Goal: Task Accomplishment & Management: Complete application form

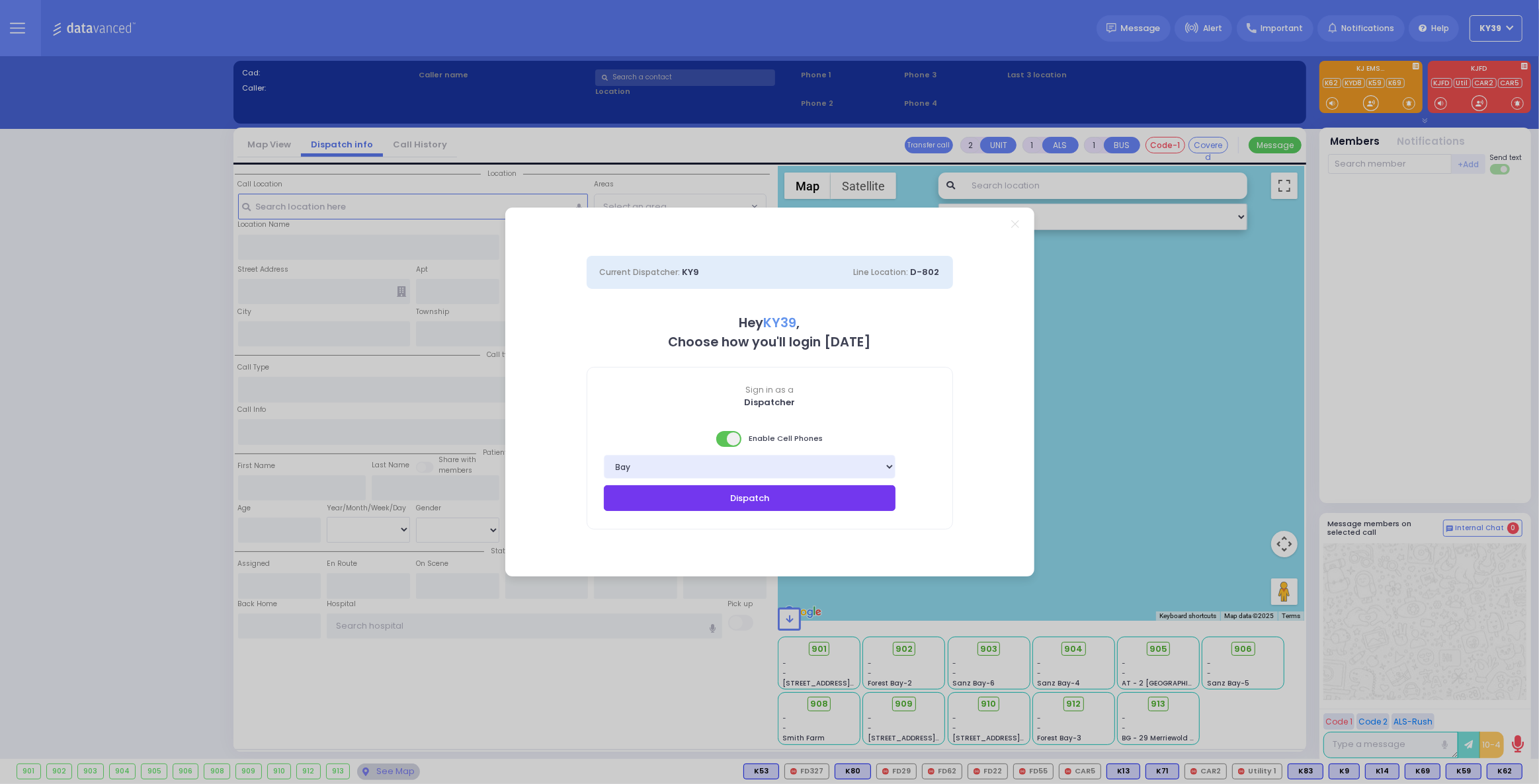
click at [802, 504] on button "Dispatch" at bounding box center [750, 498] width 292 height 25
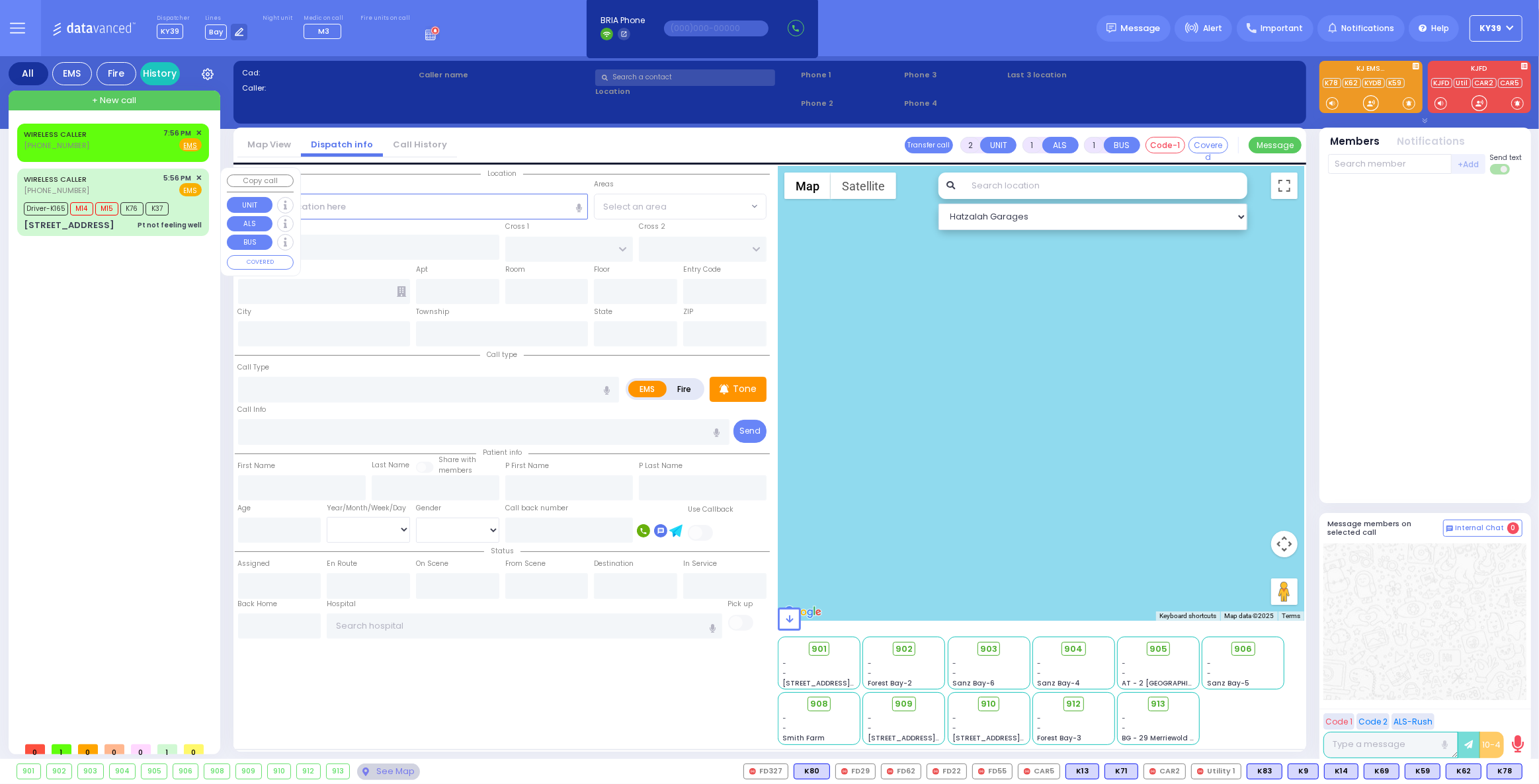
click at [145, 170] on div "WIRELESS CALLER [PHONE_NUMBER] 5:56 PM ✕ EMS M14 M15" at bounding box center [113, 202] width 187 height 63
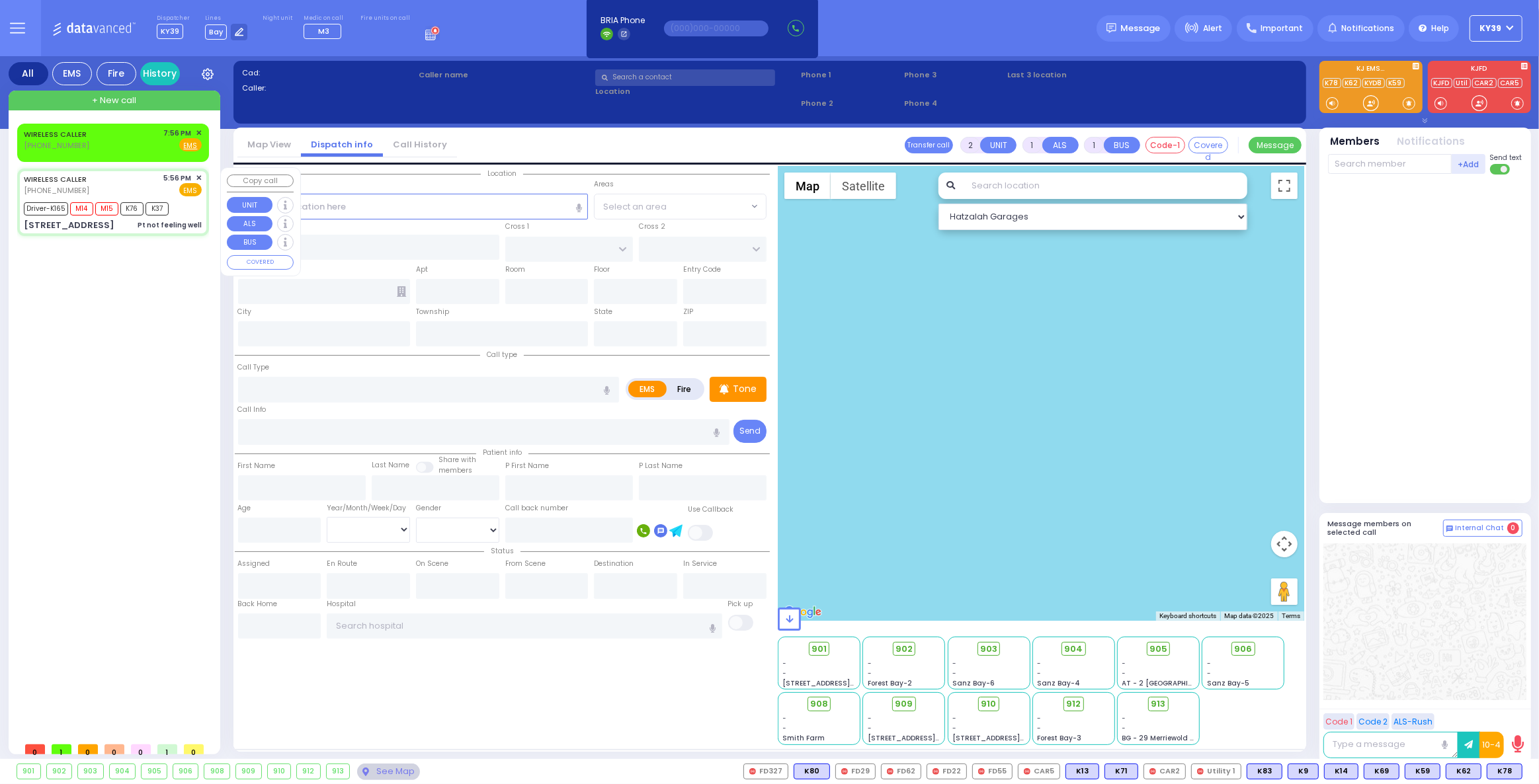
type input "6"
select select
type input "Pt not feeling well"
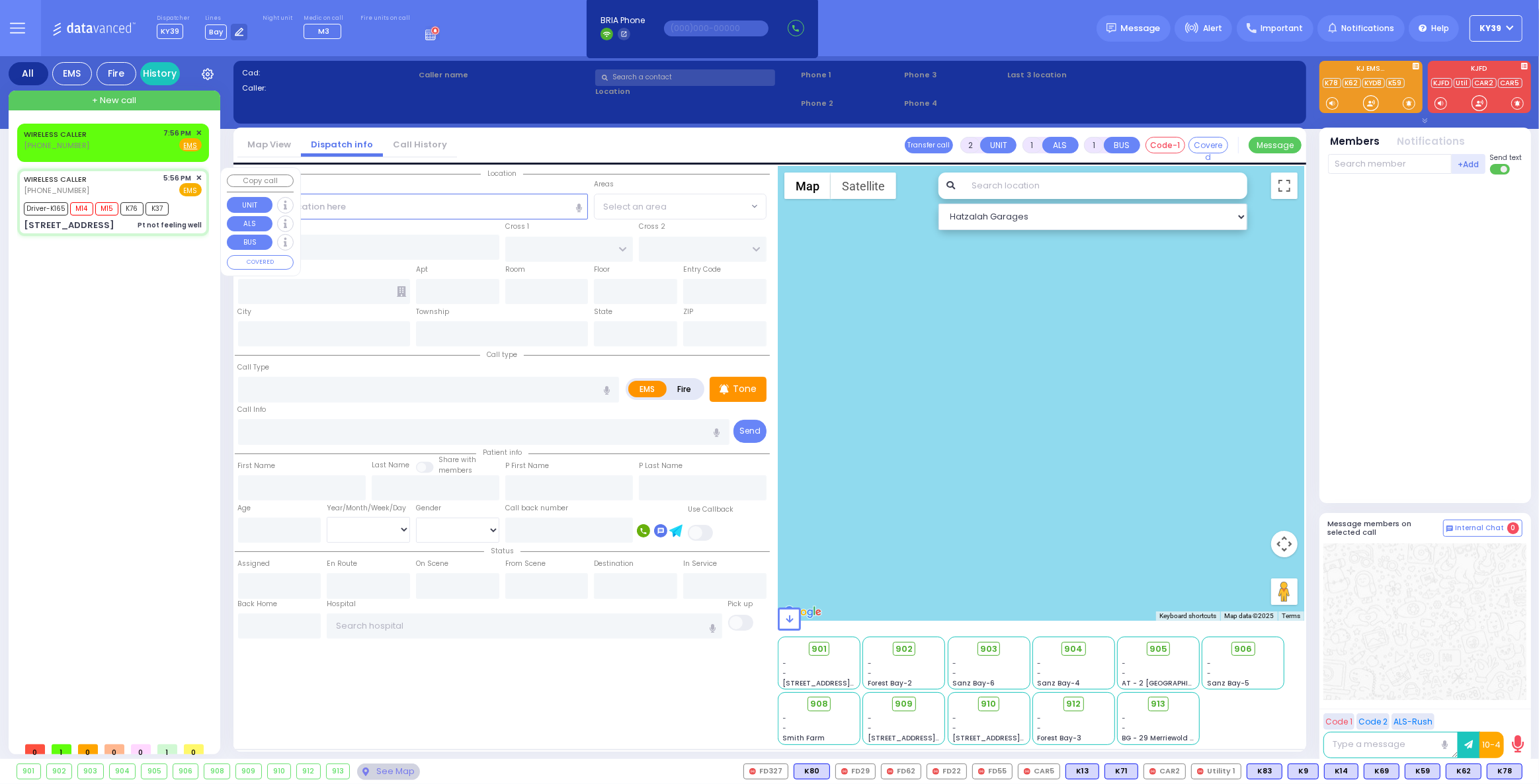
radio input "true"
type input "Rebeca"
type input "Kohn"
type input "53"
select select "Year"
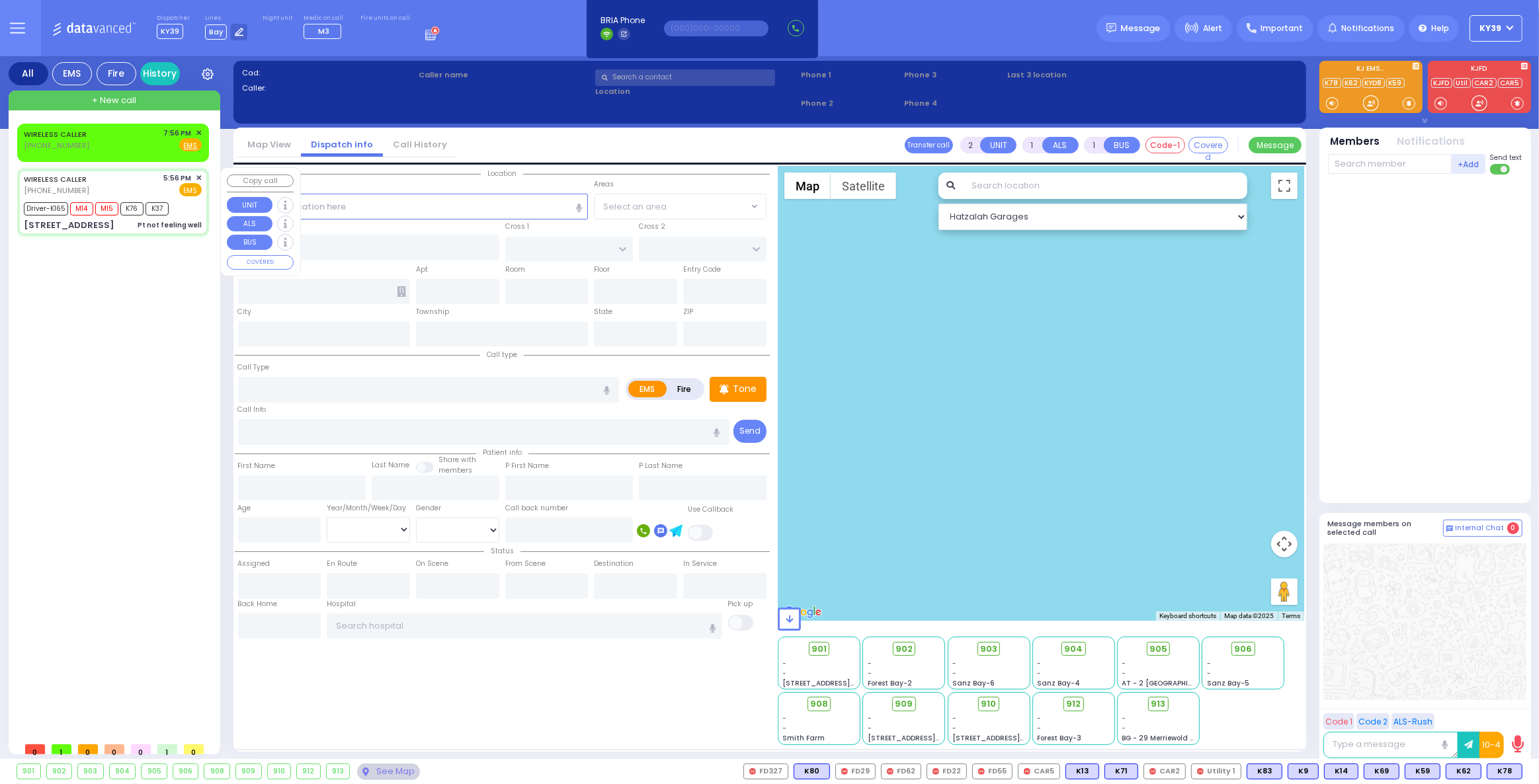
select select "[DEMOGRAPHIC_DATA]"
type input "17:56"
type input "17:59"
type input "18:02"
type input "18:30"
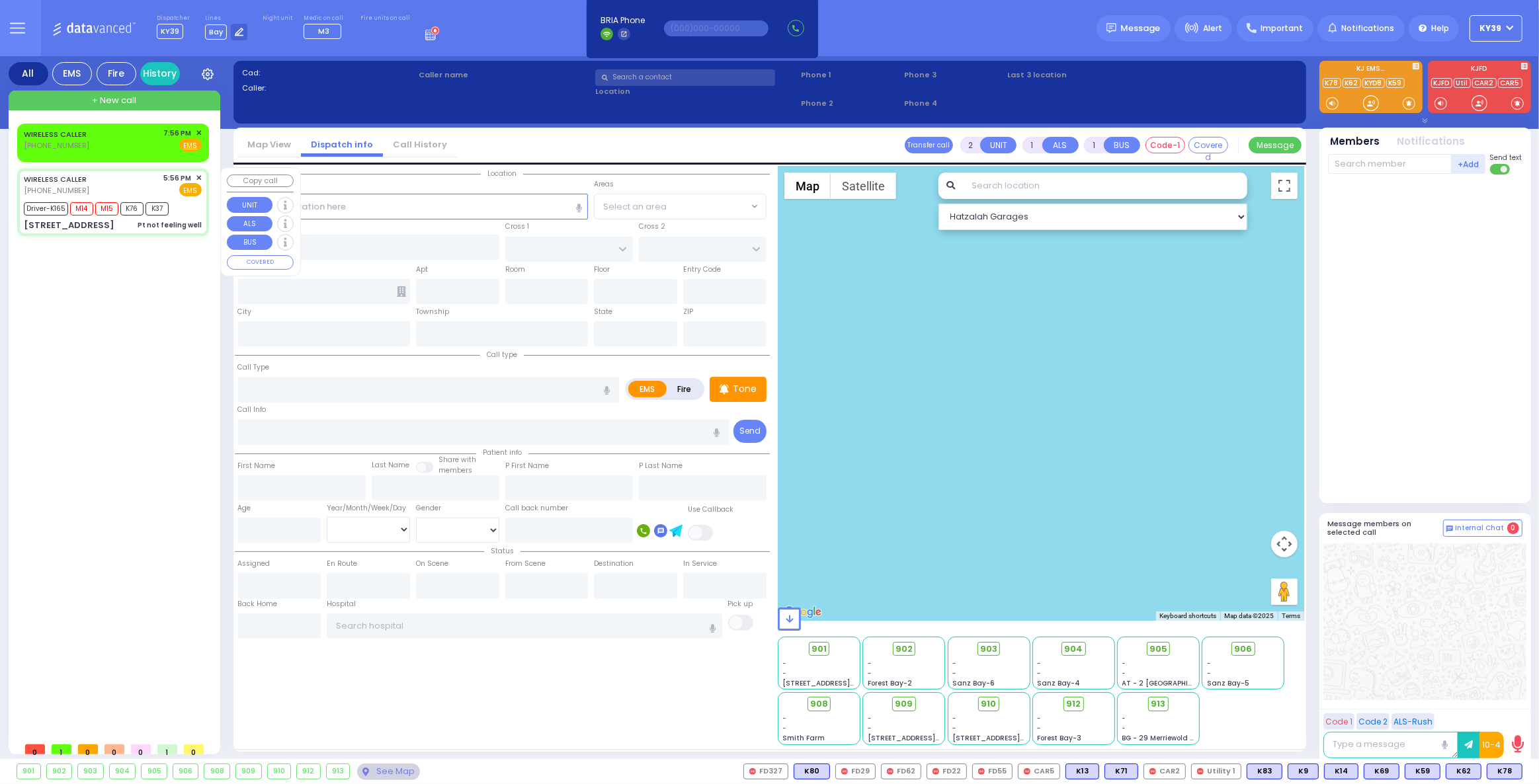
type input "19:30"
type input "[US_STATE][GEOGRAPHIC_DATA]- [GEOGRAPHIC_DATA] [STREET_ADDRESS][US_STATE]"
type input "ACRES RD"
type input "SATMAR DR"
type input "[STREET_ADDRESS]"
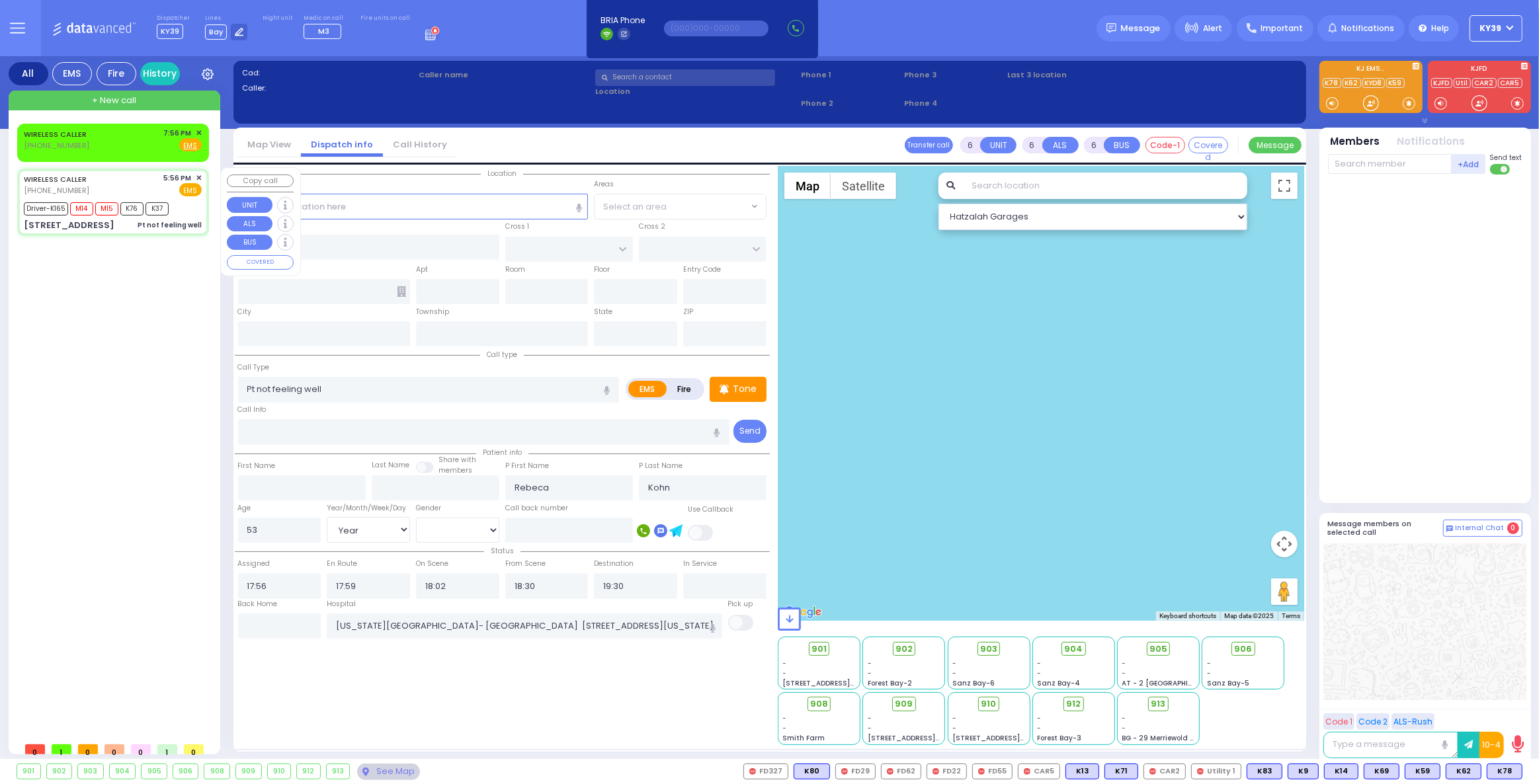
type input "102"
type input "Monroe"
type input "[US_STATE]"
type input "10950"
select select "PALM TREE"
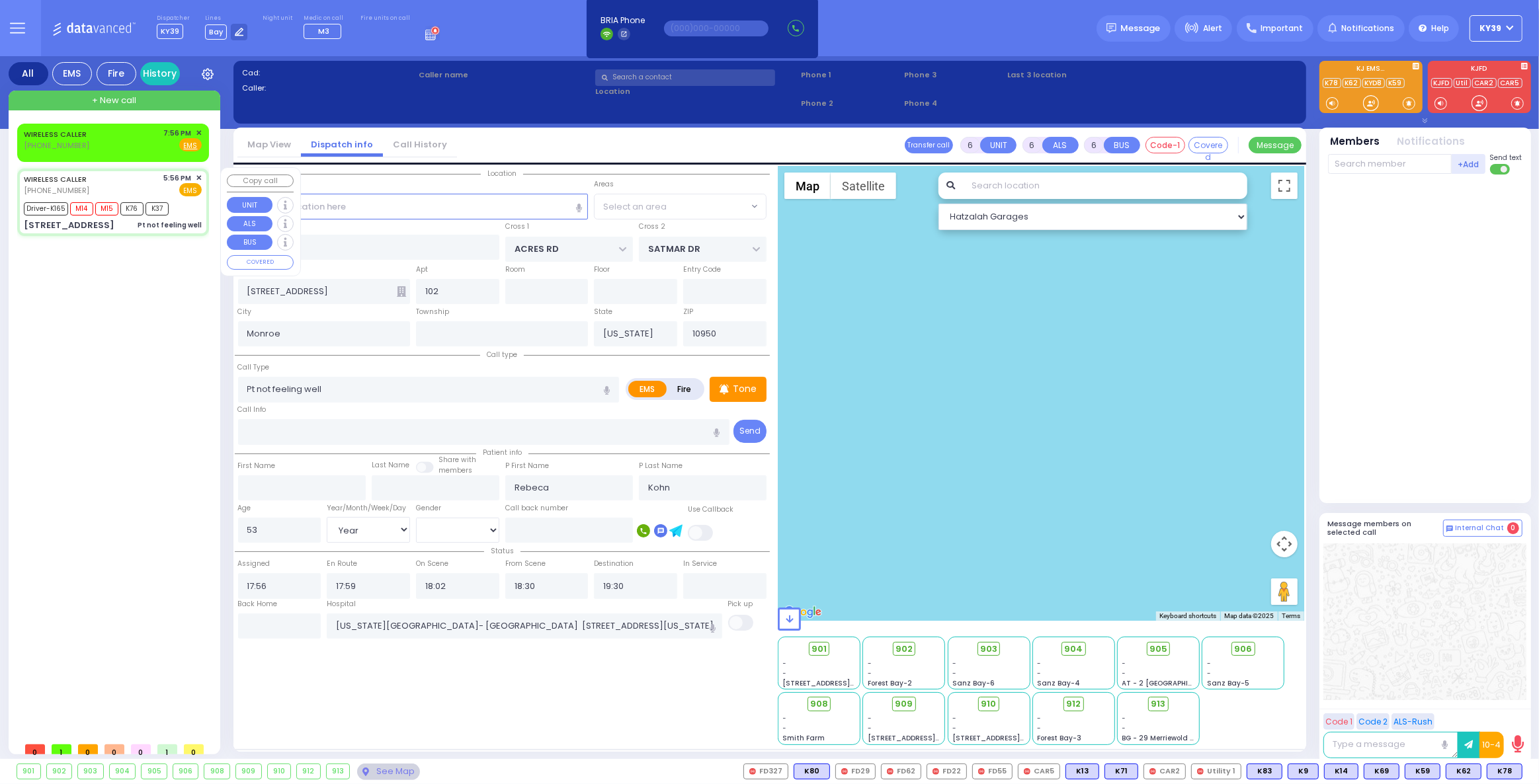
select select "Hatzalah Garages"
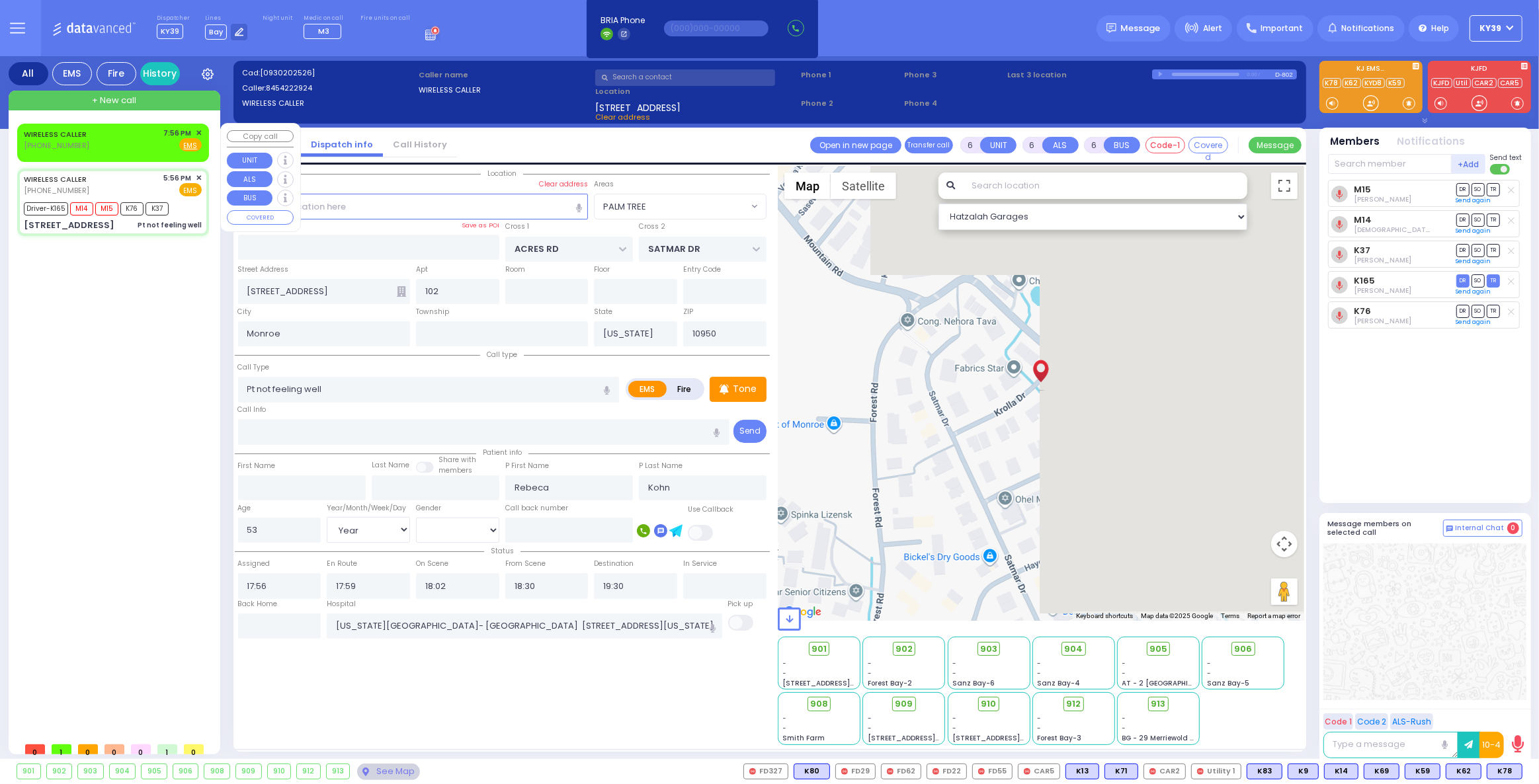
click at [144, 140] on div "WIRELESS CALLER [PHONE_NUMBER] 7:56 PM ✕ Fire EMS" at bounding box center [112, 140] width 178 height 24
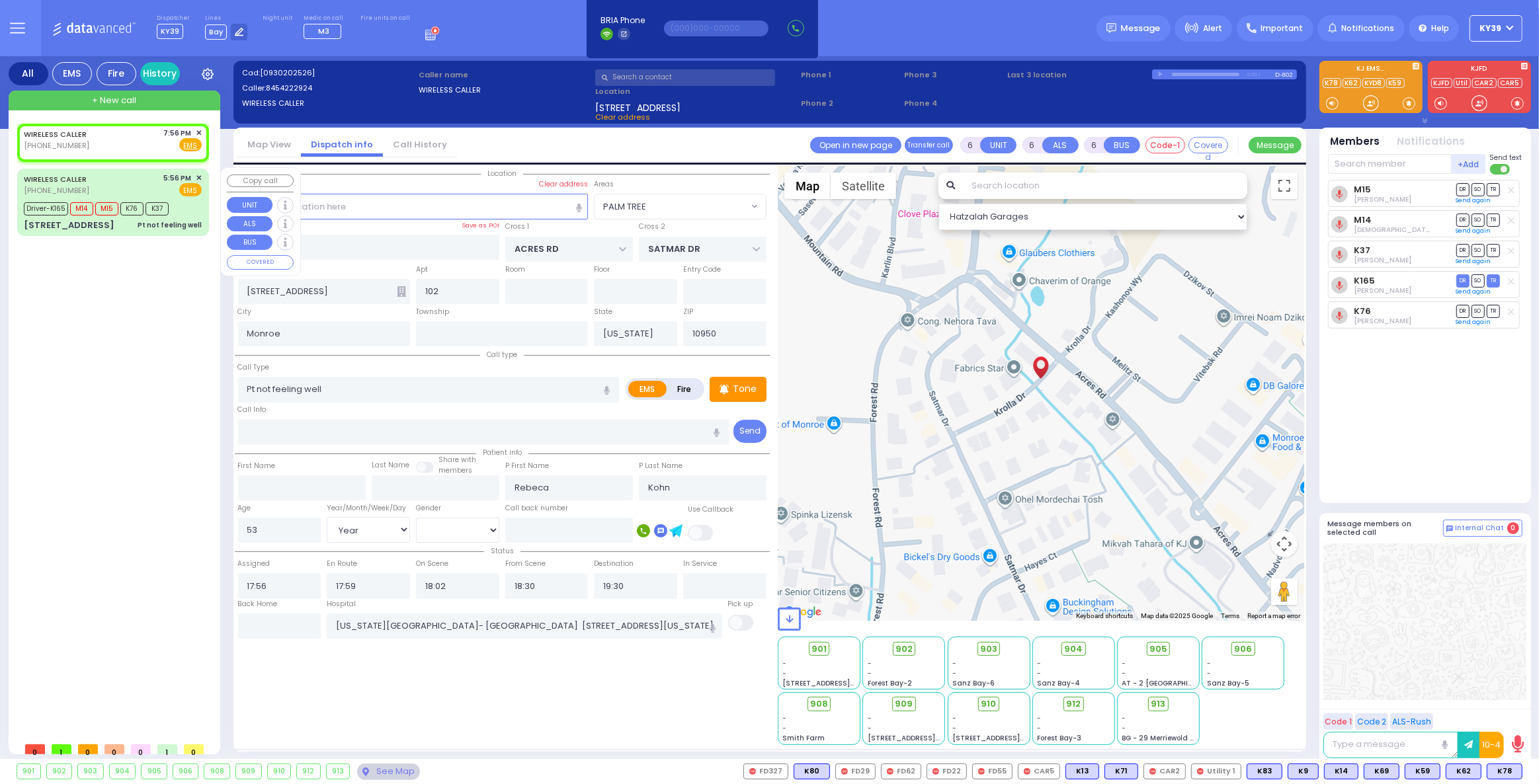
click at [121, 181] on div "WIRELESS CALLER [PHONE_NUMBER] 5:56 PM ✕ EMS" at bounding box center [112, 184] width 178 height 24
select select
radio input "true"
select select "Year"
select select "[DEMOGRAPHIC_DATA]"
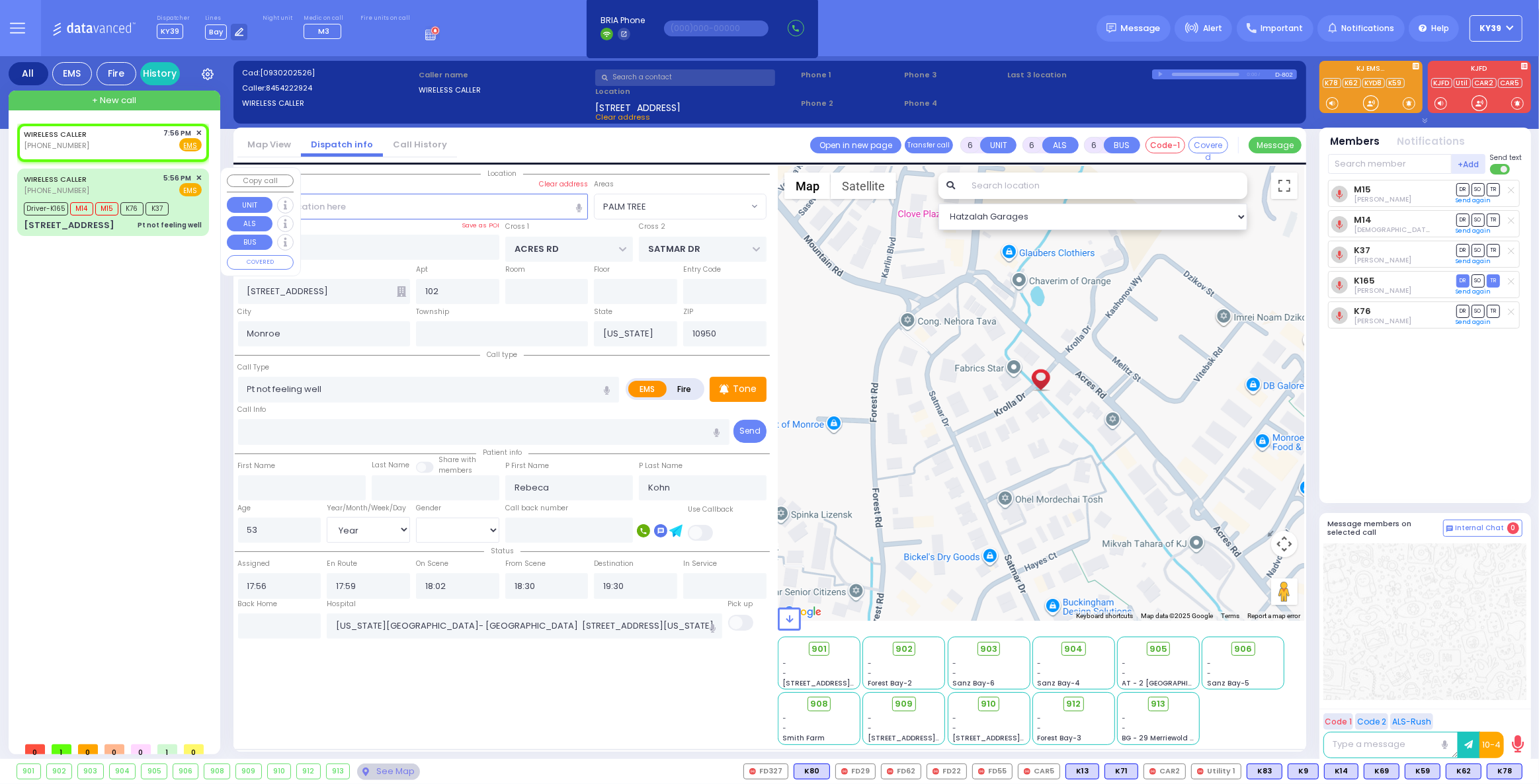
select select "Hatzalah Garages"
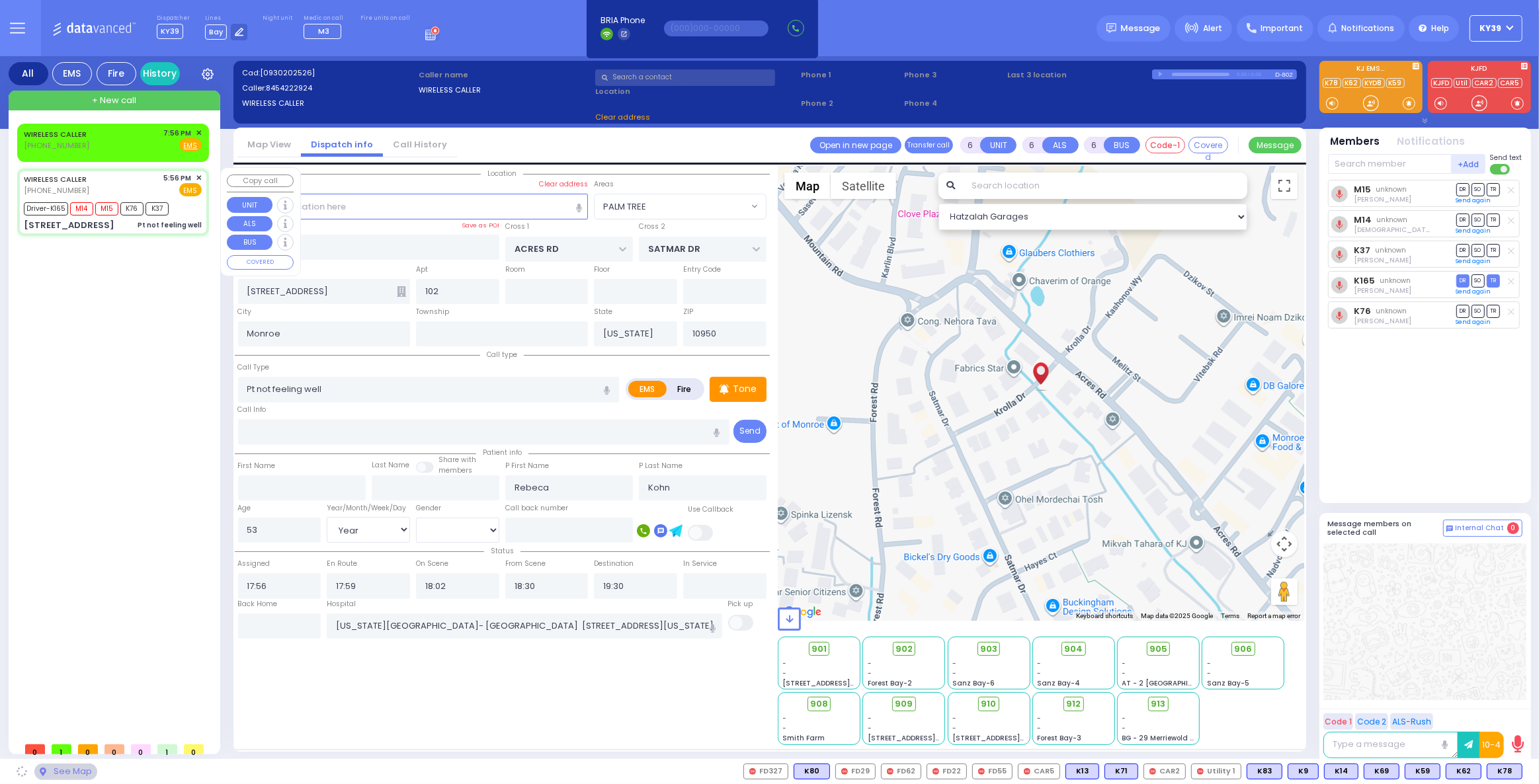
select select "PALM TREE"
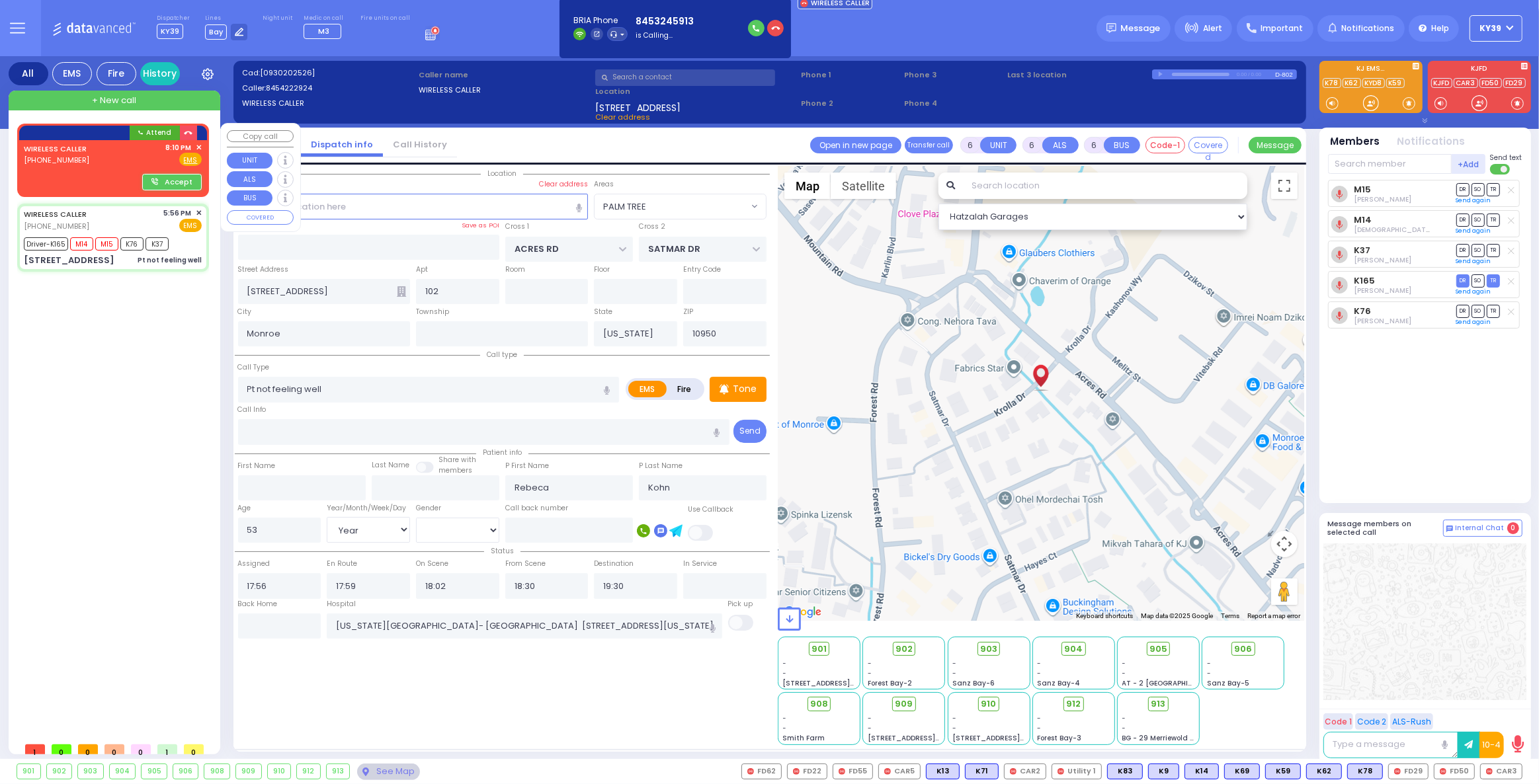
click at [119, 154] on div "WIRELESS CALLER [PHONE_NUMBER] 8:10 PM ✕ Fire EMS" at bounding box center [112, 154] width 178 height 24
type input "2"
type input "1"
select select
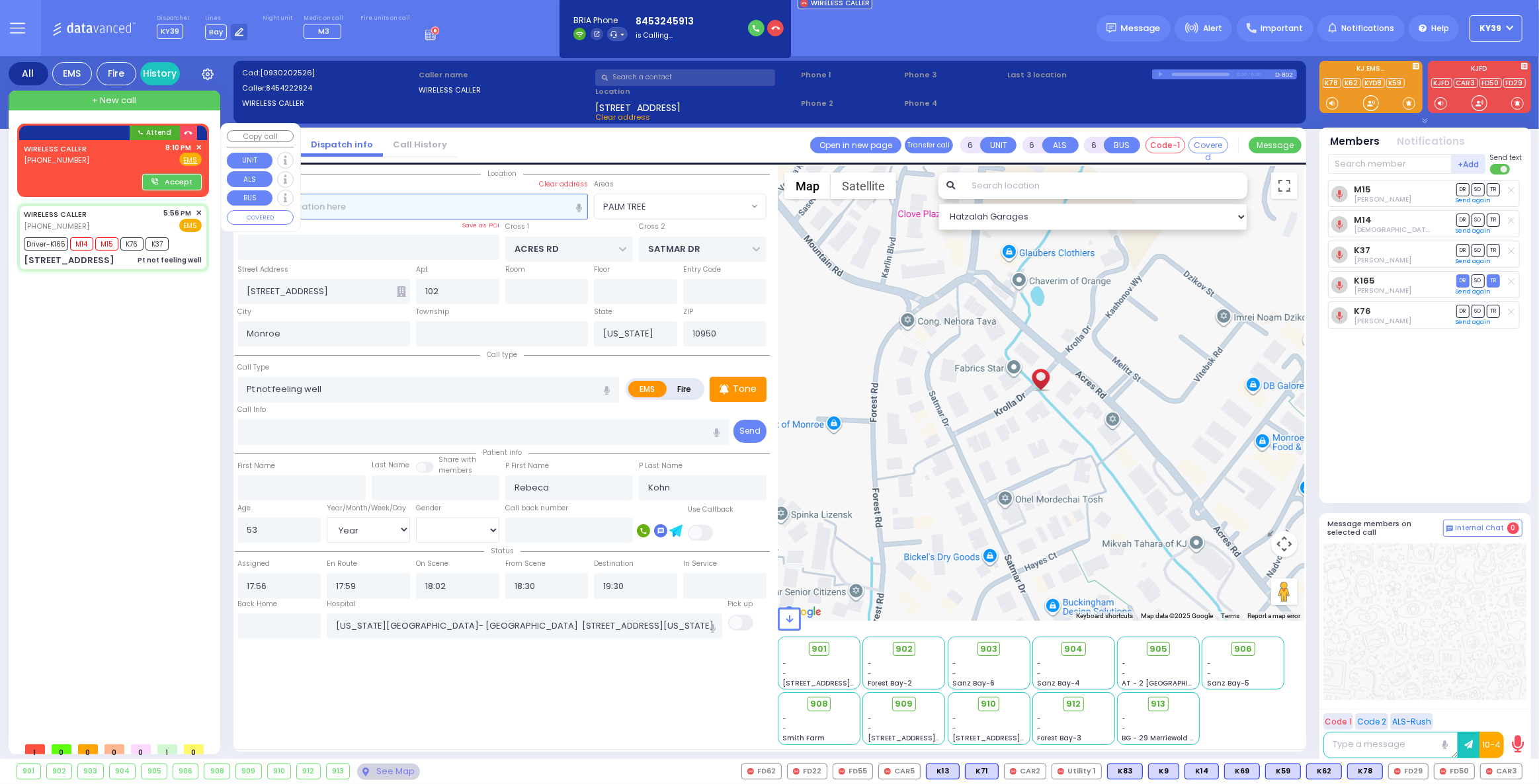
radio input "true"
select select
type input "20:10"
select select "Hatzalah Garages"
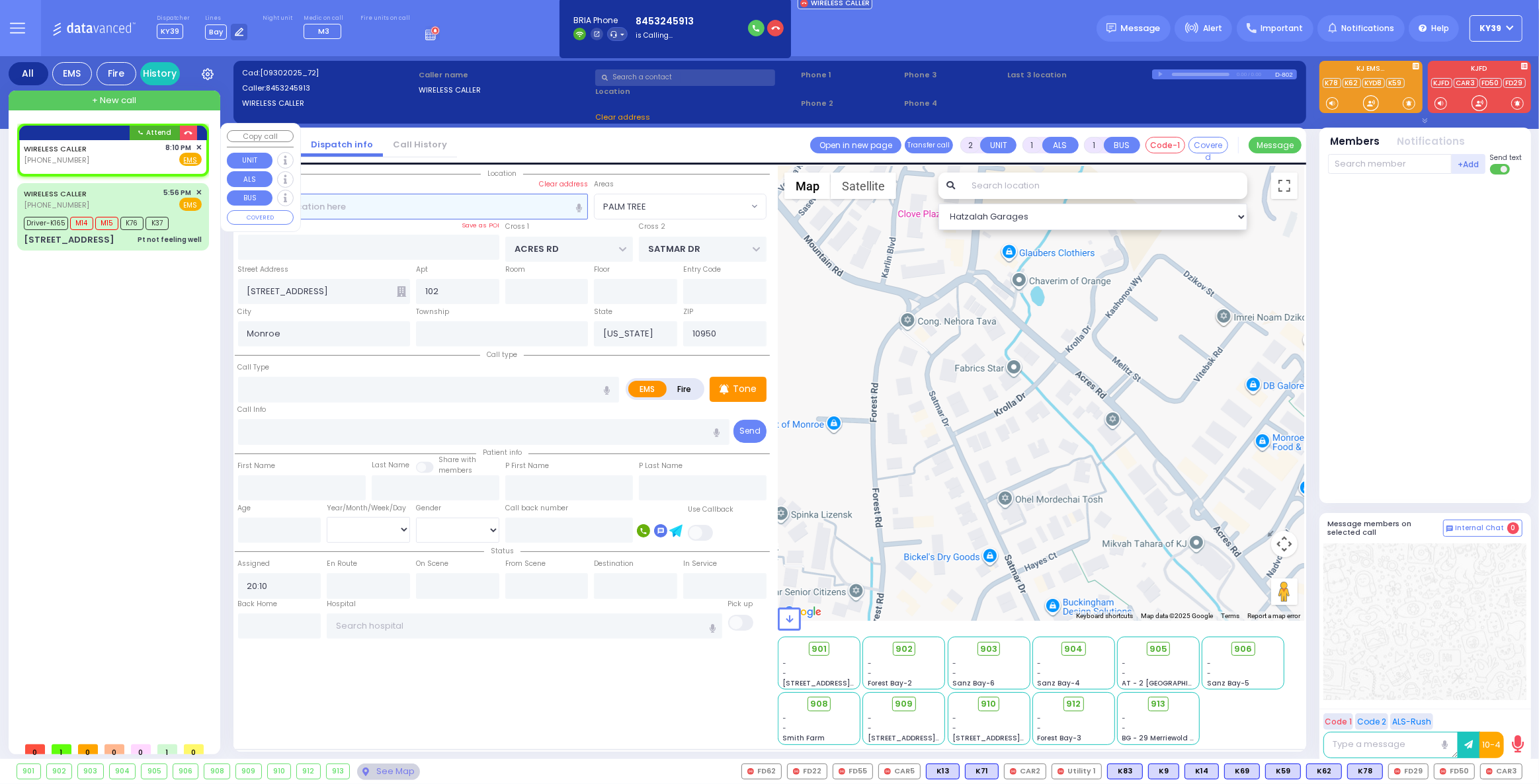
select select
radio input "true"
select select
select select "Hatzalah Garages"
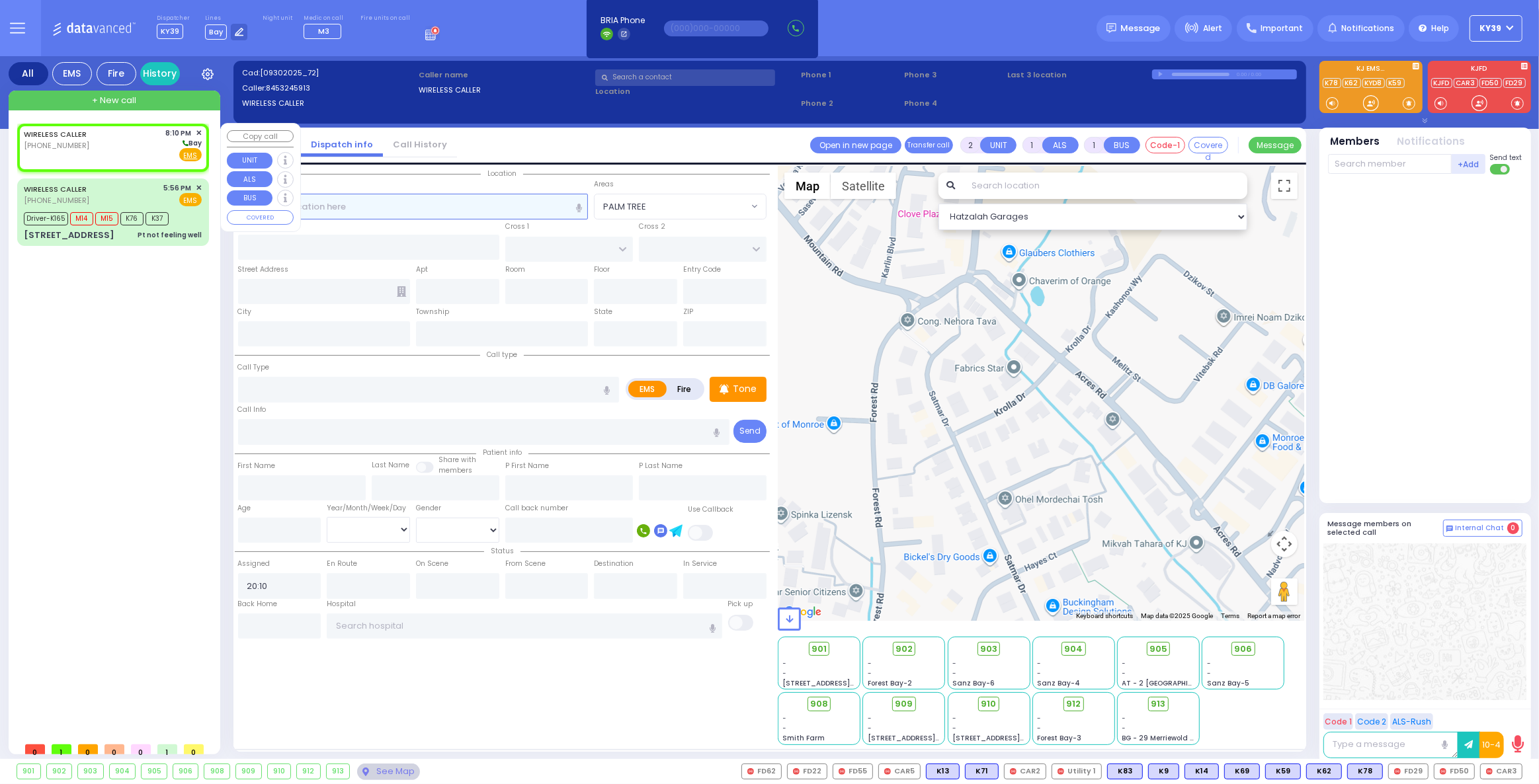
select select
radio input "true"
select select
select select "Hatzalah Garages"
drag, startPoint x: 370, startPoint y: 212, endPoint x: 376, endPoint y: 206, distance: 8.5
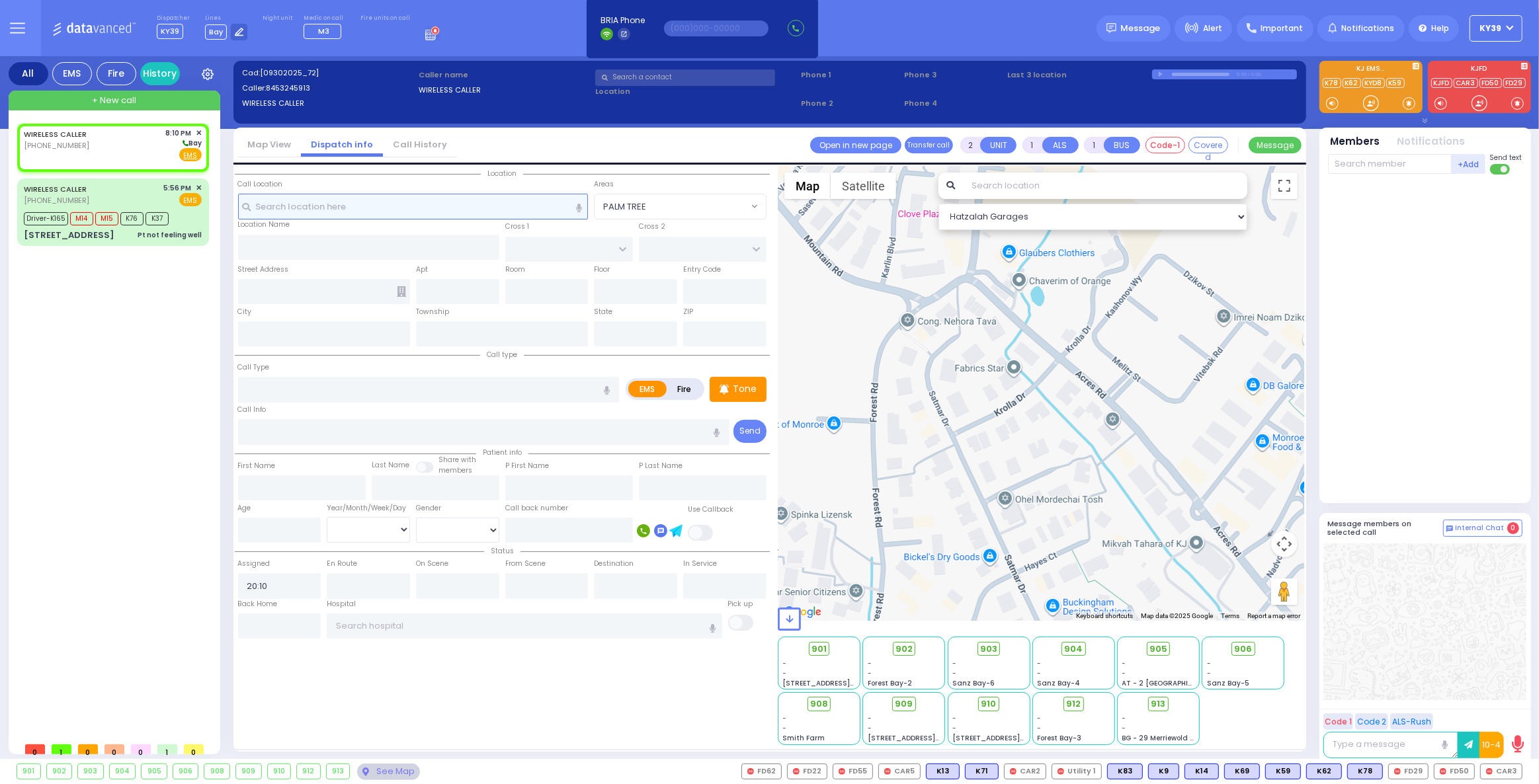
click at [370, 211] on input "text" at bounding box center [413, 207] width 350 height 25
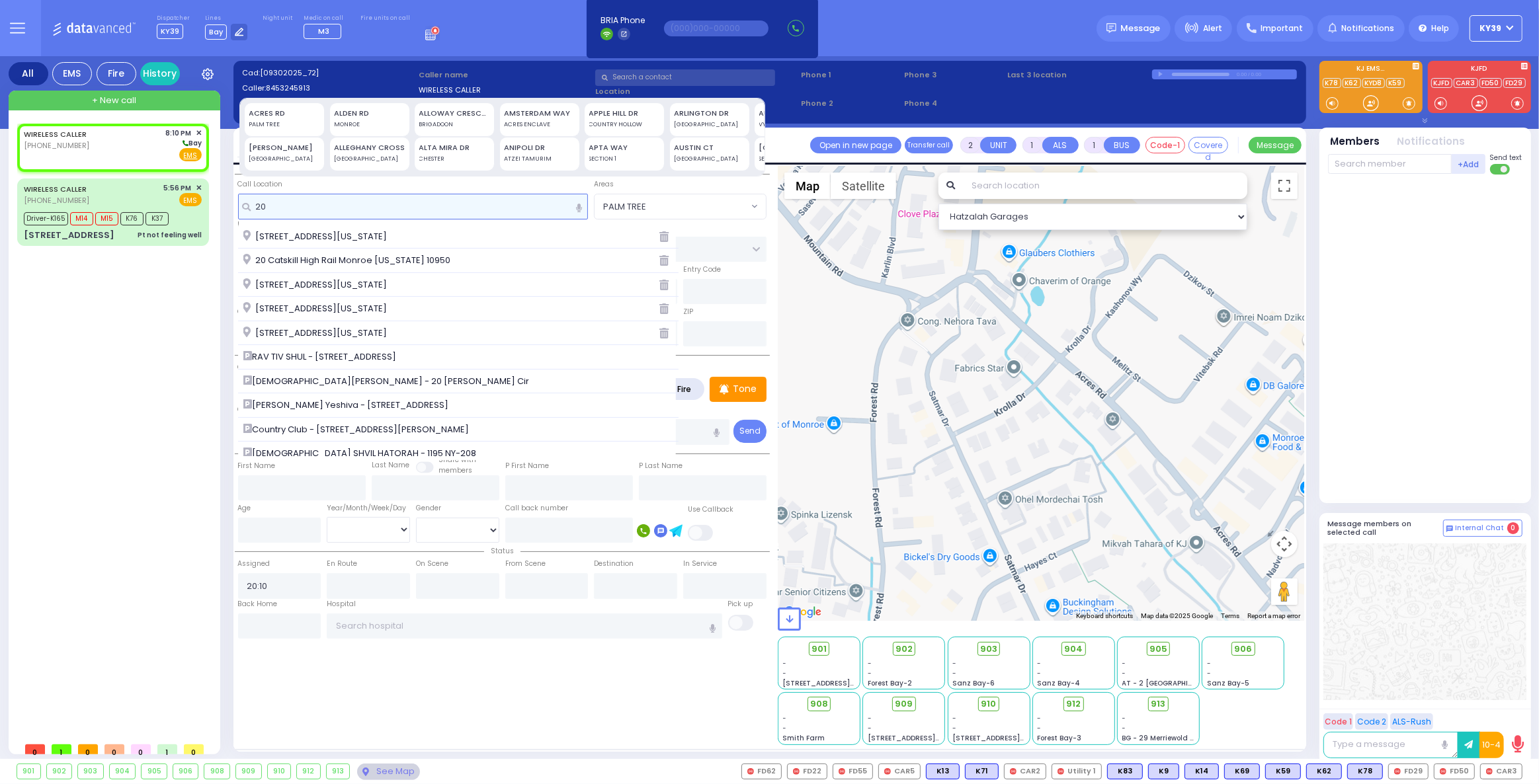
type input "2"
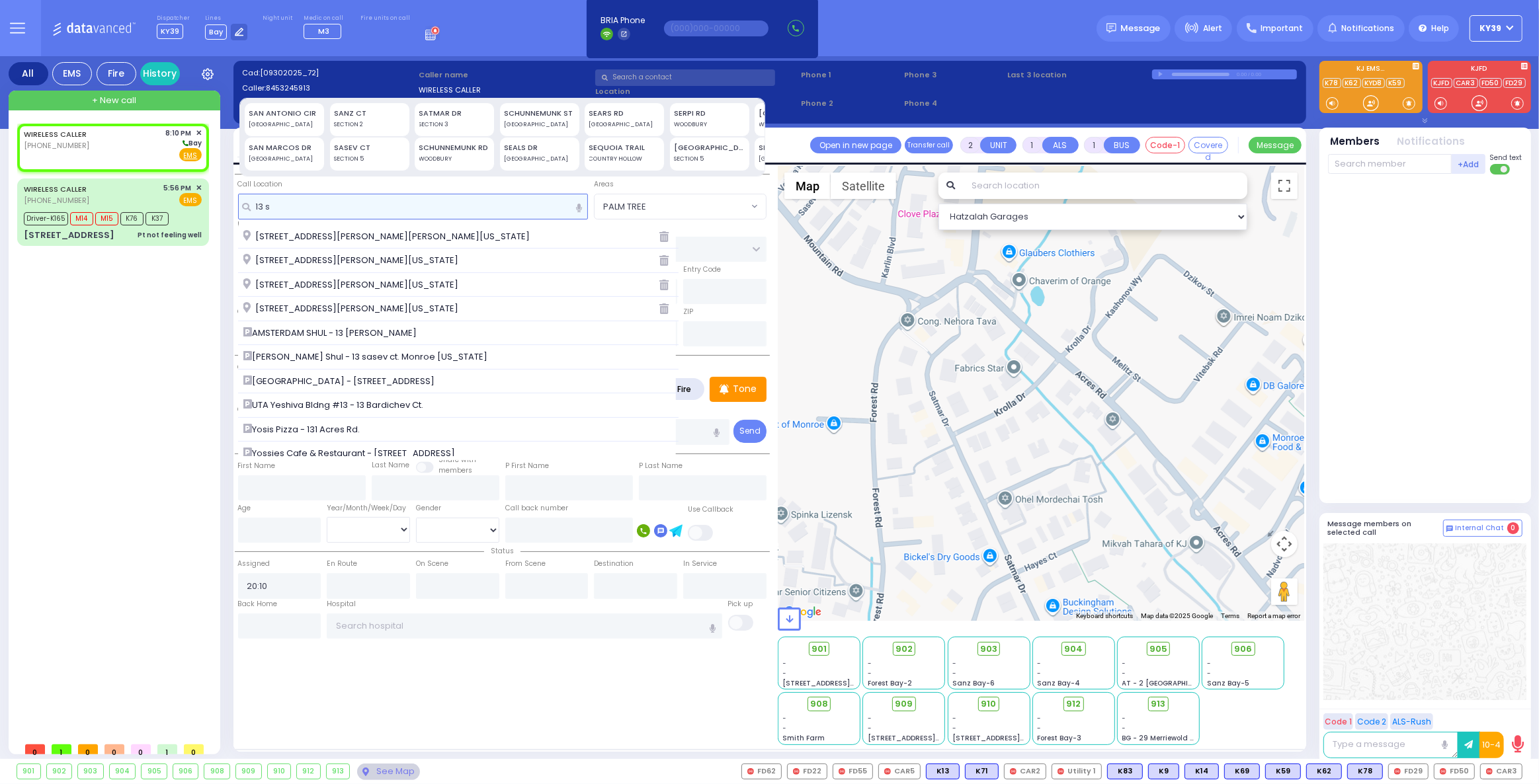
type input "13 sc"
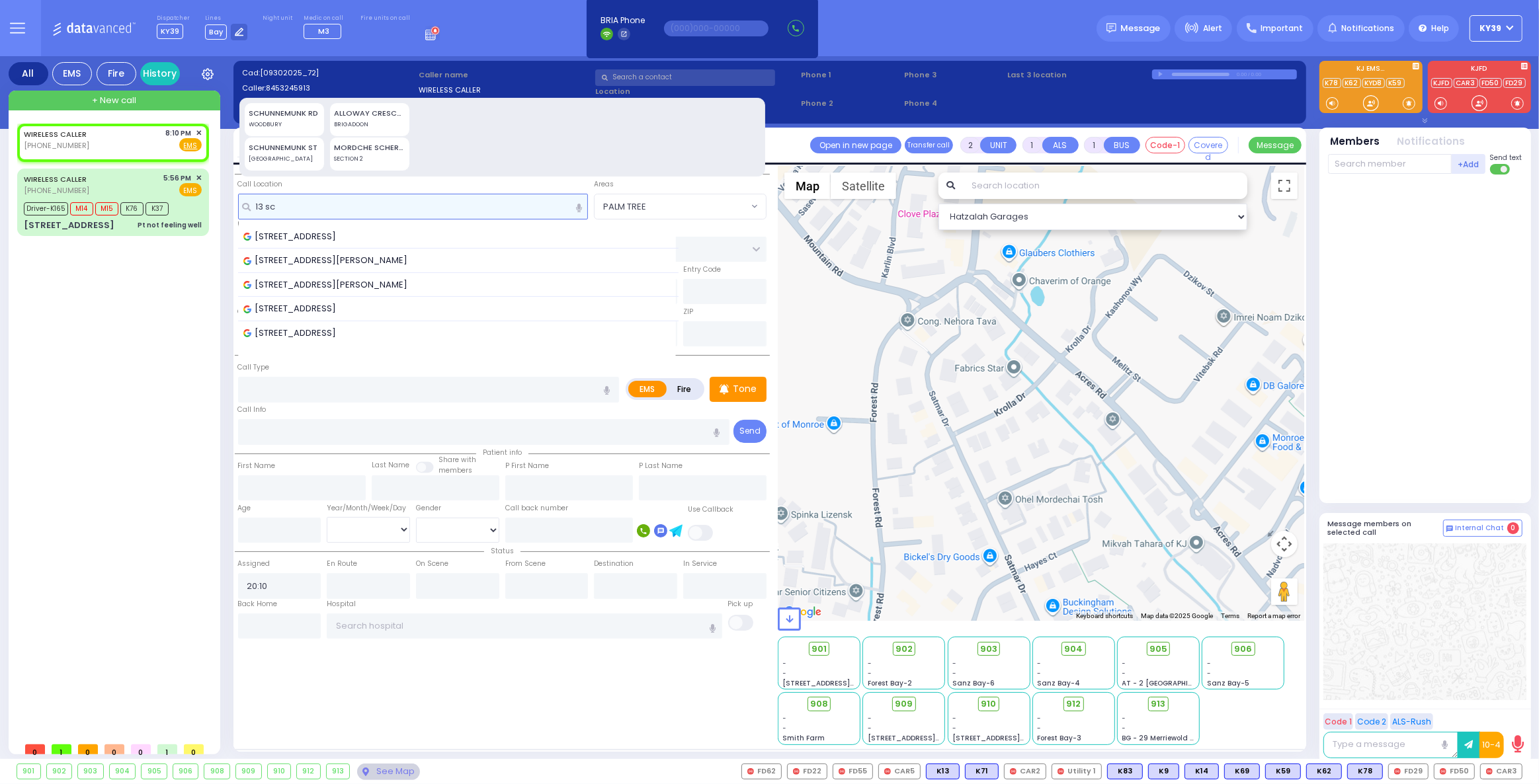
select select
radio input "true"
select select
select select "Hatzalah Garages"
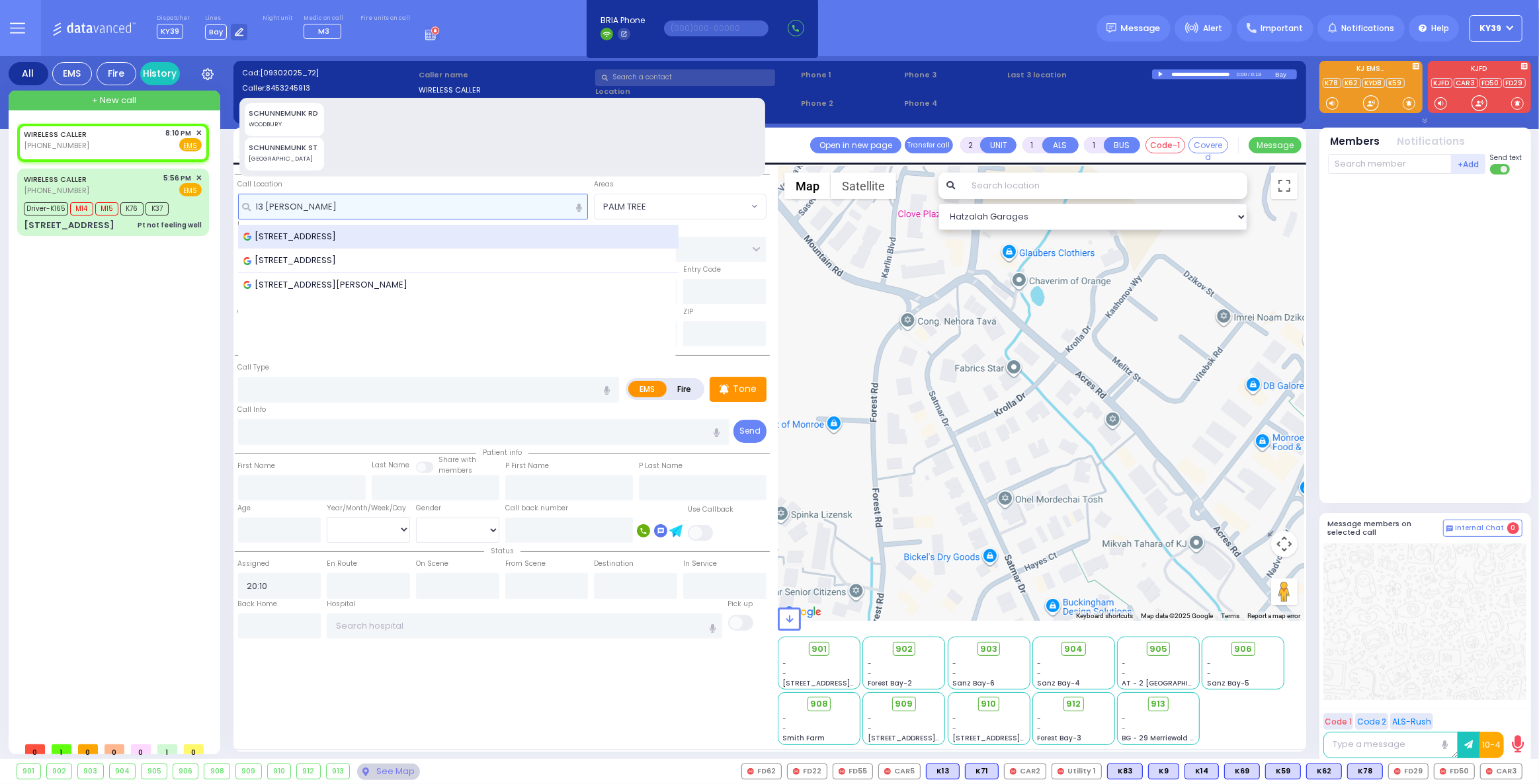
type input "13 [PERSON_NAME]"
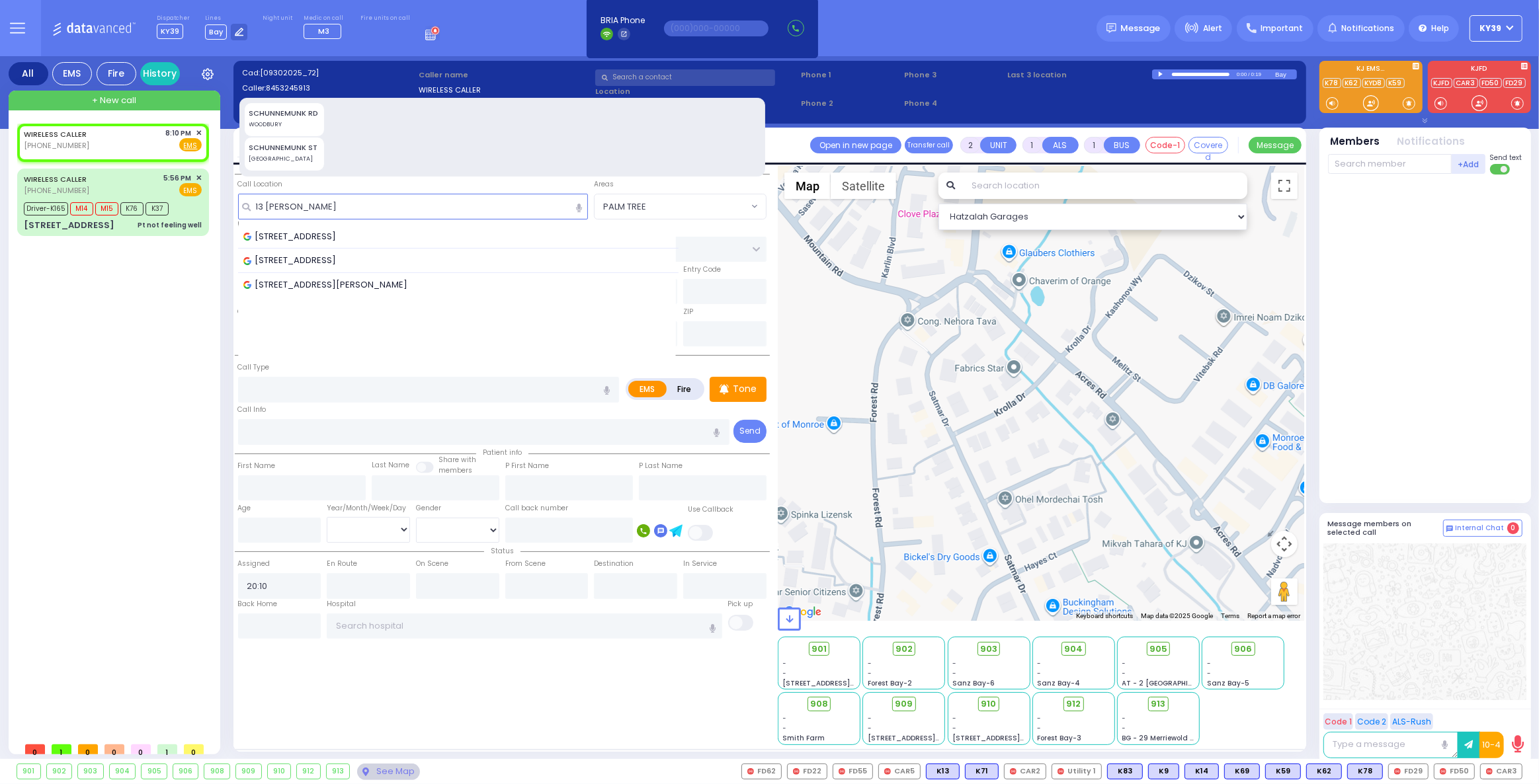
click at [326, 241] on span "[STREET_ADDRESS]" at bounding box center [292, 237] width 98 height 14
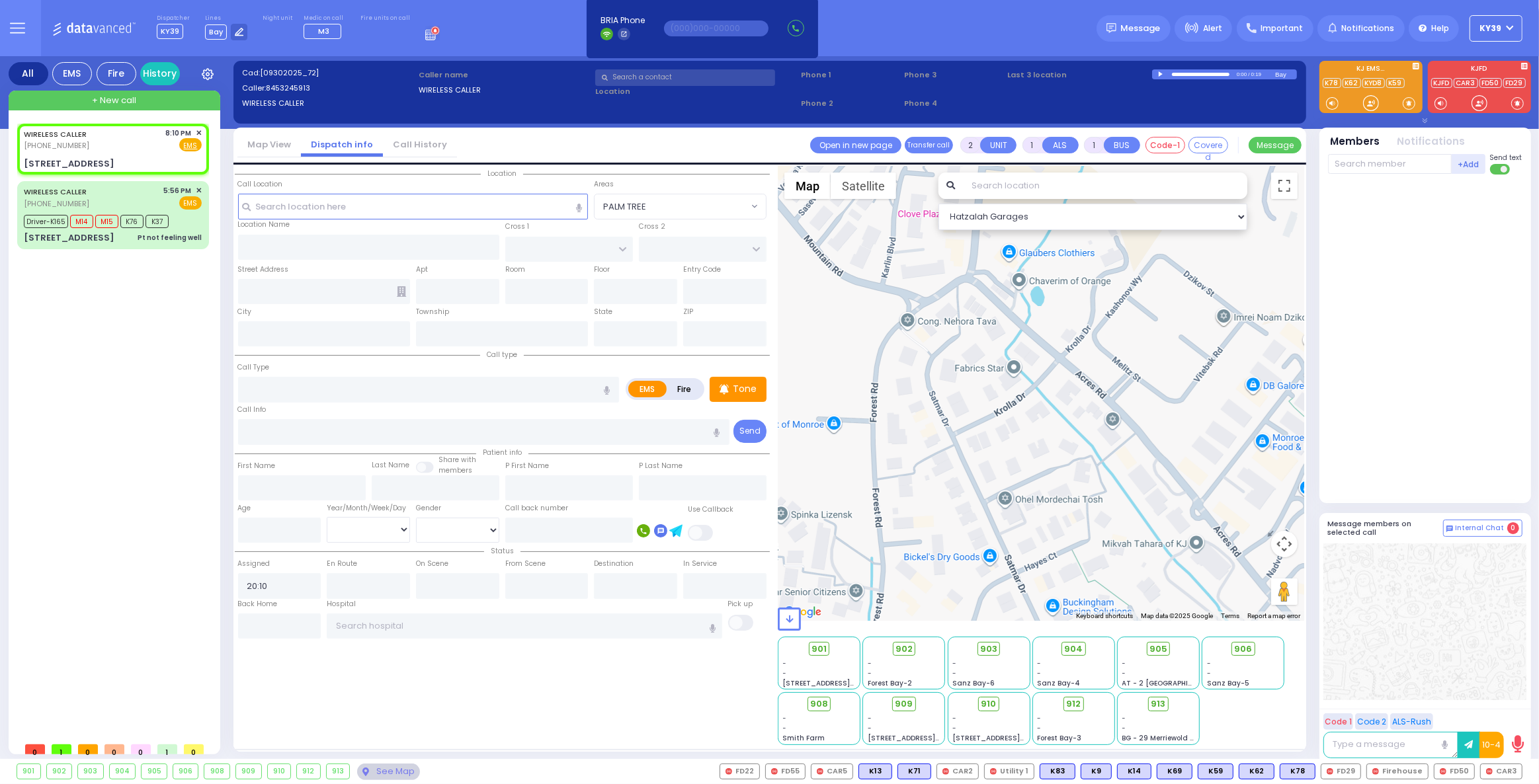
select select
radio input "true"
select select
select select "Hatzalah Garages"
type input "LIZENSK BLVD"
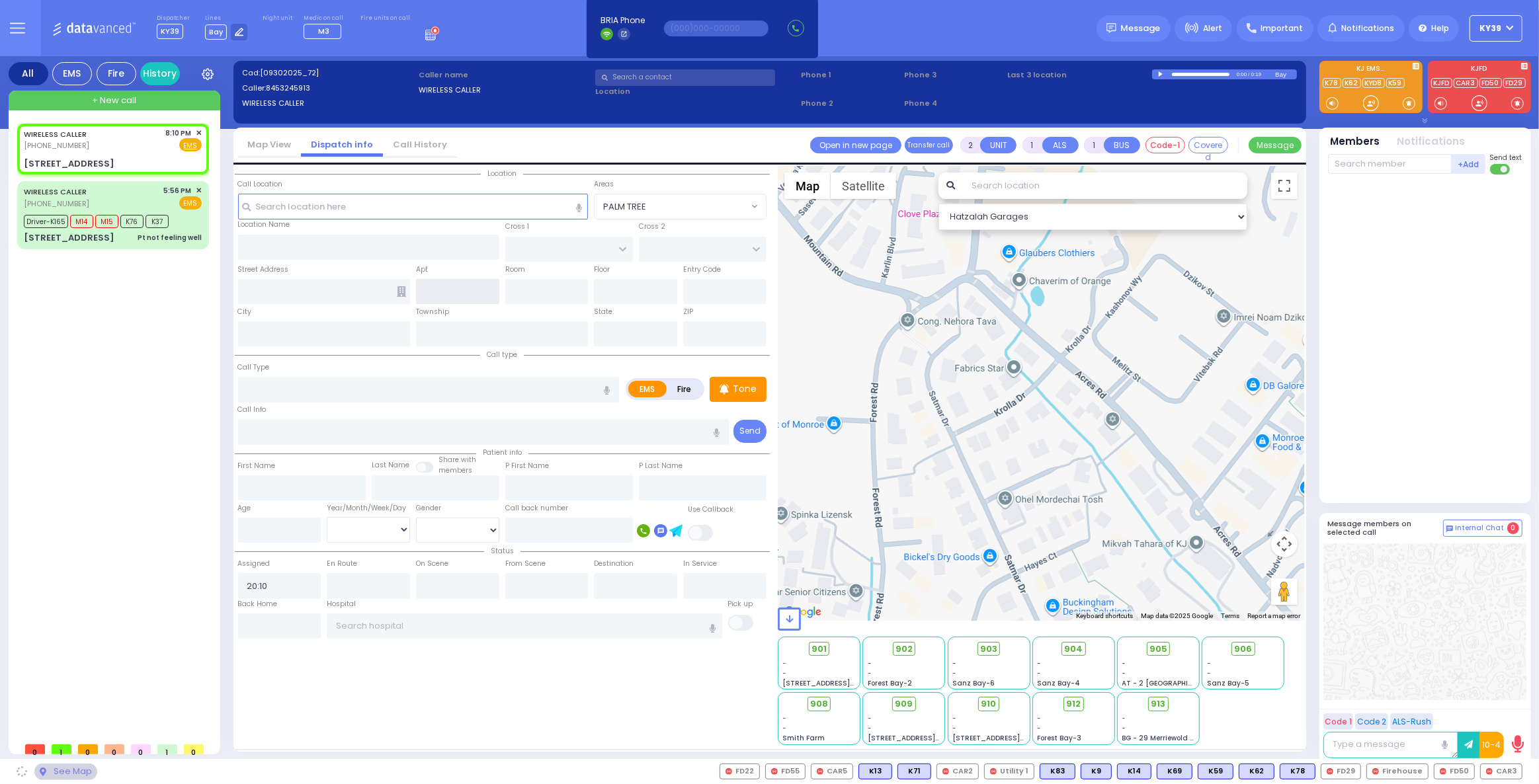
type input "MORDCHE SHER BLVD"
type input "[STREET_ADDRESS]"
type input "Monroe"
type input "[US_STATE]"
type input "10950"
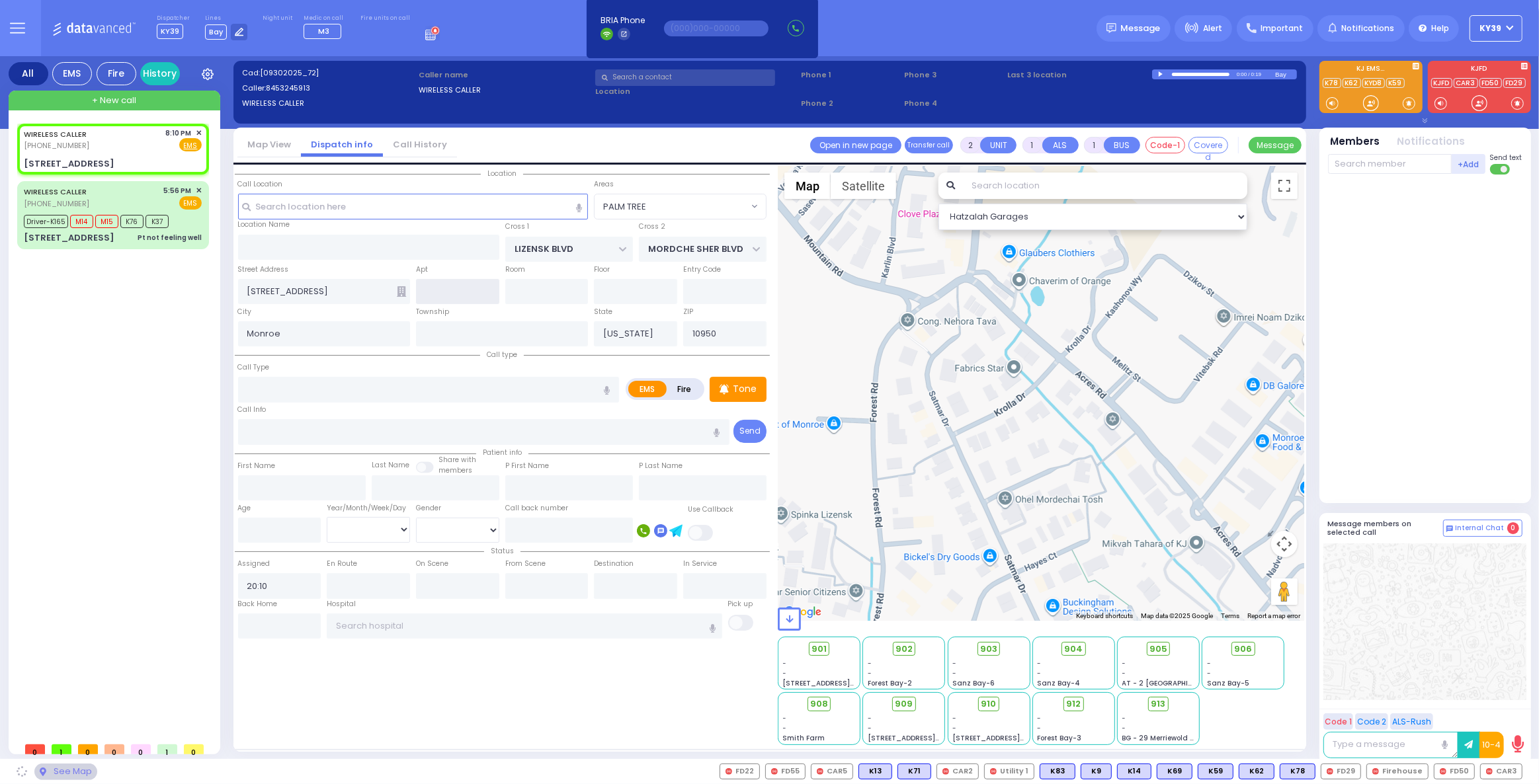
select select "SECTION 2"
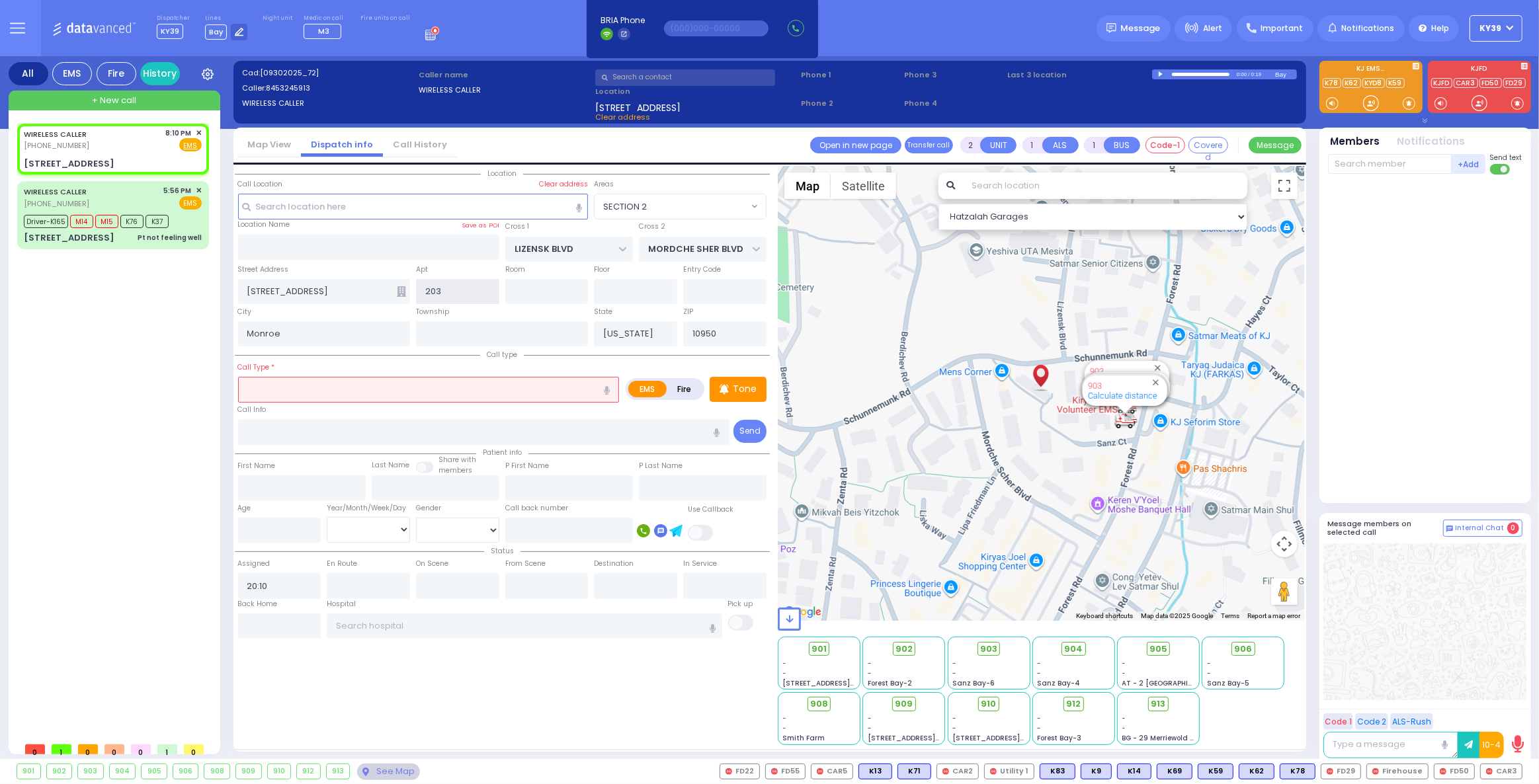
type input "203"
click at [286, 382] on input "text" at bounding box center [428, 390] width 382 height 25
select select
radio input "true"
select select
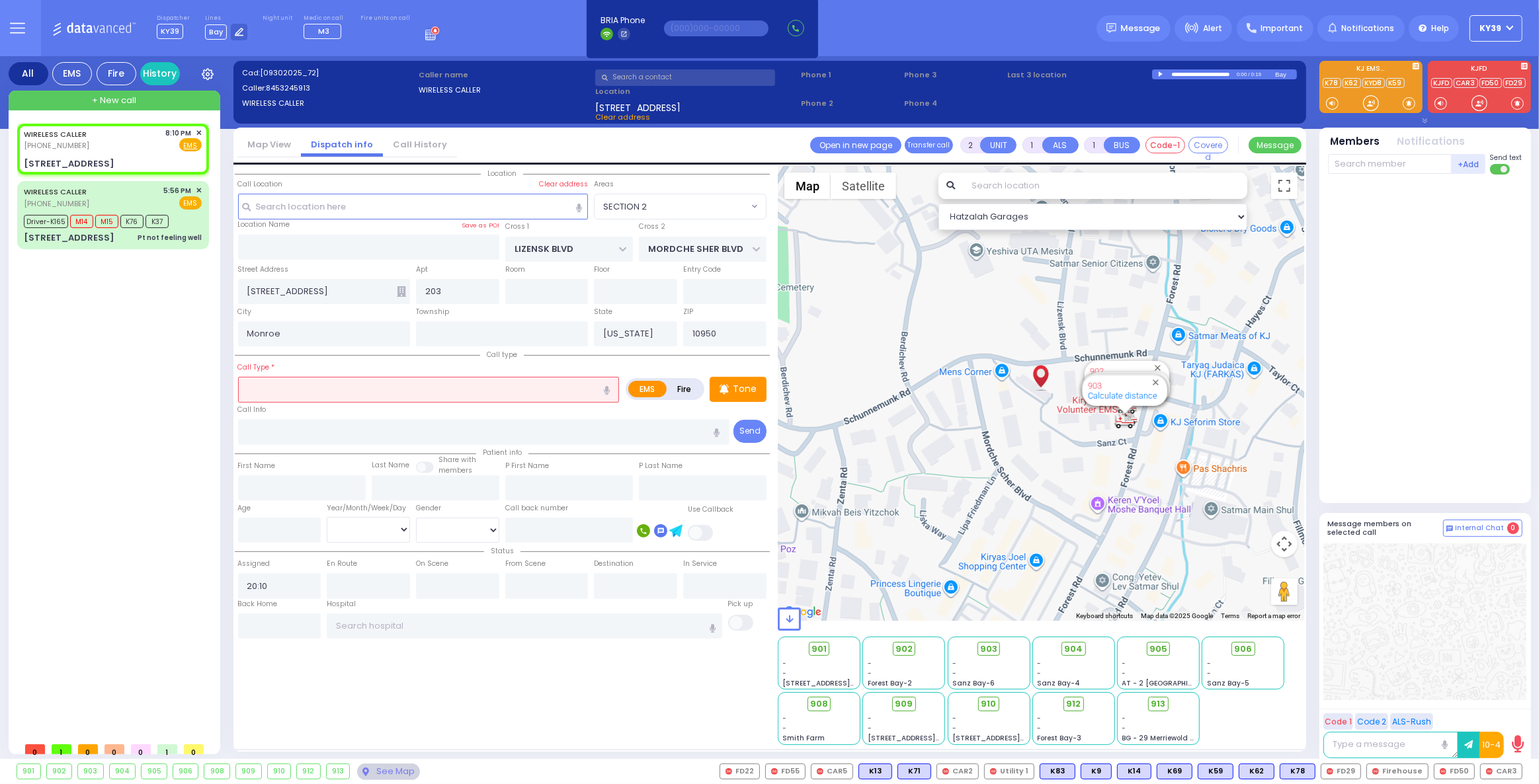
select select "Hatzalah Garages"
select select "SECTION 2"
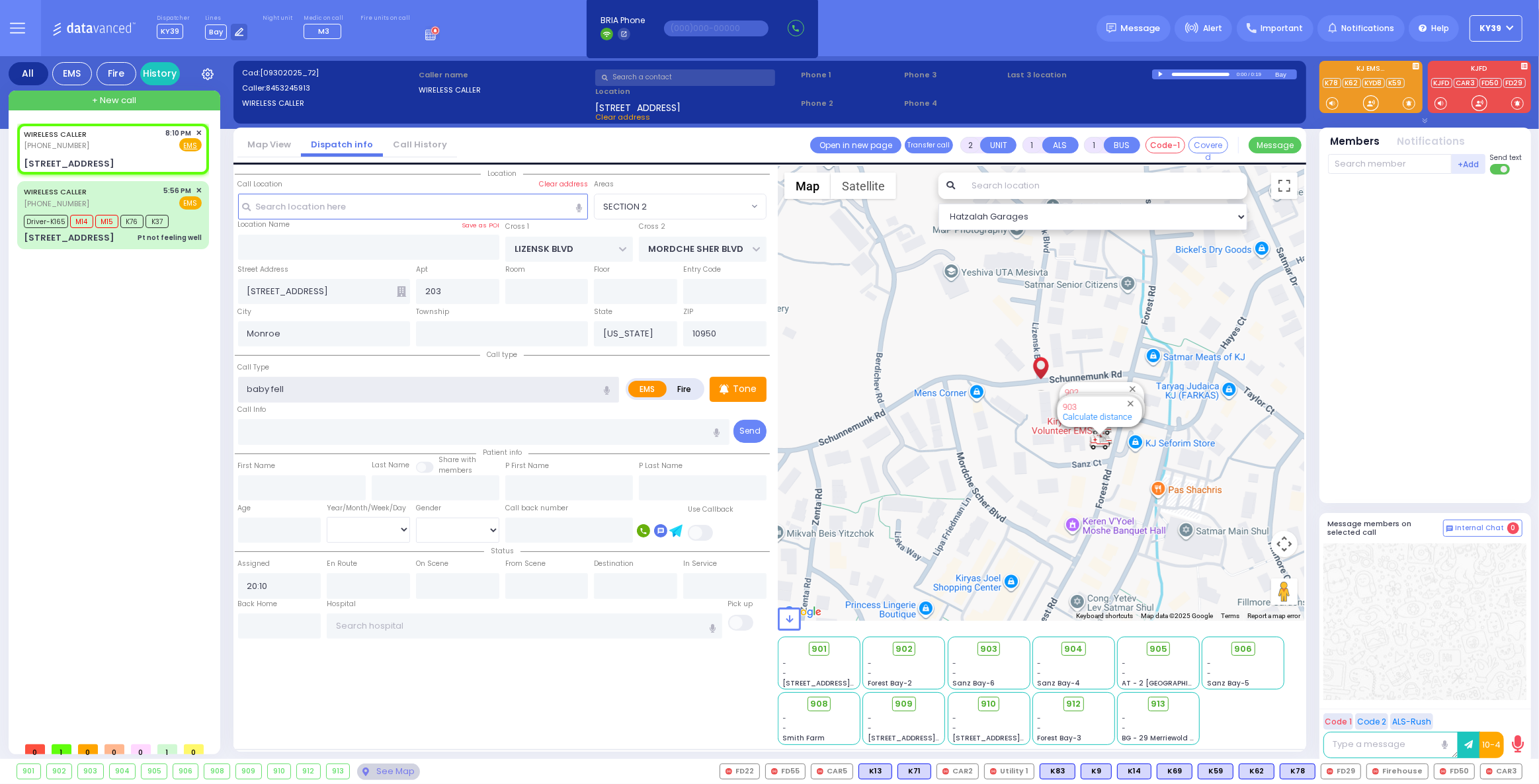
type input "baby fell"
select select
radio input "true"
select select
select select "Hatzalah Garages"
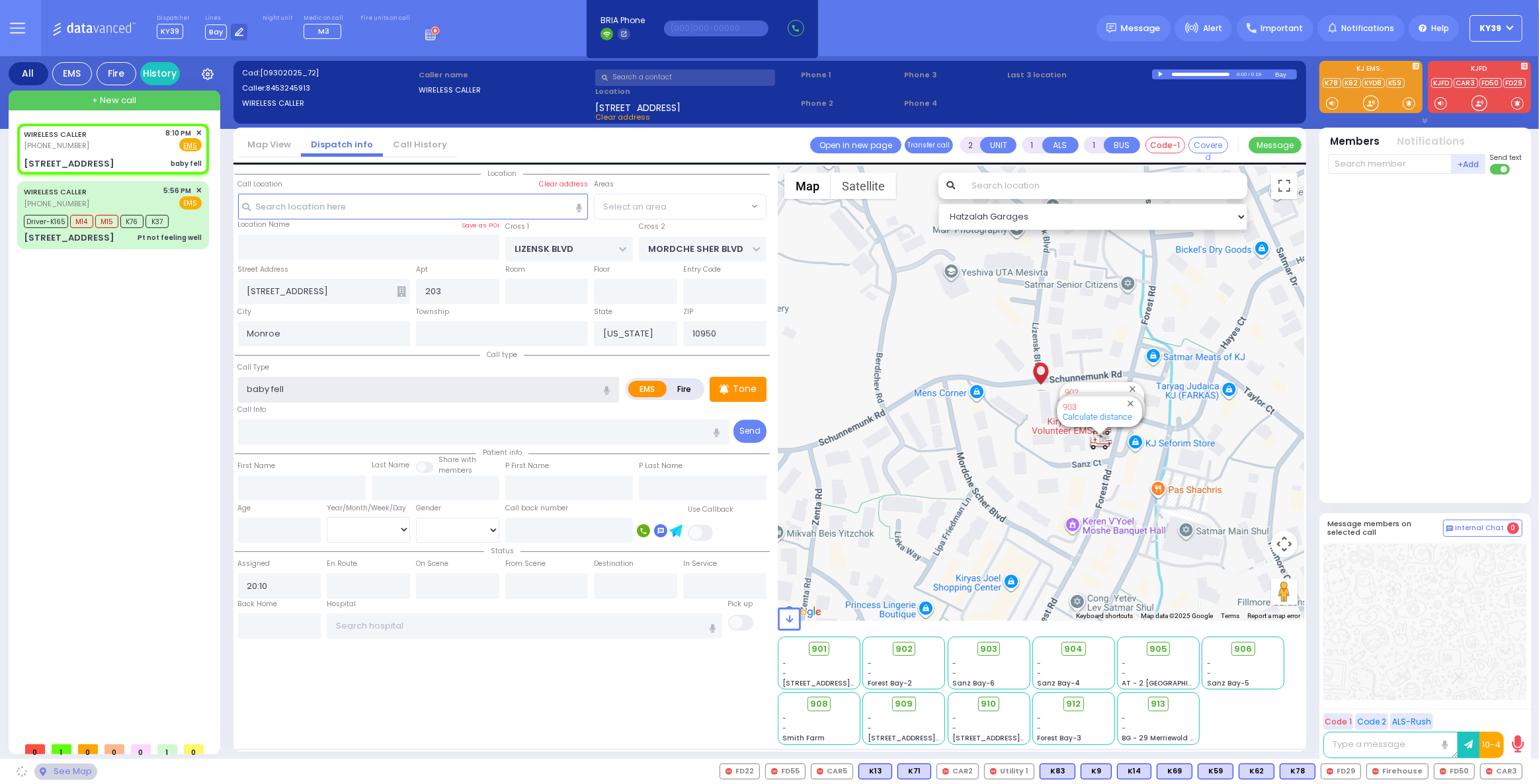
select select "SECTION 2"
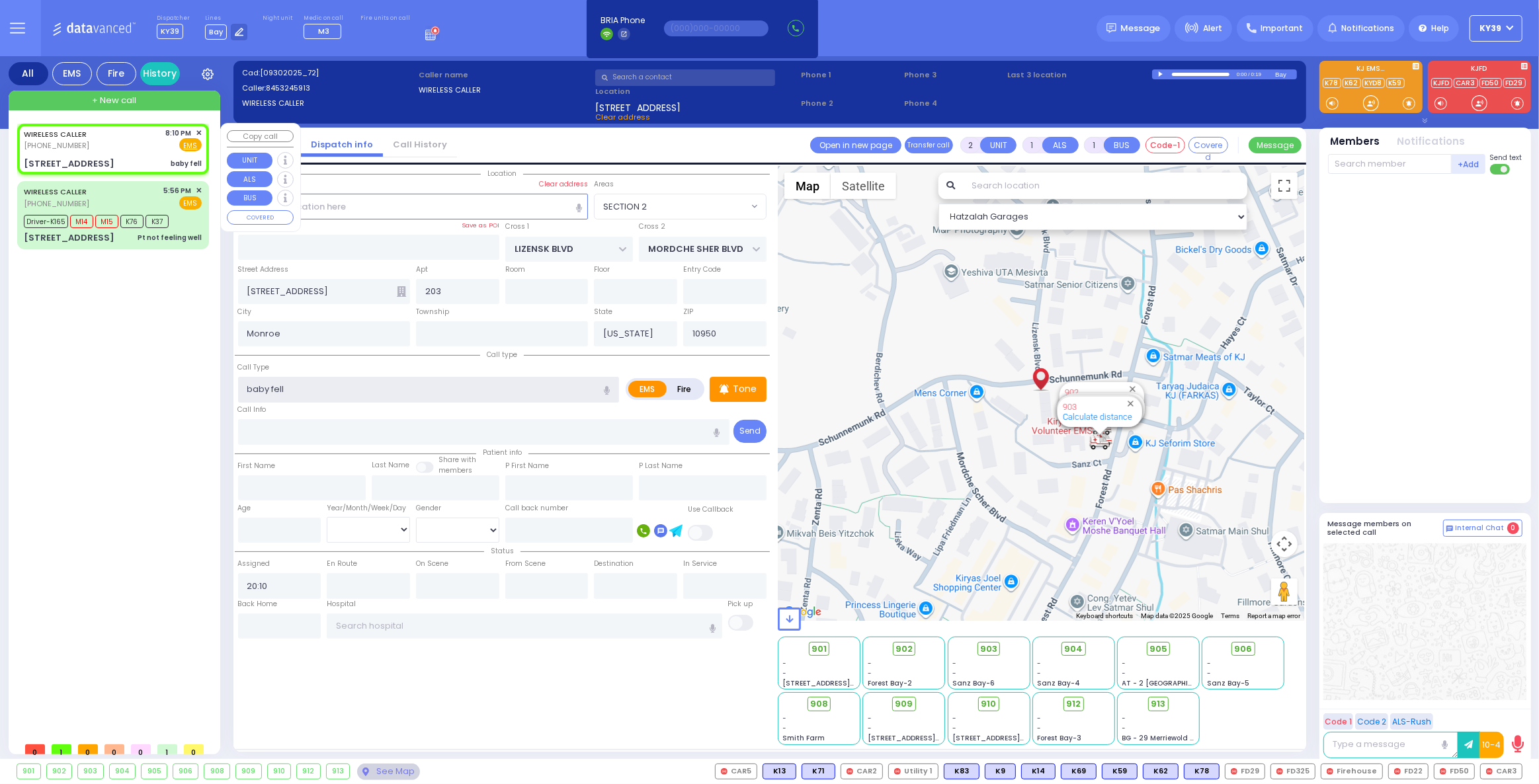
type input "baby fell"
click at [121, 143] on div "WIRELESS CALLER [PHONE_NUMBER] 8:10 PM ✕ Fire EMS" at bounding box center [112, 140] width 178 height 24
select select
radio input "true"
select select
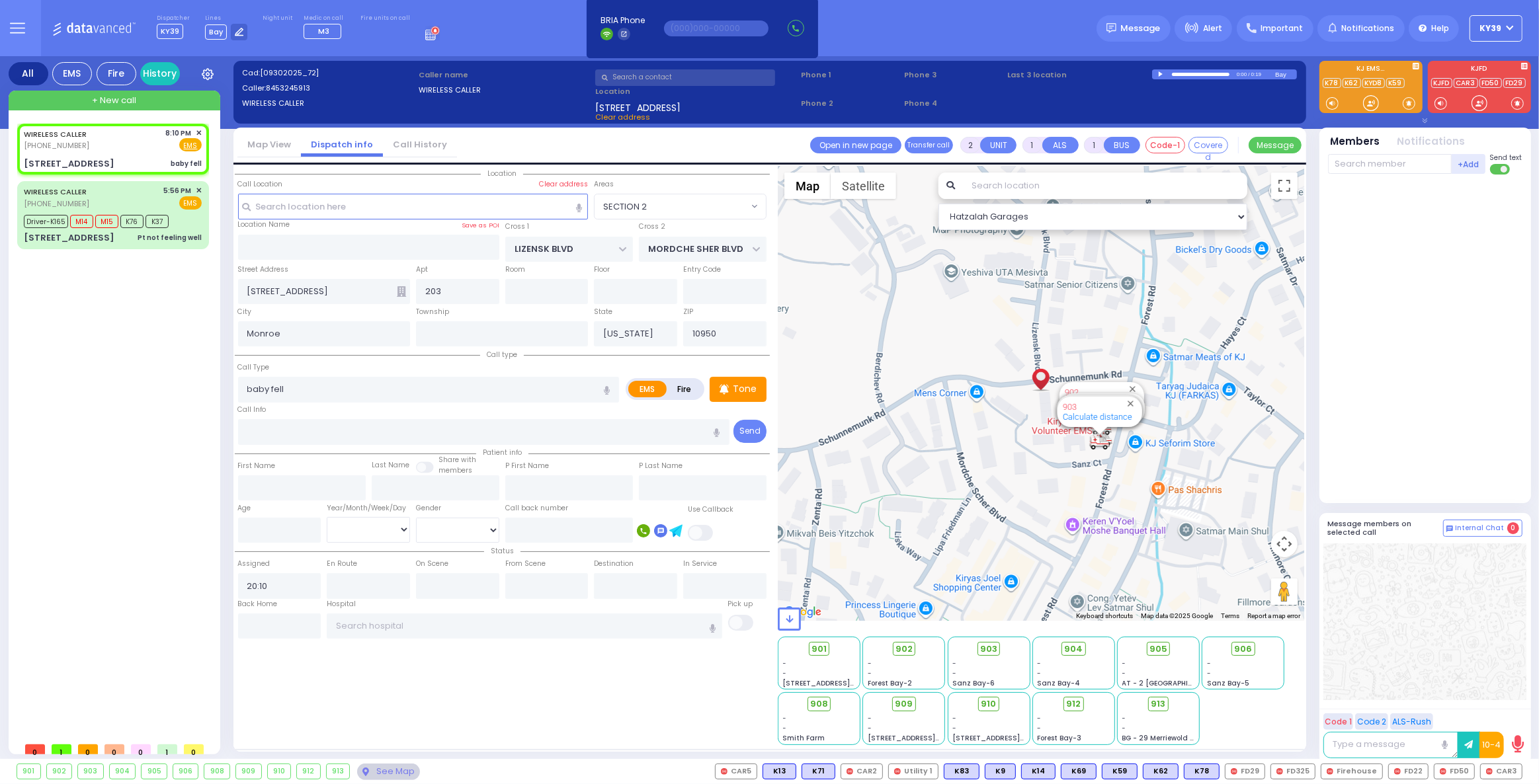
select select "Hatzalah Garages"
select select
radio input "true"
select select
select select "Hatzalah Garages"
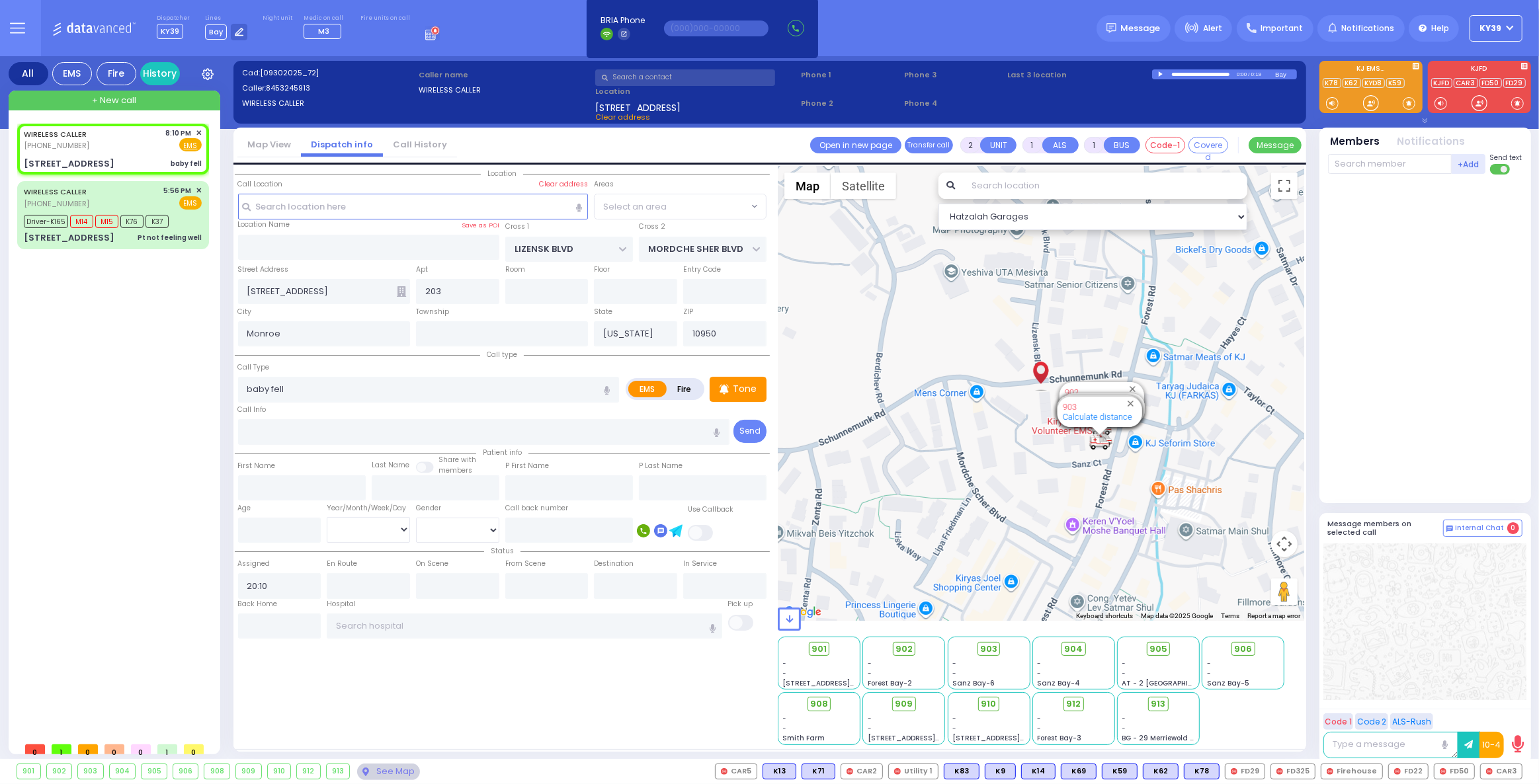
click at [1155, 73] on div "0:00 / 0:19" at bounding box center [1213, 74] width 123 height 10
select select "SECTION 2"
click at [1157, 73] on div "0:00 / 0:19" at bounding box center [1213, 74] width 123 height 10
click at [1161, 74] on div at bounding box center [1162, 74] width 7 height 6
click at [120, 450] on div "WIRELESS CALLER [PHONE_NUMBER] 8:10 PM ✕ EMS M14 M15" at bounding box center [115, 429] width 197 height 612
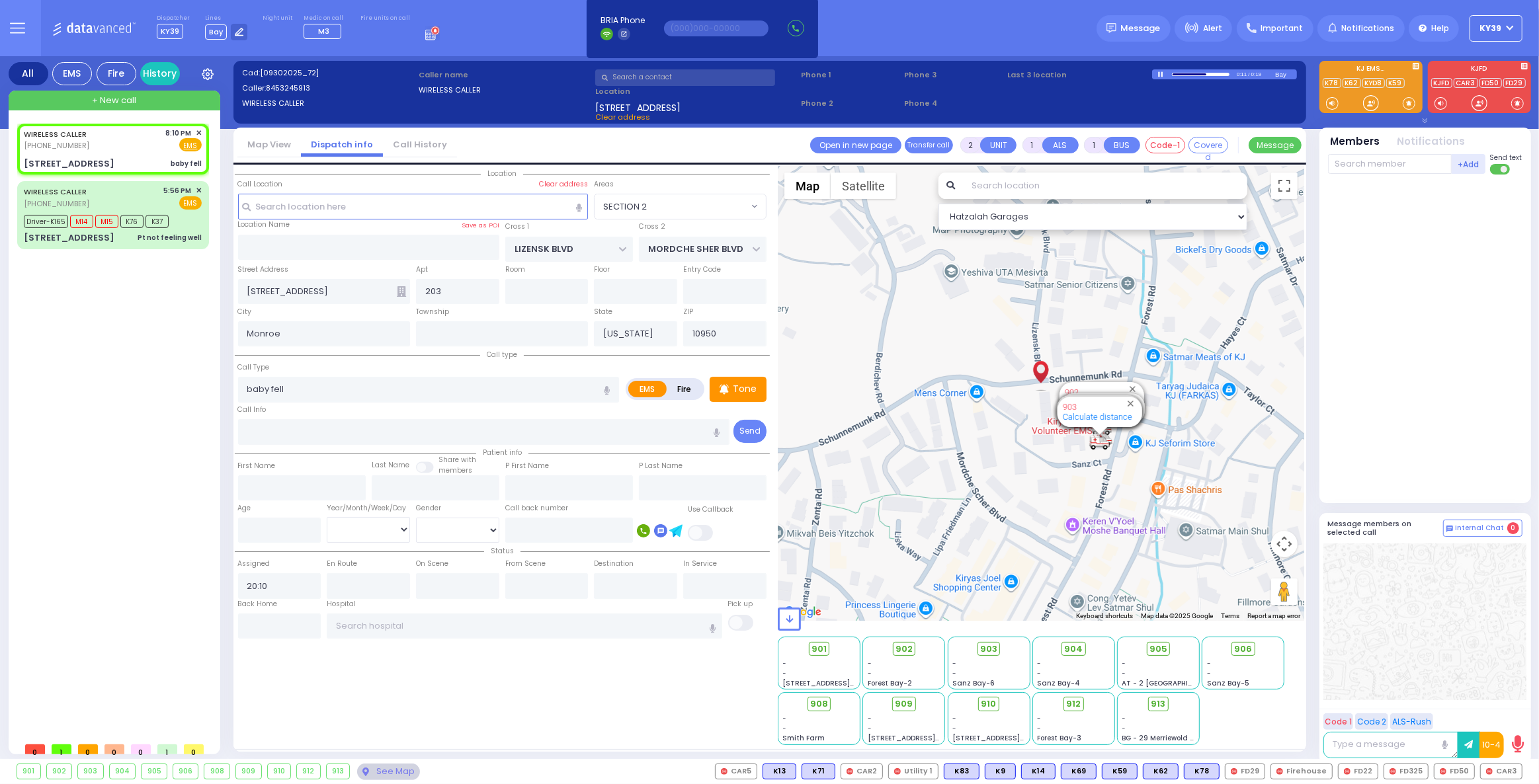
click at [1161, 73] on div at bounding box center [1162, 74] width 7 height 5
click at [94, 140] on div "WIRELESS CALLER [PHONE_NUMBER] 8:10 PM ✕ Fire EMS" at bounding box center [112, 140] width 178 height 24
select select
radio input "true"
select select
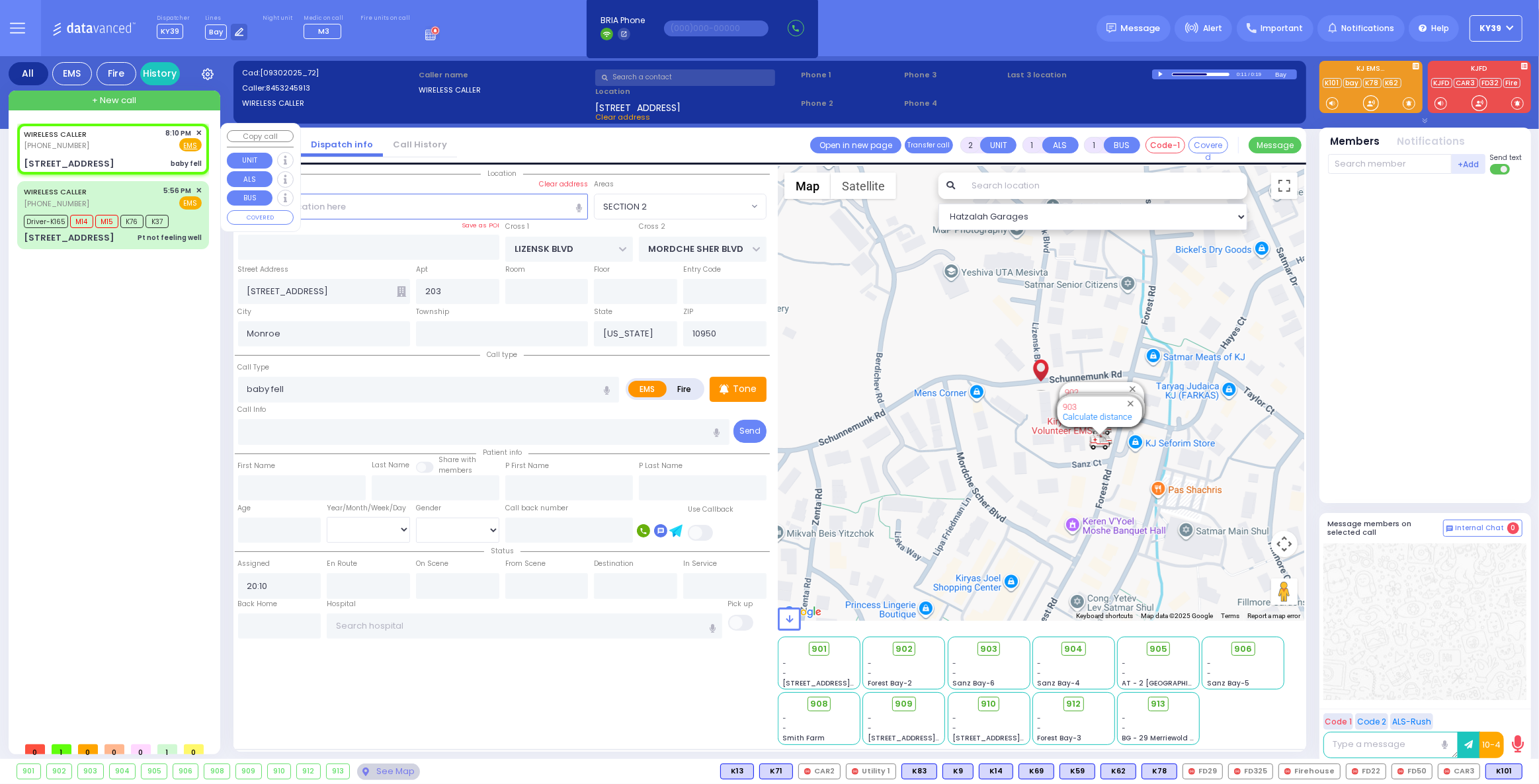
select select "SECTION 2"
select select "Hatzalah Garages"
drag, startPoint x: 1509, startPoint y: 770, endPoint x: 1495, endPoint y: 770, distance: 14.0
click at [1509, 770] on span "K101" at bounding box center [1503, 771] width 35 height 15
select select
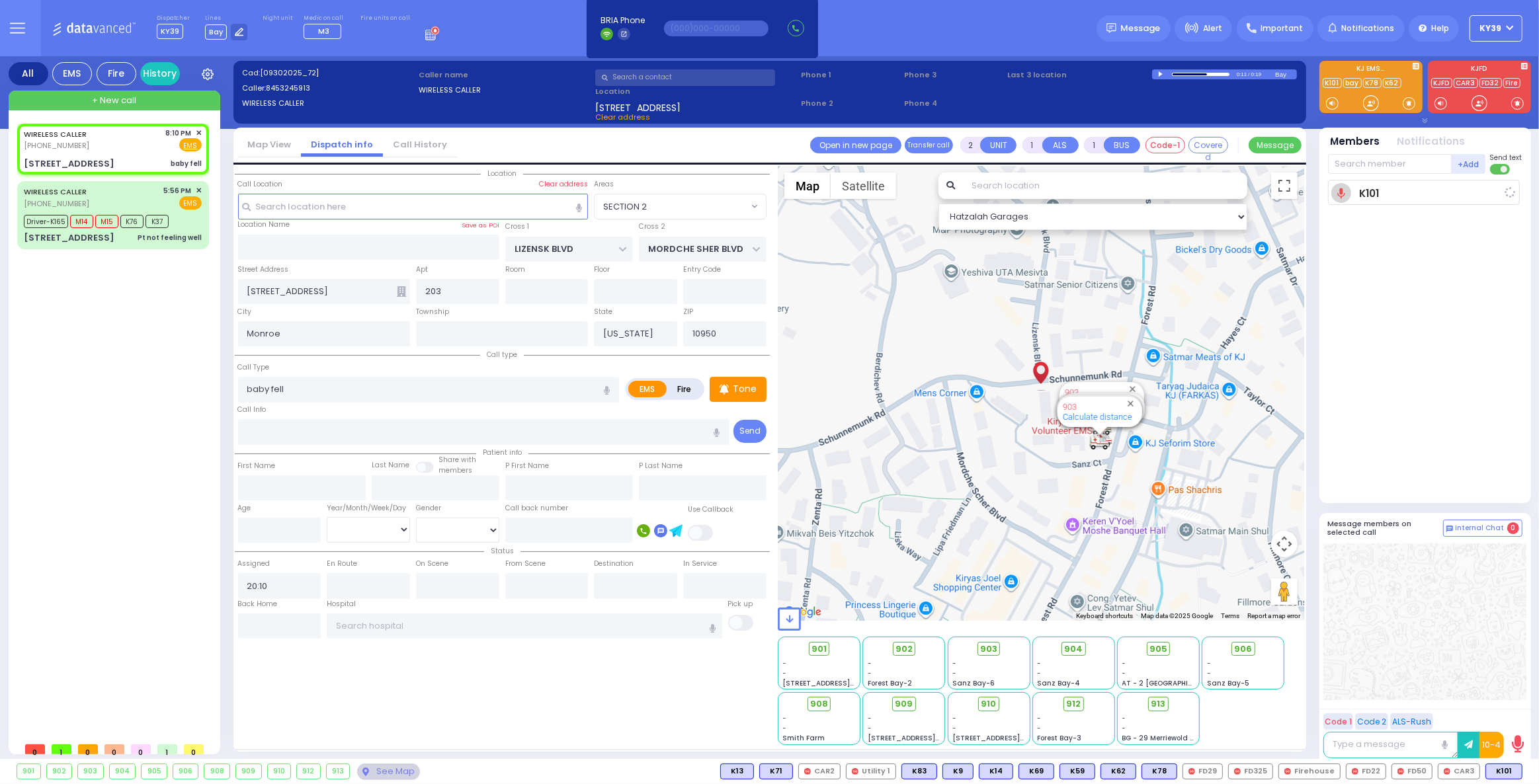
radio input "true"
select select
type input "20:11"
select select "Hatzalah Garages"
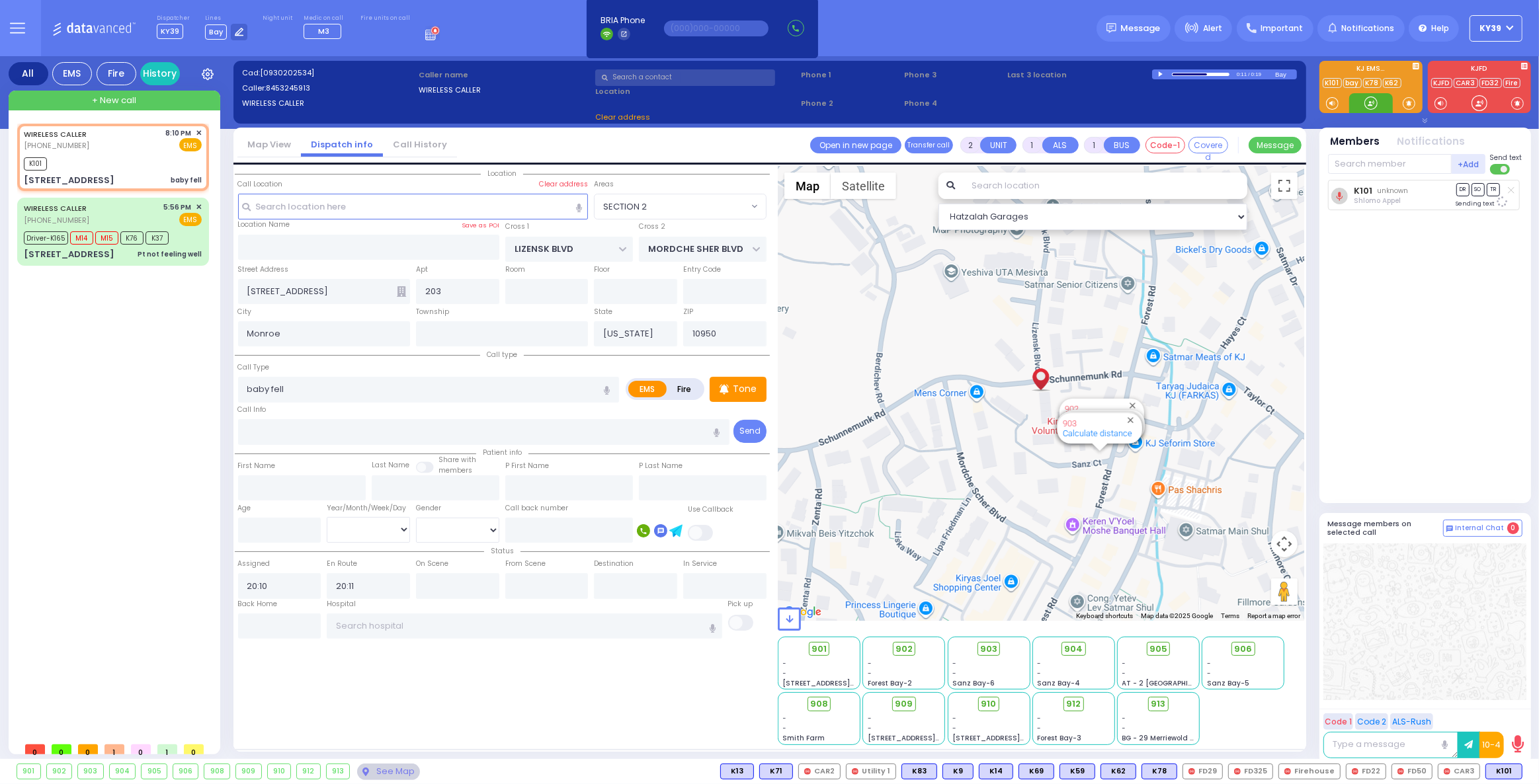
select select "SECTION 2"
click at [125, 157] on div "K101" at bounding box center [112, 162] width 178 height 16
select select
radio input "true"
select select
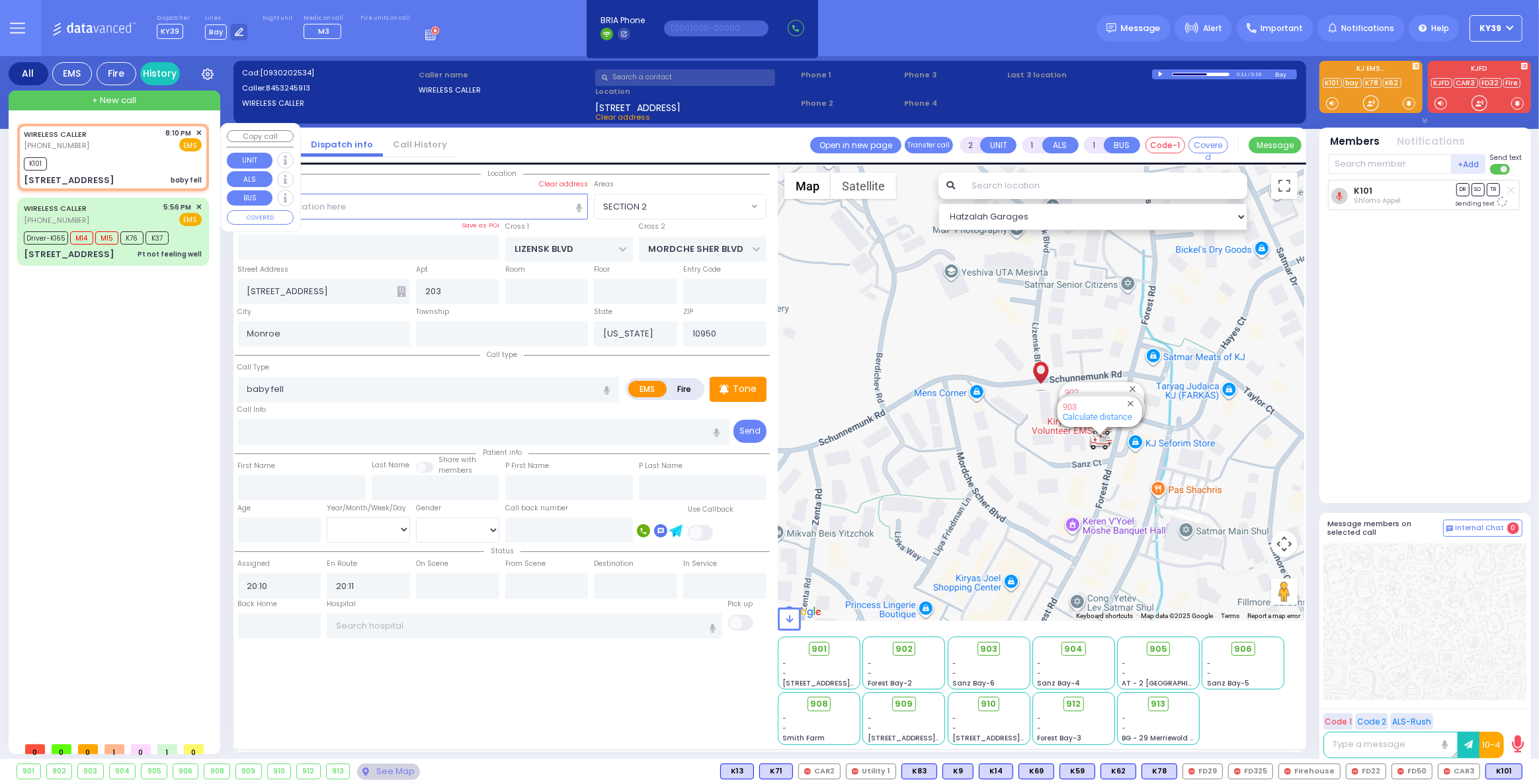
select select "SECTION 2"
select select "Hatzalah Garages"
click at [1499, 764] on span "K63" at bounding box center [1505, 771] width 34 height 15
select select
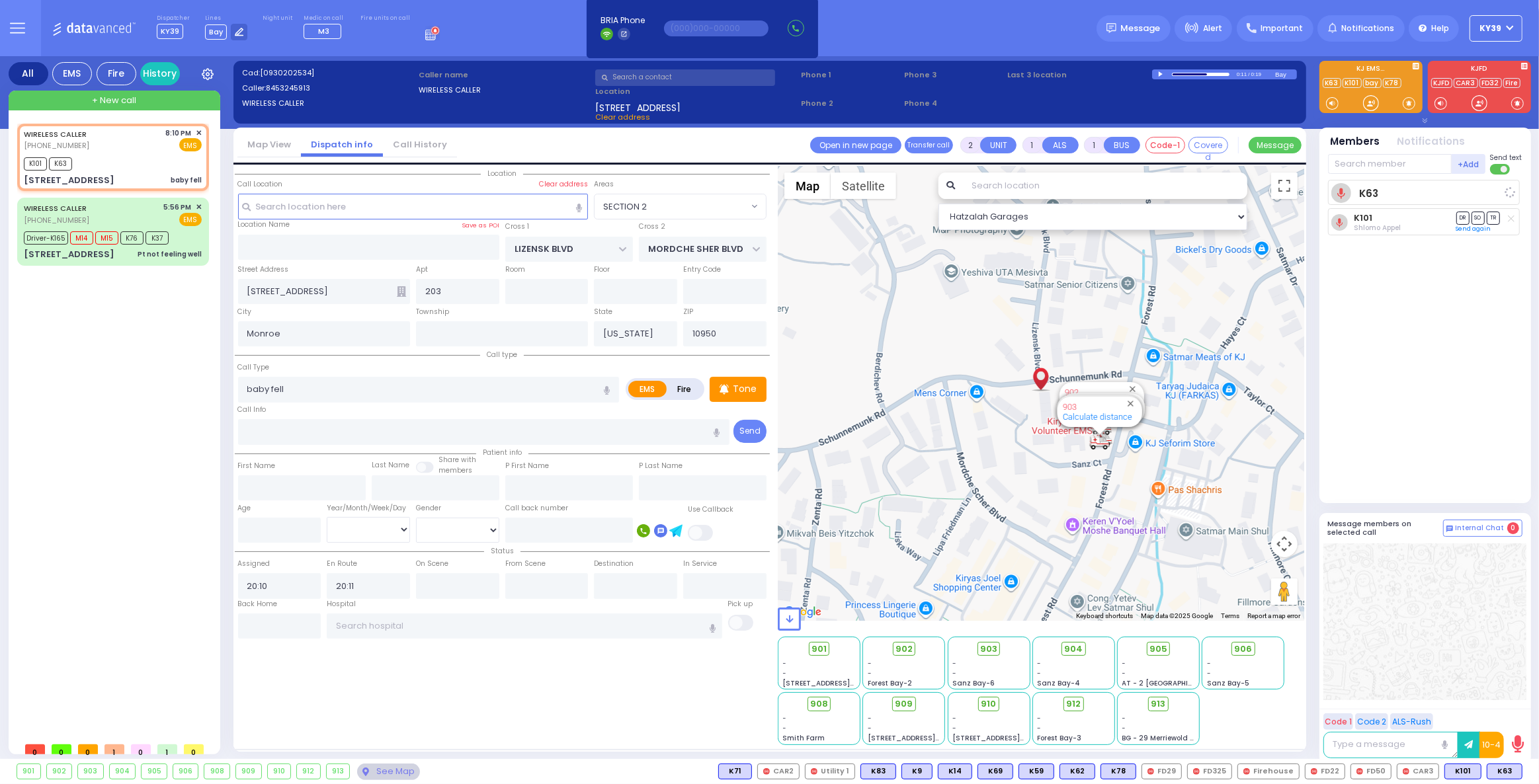
radio input "true"
select select
select select "SECTION 2"
select select "Hatzalah Garages"
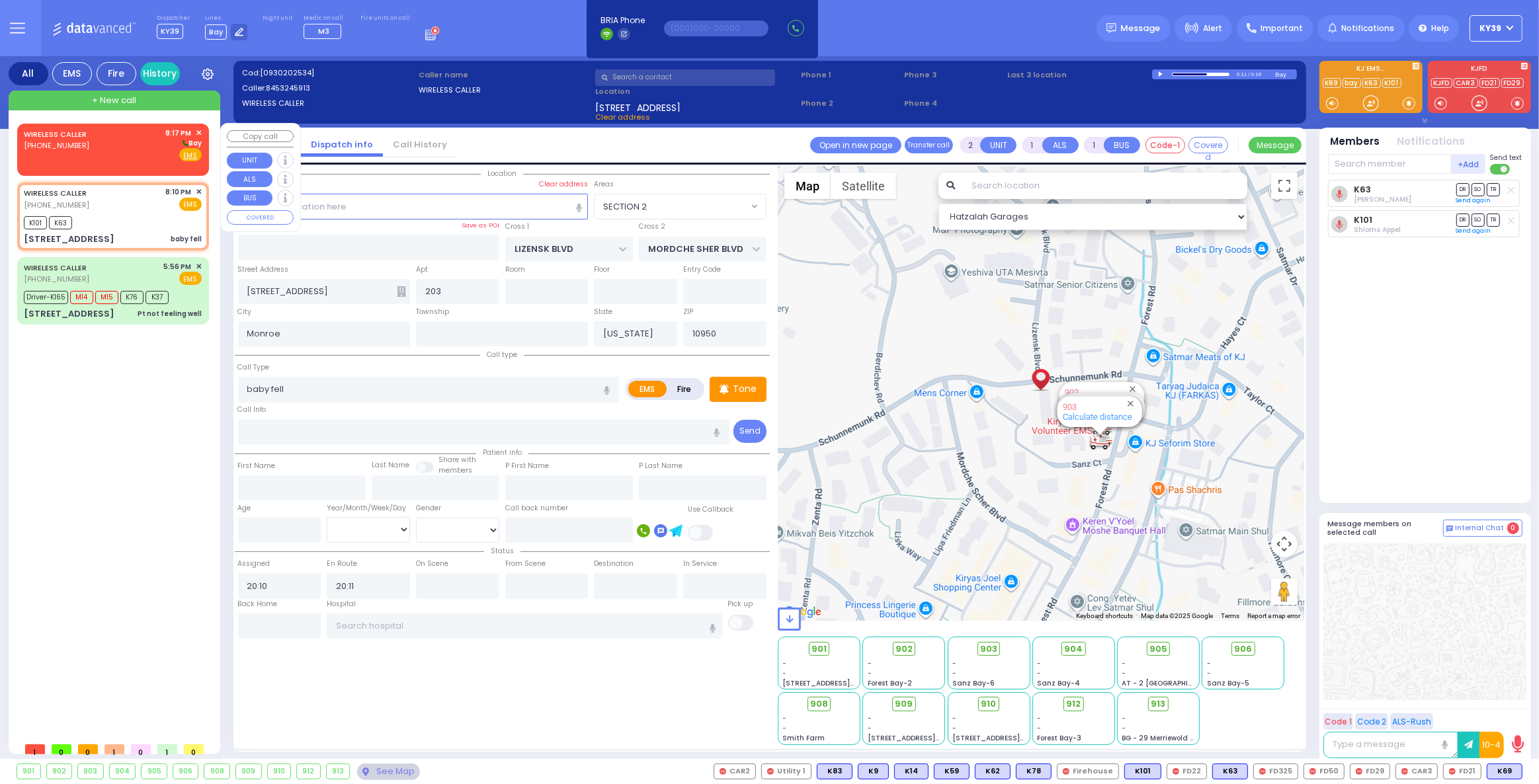
click at [116, 150] on div "WIRELESS CALLER [PHONE_NUMBER] 8:17 PM ✕ [GEOGRAPHIC_DATA]" at bounding box center [112, 145] width 178 height 34
select select
radio input "true"
select select
type input "20:17"
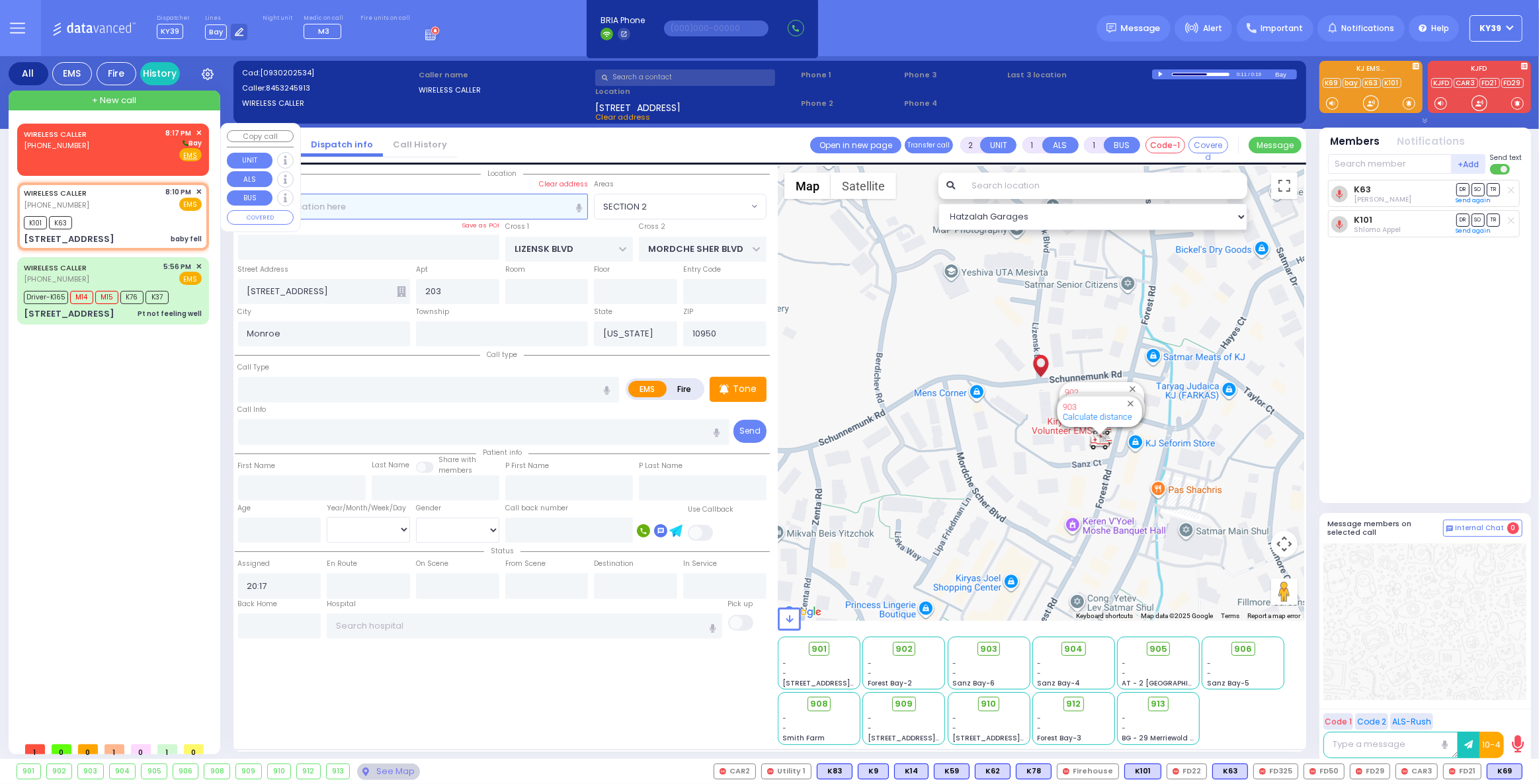
select select "Hatzalah Garages"
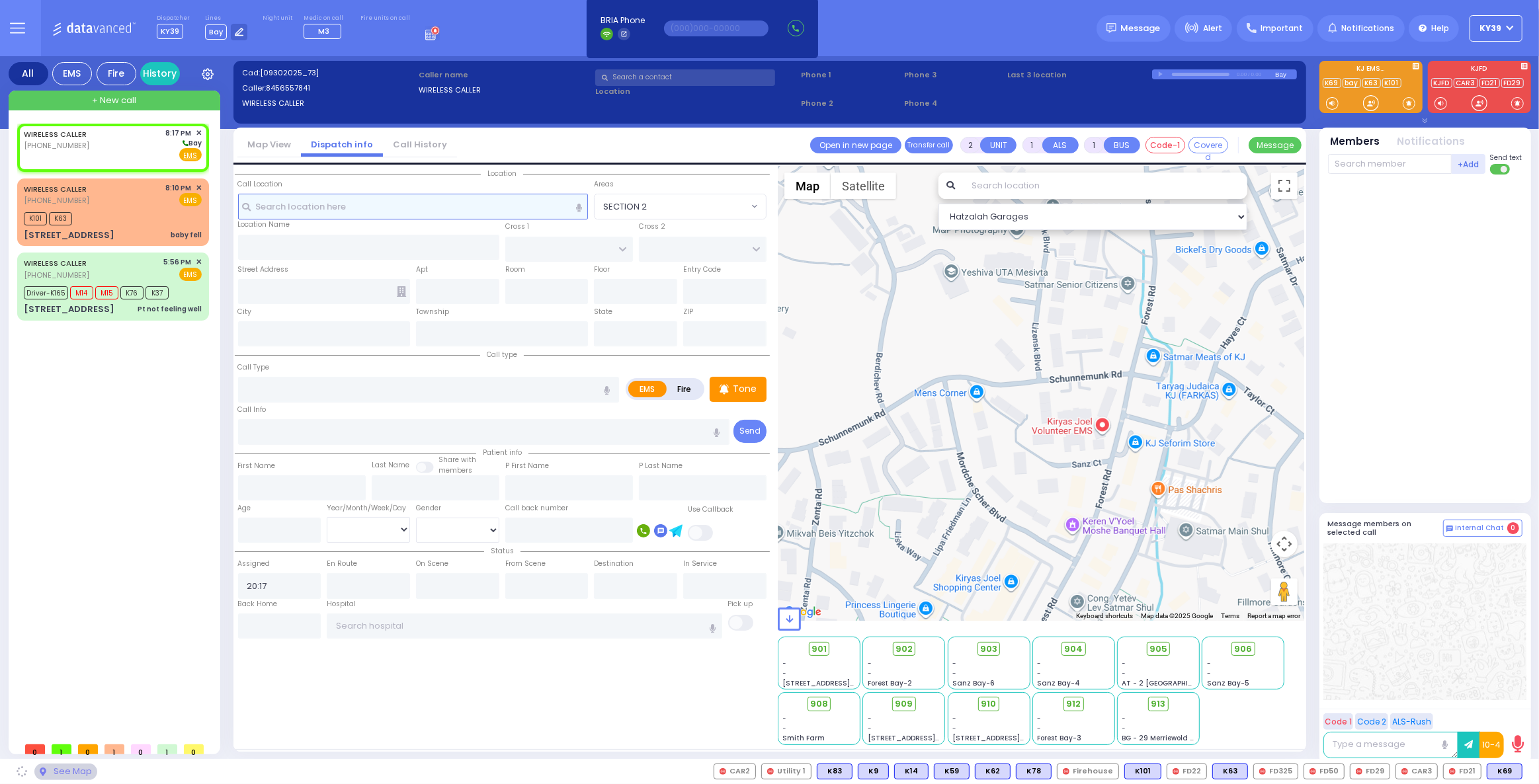
select select
radio input "true"
select select
select select "Hatzalah Garages"
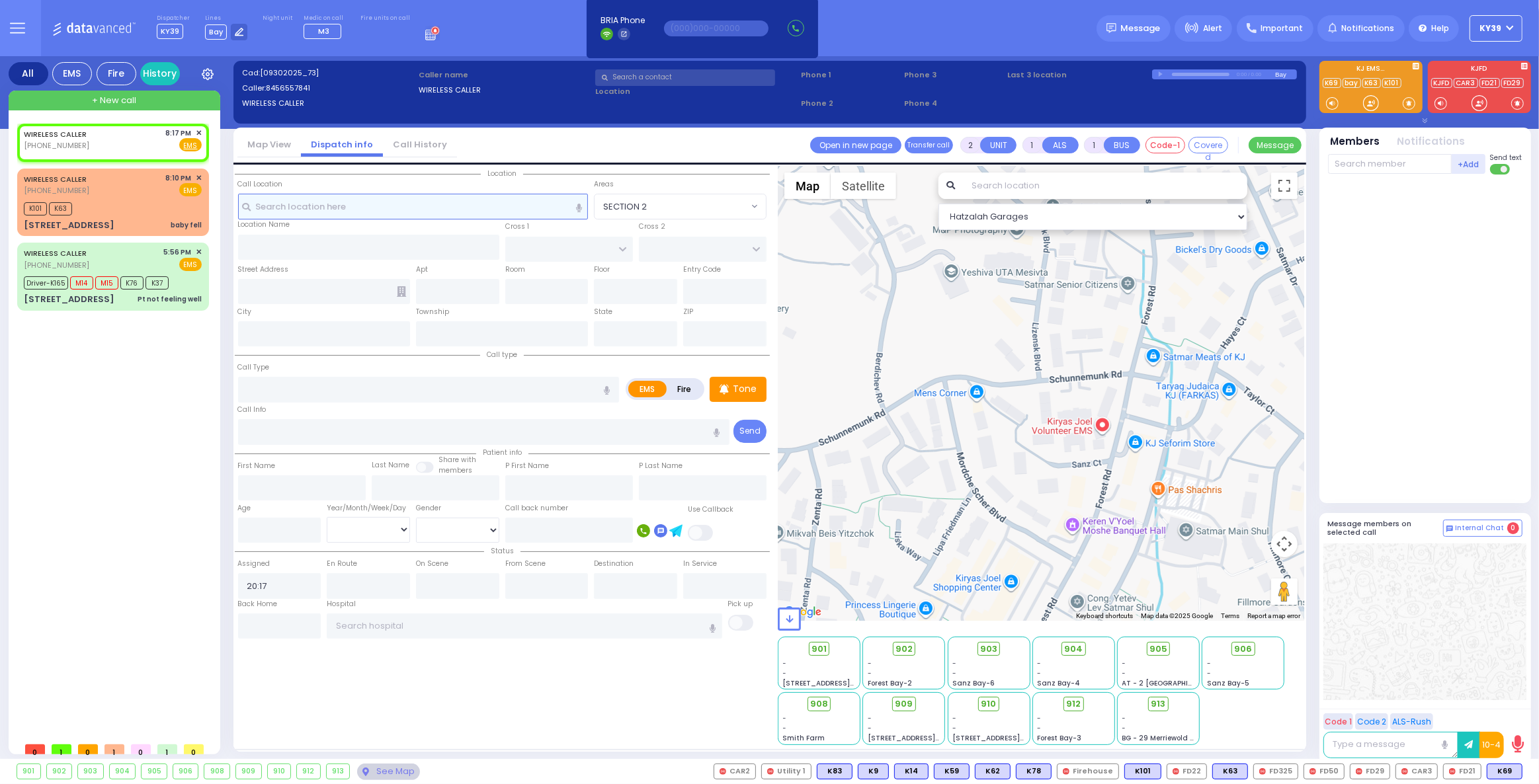
select select
radio input "true"
select select
select select "Hatzalah Garages"
click at [33, 145] on rect at bounding box center [38, 145] width 11 height 11
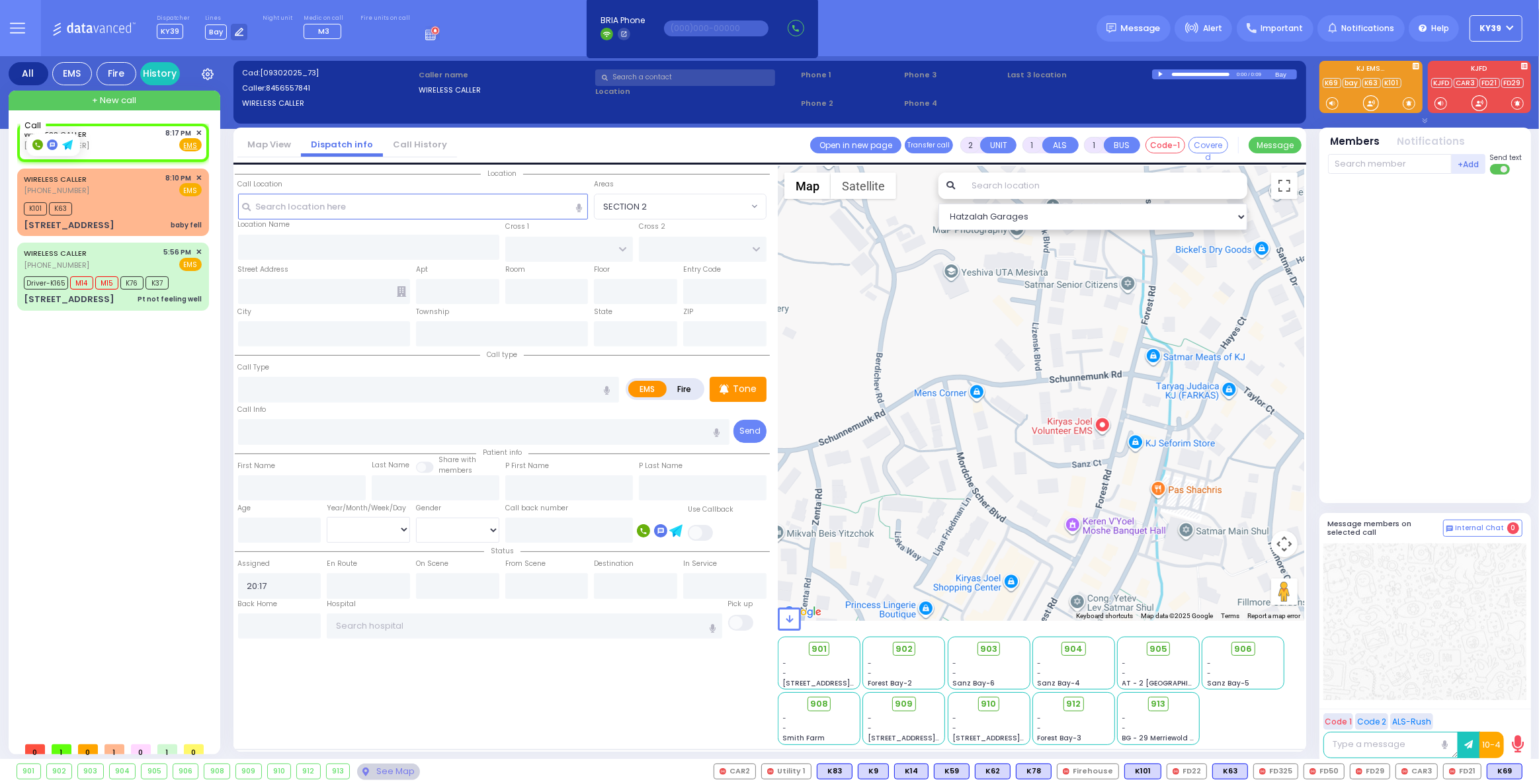
type input "8456557841"
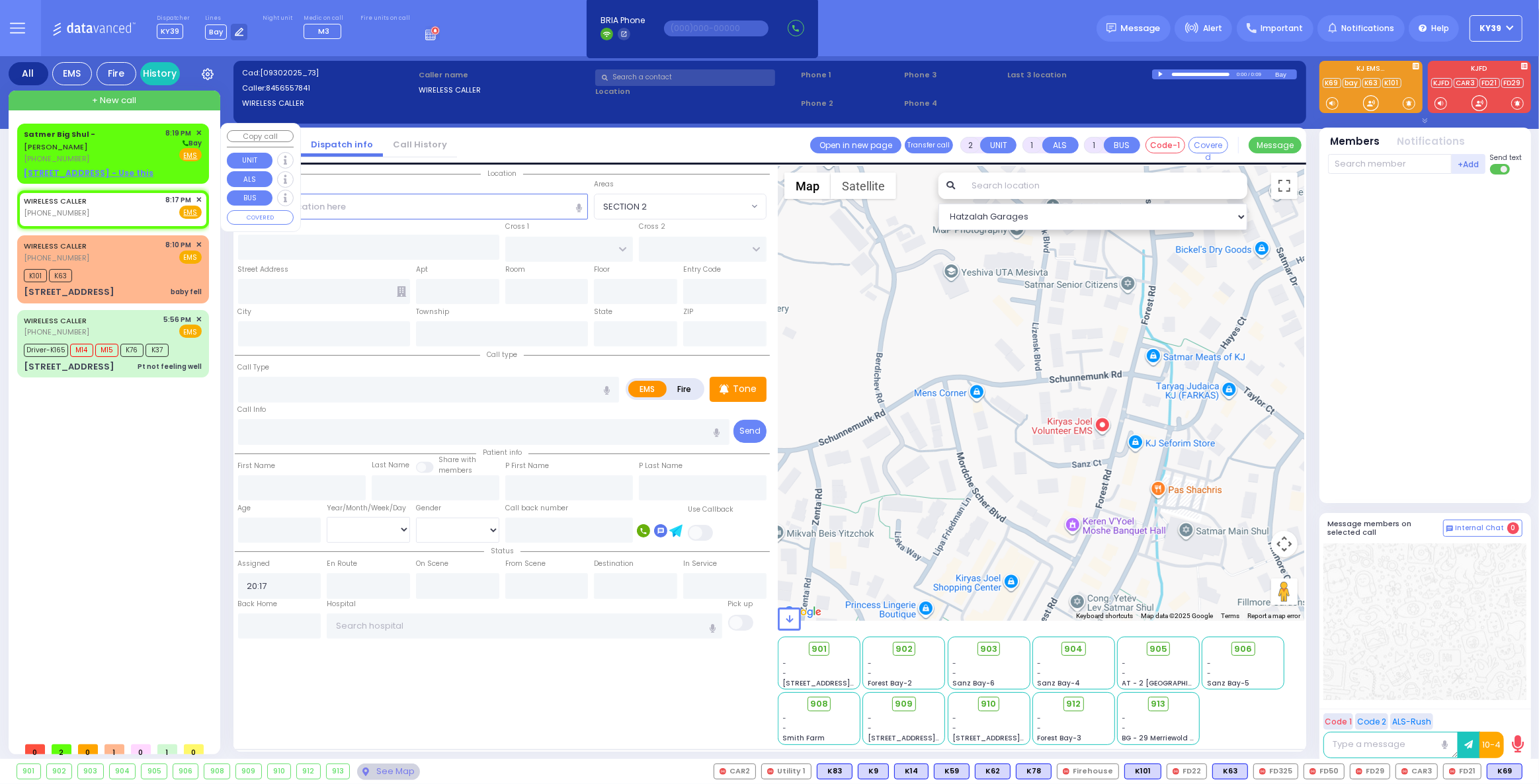
click at [151, 155] on div "Satmer Big Shul - [PERSON_NAME] [PHONE_NUMBER]" at bounding box center [93, 146] width 138 height 37
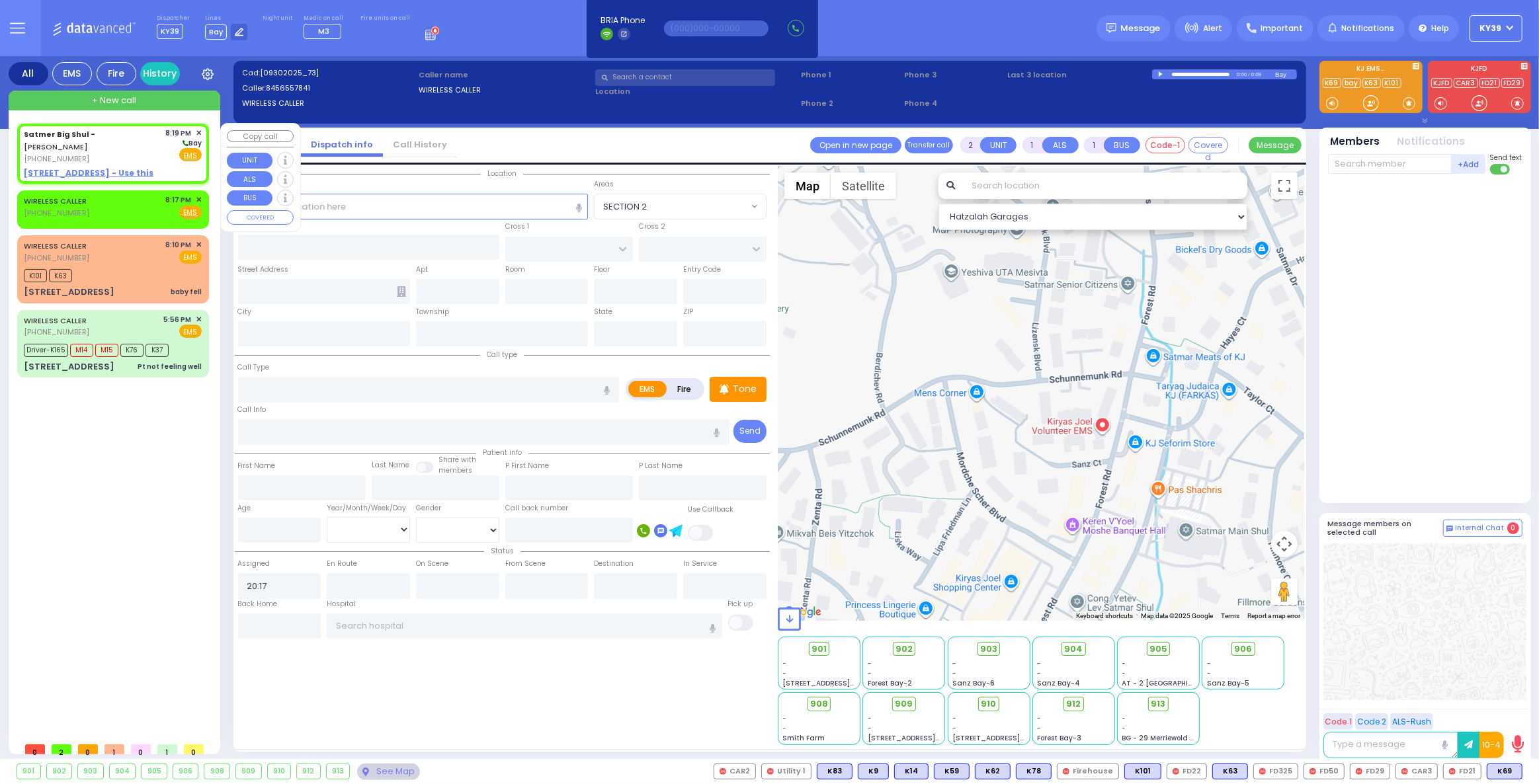
select select
radio input "true"
select select
type input "20:19"
select select "Hatzalah Garages"
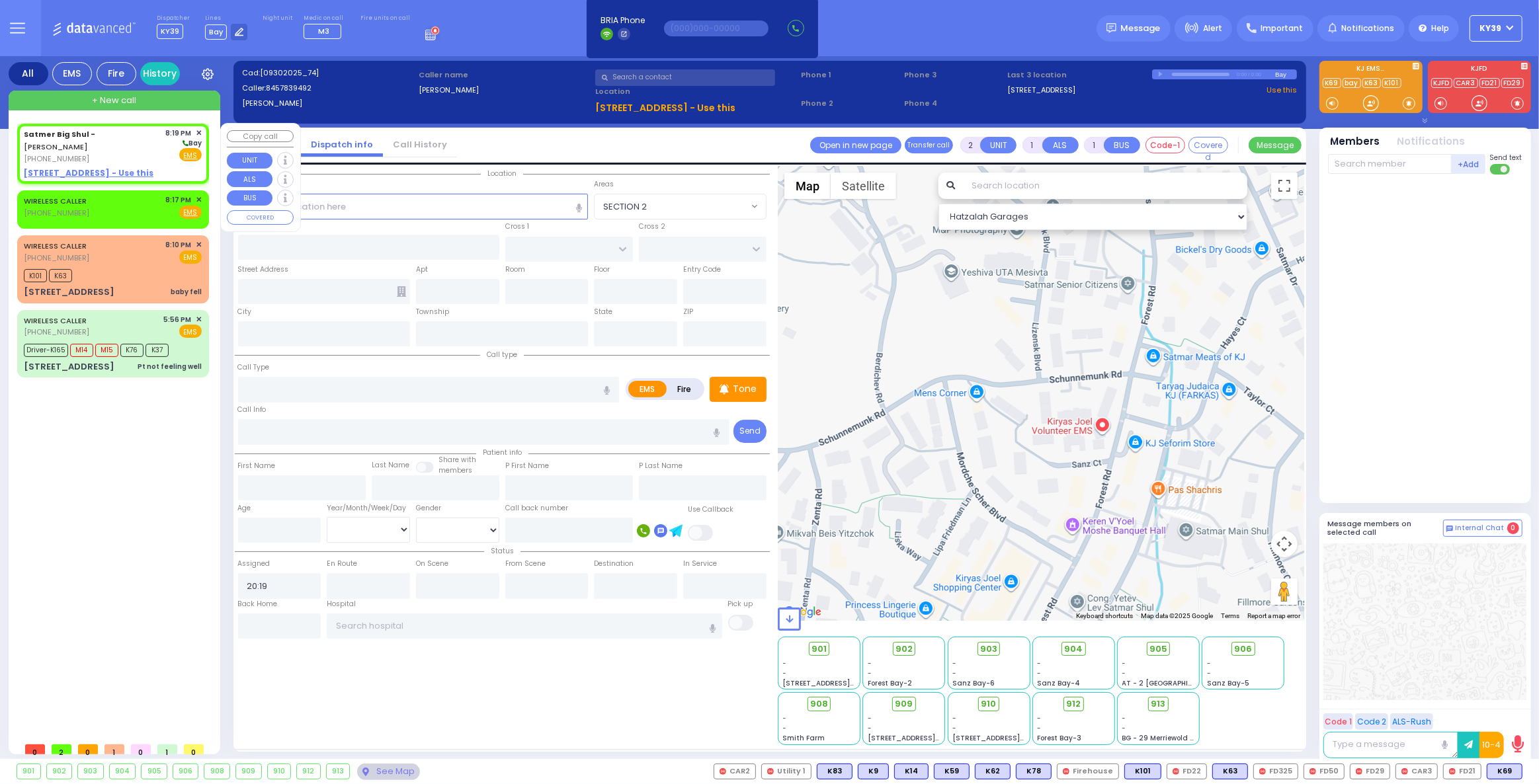
click at [135, 153] on div "[PHONE_NUMBER]" at bounding box center [93, 159] width 138 height 11
select select
radio input "true"
select select
select select "Hatzalah Garages"
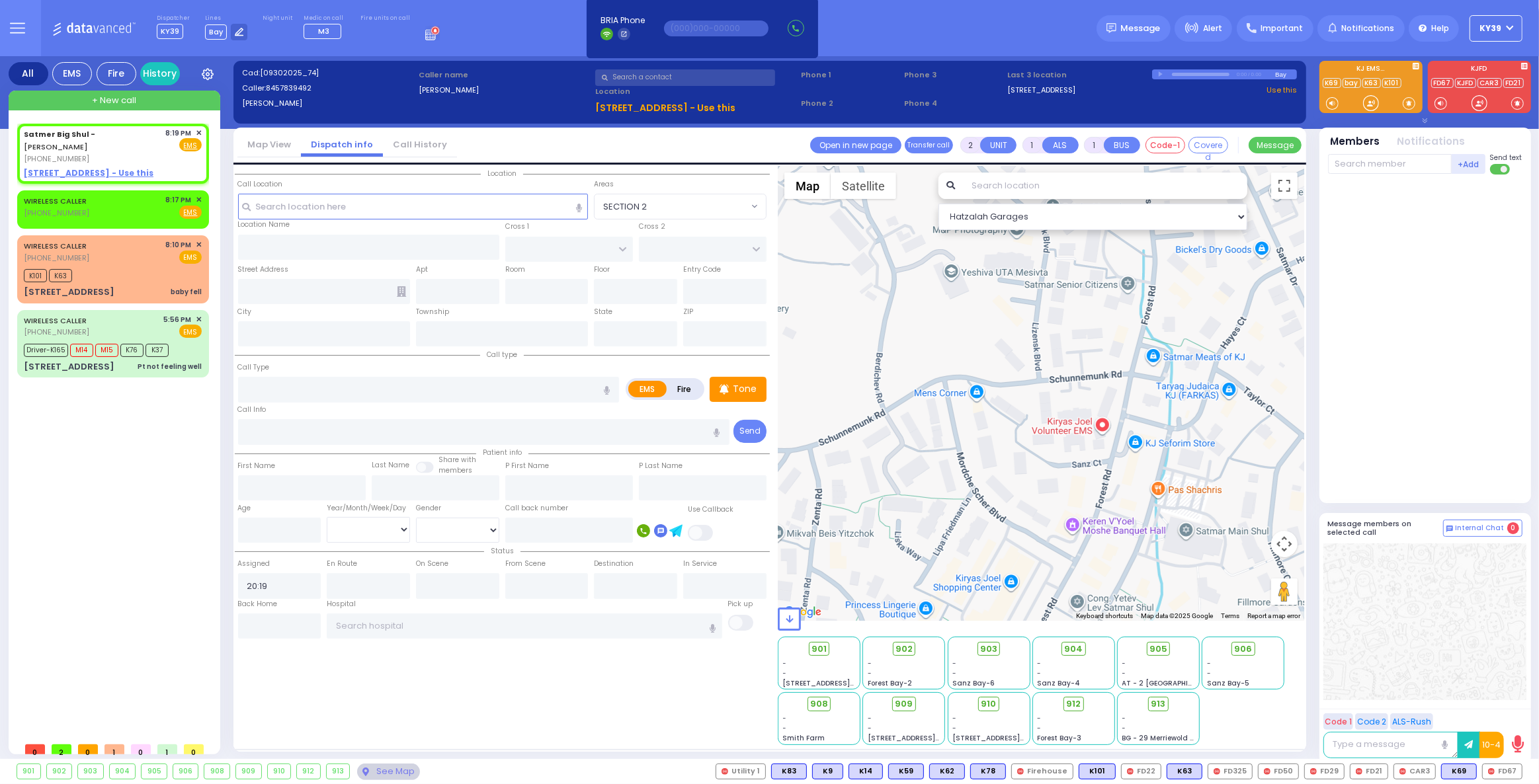
select select
radio input "true"
select select
select select "Hatzalah Garages"
click at [1522, 770] on div "M14" at bounding box center [1504, 770] width 35 height 15
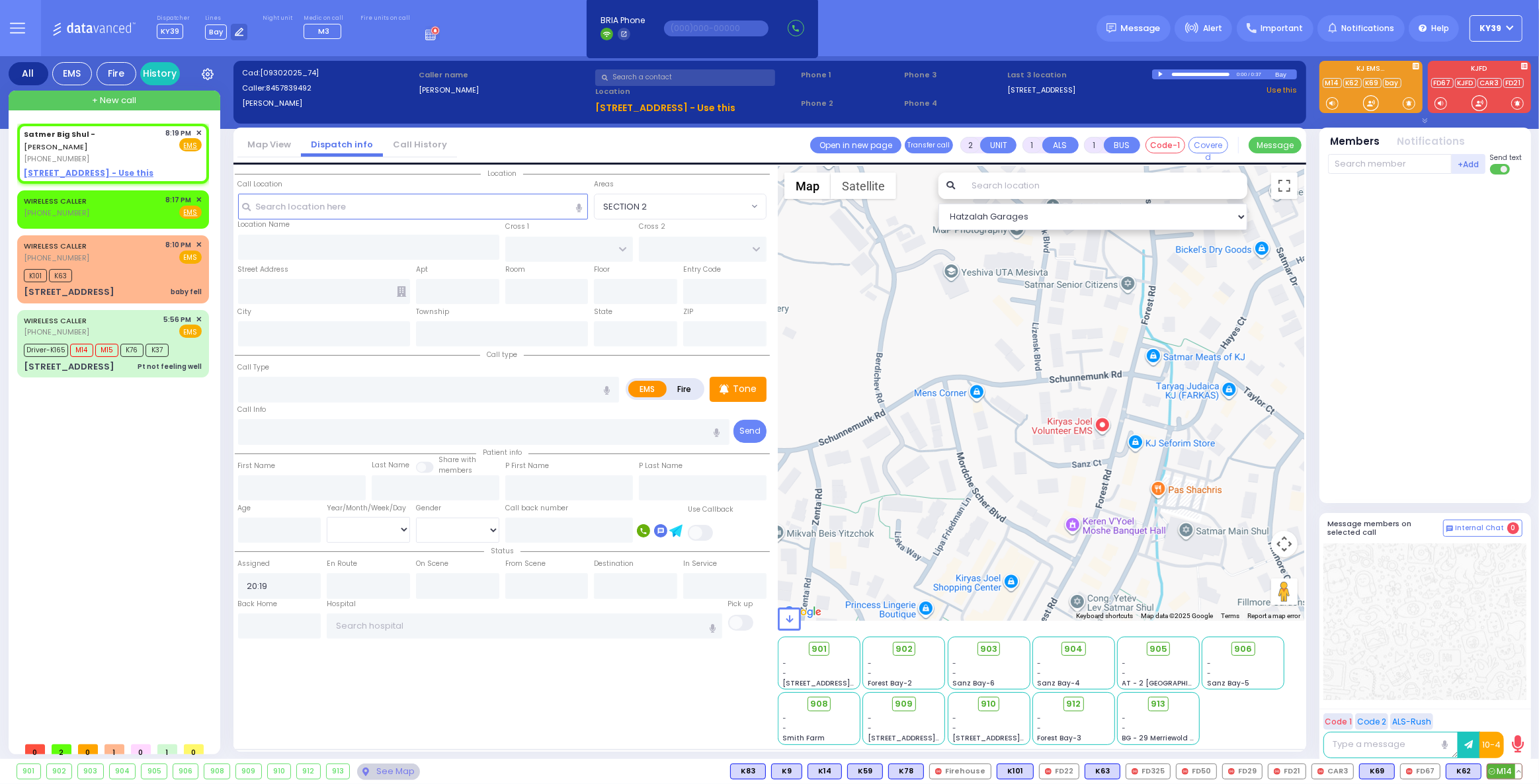
click at [1517, 773] on button at bounding box center [1517, 771] width 6 height 15
click at [1508, 716] on icon at bounding box center [1508, 712] width 14 height 14
click at [1367, 599] on div at bounding box center [1425, 621] width 203 height 157
click at [1476, 772] on button at bounding box center [1476, 771] width 6 height 15
click at [1470, 717] on icon at bounding box center [1467, 712] width 14 height 14
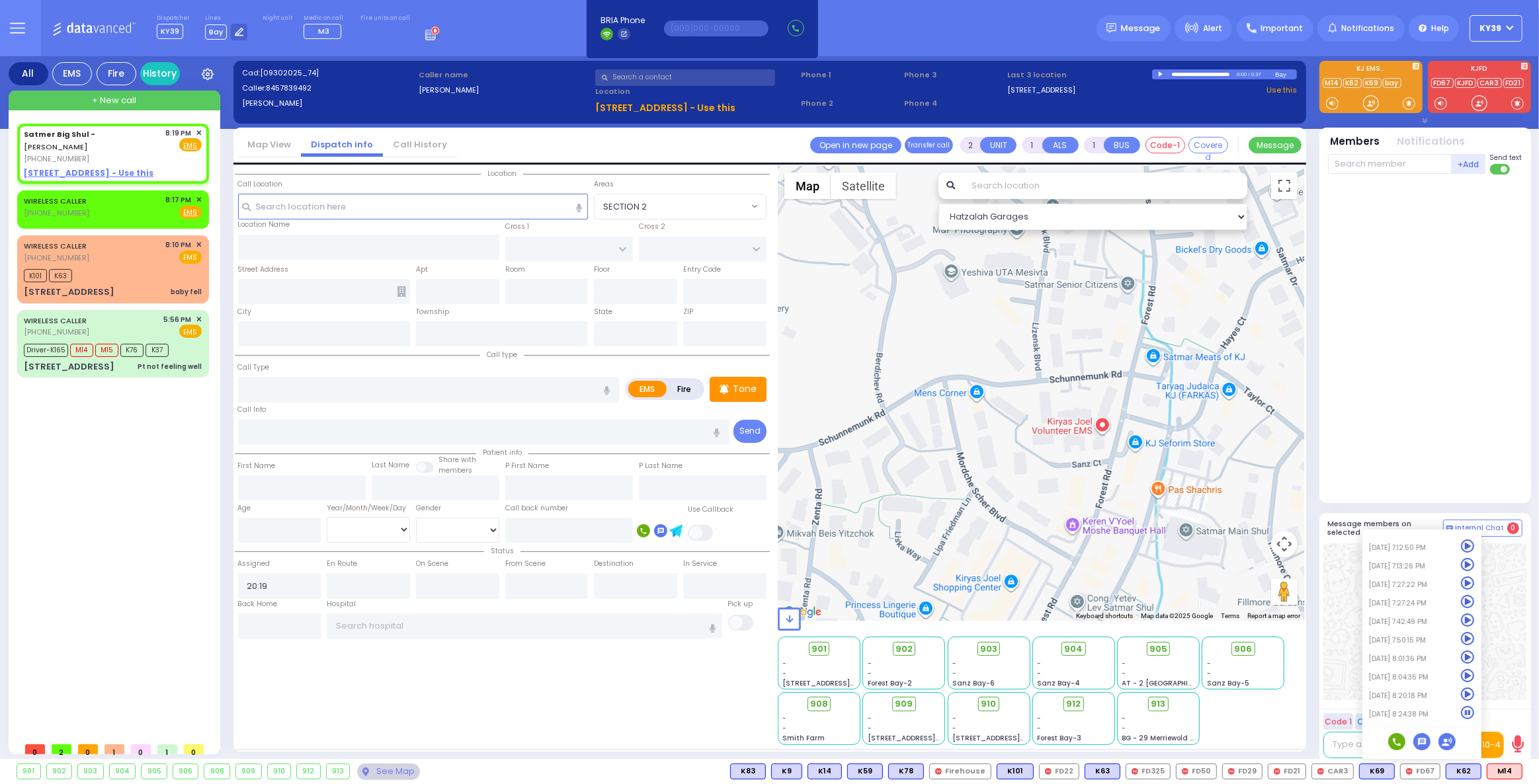
click at [1522, 663] on div at bounding box center [1425, 621] width 203 height 157
click at [198, 130] on span "✕" at bounding box center [199, 133] width 6 height 11
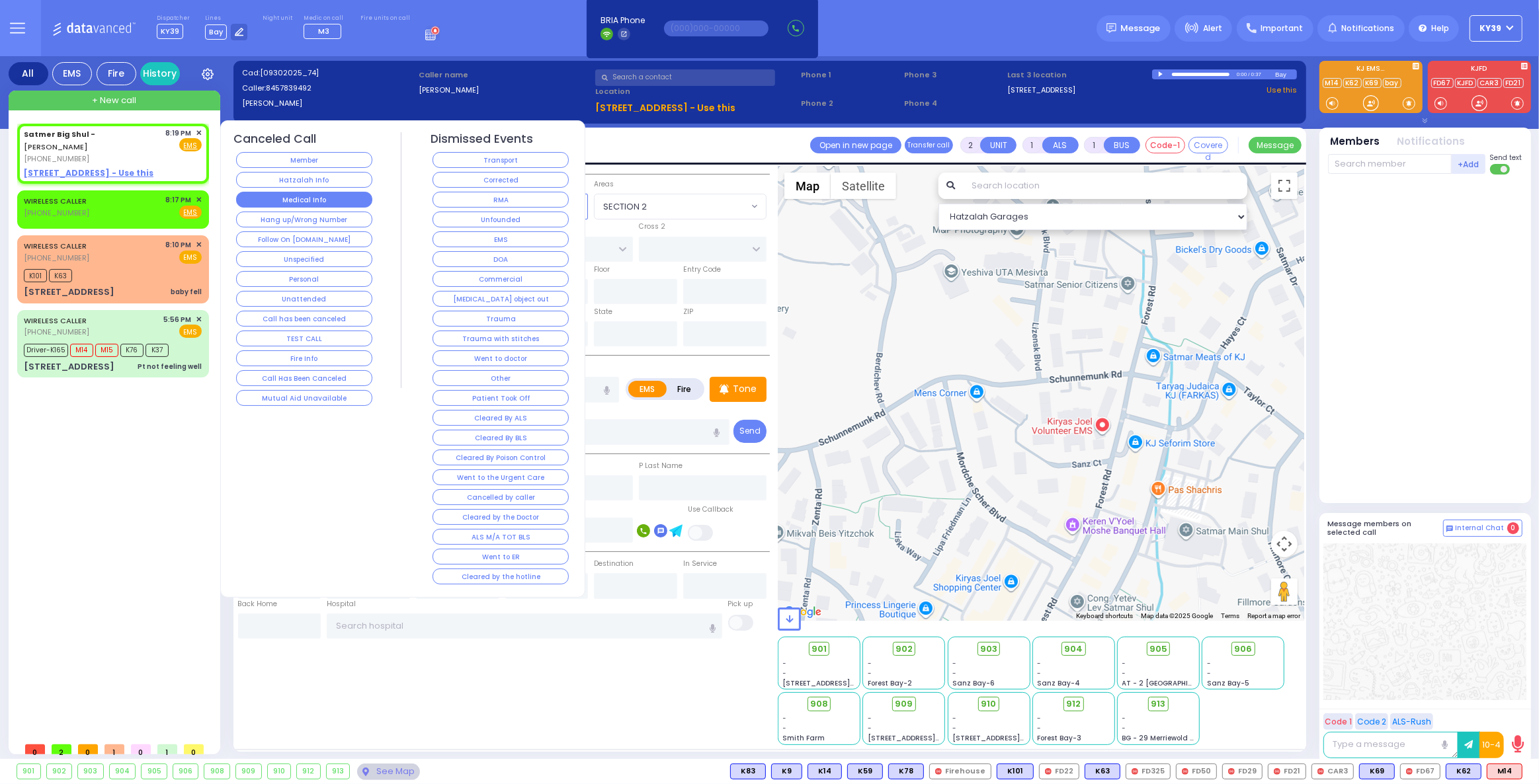
click at [303, 196] on button "Medical Info" at bounding box center [304, 198] width 136 height 15
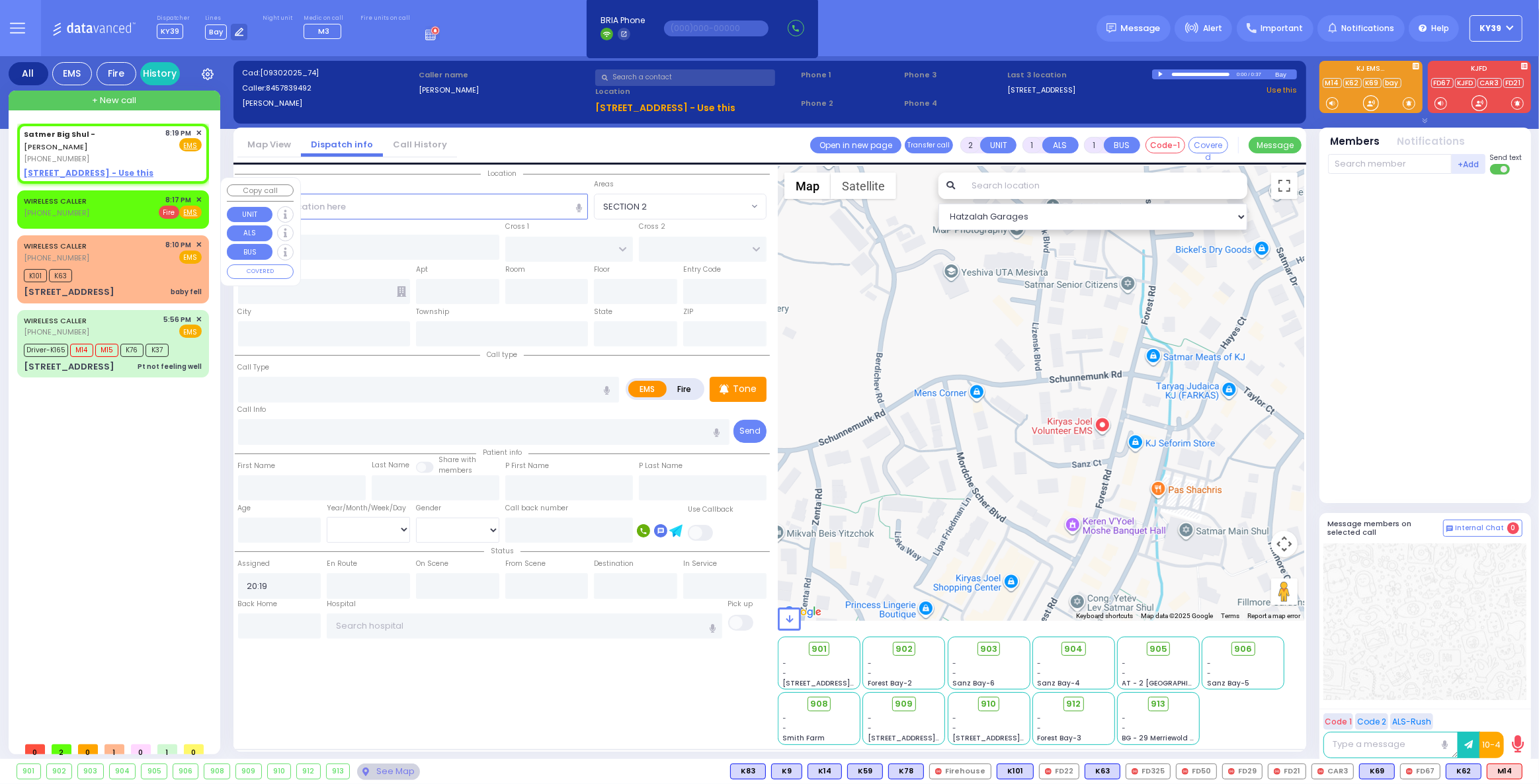
select select
radio input "true"
select select
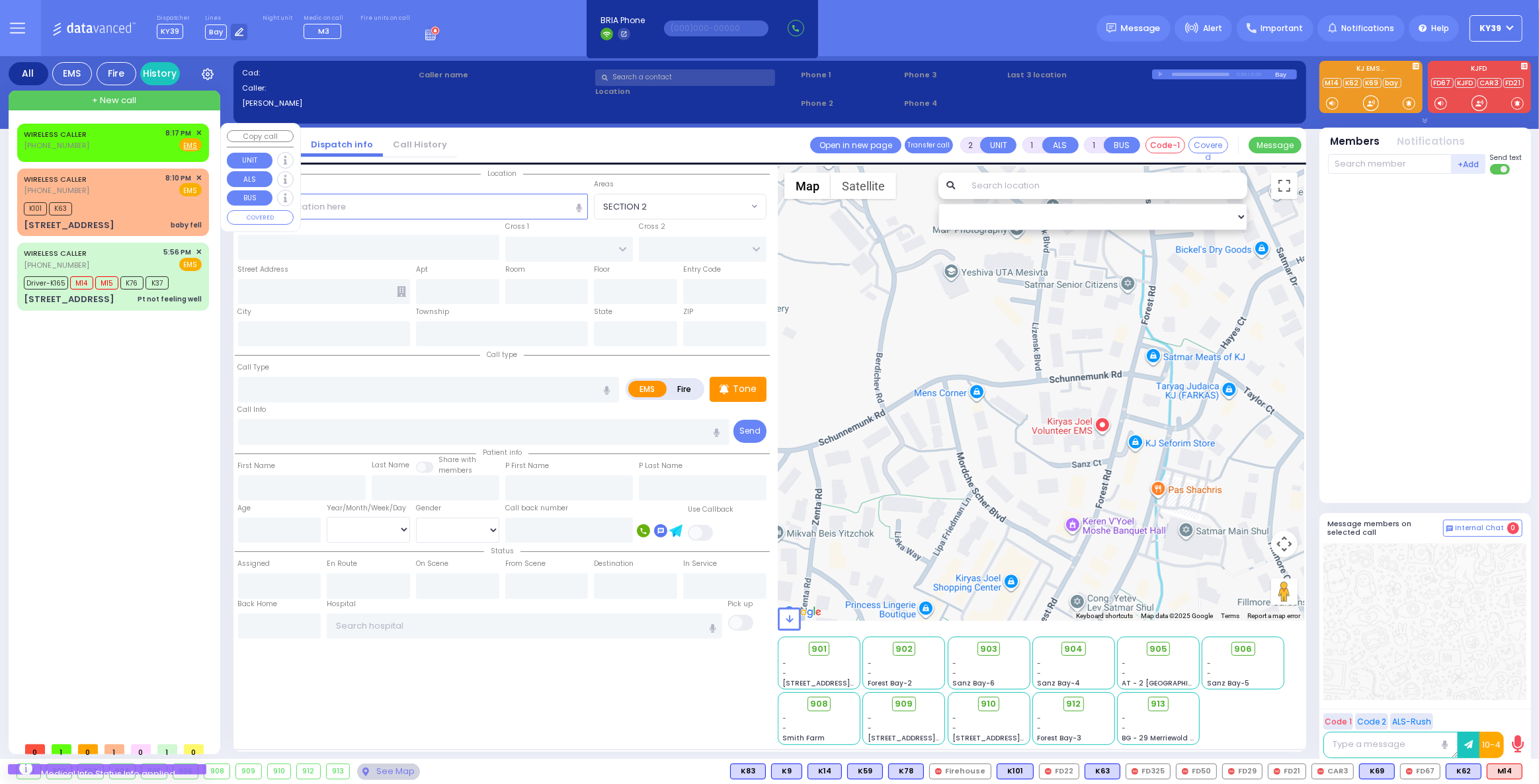
click at [148, 136] on div "WIRELESS CALLER [PHONE_NUMBER] 8:17 PM ✕ Fire EMS" at bounding box center [112, 140] width 178 height 24
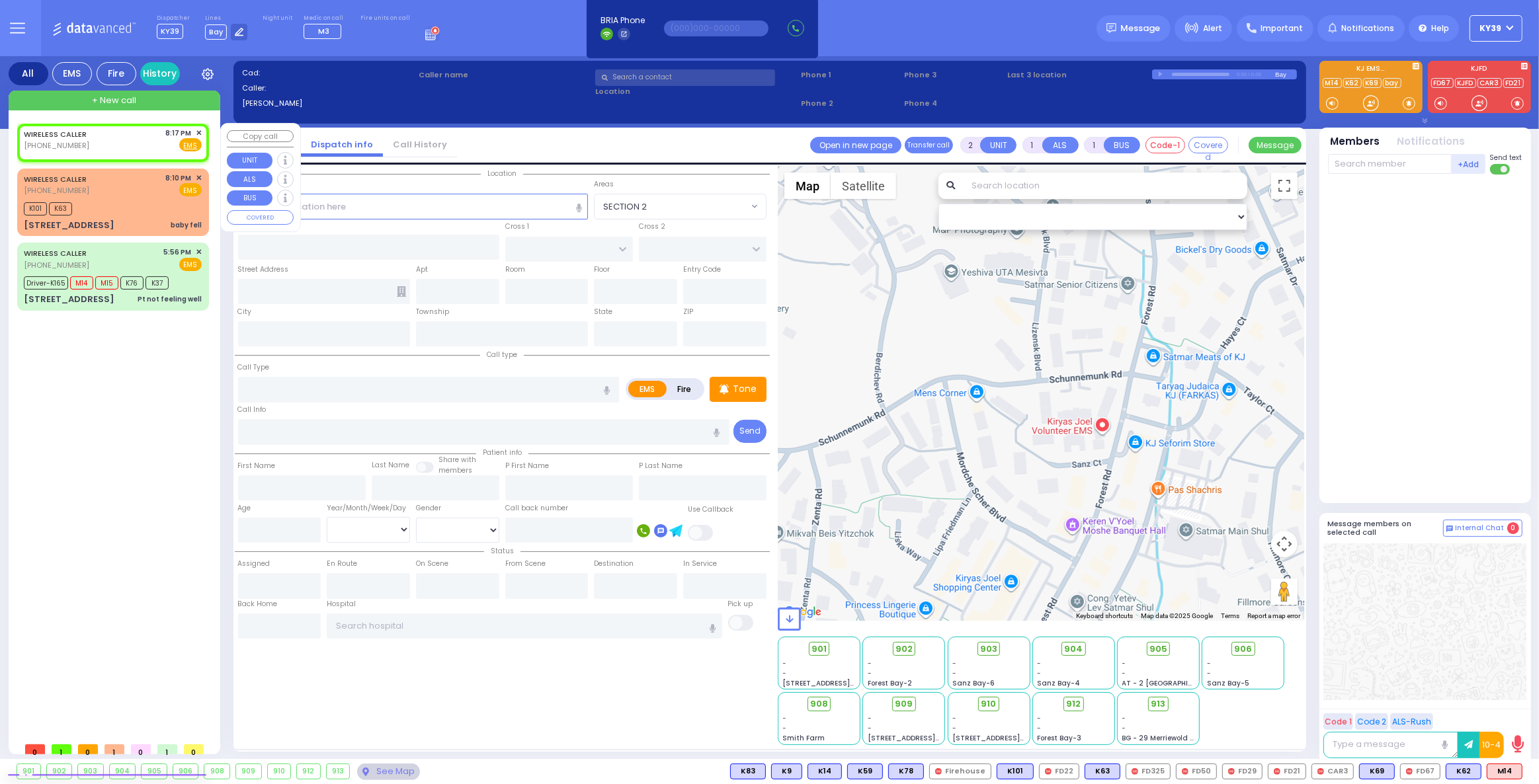
select select
radio input "true"
select select
type input "20:17"
select select "Hatzalah Garages"
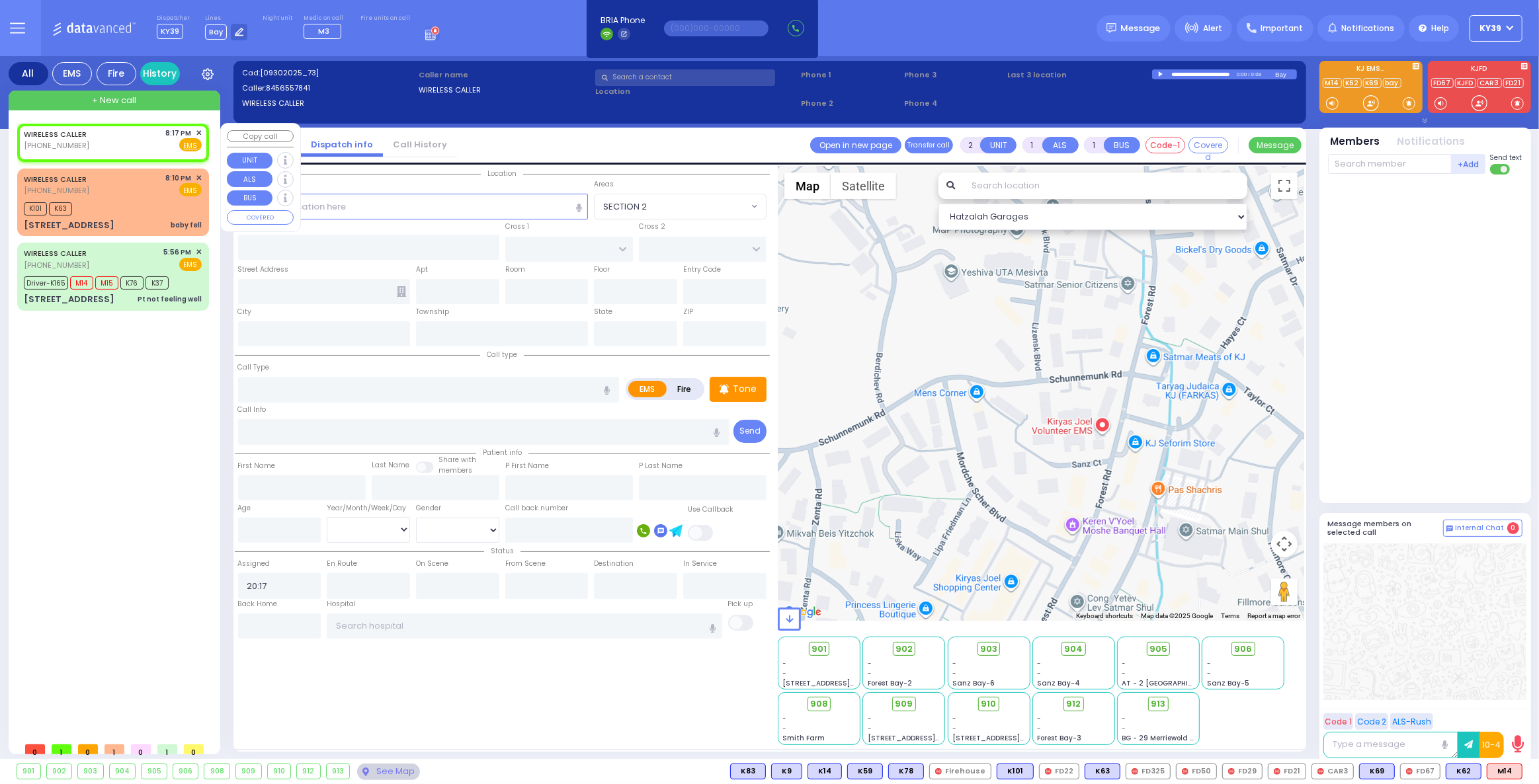
click at [201, 134] on span "✕" at bounding box center [199, 133] width 6 height 11
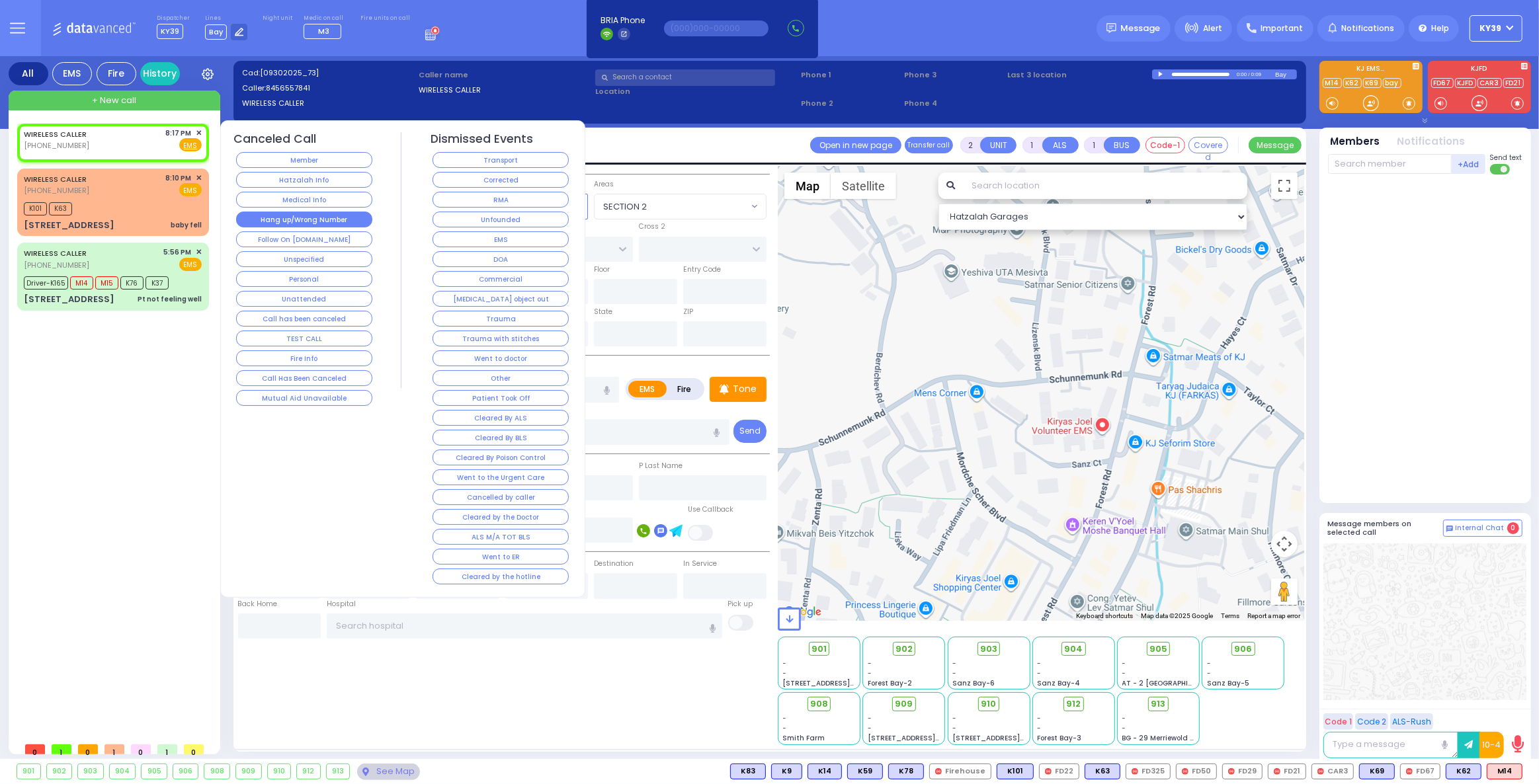
click at [291, 213] on button "Hang up/Wrong Number" at bounding box center [304, 218] width 136 height 15
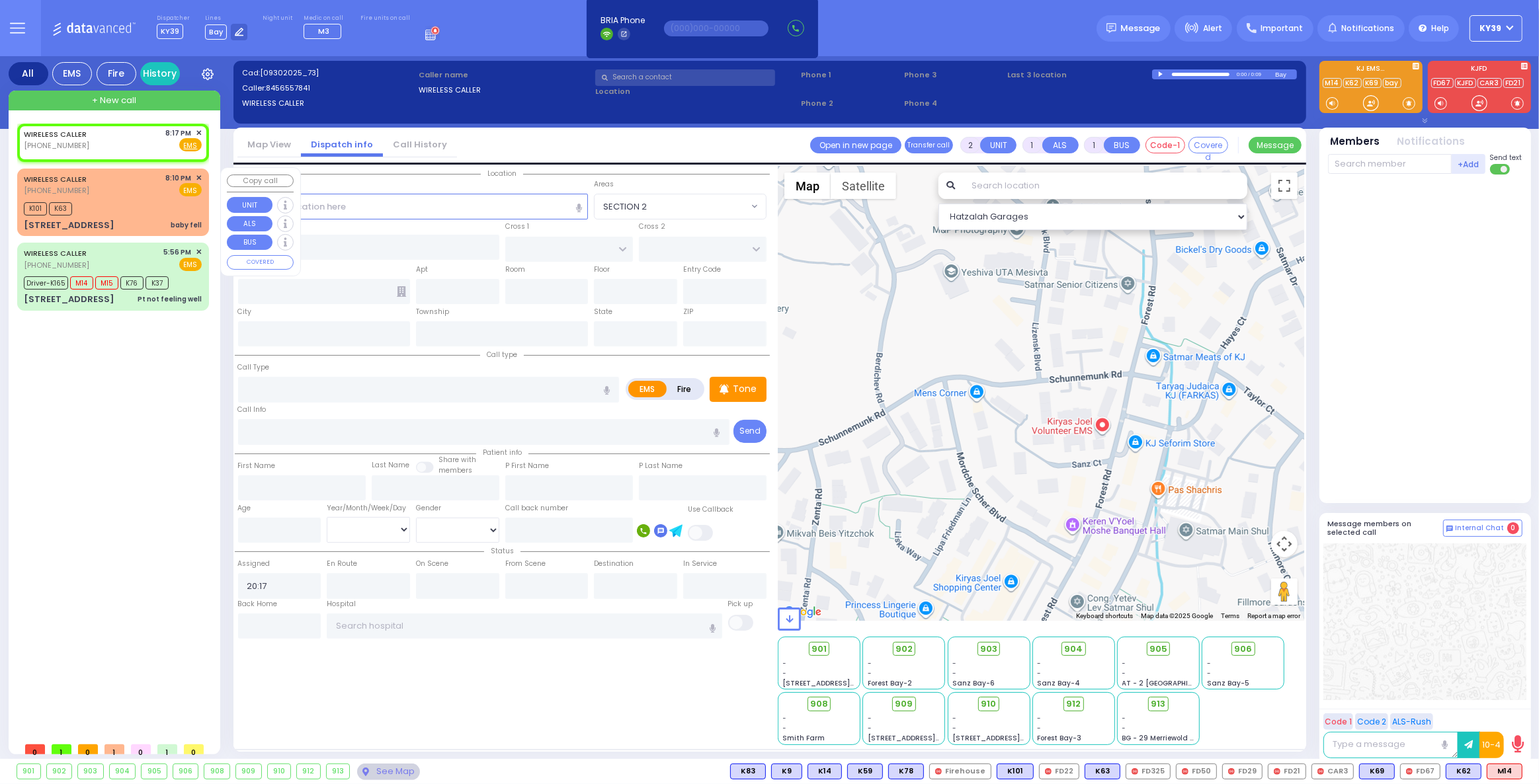
select select
radio input "true"
select select
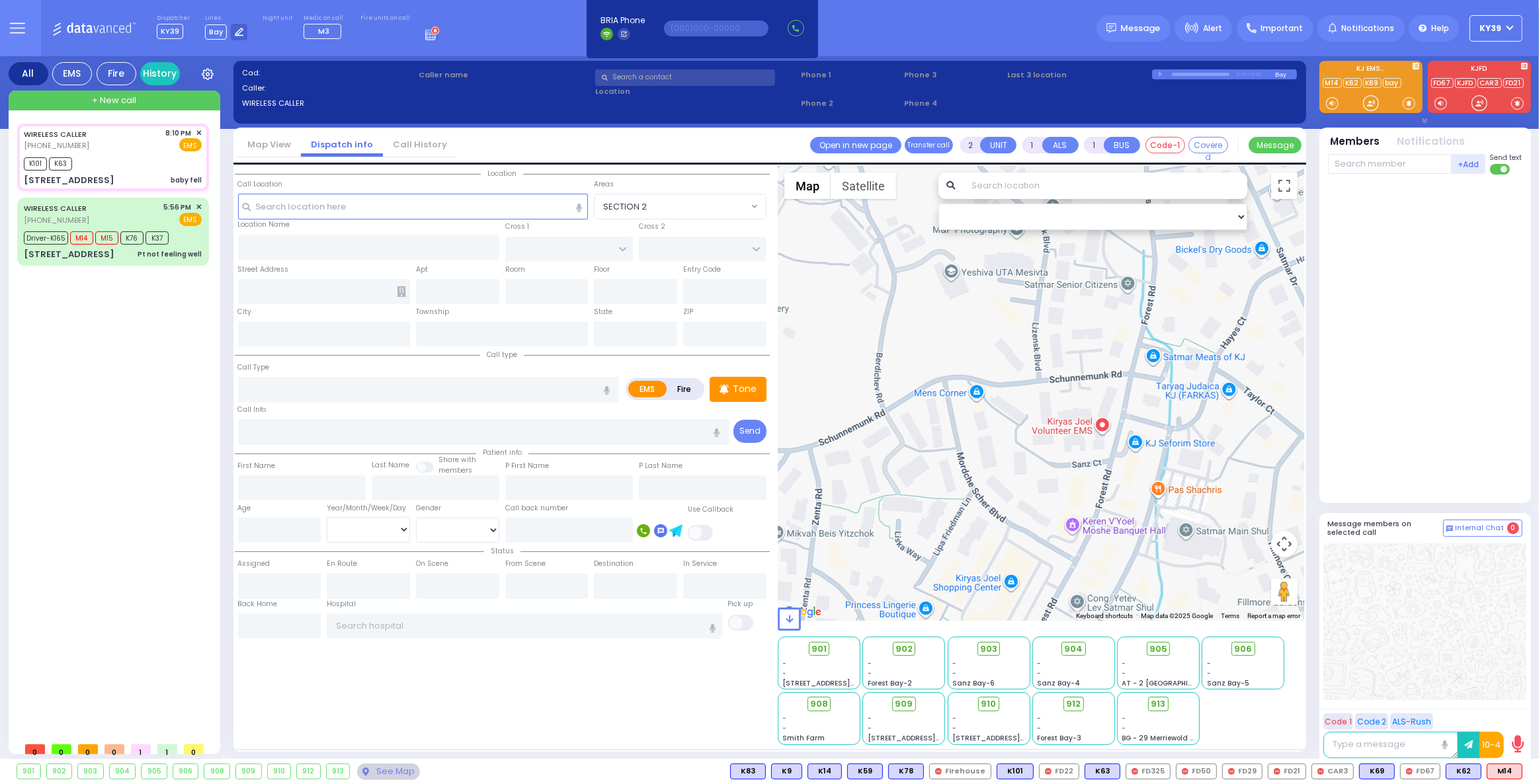
type input "6"
select select
type input "baby fell"
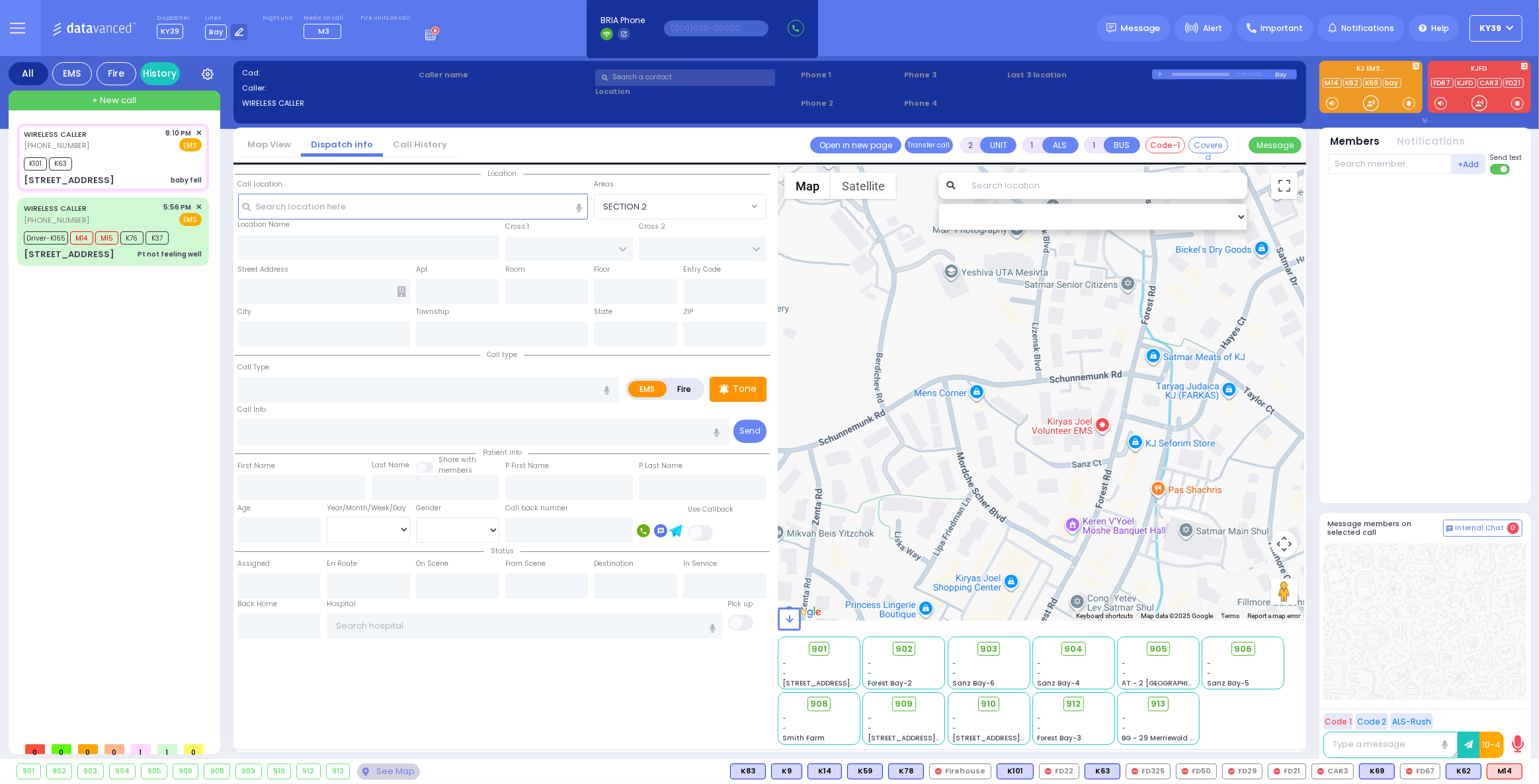
radio input "true"
type input "[PERSON_NAME]"
type input "Bloom"
type input "6"
select select "Month"
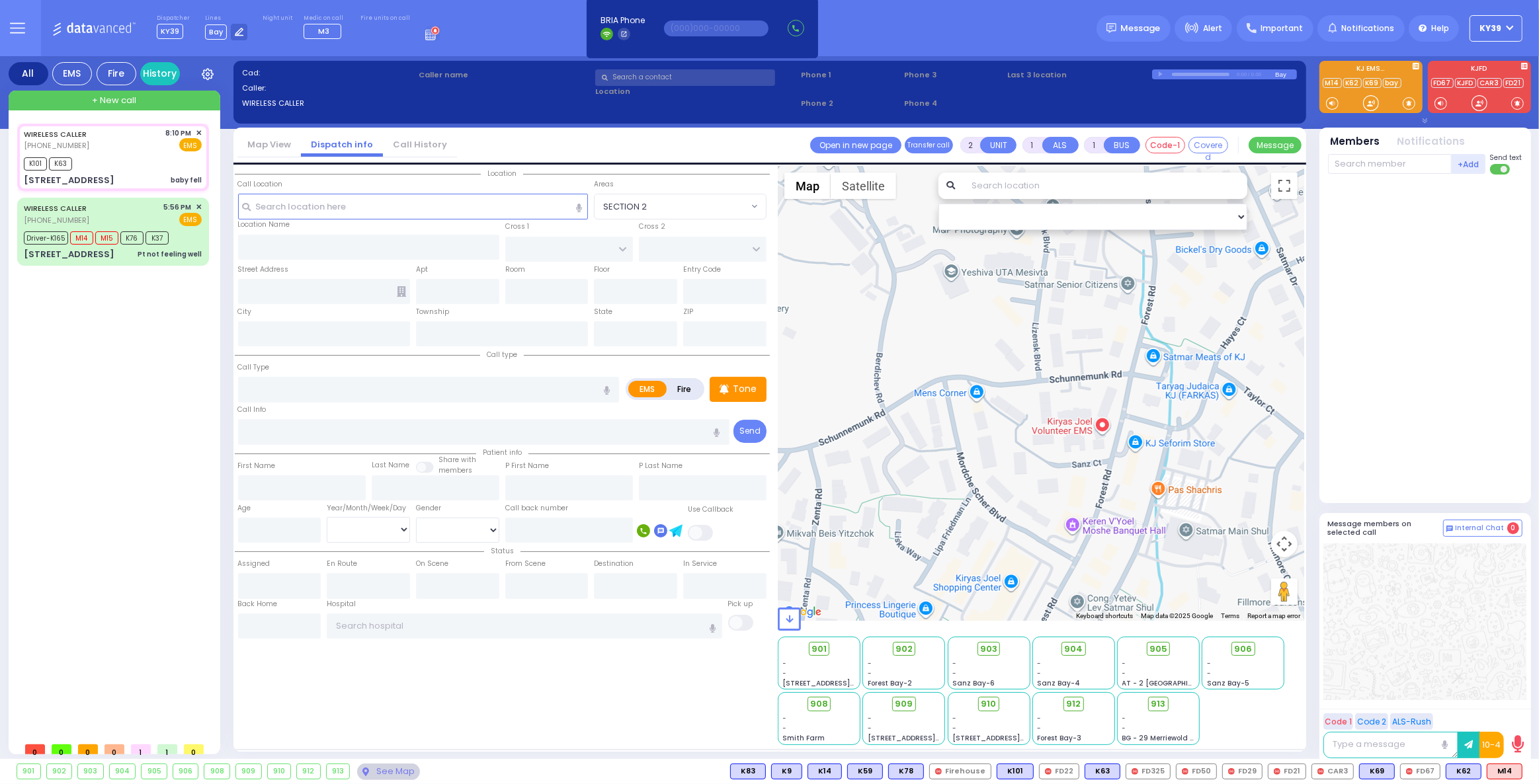
select select "[DEMOGRAPHIC_DATA]"
type input "20:10"
type input "20:11"
type input "20:12"
type input "[GEOGRAPHIC_DATA] [GEOGRAPHIC_DATA] Paramus Paramus"
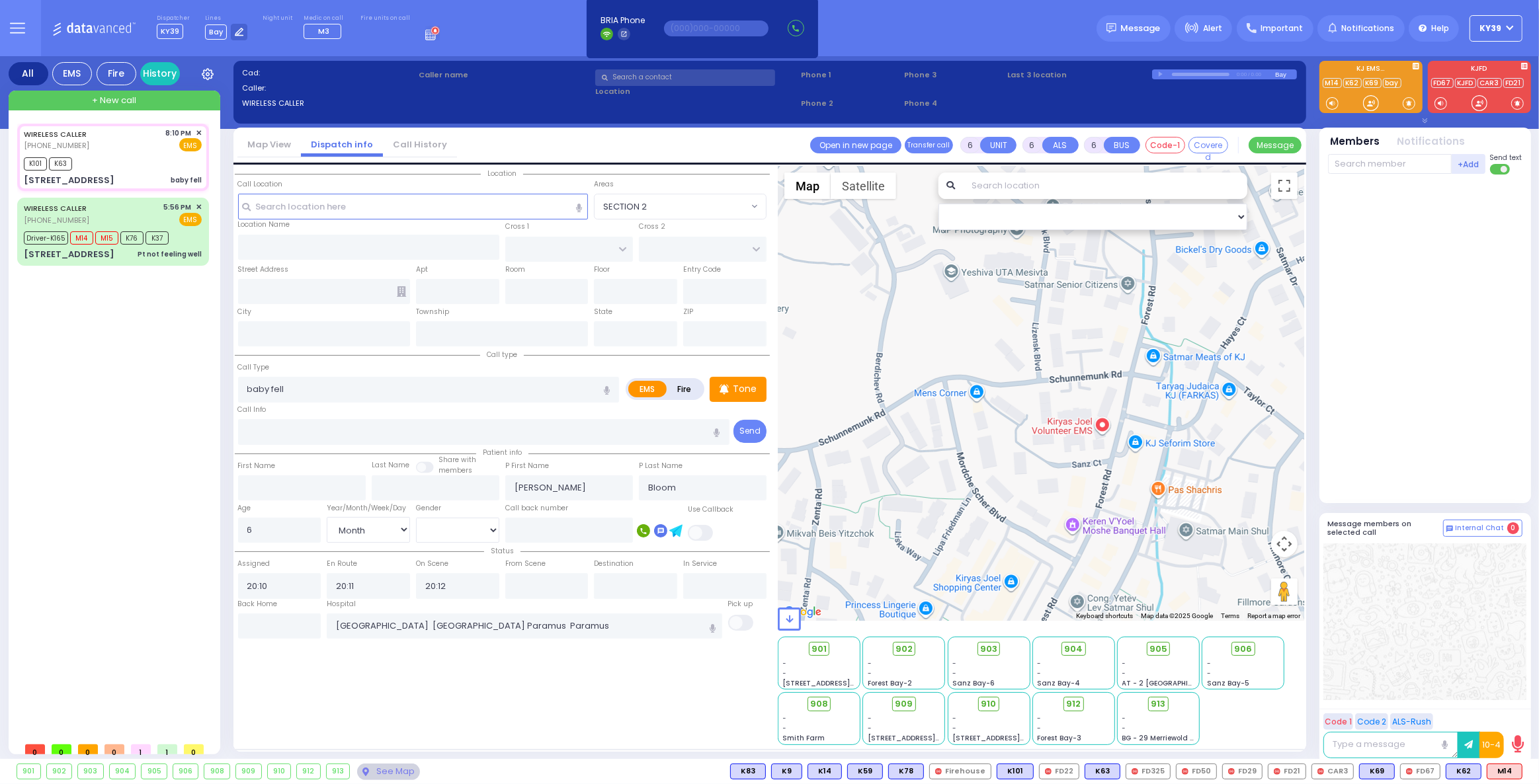
select select "Hatzalah Garages"
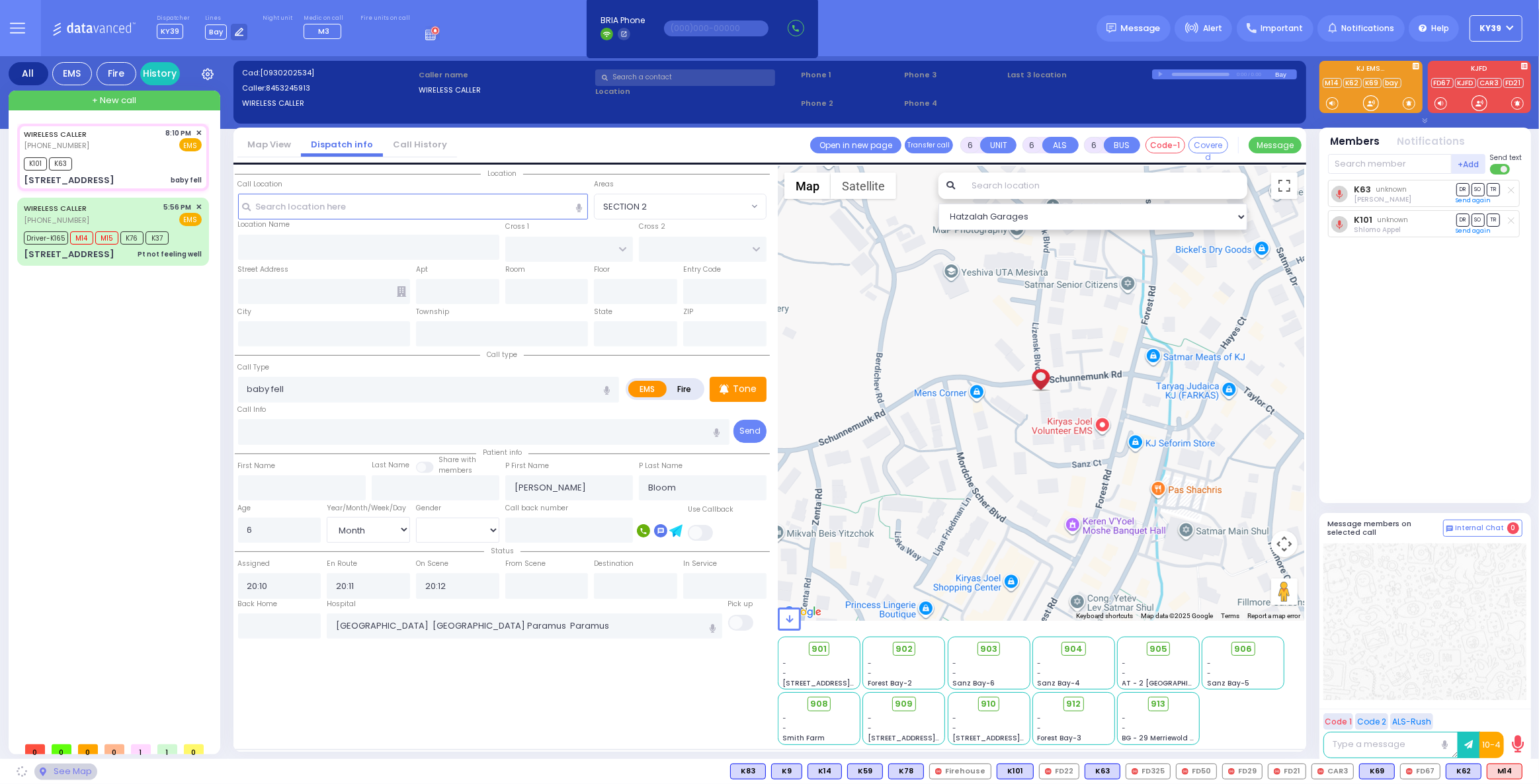
type input "LIZENSK BLVD"
type input "MORDCHE SHER BLVD"
type input "[STREET_ADDRESS]"
type input "203"
type input "Monroe"
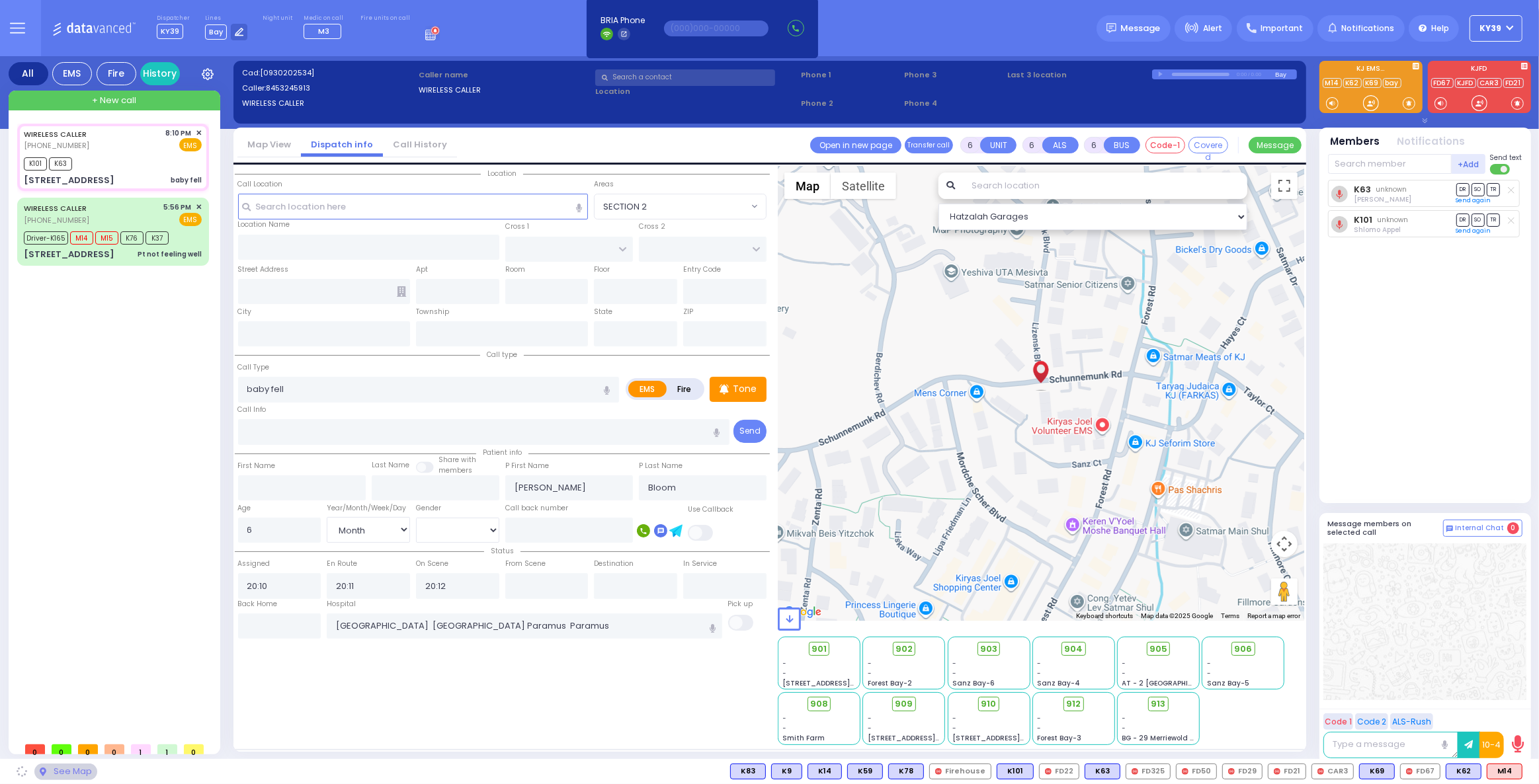
type input "[US_STATE]"
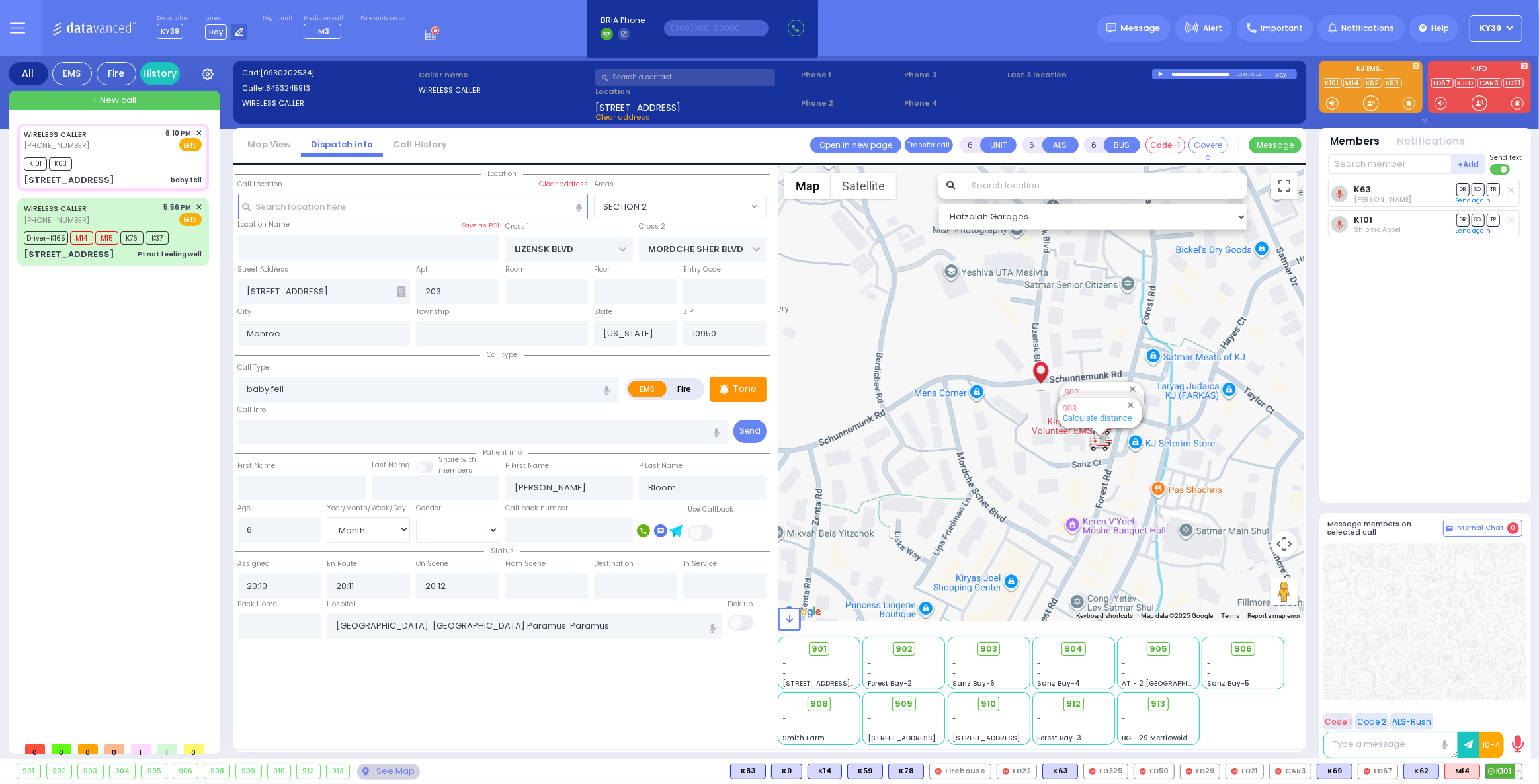
click at [1519, 771] on button at bounding box center [1517, 771] width 6 height 15
click at [1506, 716] on icon at bounding box center [1508, 712] width 14 height 14
drag, startPoint x: 998, startPoint y: 651, endPoint x: 1006, endPoint y: 653, distance: 8.2
click at [997, 651] on span "903" at bounding box center [989, 649] width 17 height 14
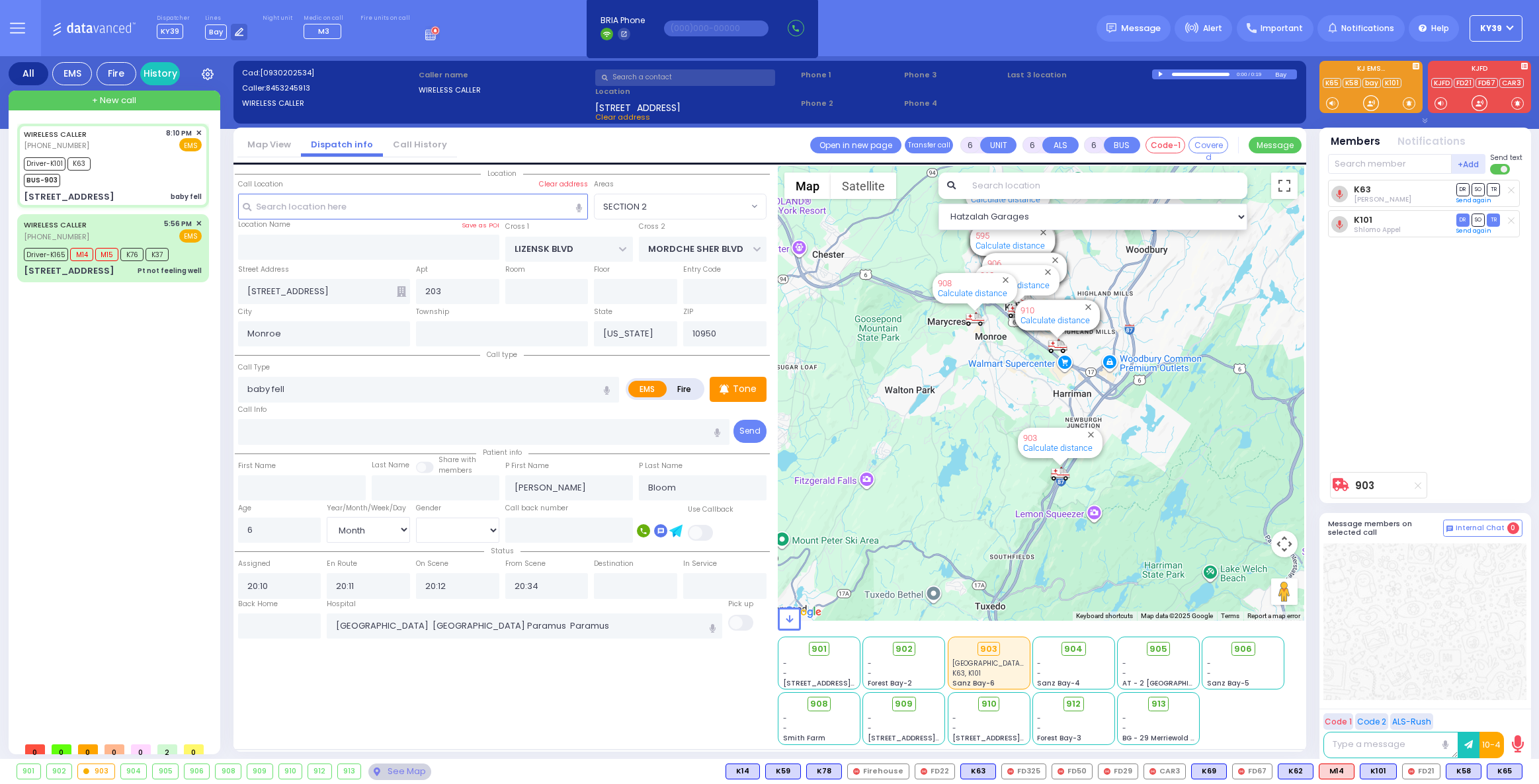
select select "SECTION 2"
select select "Month"
select select "[DEMOGRAPHIC_DATA]"
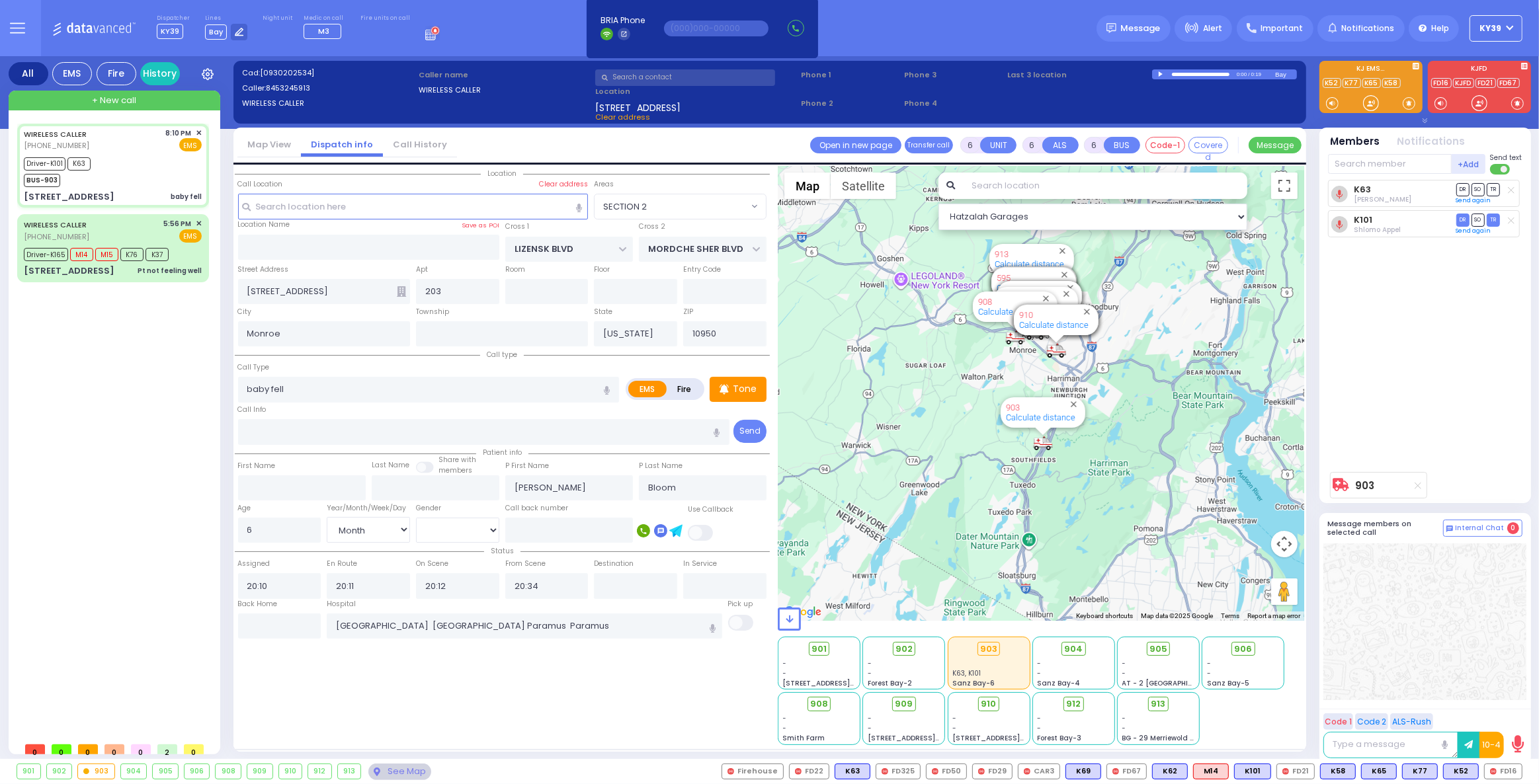
select select
radio input "true"
select select "Month"
select select "[DEMOGRAPHIC_DATA]"
select select "Hatzalah Garages"
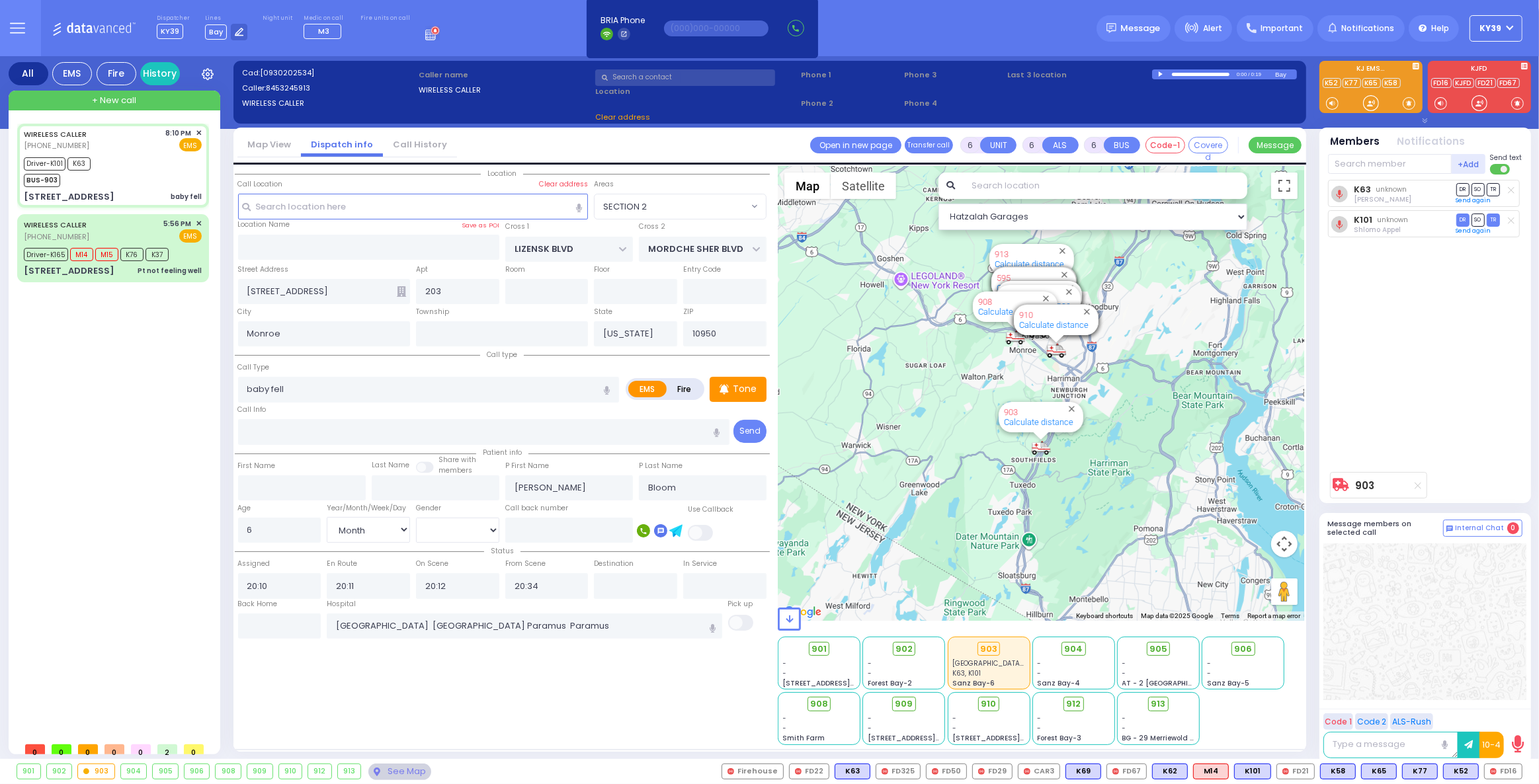
select select "SECTION 2"
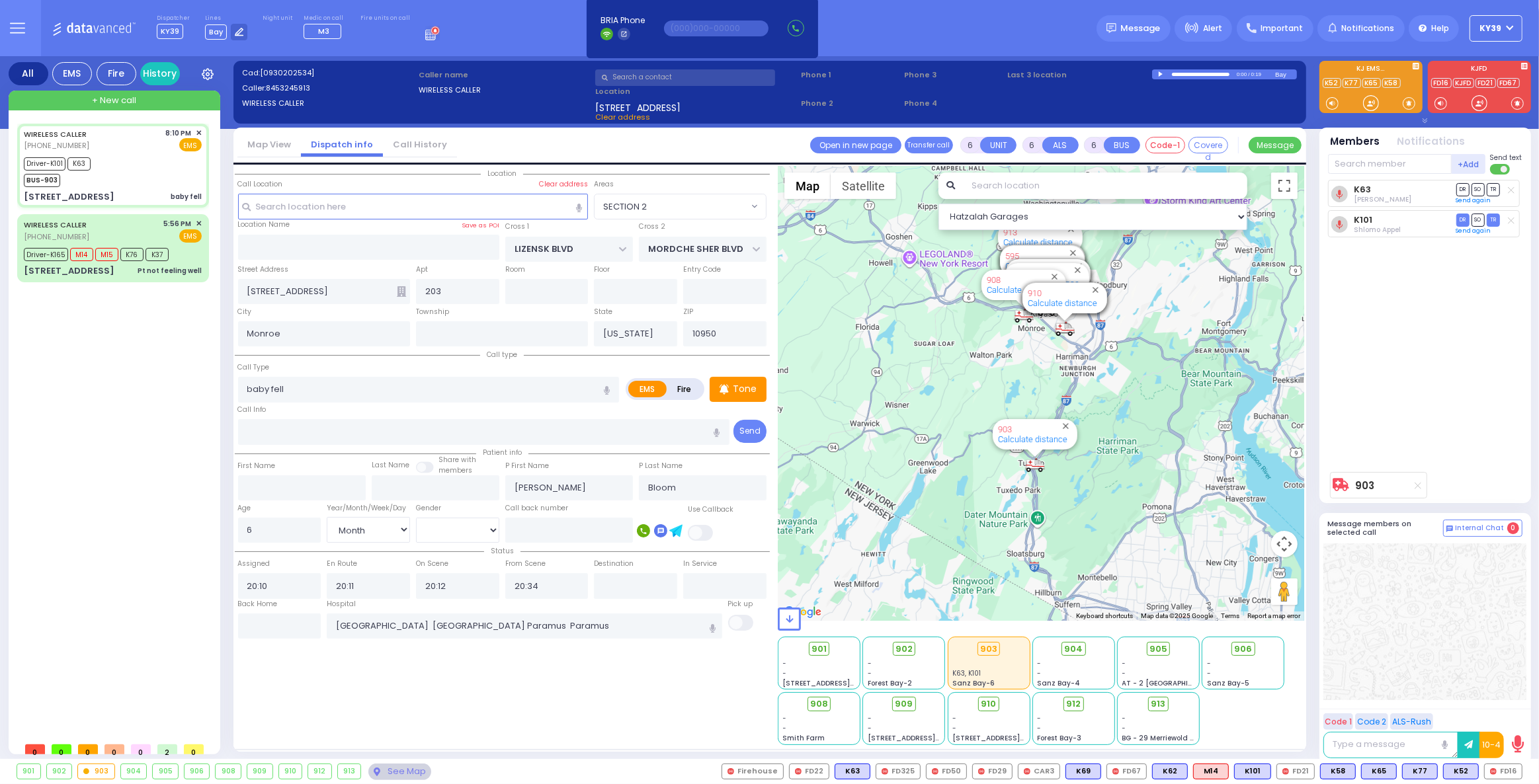
select select
radio input "true"
select select "Month"
select select "[DEMOGRAPHIC_DATA]"
select select "Hatzalah Garages"
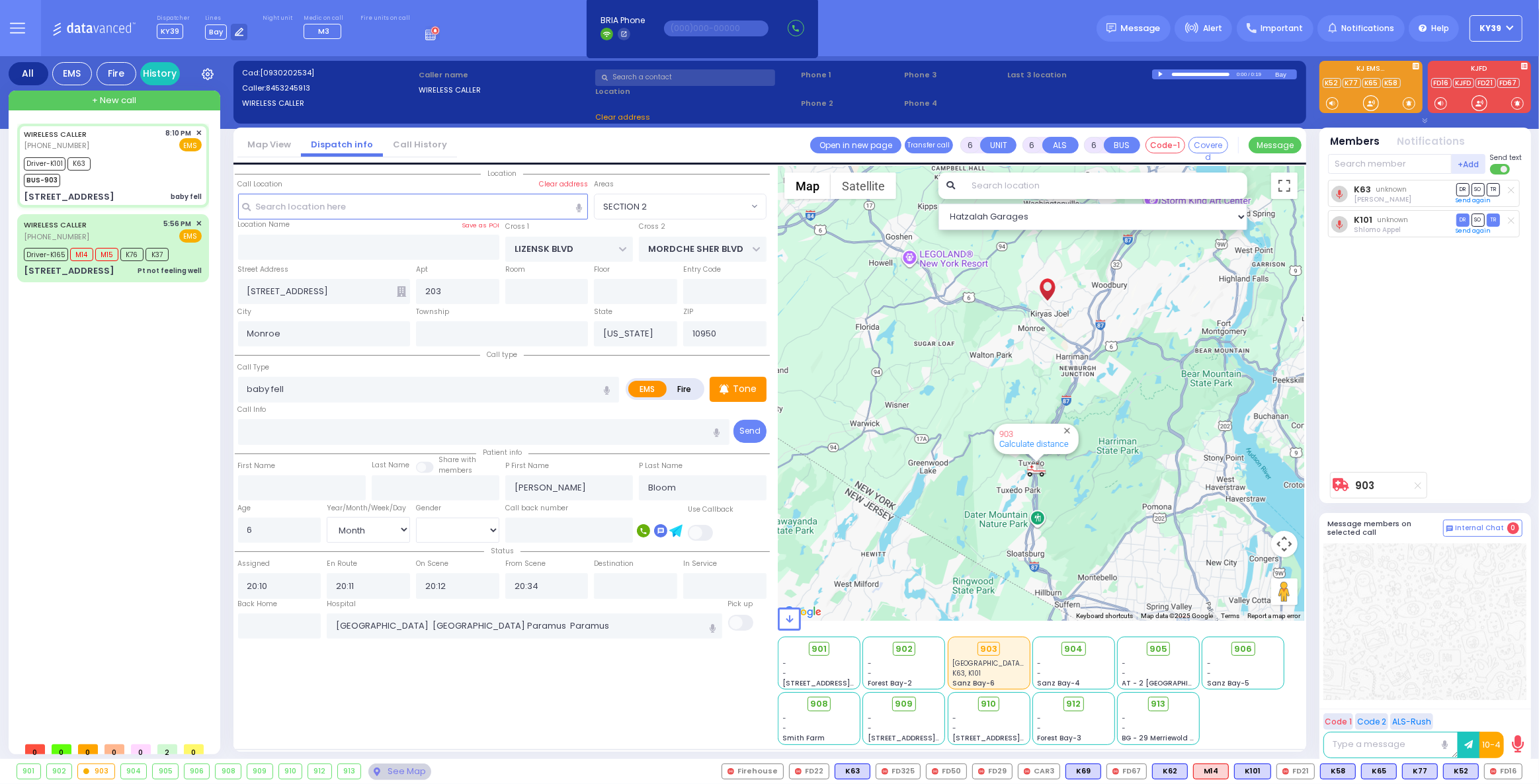
select select "SECTION 2"
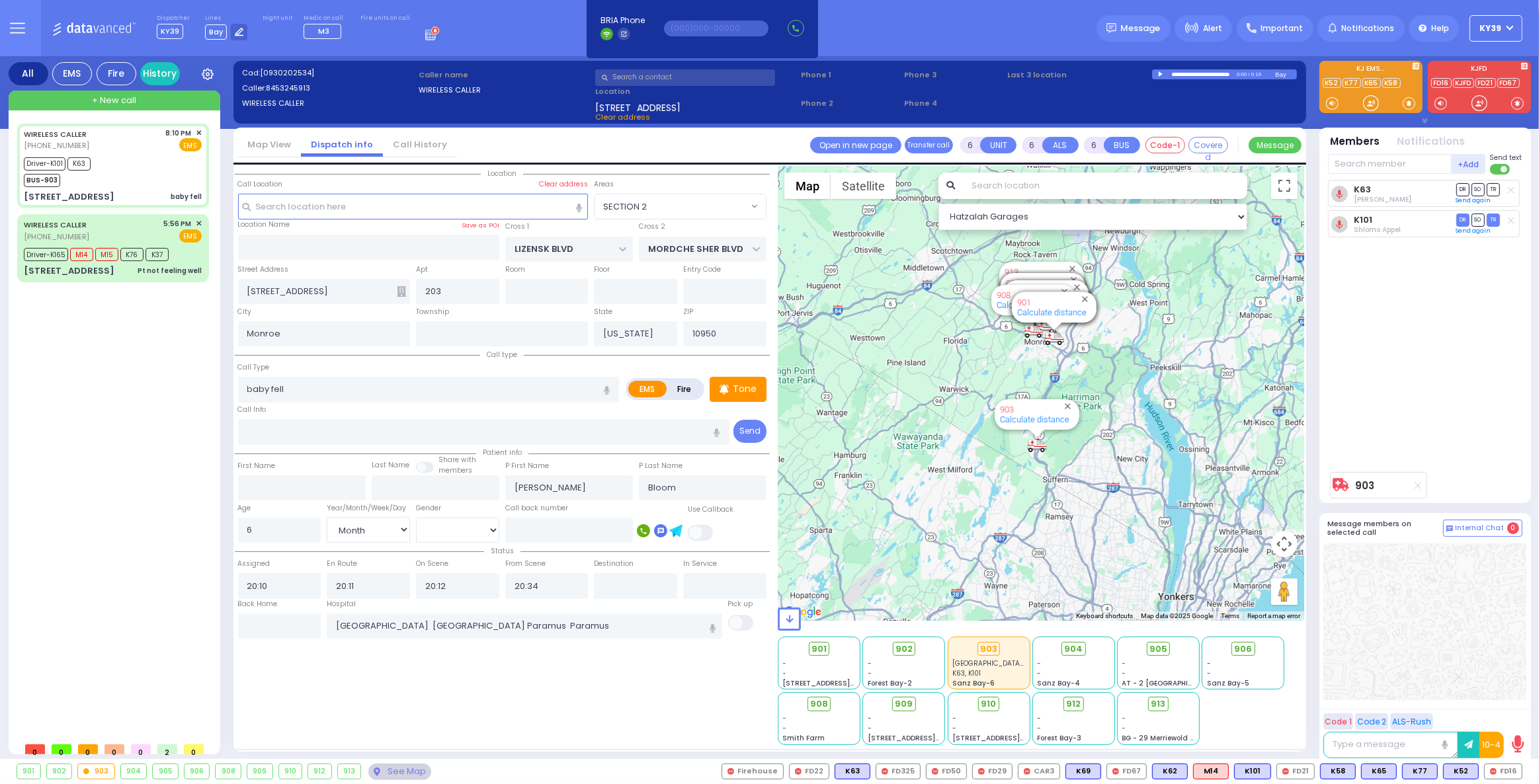
select select
radio input "true"
select select "Month"
select select "[DEMOGRAPHIC_DATA]"
select select "Hatzalah Garages"
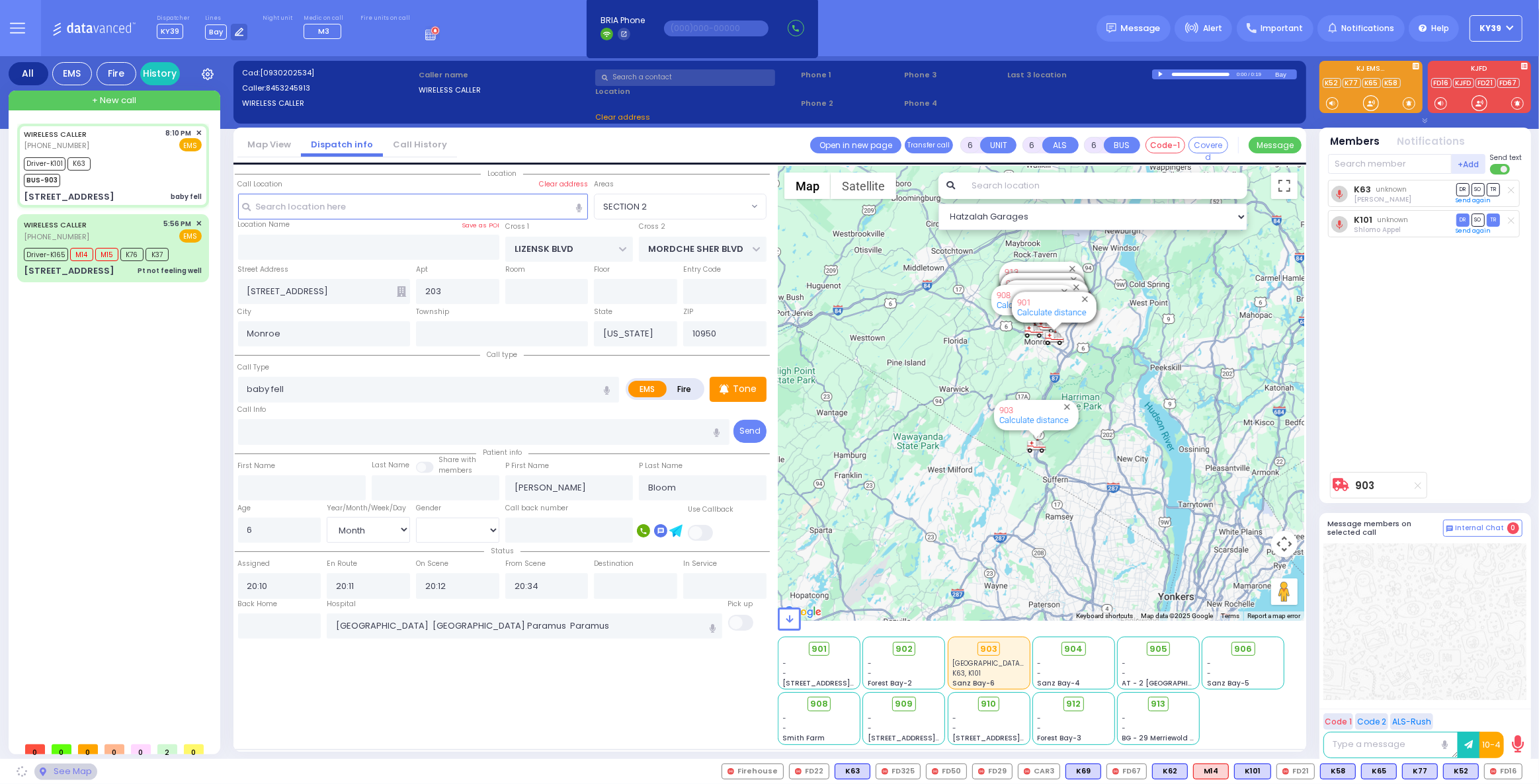
select select "SECTION 2"
select select
radio input "true"
select select "Month"
select select "[DEMOGRAPHIC_DATA]"
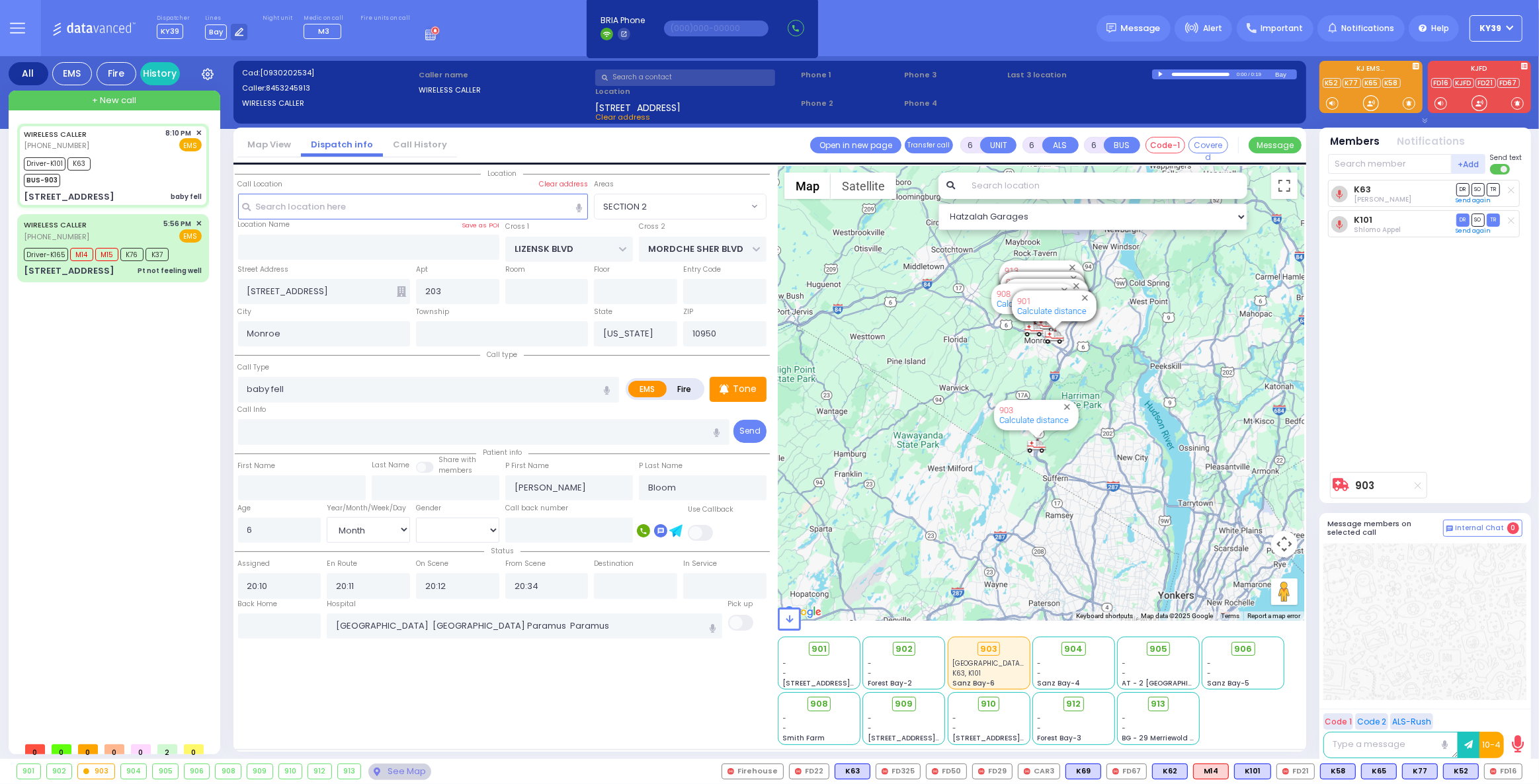
select select "Hatzalah Garages"
select select "SECTION 2"
select select
radio input "true"
select select "Month"
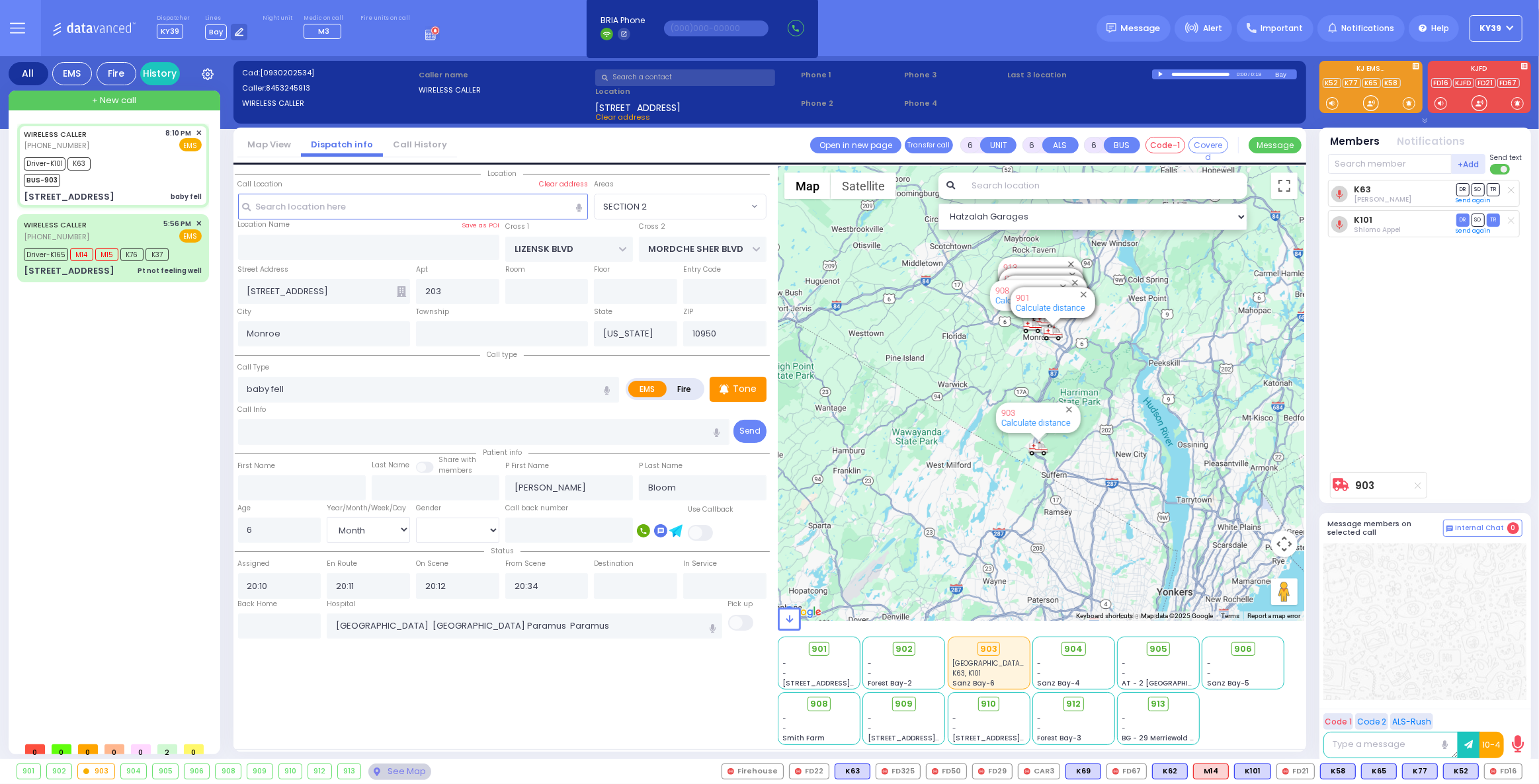
select select "[DEMOGRAPHIC_DATA]"
select select "Hatzalah Garages"
select select "SECTION 2"
select select
radio input "true"
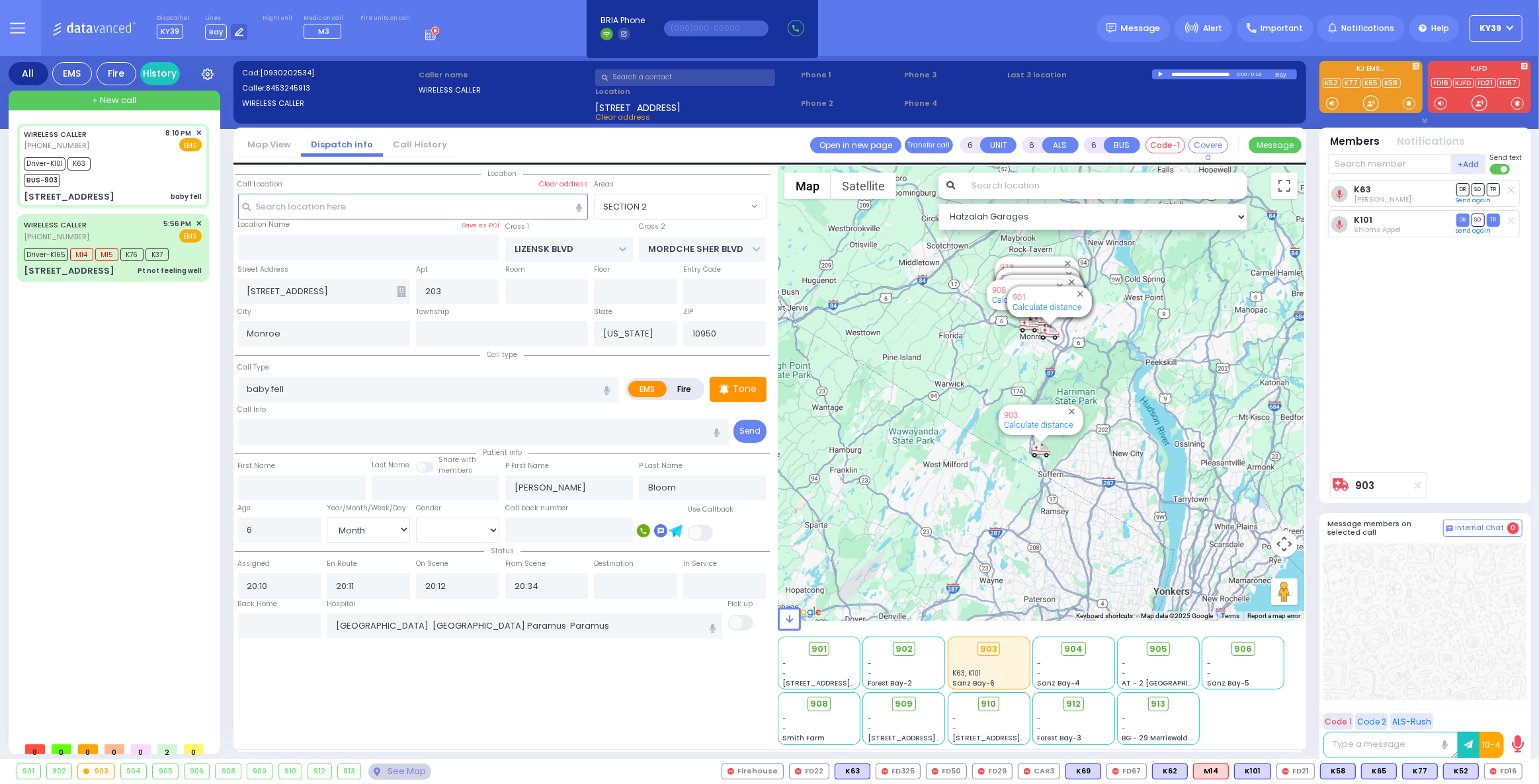
select select "Month"
select select "[DEMOGRAPHIC_DATA]"
select select "Hatzalah Garages"
select select "SECTION 2"
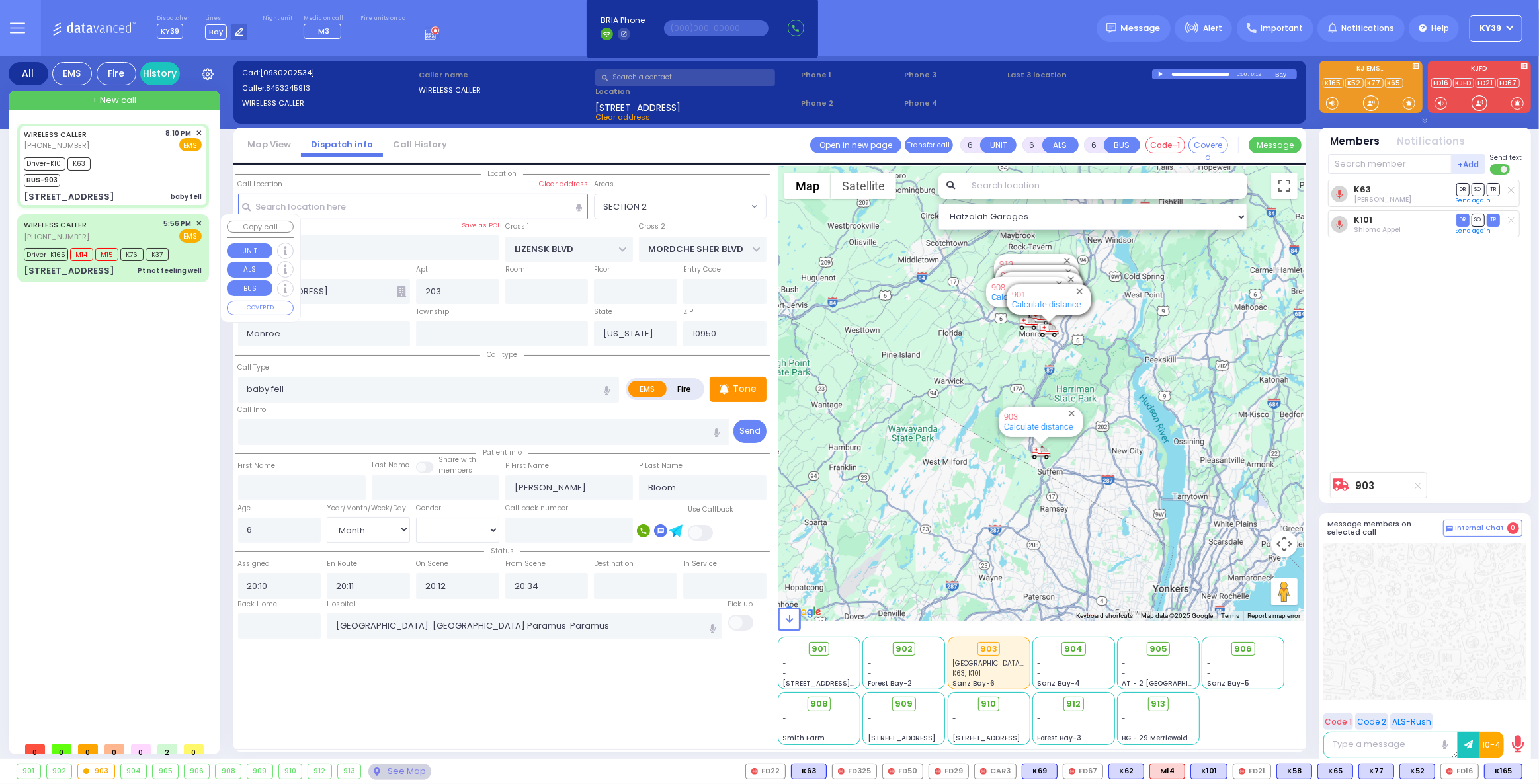
click at [128, 233] on div "WIRELESS CALLER [PHONE_NUMBER] 5:56 PM ✕ EMS" at bounding box center [112, 230] width 178 height 24
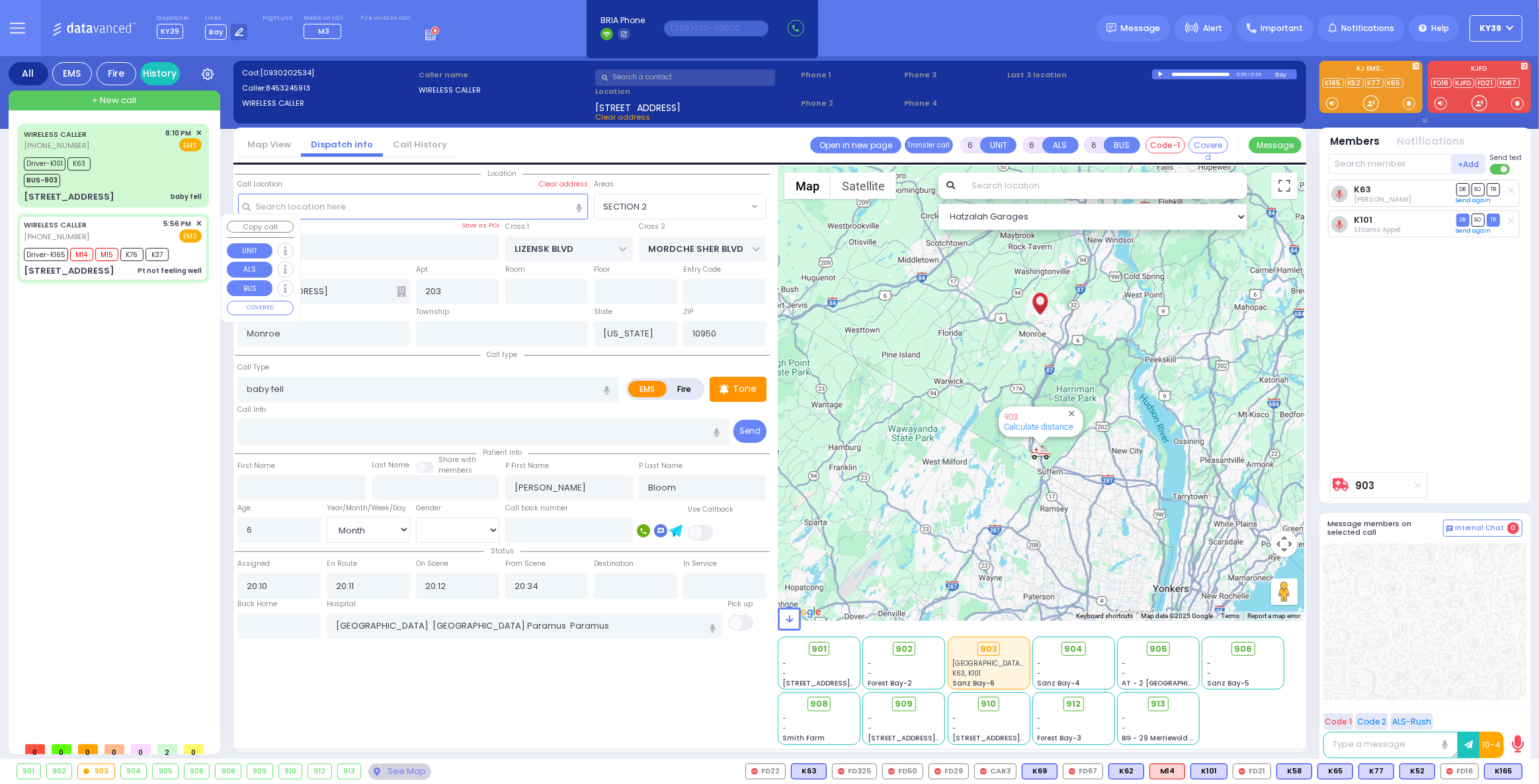
select select
type input "Pt not feeling well"
radio input "true"
type input "Rebeca"
type input "Kohn"
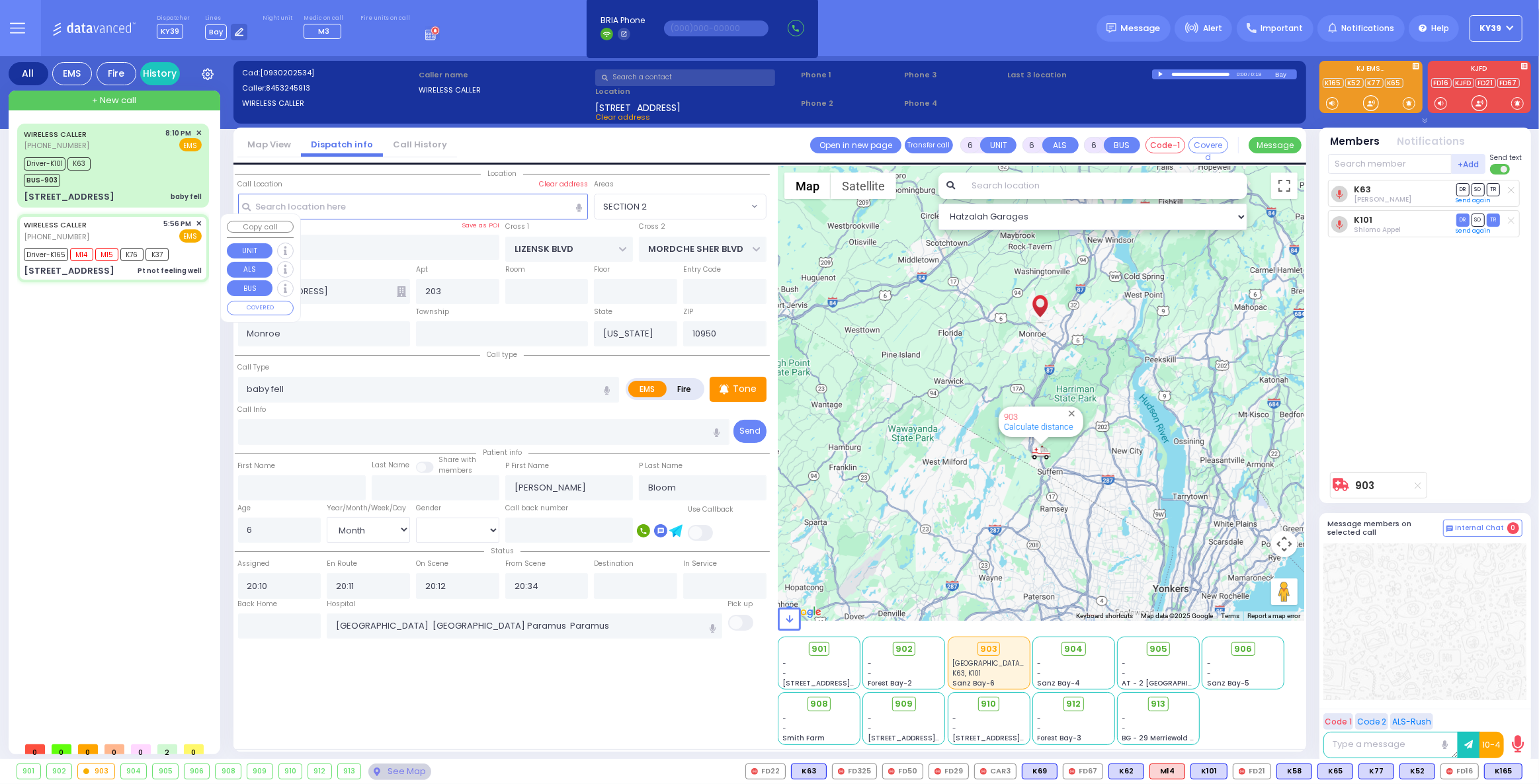
type input "53"
select select "Year"
select select "[DEMOGRAPHIC_DATA]"
type input "17:56"
type input "17:59"
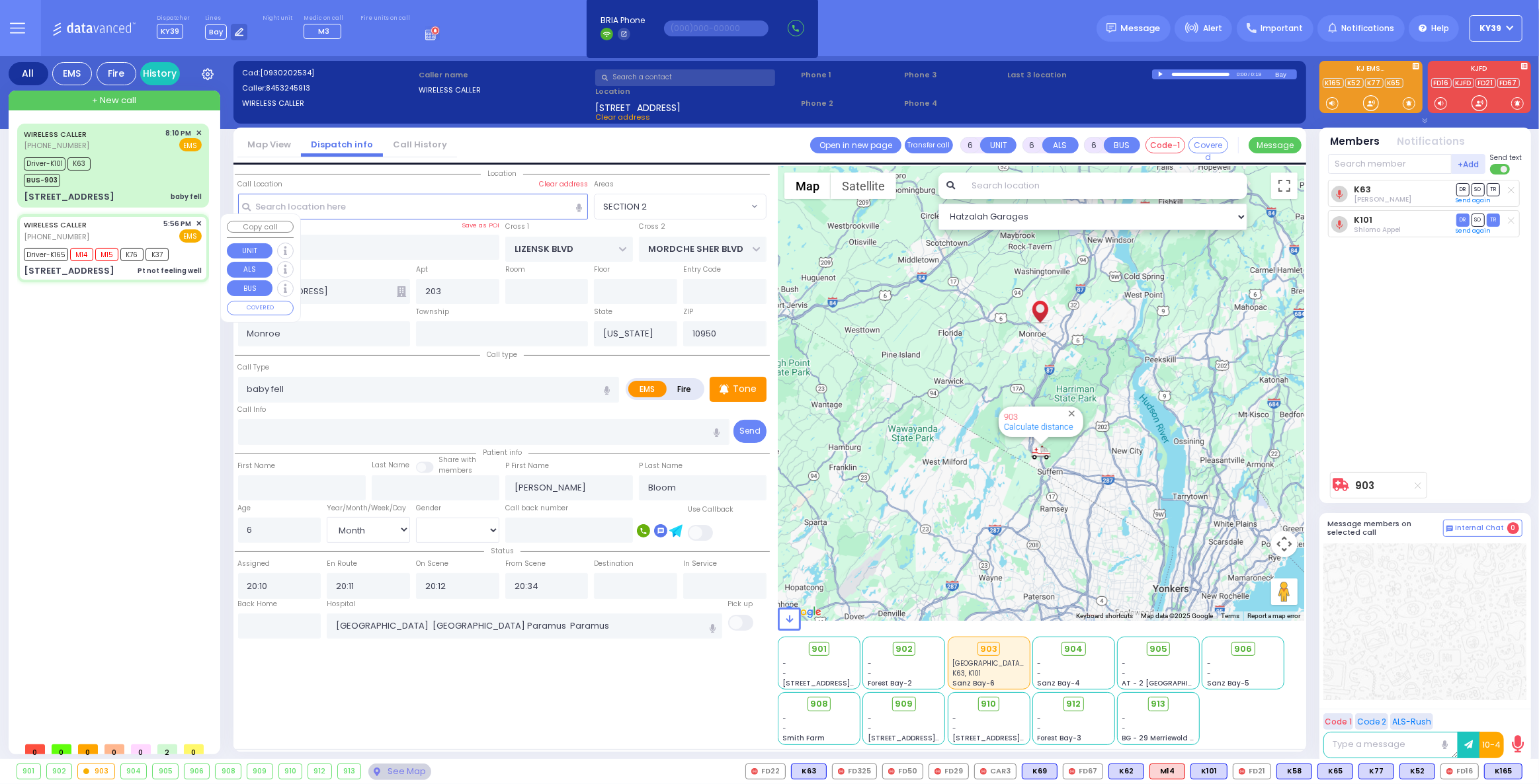
type input "18:02"
type input "18:30"
type input "19:30"
type input "[US_STATE][GEOGRAPHIC_DATA]- [GEOGRAPHIC_DATA] [STREET_ADDRESS][US_STATE]"
type input "ACRES RD"
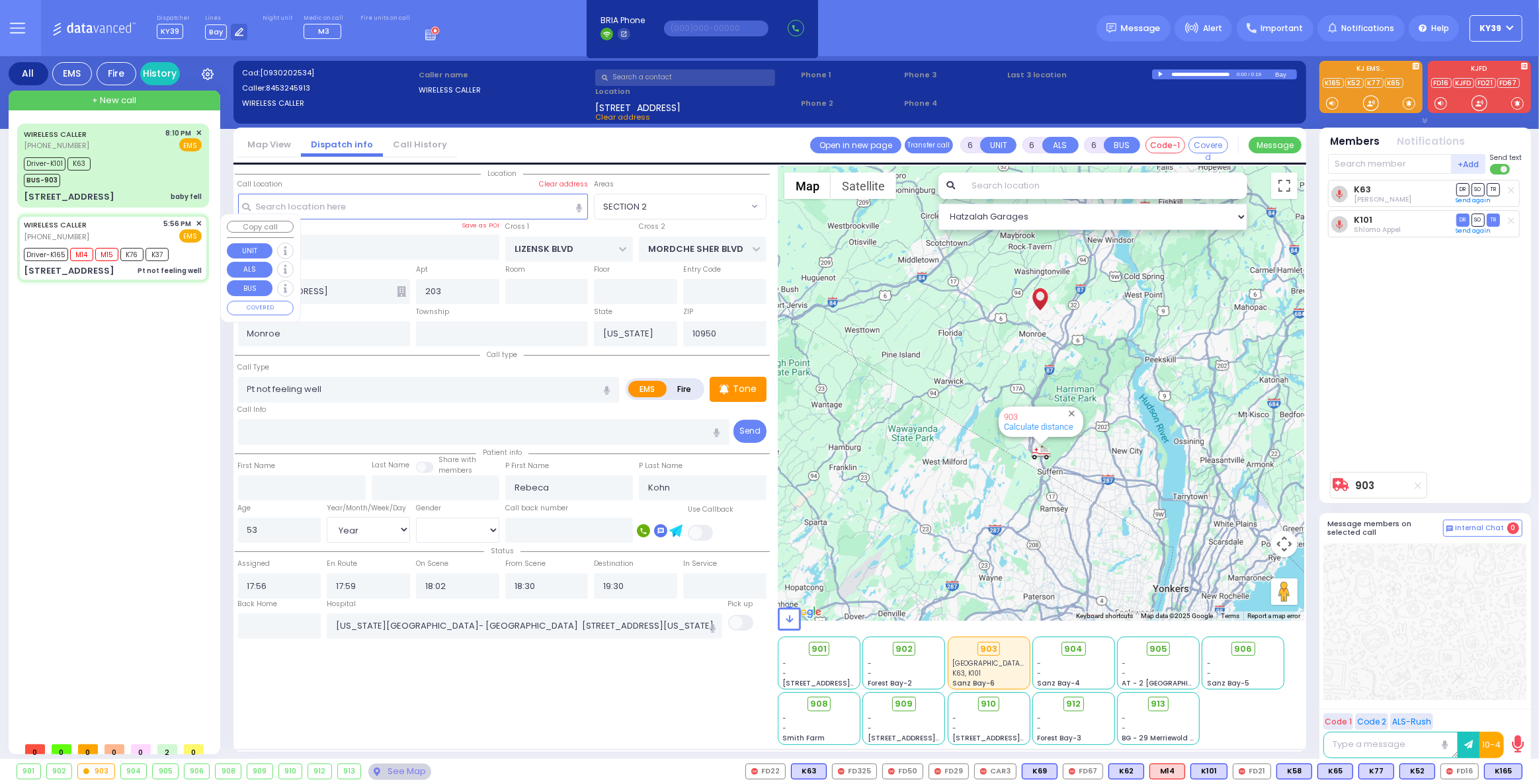
type input "SATMAR DR"
type input "[STREET_ADDRESS]"
type input "102"
select select "Hatzalah Garages"
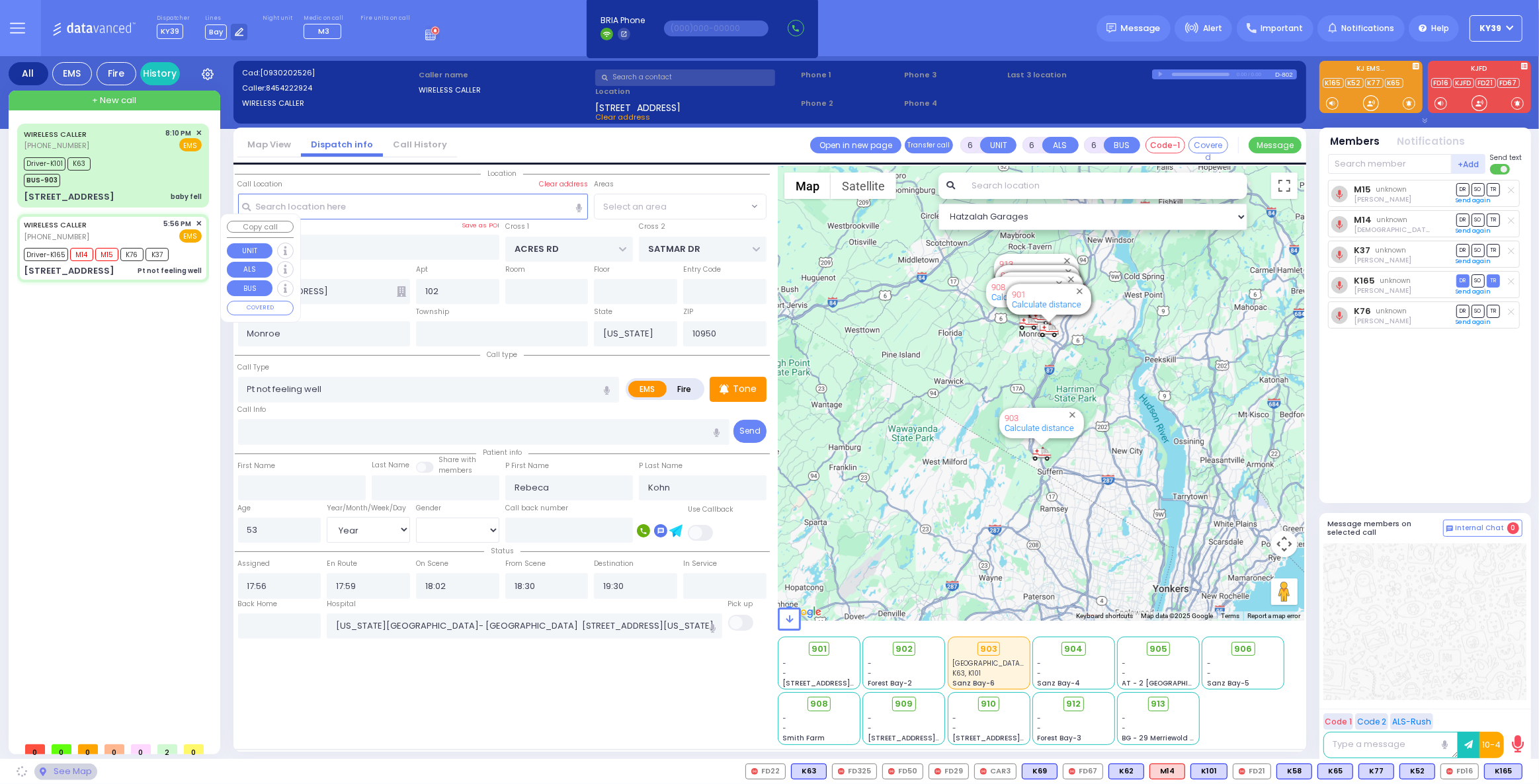
select select "PALM TREE"
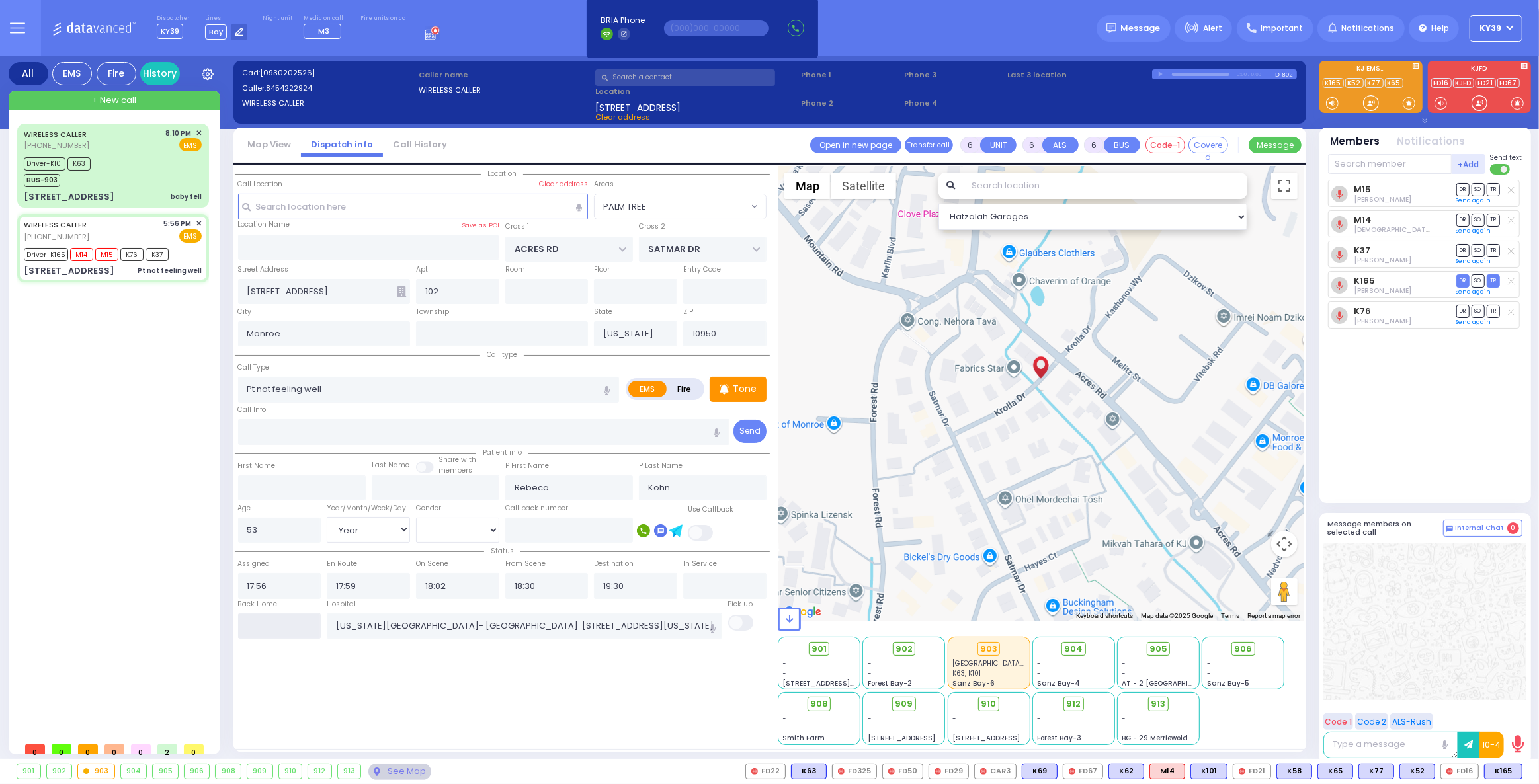
click at [287, 630] on input "text" at bounding box center [279, 626] width 83 height 25
click at [287, 629] on input "text" at bounding box center [279, 626] width 83 height 25
type input "20:52"
select select
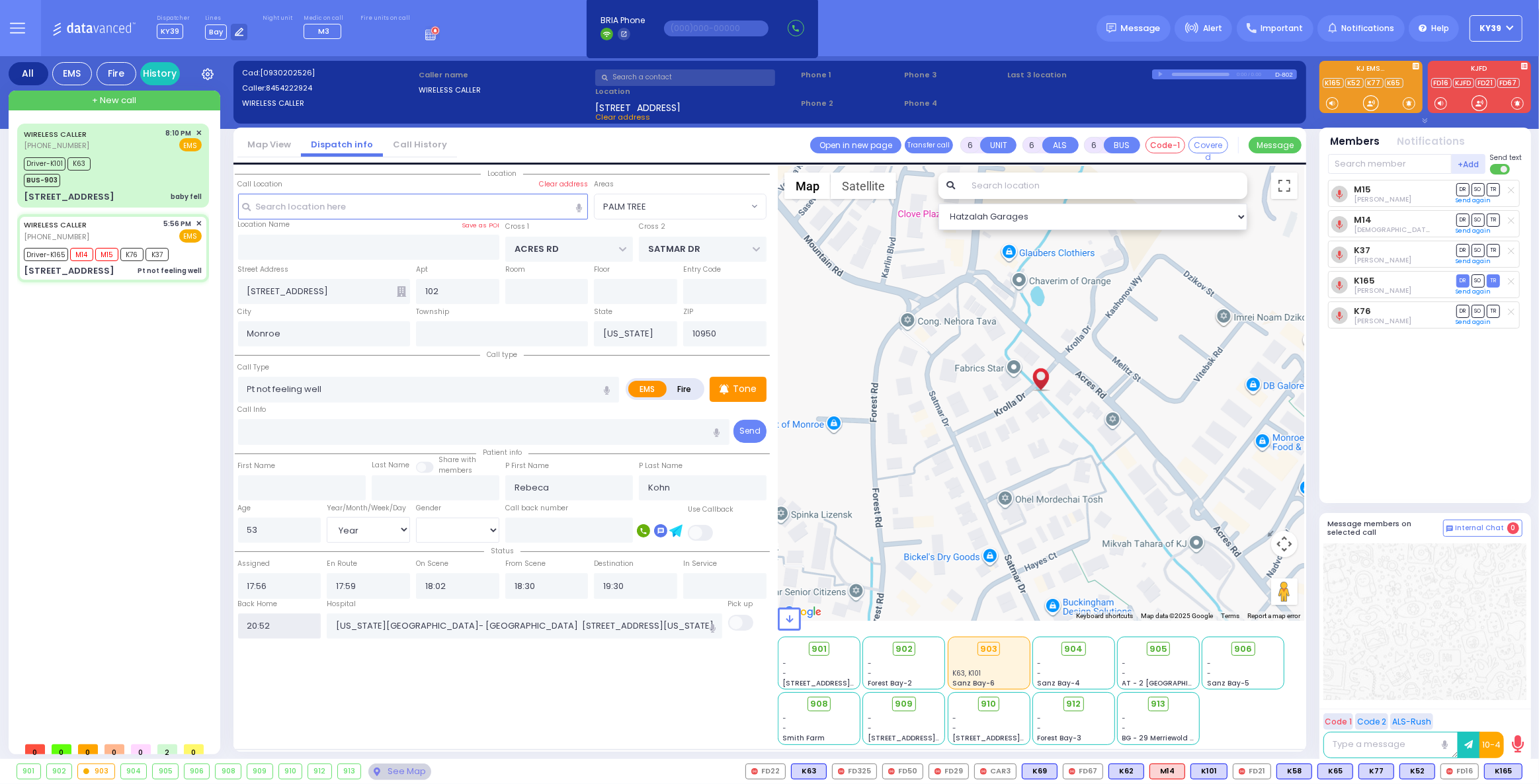
radio input "true"
select select
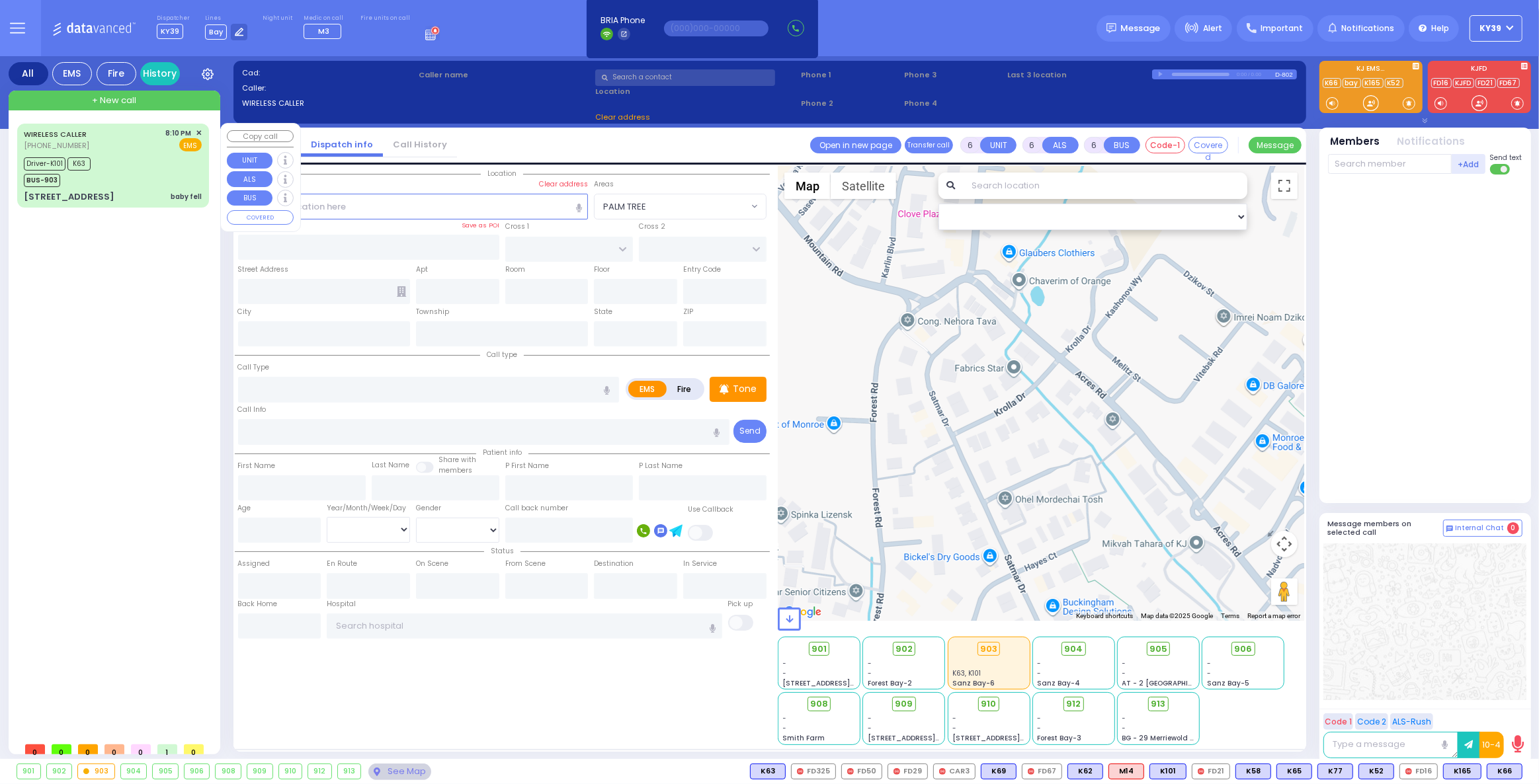
click at [108, 105] on span "+ New call" at bounding box center [113, 101] width 44 height 14
type input "2"
type input "1"
select select
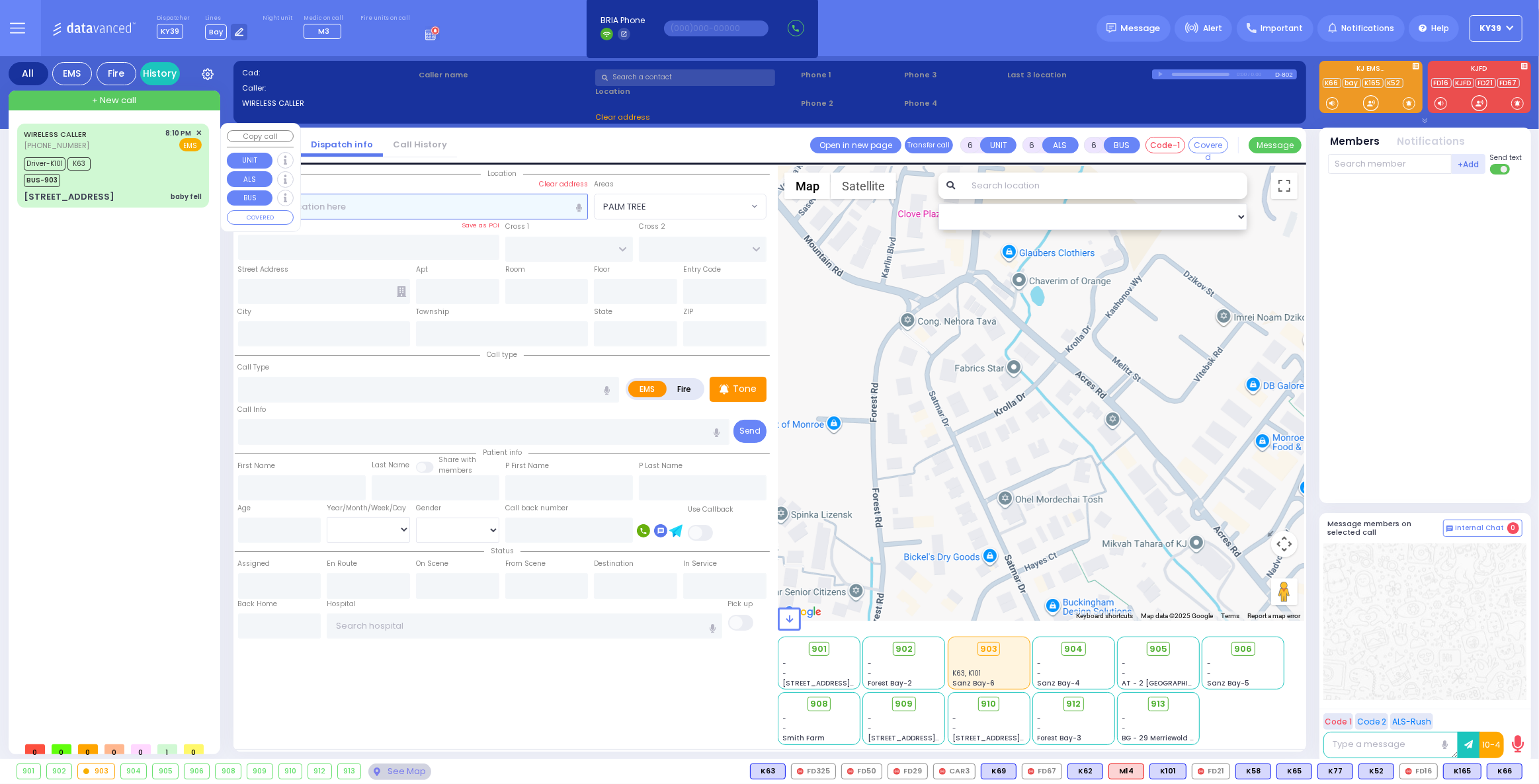
radio input "true"
select select
type input "20:58"
select select
radio input "true"
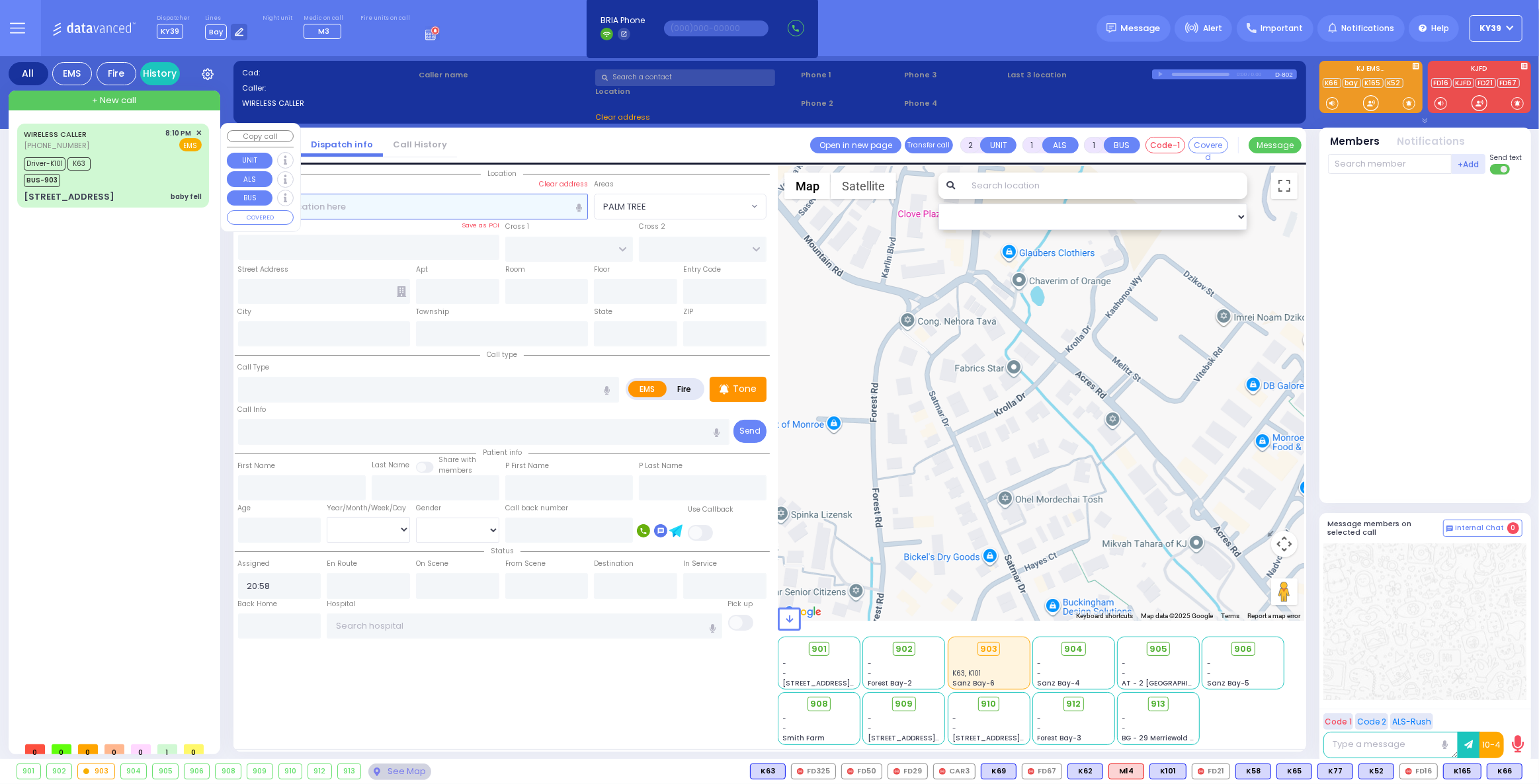
select select
select select "Hatzalah Garages"
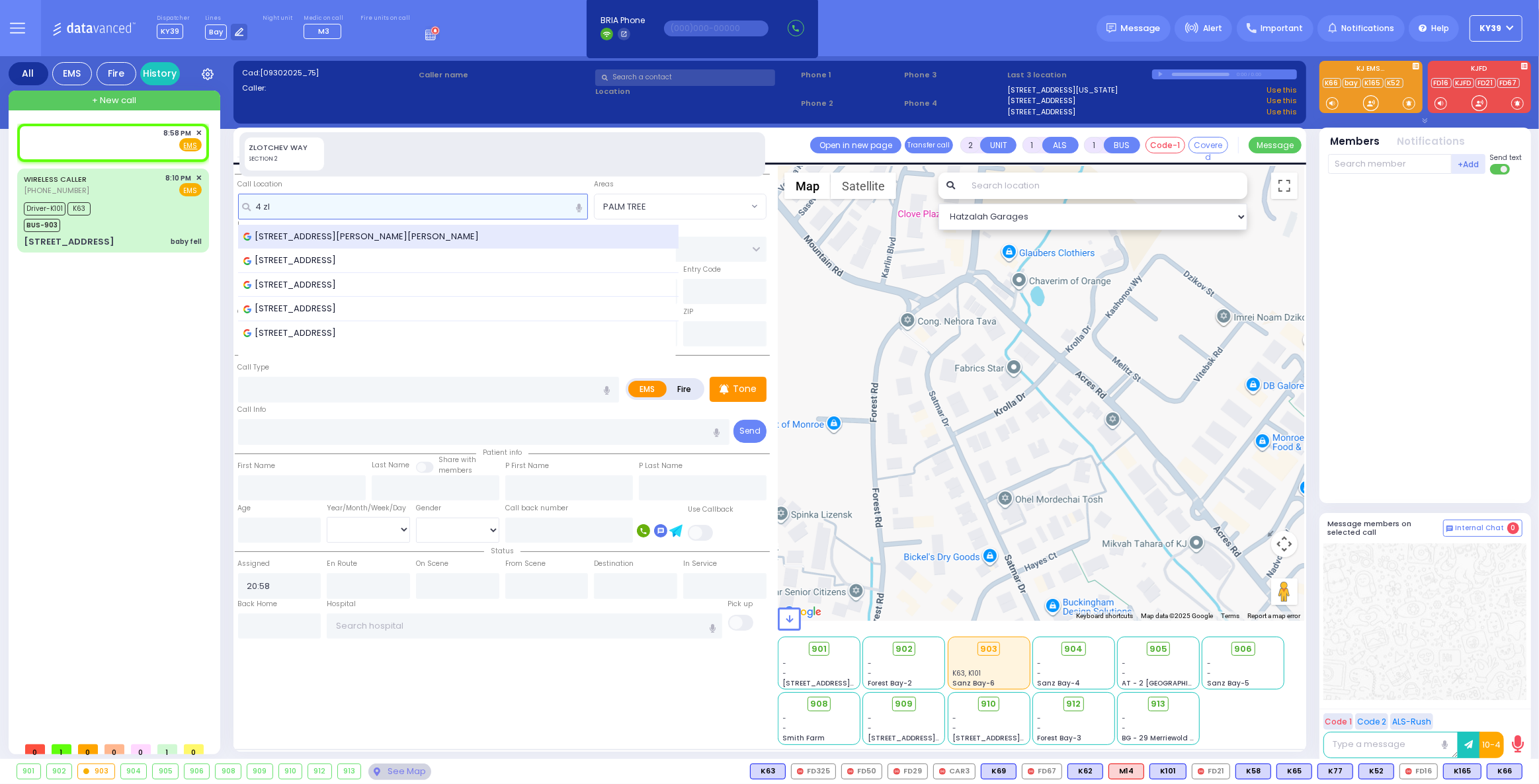
type input "4 zl"
click at [350, 241] on span "4 Zlotchev Way, Kiryas Joel, NY, USA" at bounding box center [363, 237] width 240 height 14
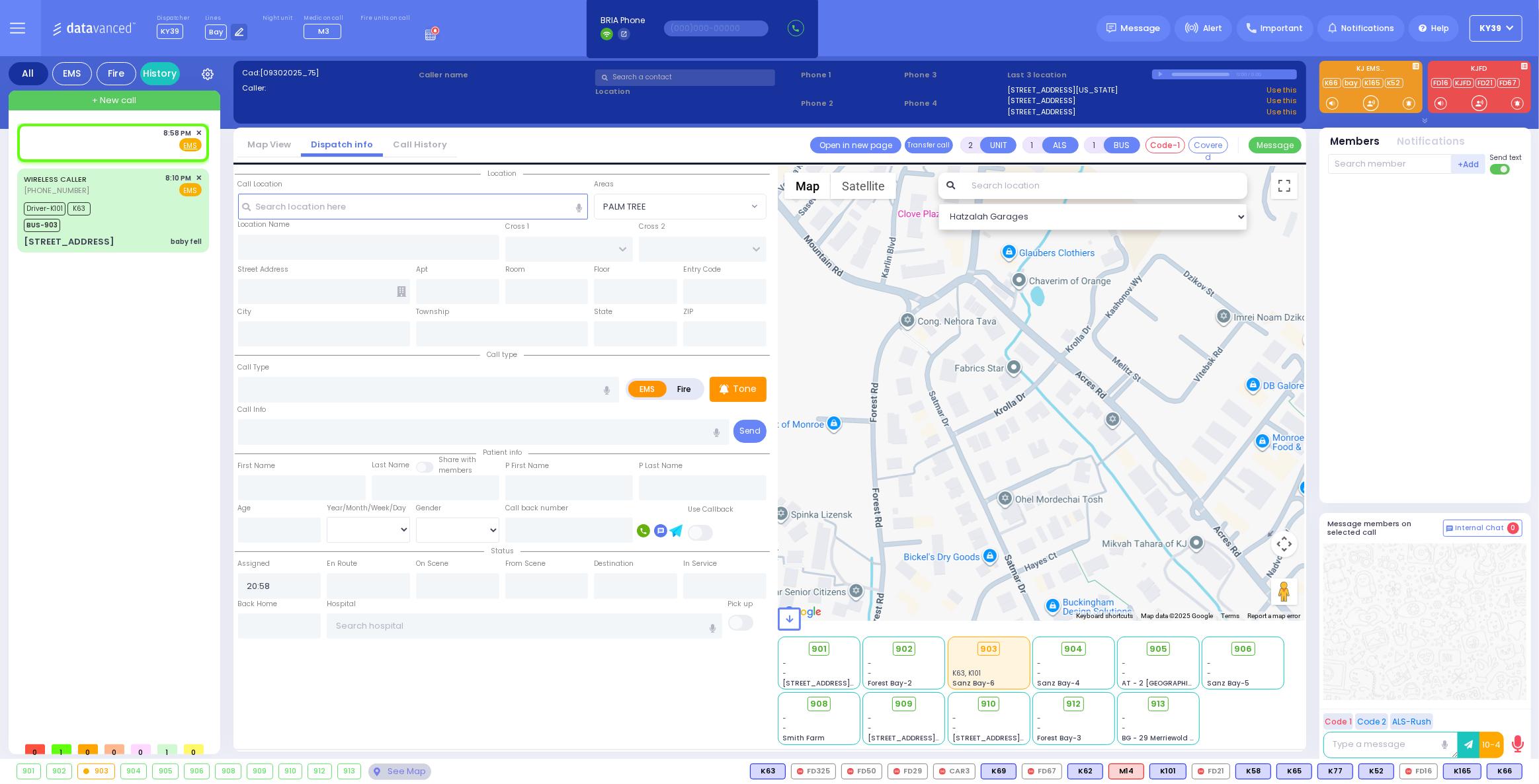
select select
radio input "true"
select select
select select "Hatzalah Garages"
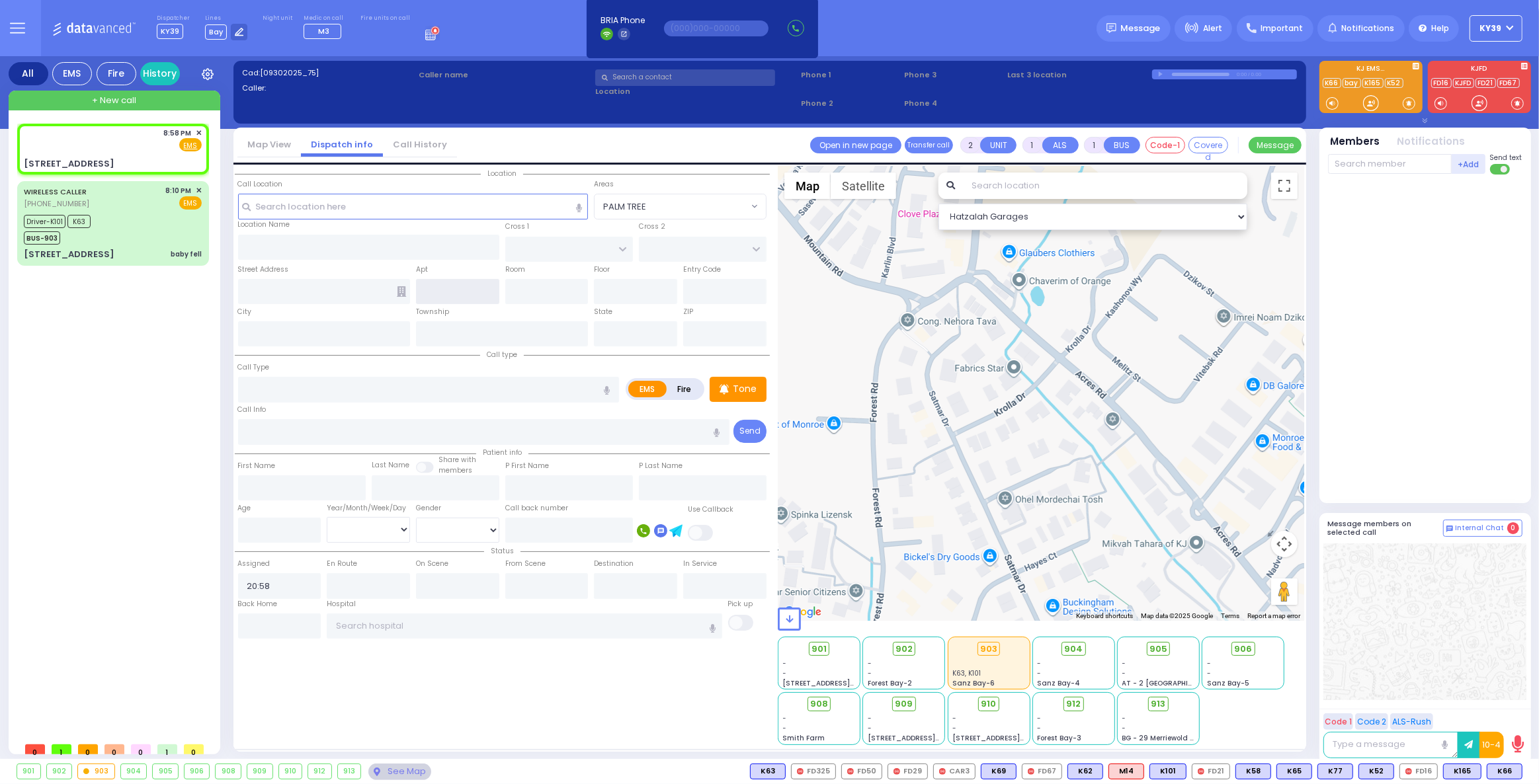
type input "PRESHBURG BLVD"
type input "4 Zlotchev Way"
type input "Kiryas Joel"
type input "[US_STATE]"
type input "10950"
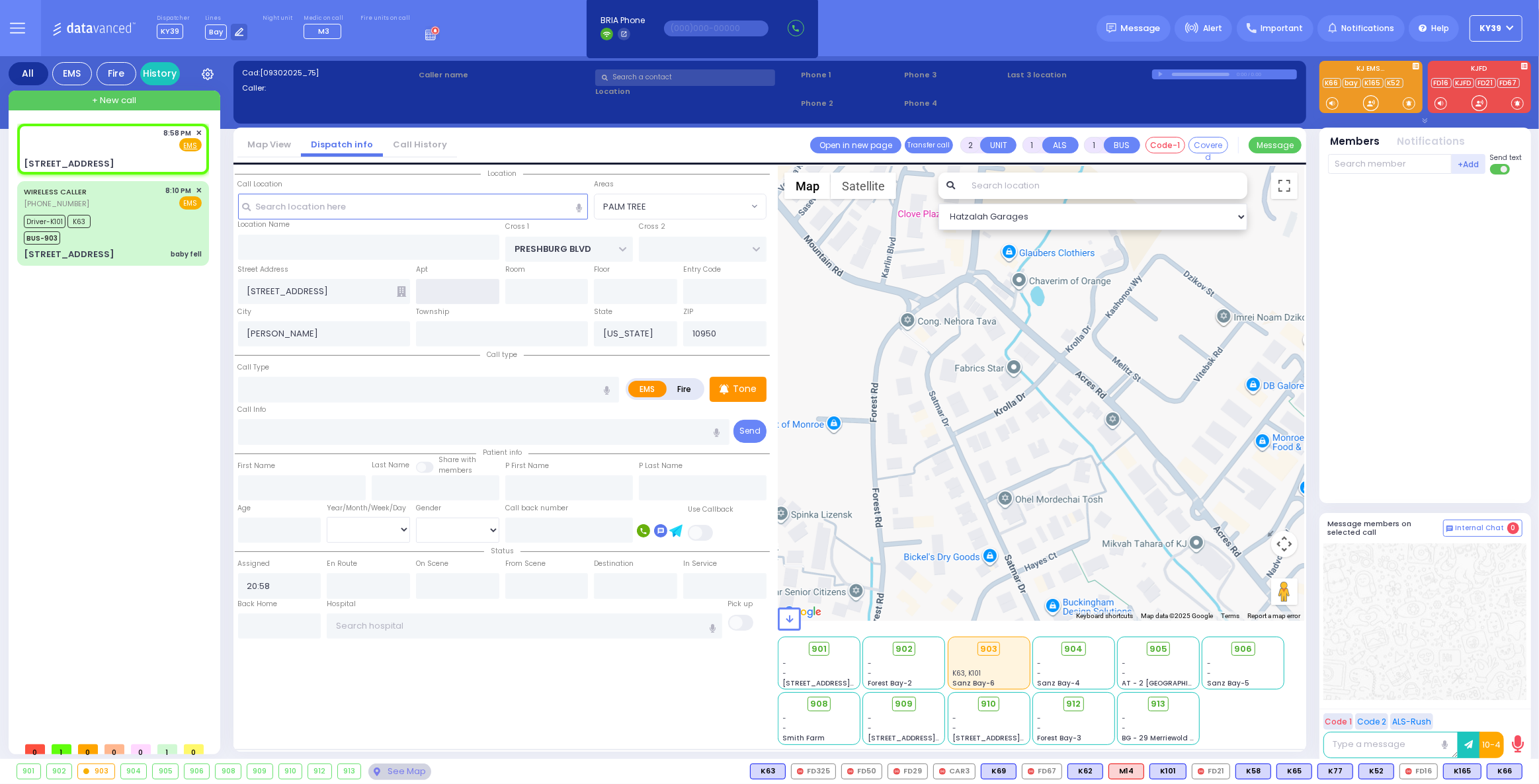
select select "SECTION 2"
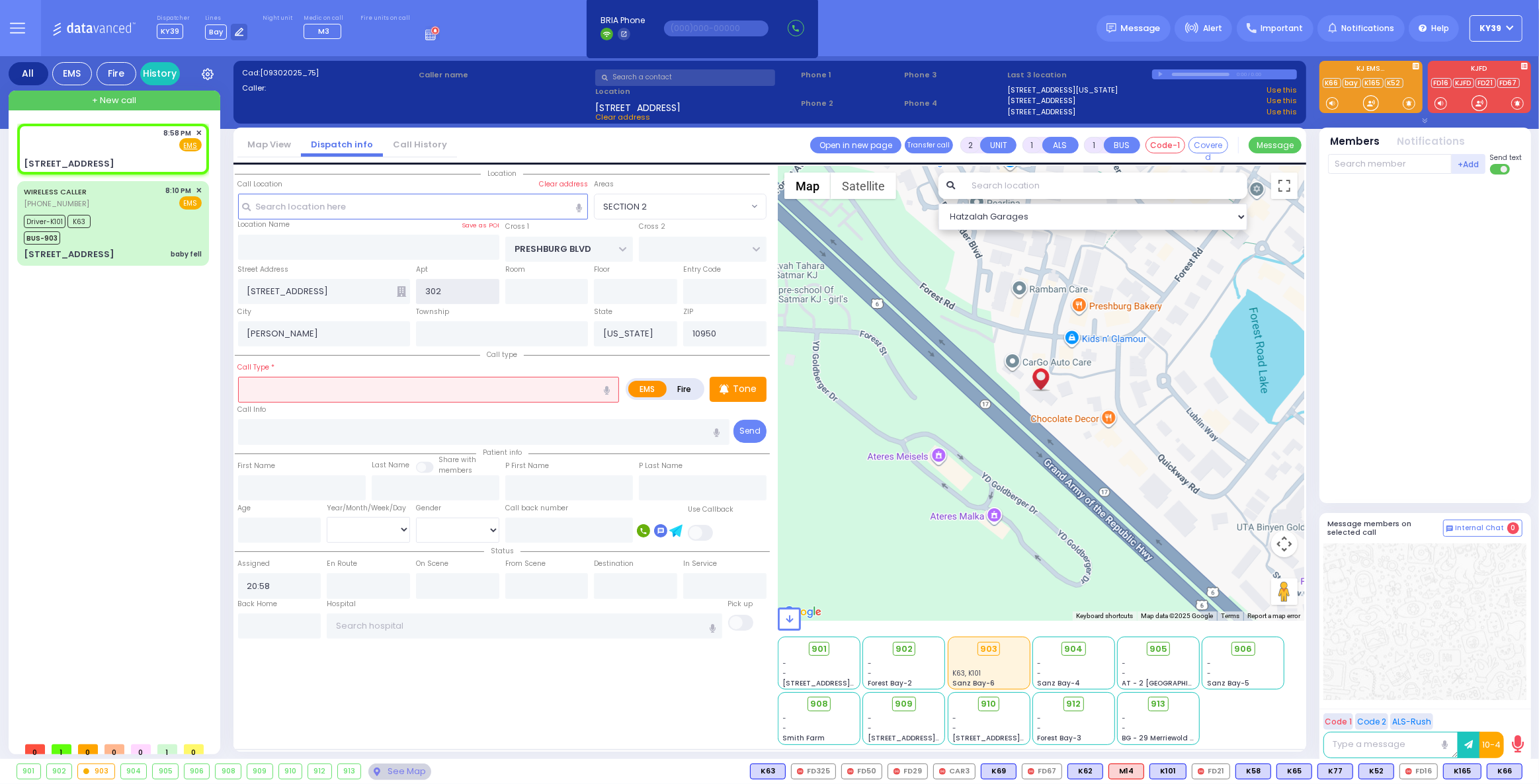
type input "302"
click at [370, 382] on input "text" at bounding box center [428, 390] width 382 height 25
select select
radio input "true"
select select
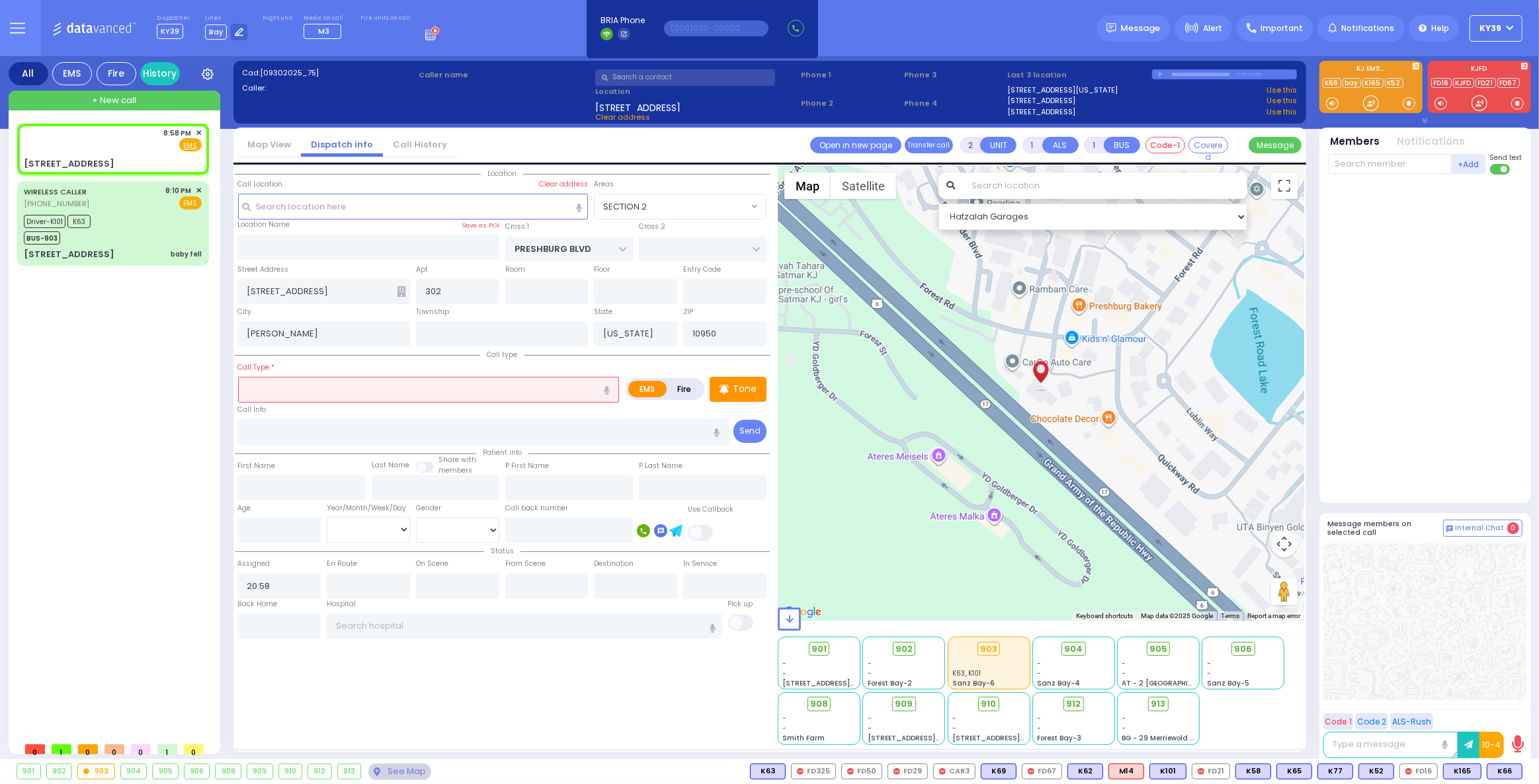
select select "Hatzalah Garages"
select select "SECTION 2"
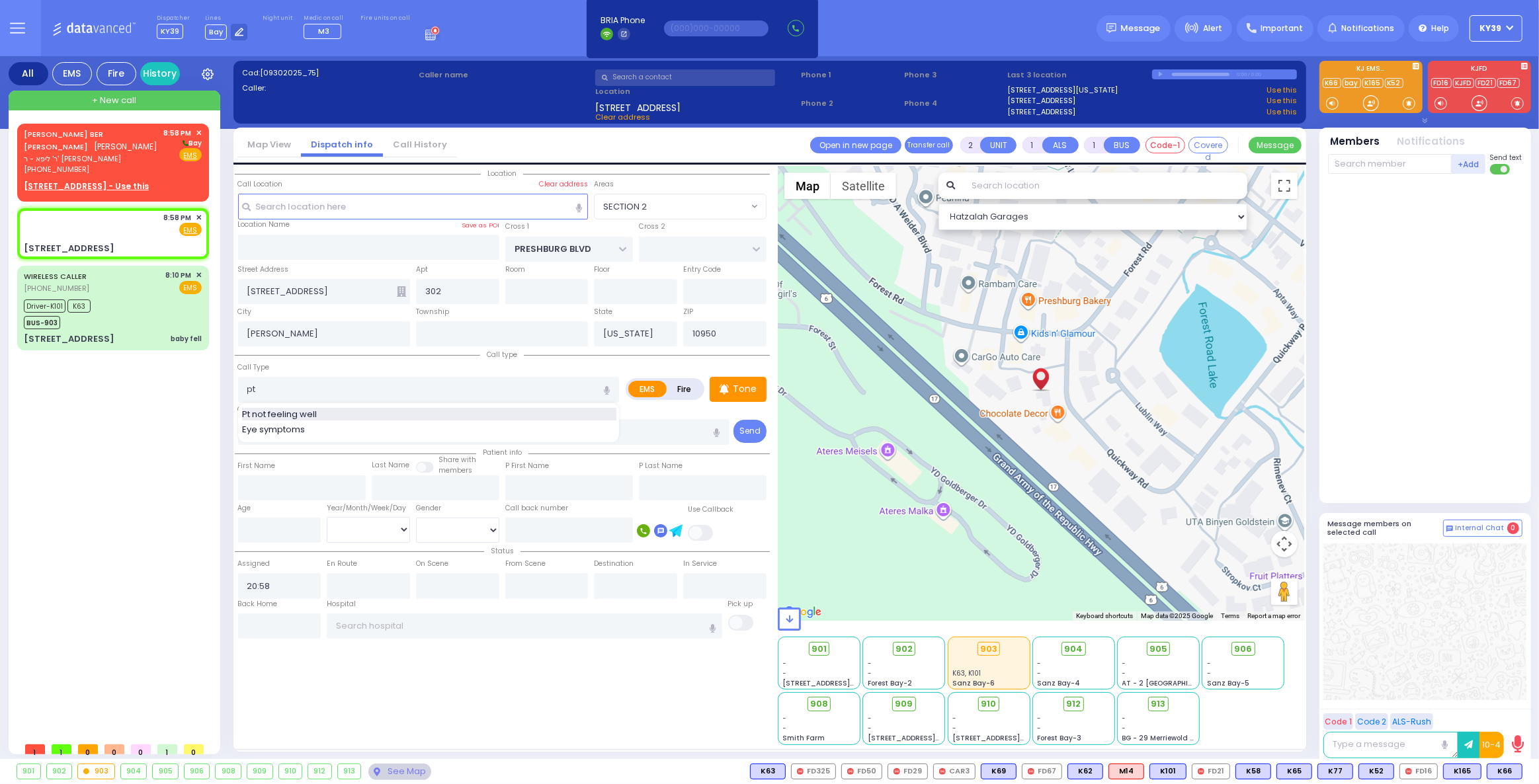
click at [348, 408] on div "Pt not feeling well" at bounding box center [429, 414] width 375 height 14
type input "Pt not feeling well"
type input "1"
type input "0"
select select
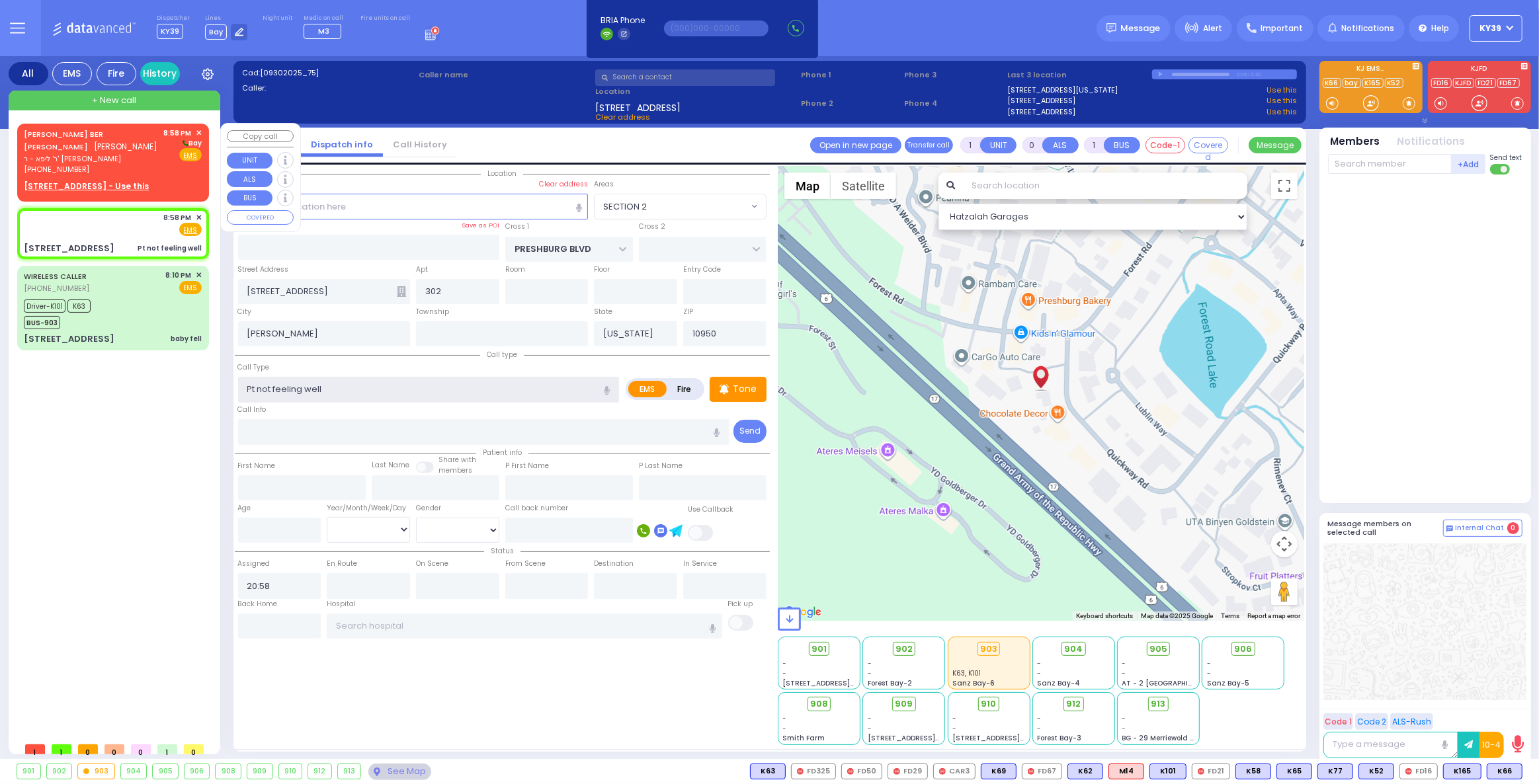
radio input "true"
select select
select select "Hatzalah Garages"
select select "SECTION 2"
click at [141, 164] on div "SIMCHA BER STEIN שמחה בער שטיין ר' ליפא - ר' משה דוד ראזענבערג (845) 492-3521 8…" at bounding box center [113, 160] width 187 height 70
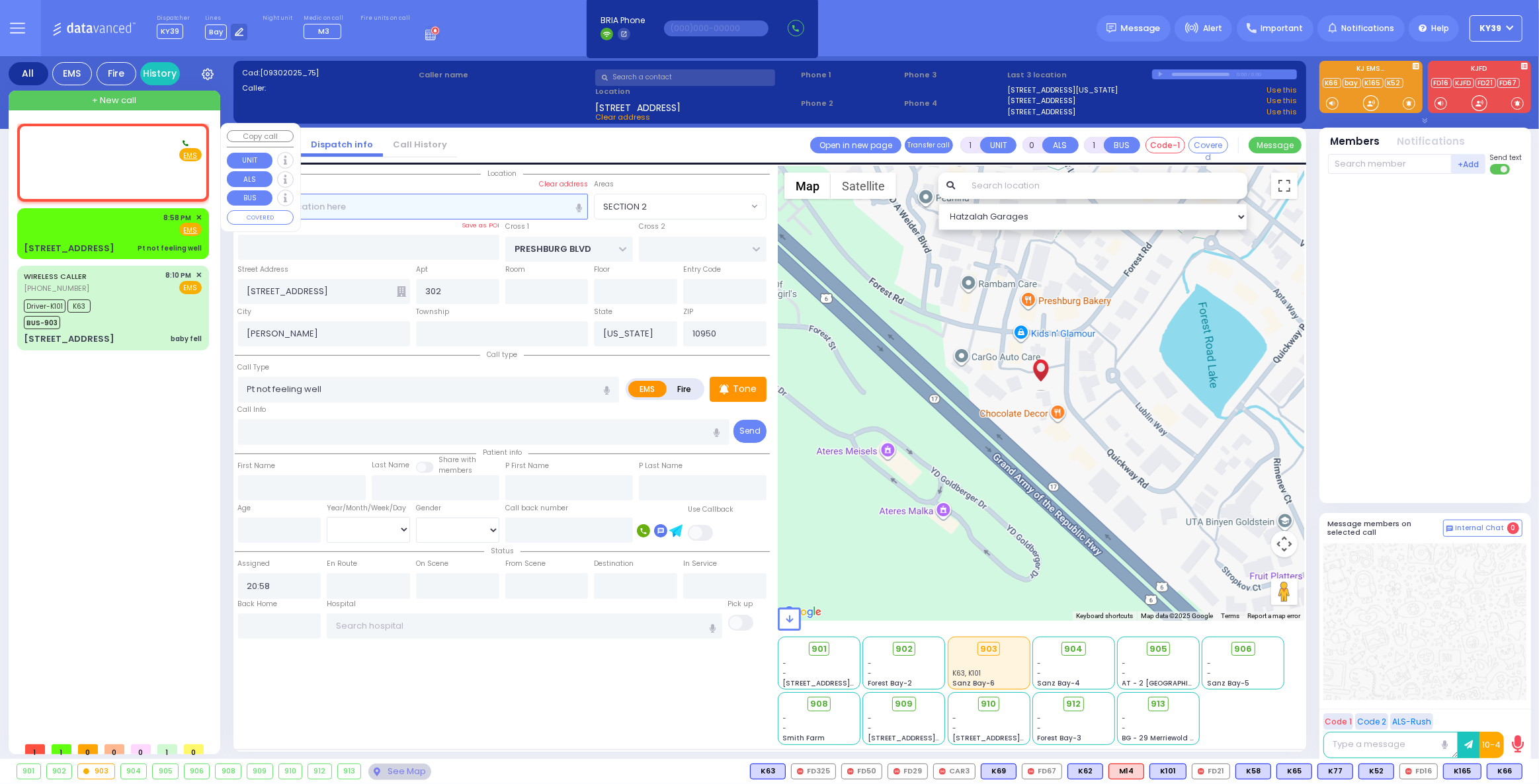
type input "2"
type input "1"
select select
radio input "true"
type input "SIMCHA BER"
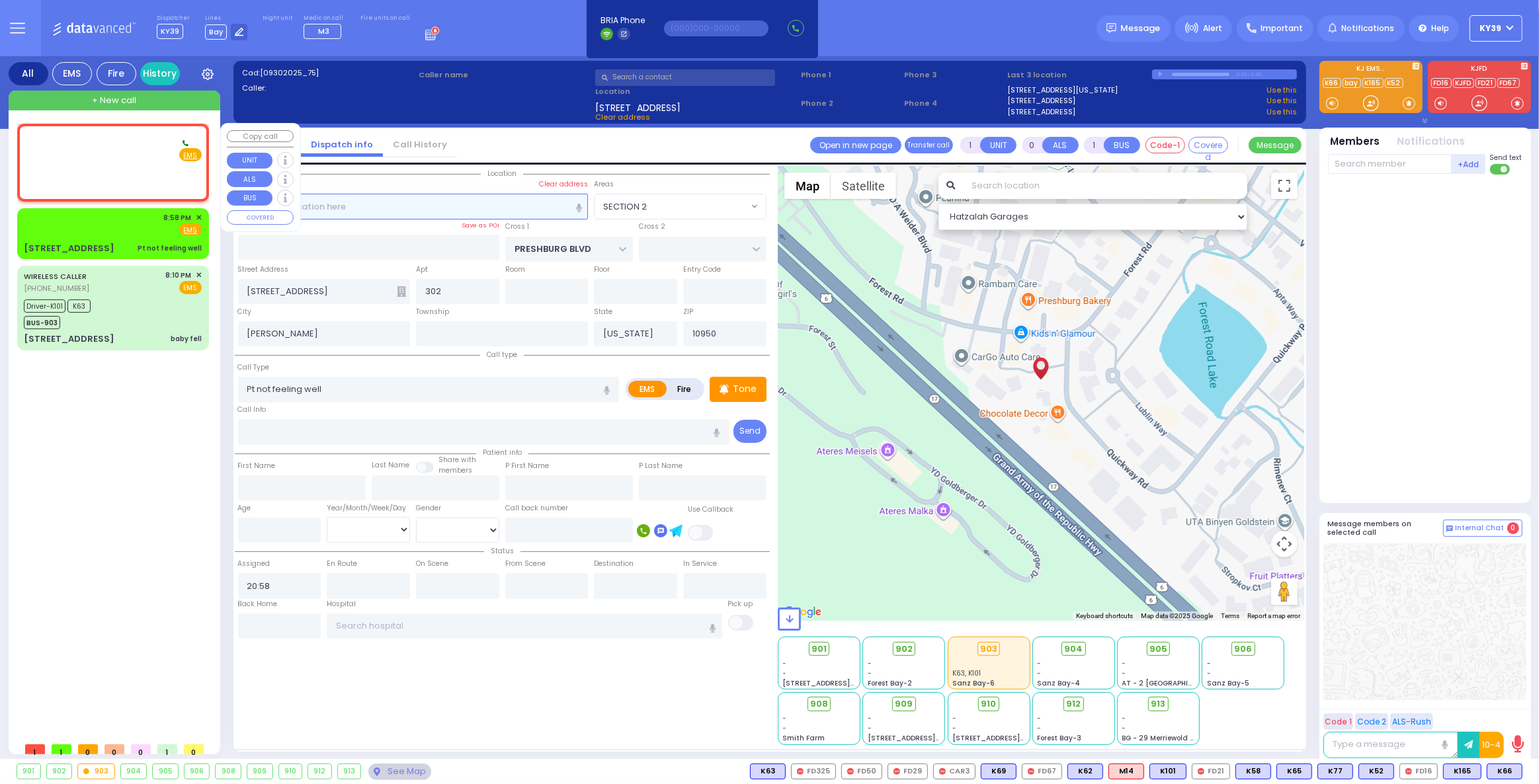
type input "STEIN"
select select
select select "Hatzalah Garages"
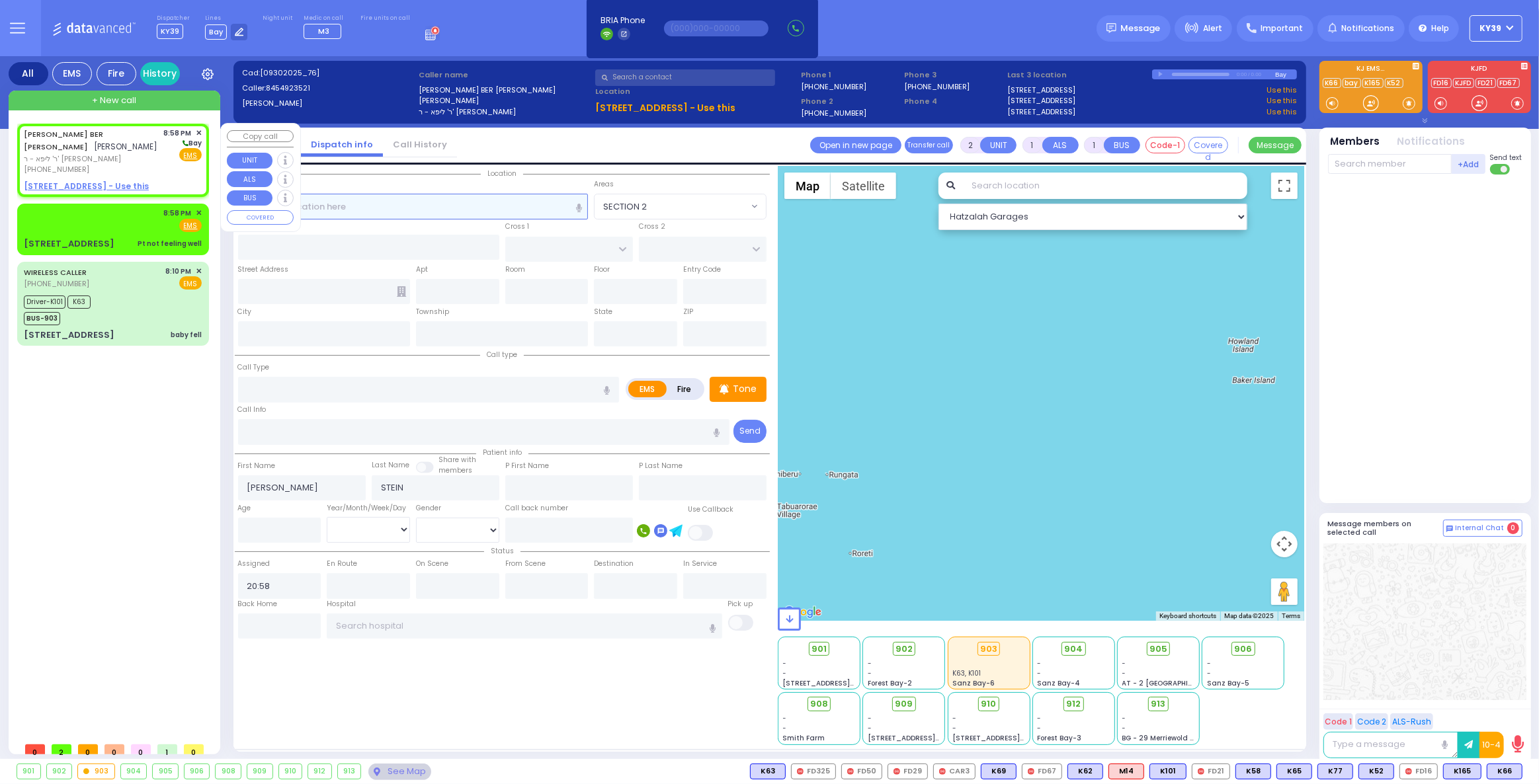
select select
radio input "true"
select select
select select "Hatzalah Garages"
click at [115, 180] on u "13 GALVESTON DR 102 - Use this" at bounding box center [86, 186] width 125 height 11
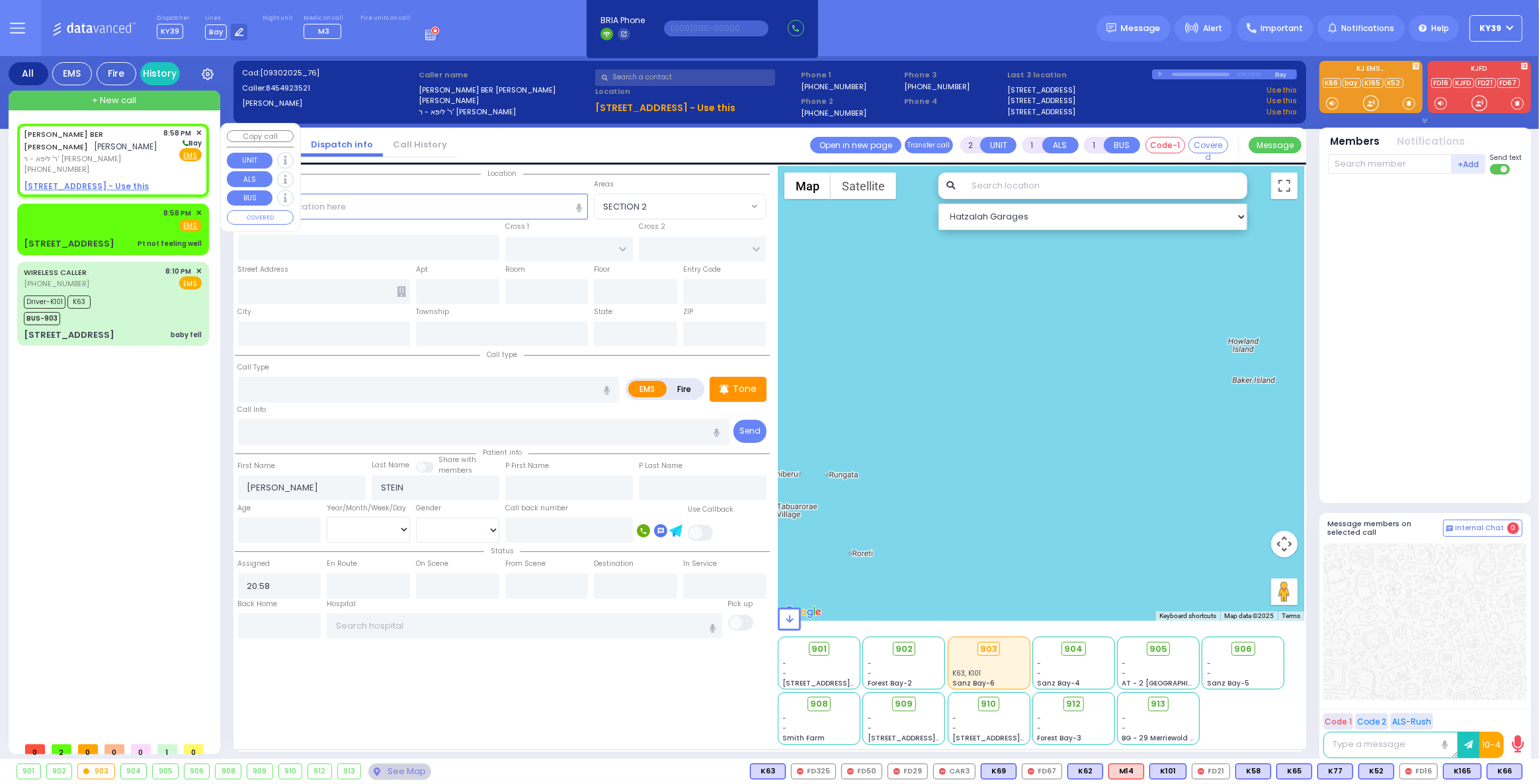
select select
radio input "true"
select select
select select "Hatzalah Garages"
select select
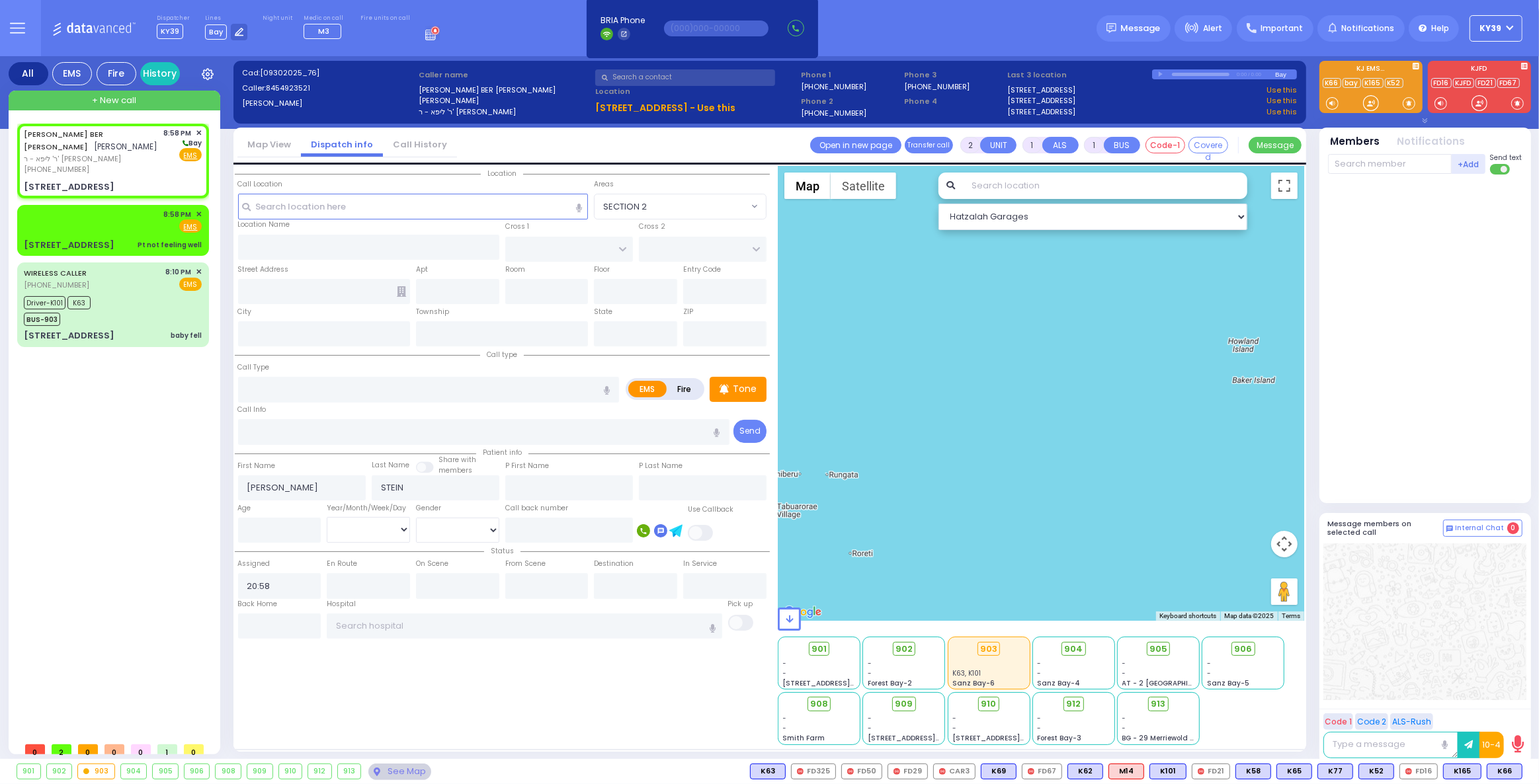
radio input "true"
select select
select select "Hatzalah Garages"
type input "SAN MARCOS DR"
type input "FORT WORTH PL"
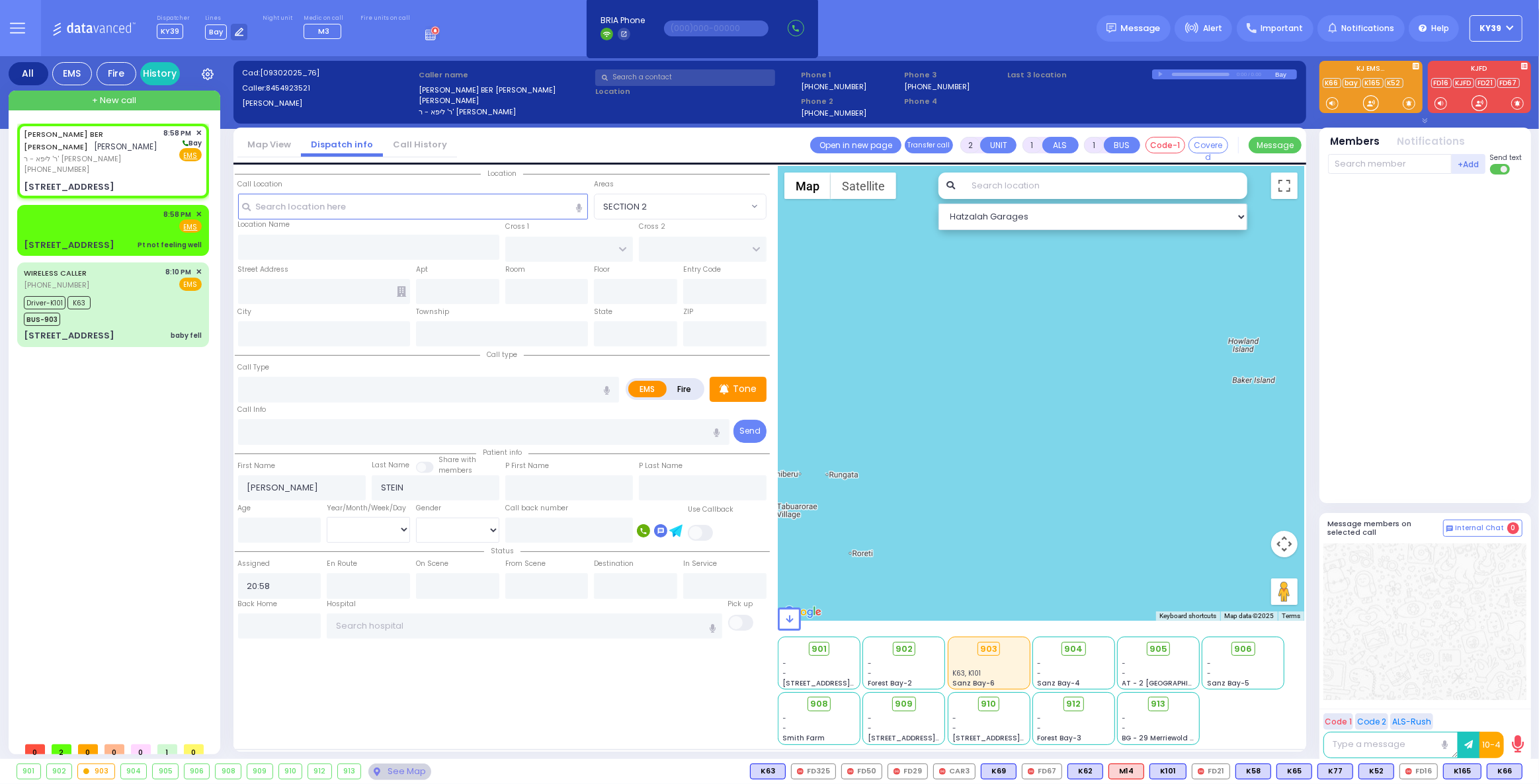
type input "13 GALVESTON DR"
type input "102"
type input "Monroe"
type input "[US_STATE]"
type input "10950"
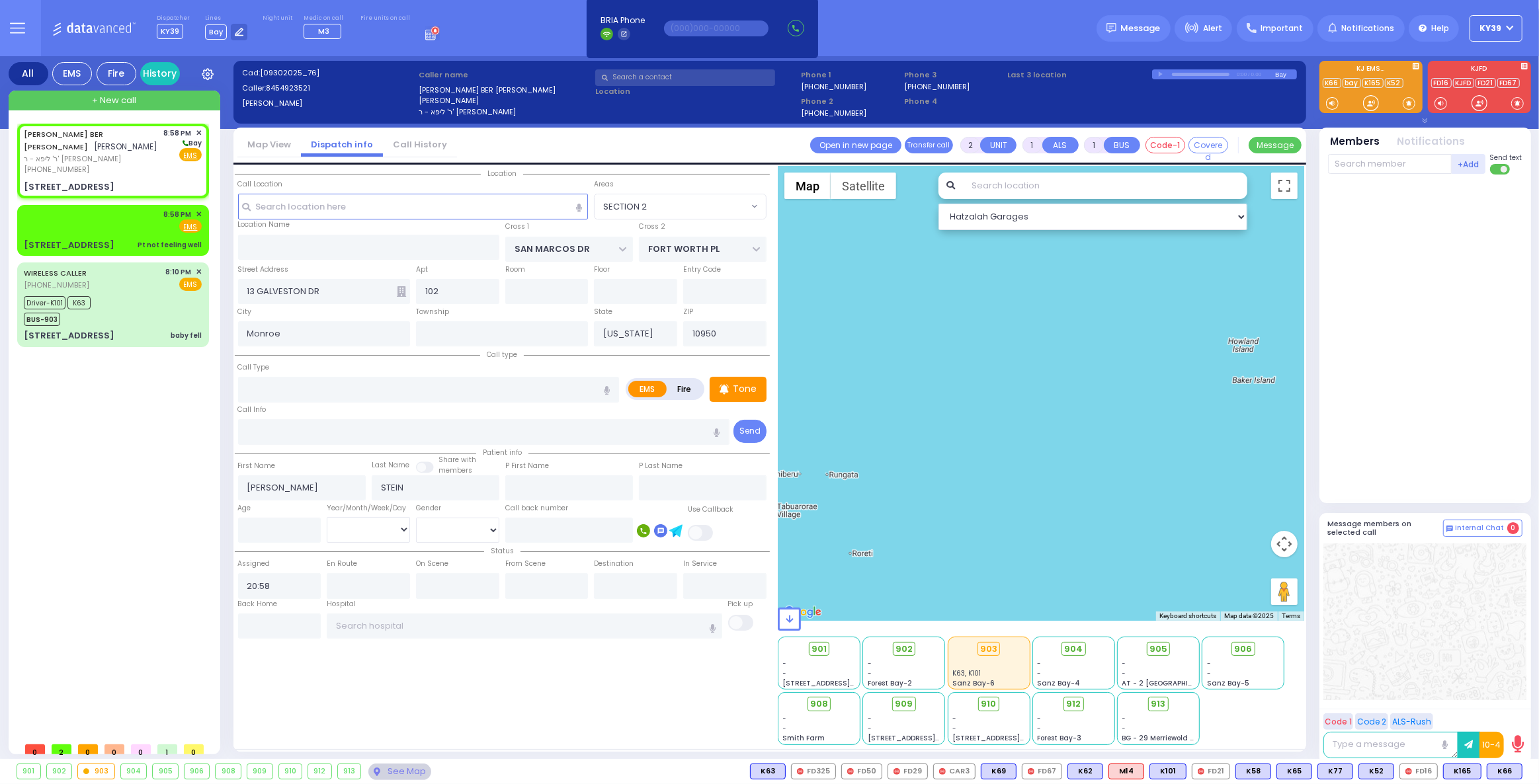
select select "[GEOGRAPHIC_DATA]"
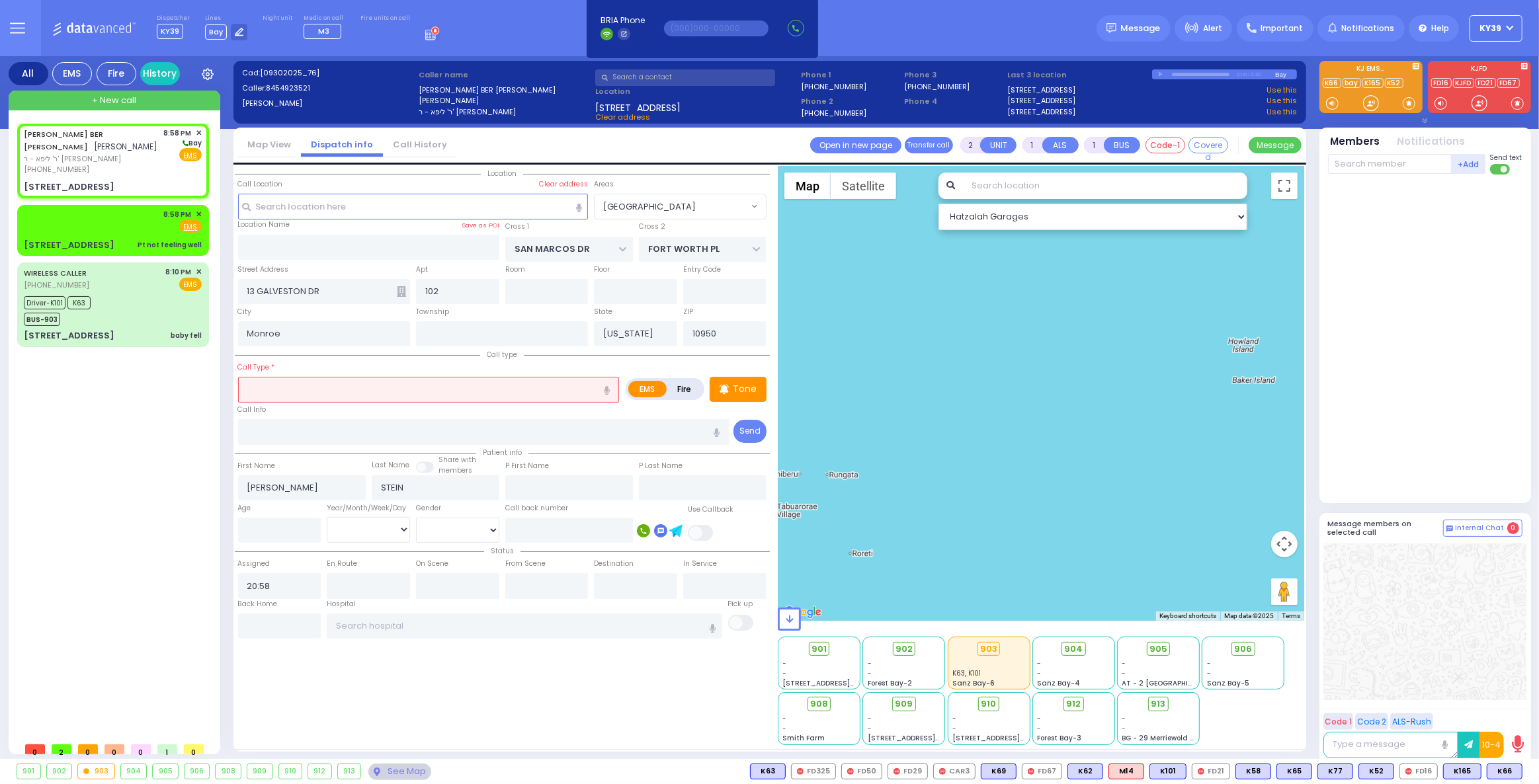
drag, startPoint x: 299, startPoint y: 381, endPoint x: 310, endPoint y: 373, distance: 13.6
click at [299, 377] on input "text" at bounding box center [428, 390] width 382 height 25
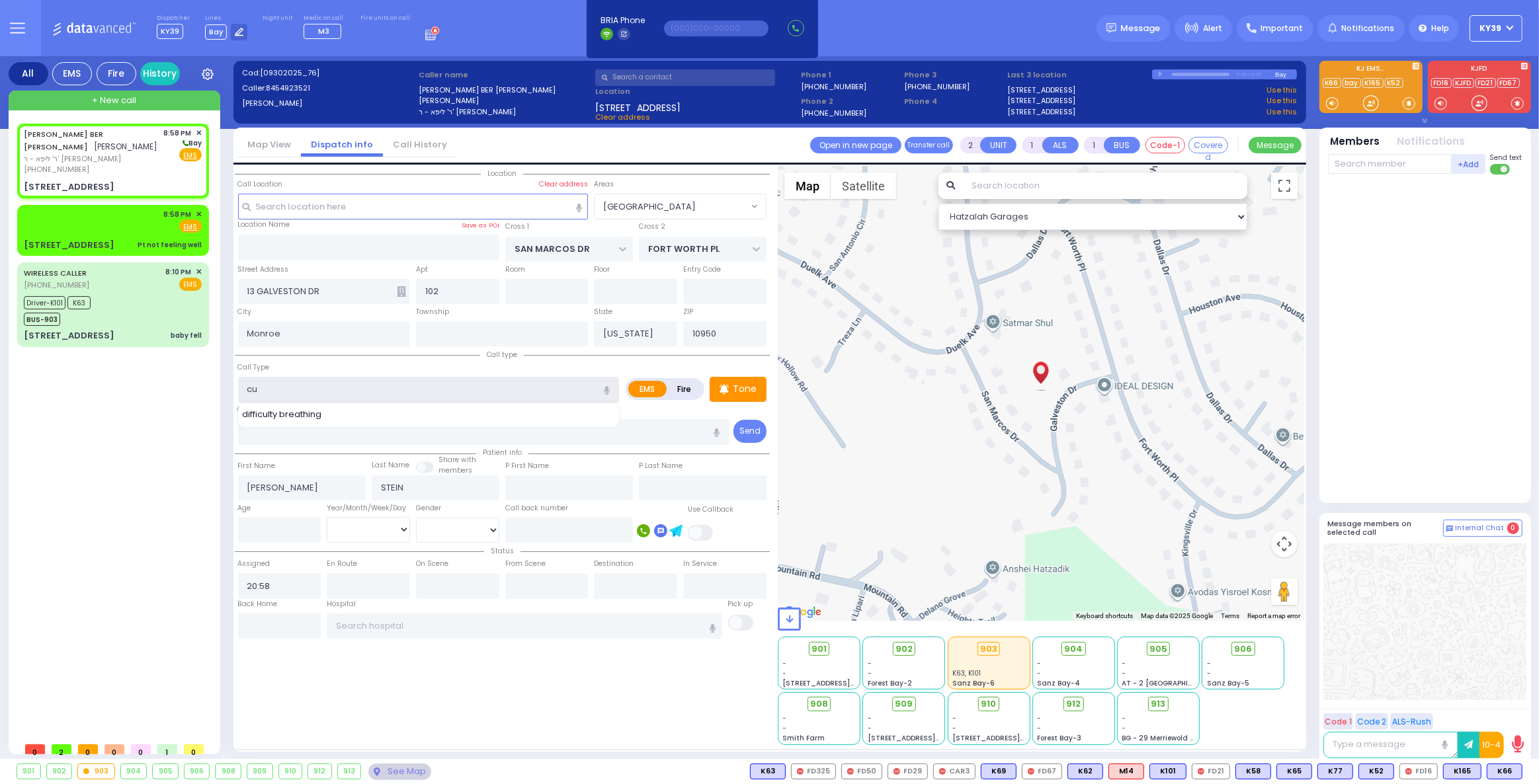
type input "cut"
select select
radio input "true"
select select
select select "Hatzalah Garages"
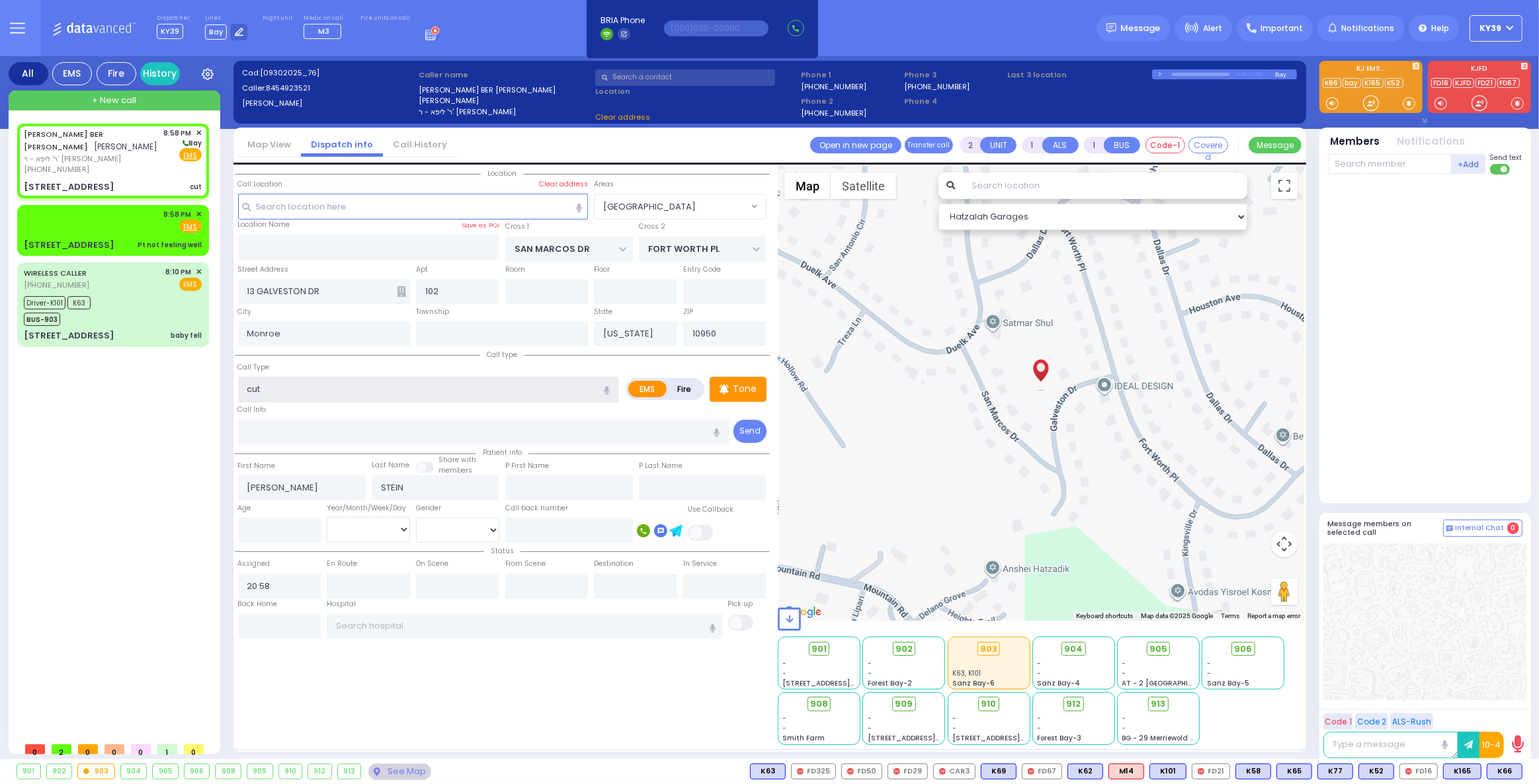
select select "[GEOGRAPHIC_DATA]"
select select
radio input "true"
select select
select select "Hatzalah Garages"
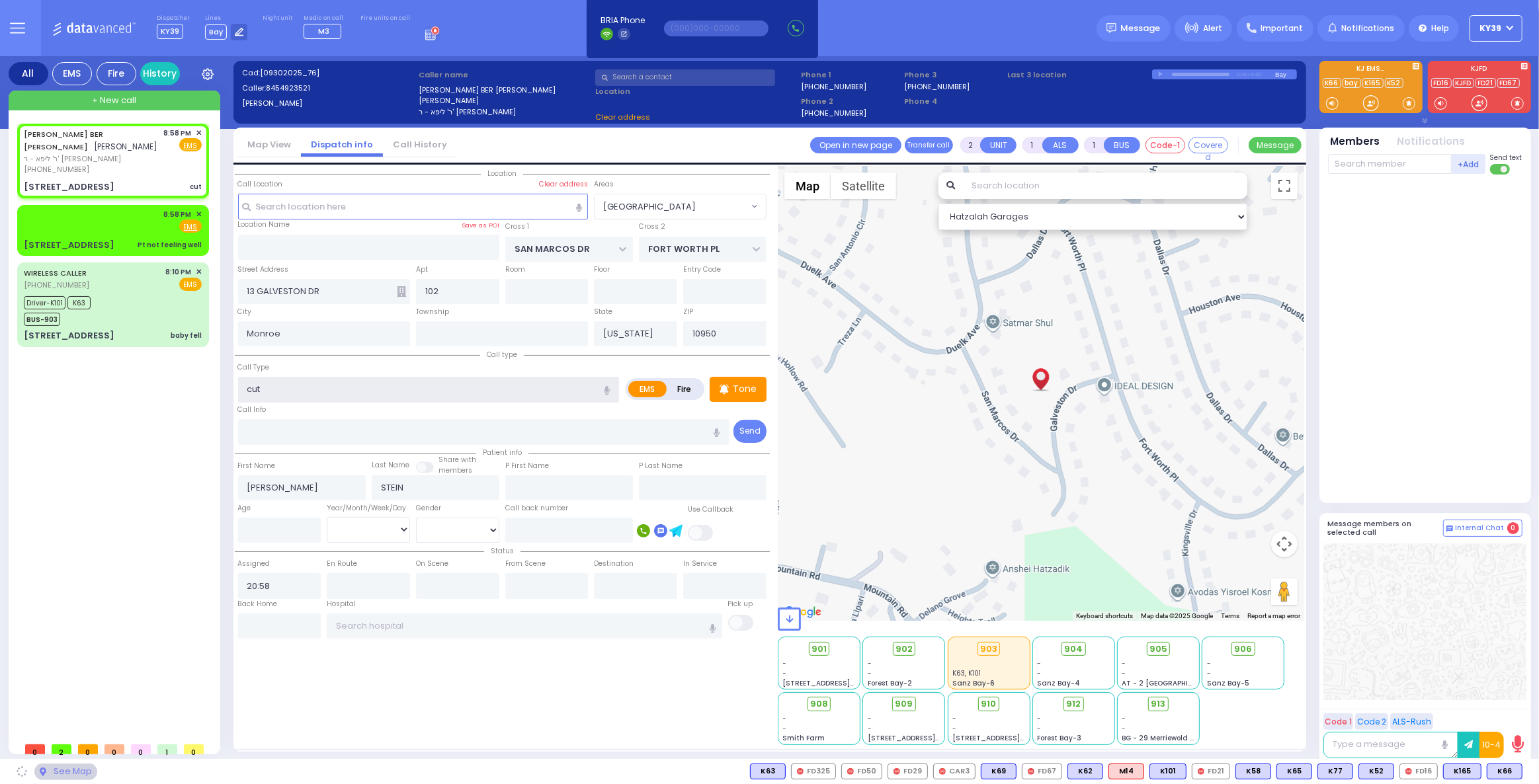
select select "[GEOGRAPHIC_DATA]"
type input "c"
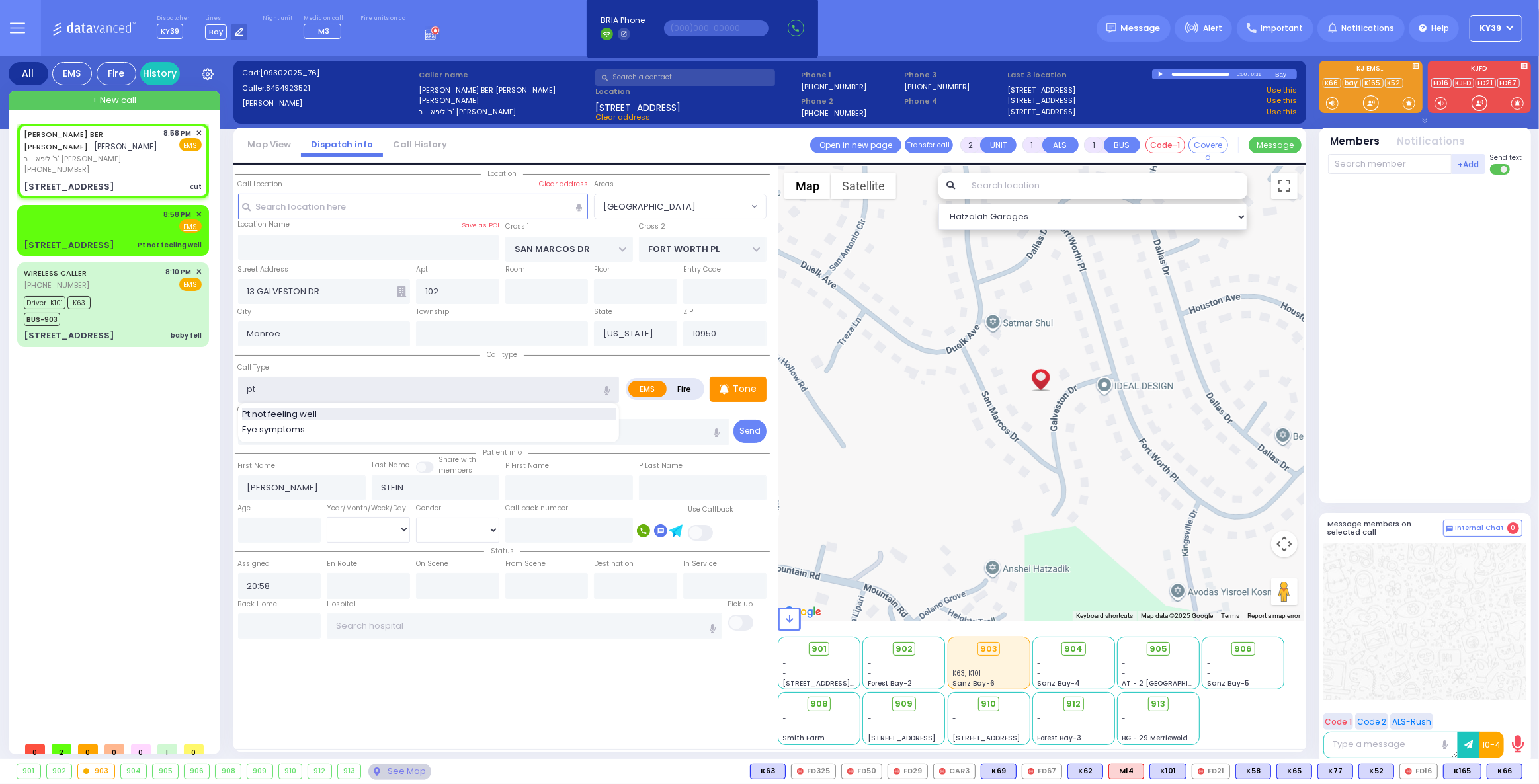
type input "pt"
select select
radio input "true"
select select
select select "Hatzalah Garages"
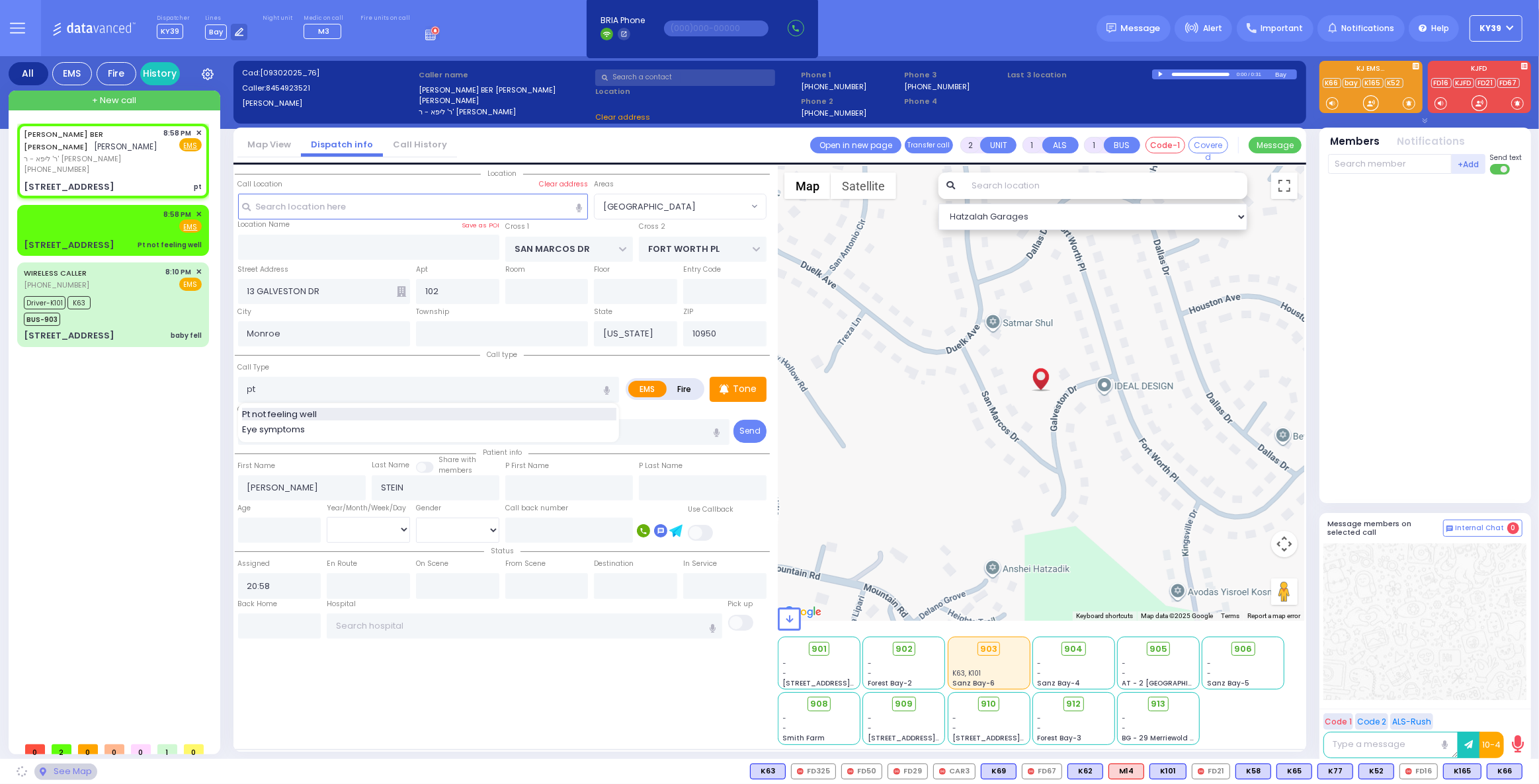
click at [258, 419] on span "Pt not feeling well" at bounding box center [281, 414] width 79 height 14
type input "Pt not feeling well"
type input "1"
type input "0"
select select "[GEOGRAPHIC_DATA]"
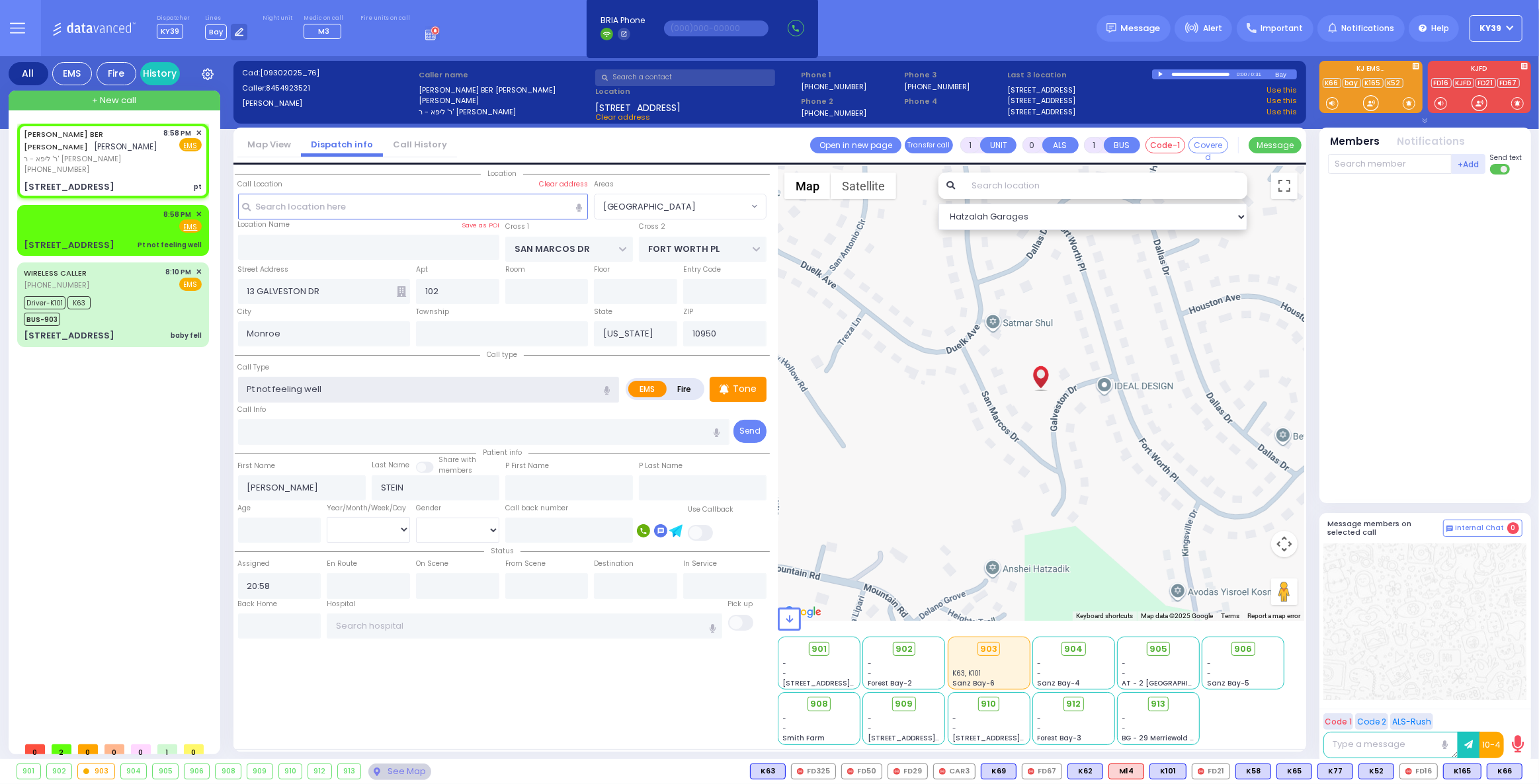
select select
radio input "true"
select select
select select "Hatzalah Garages"
select select "[GEOGRAPHIC_DATA]"
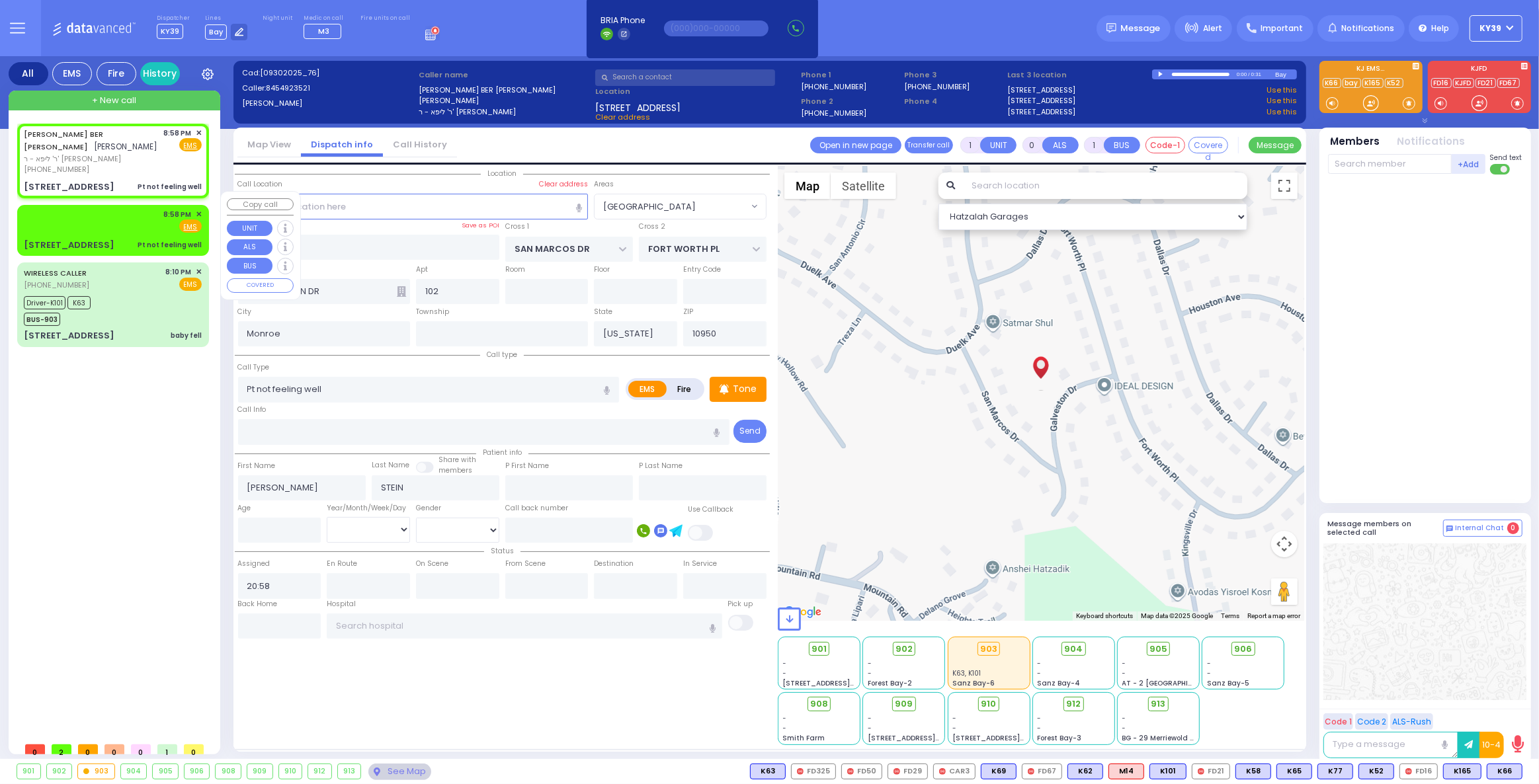
click at [133, 208] on div "8:58 PM ✕ Fire EMS" at bounding box center [112, 220] width 178 height 24
select select
radio input "true"
select select
select select "Hatzalah Garages"
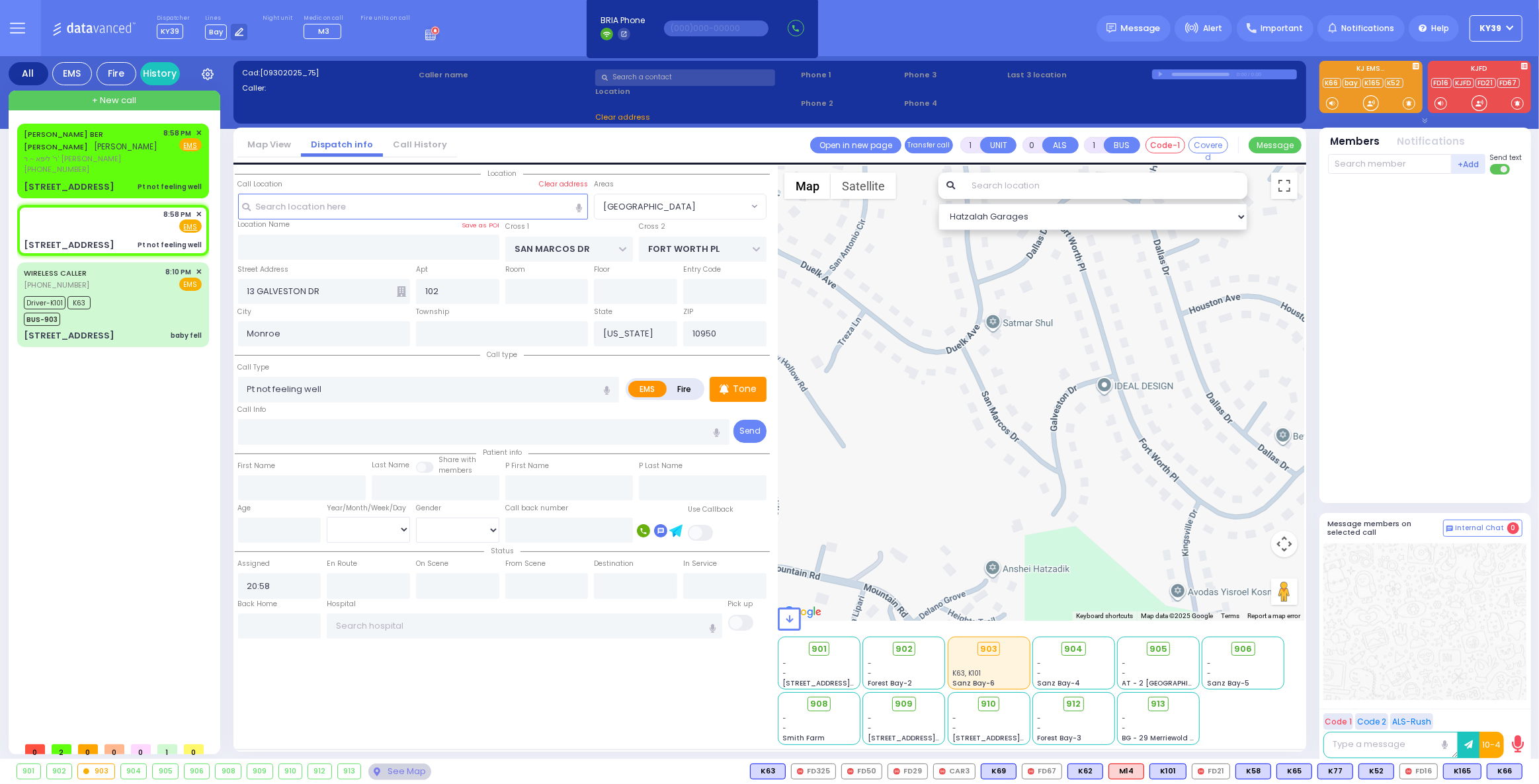
type input "PRESHBURG BLVD"
type input "4 Zlotchev Way"
type input "302"
type input "Kiryas Joel"
select select "SECTION 2"
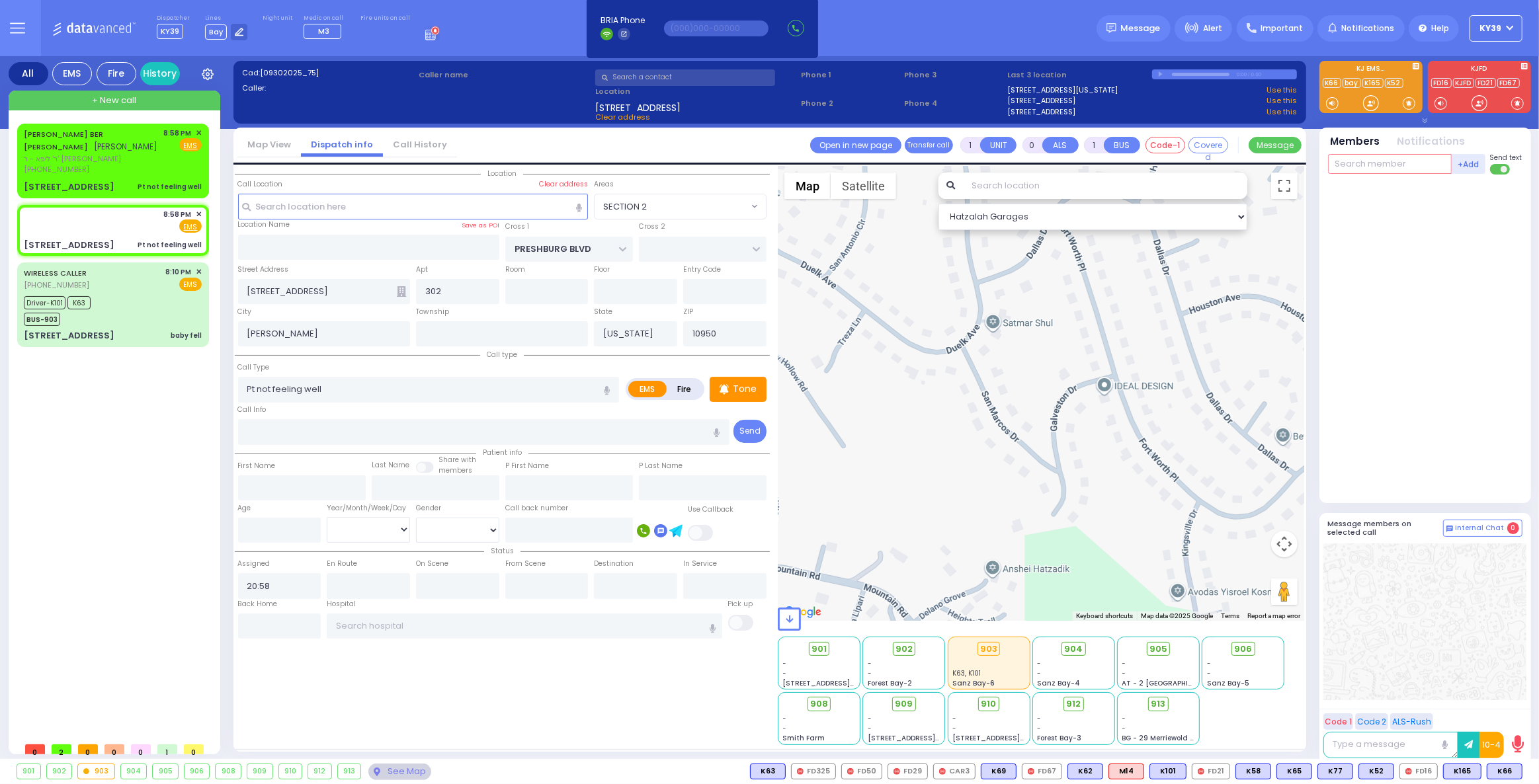
click at [1331, 173] on input "text" at bounding box center [1389, 164] width 123 height 20
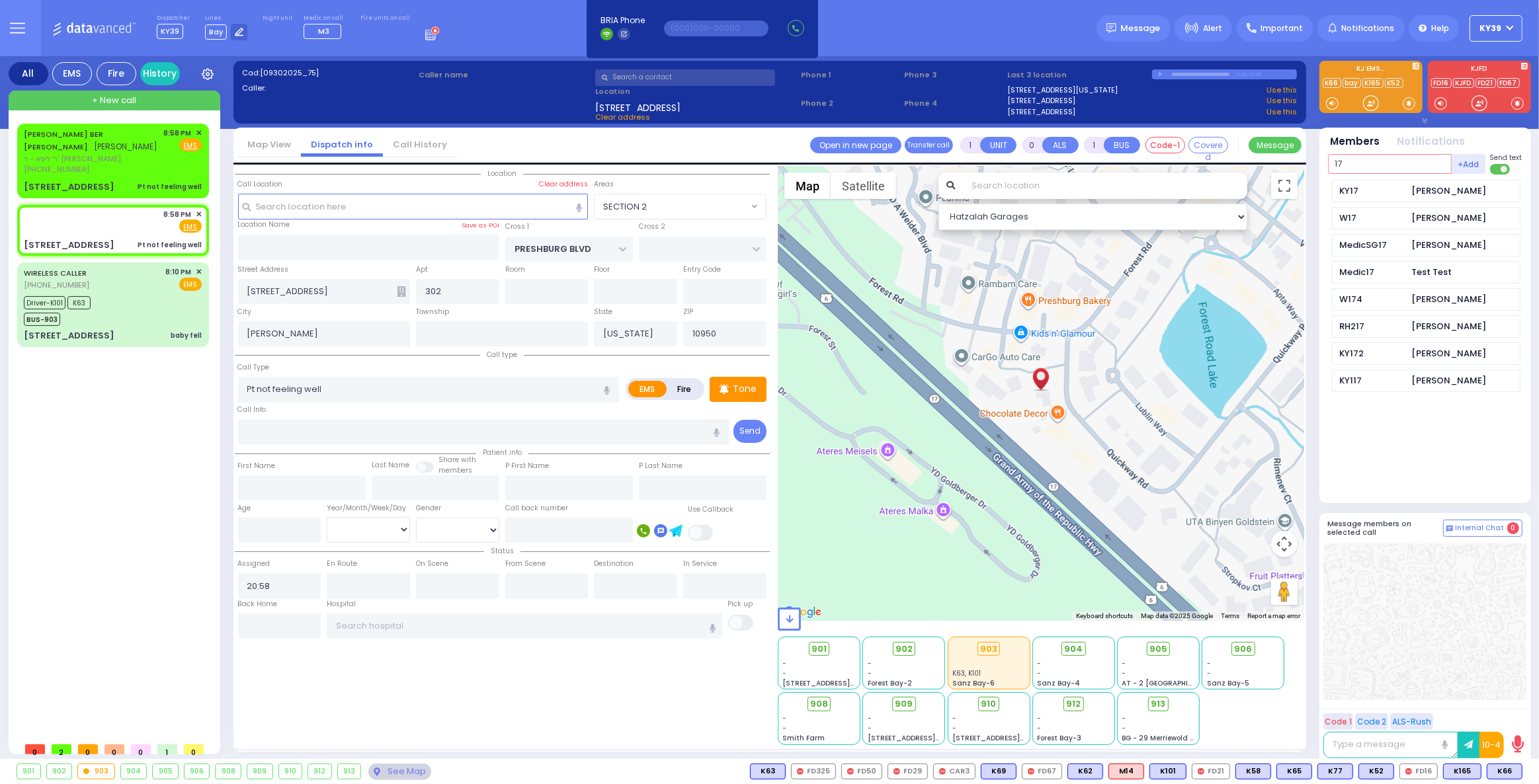
type input "17"
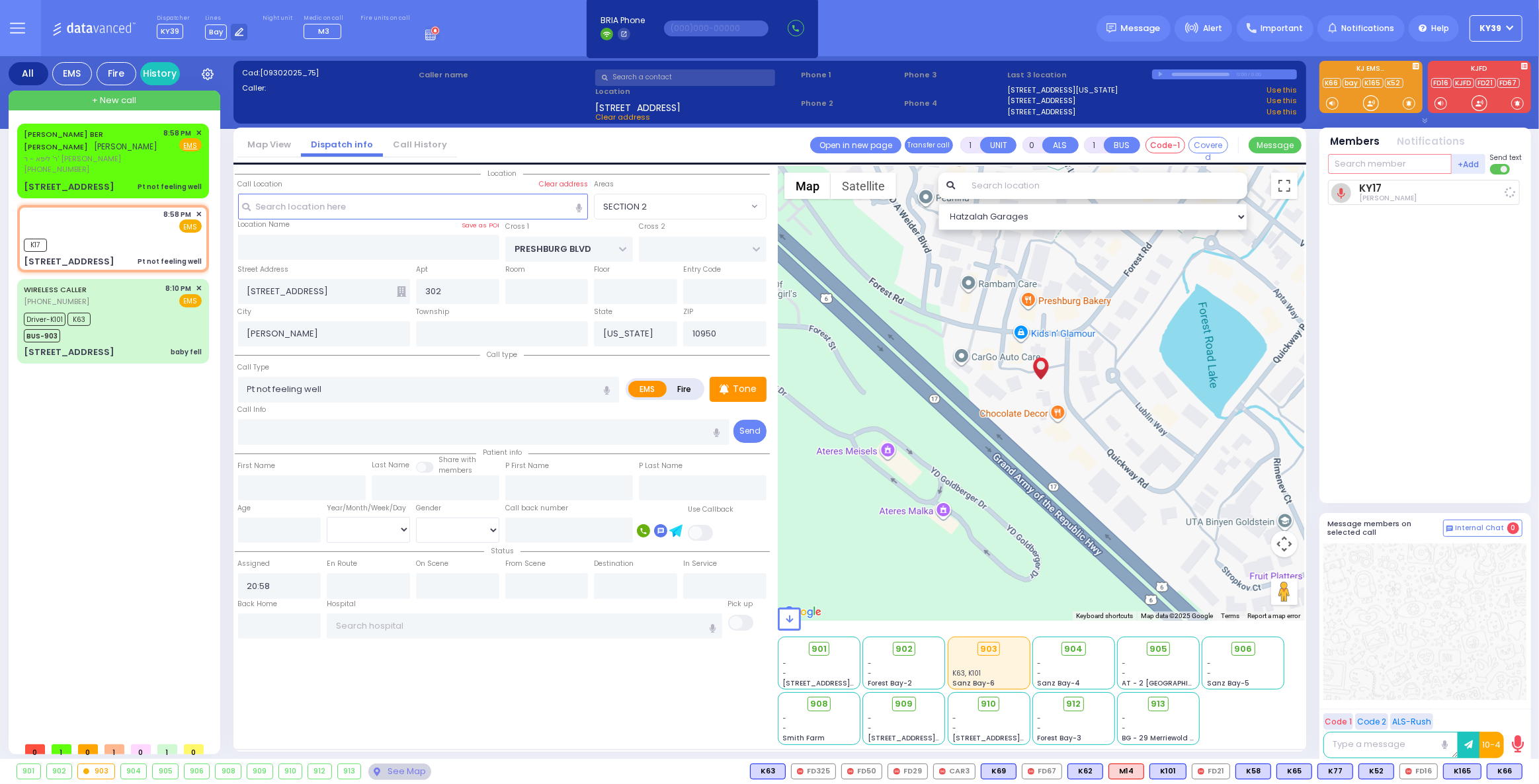
select select
radio input "true"
select select
type input "20:59"
select select "Hatzalah Garages"
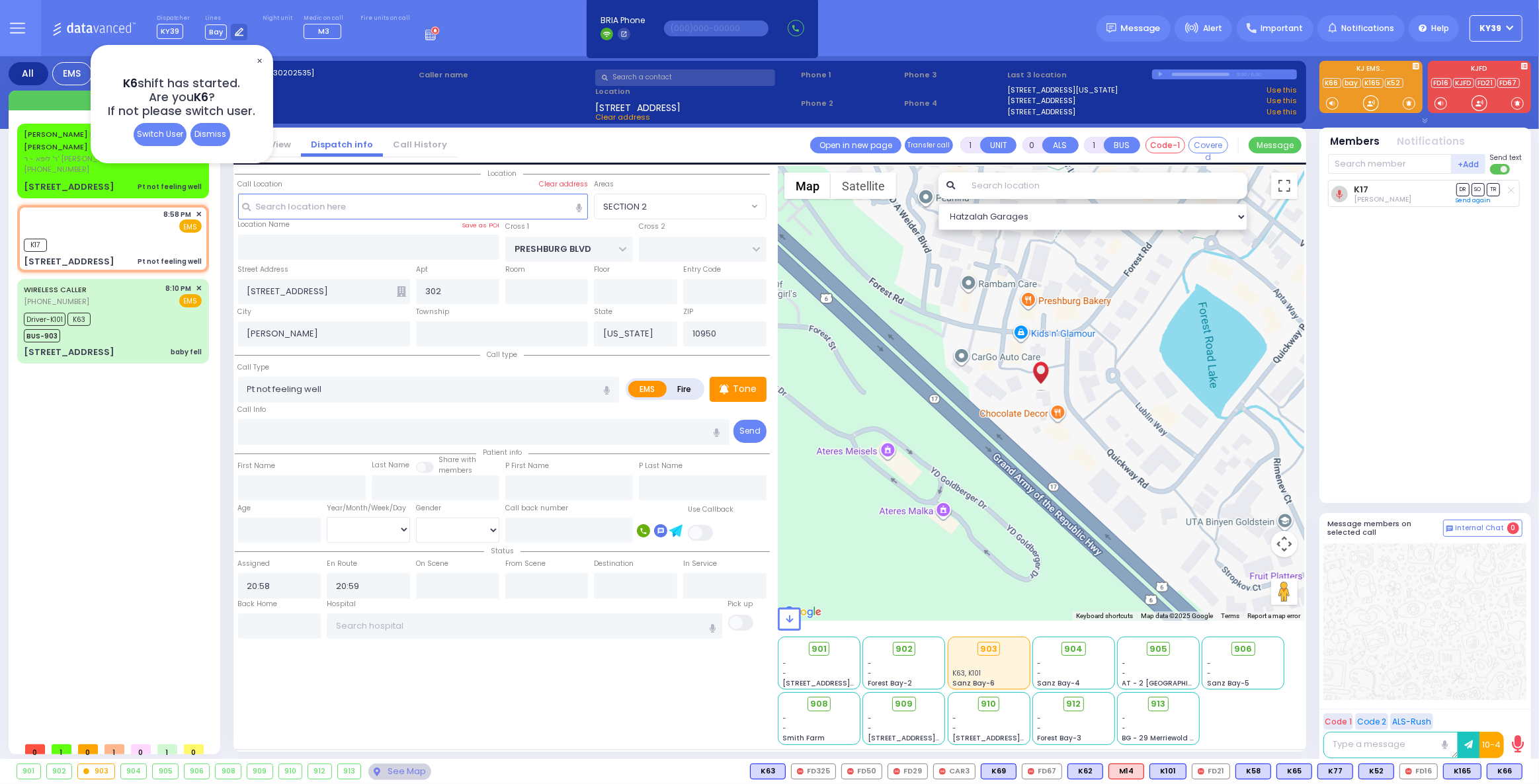
drag, startPoint x: 258, startPoint y: 61, endPoint x: 248, endPoint y: 60, distance: 10.0
click at [258, 60] on span "✕" at bounding box center [259, 61] width 11 height 15
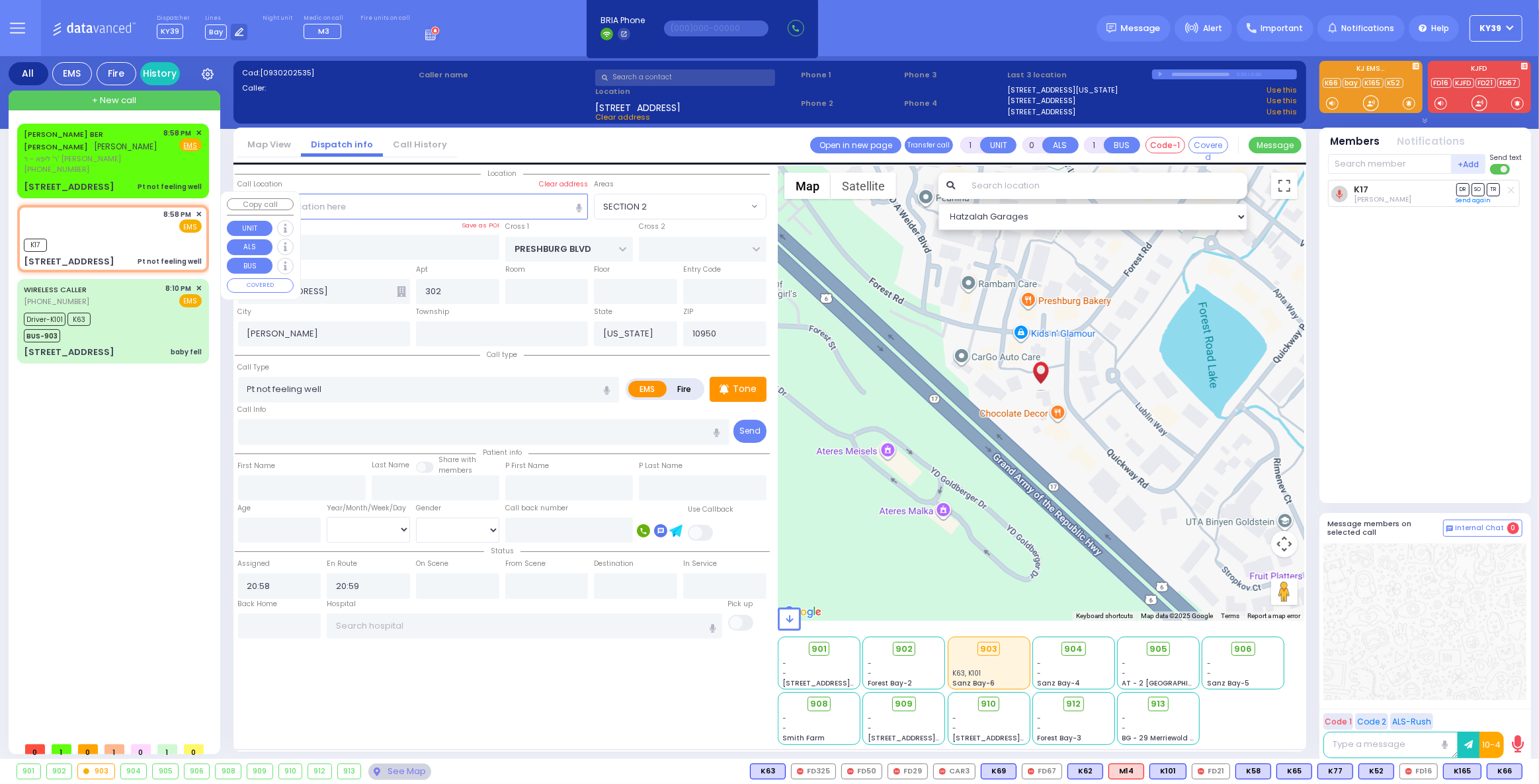
click at [145, 216] on div "8:58 PM ✕ EMS" at bounding box center [112, 220] width 178 height 24
drag, startPoint x: 95, startPoint y: 139, endPoint x: 97, endPoint y: 148, distance: 9.2
click at [96, 138] on div "SIMCHA BER STEIN שמחה בער שטיין" at bounding box center [91, 140] width 135 height 25
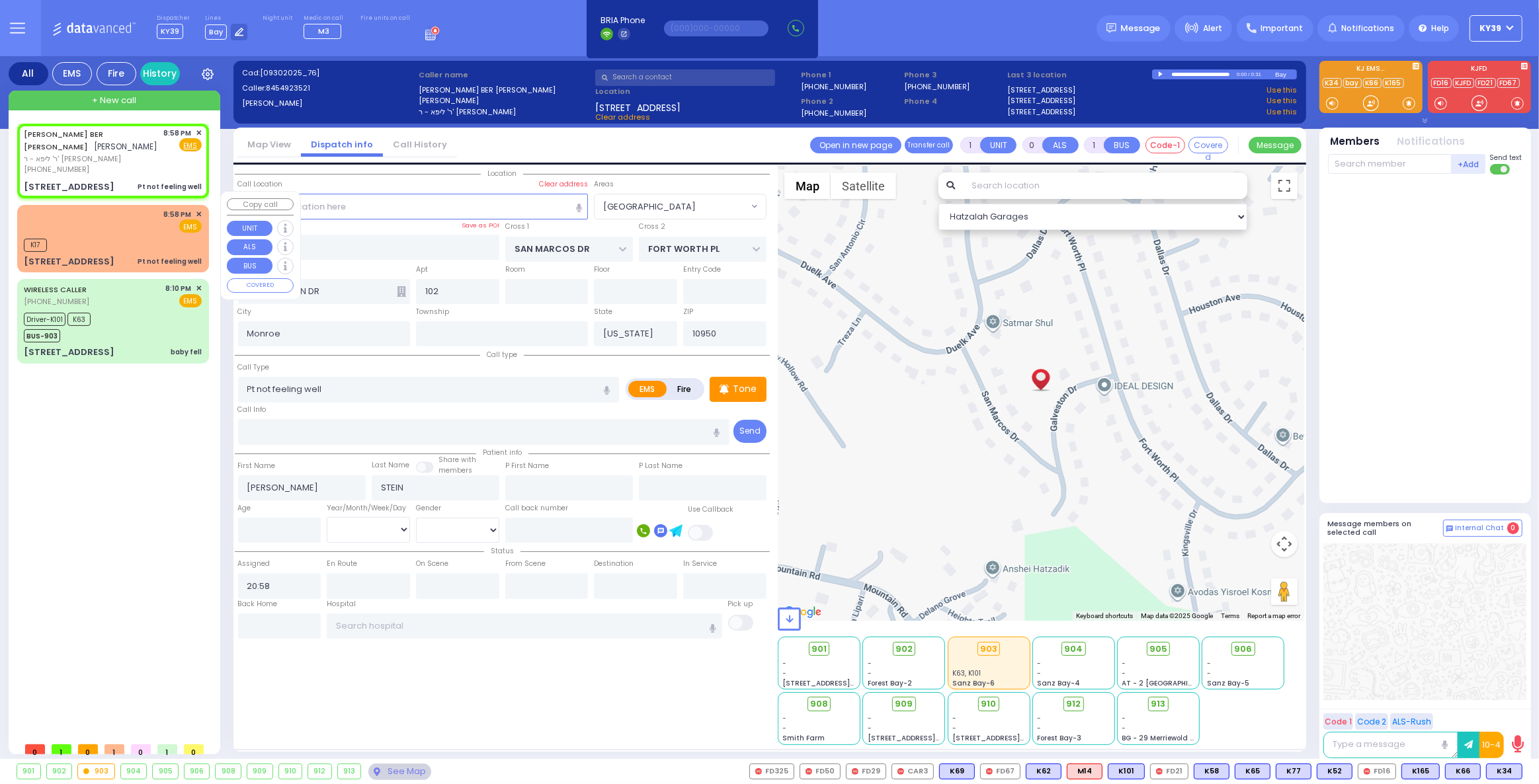
click at [124, 236] on div "K17" at bounding box center [112, 244] width 178 height 16
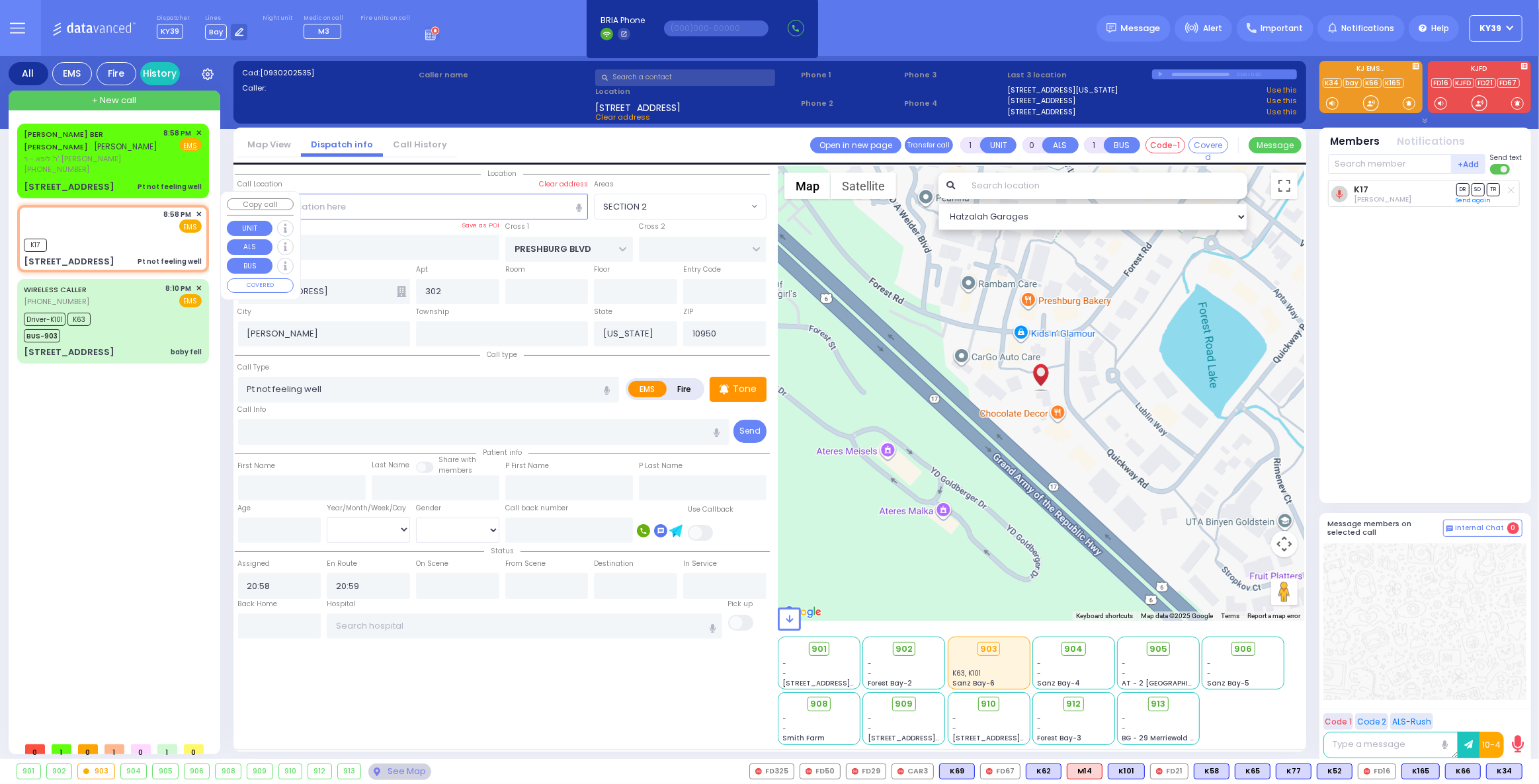
click at [120, 219] on div "8:58 PM ✕ EMS K17" at bounding box center [113, 238] width 187 height 63
drag, startPoint x: 1507, startPoint y: 768, endPoint x: 1456, endPoint y: 734, distance: 61.3
click at [0, 0] on span "K34" at bounding box center [0, 0] width 0 height 0
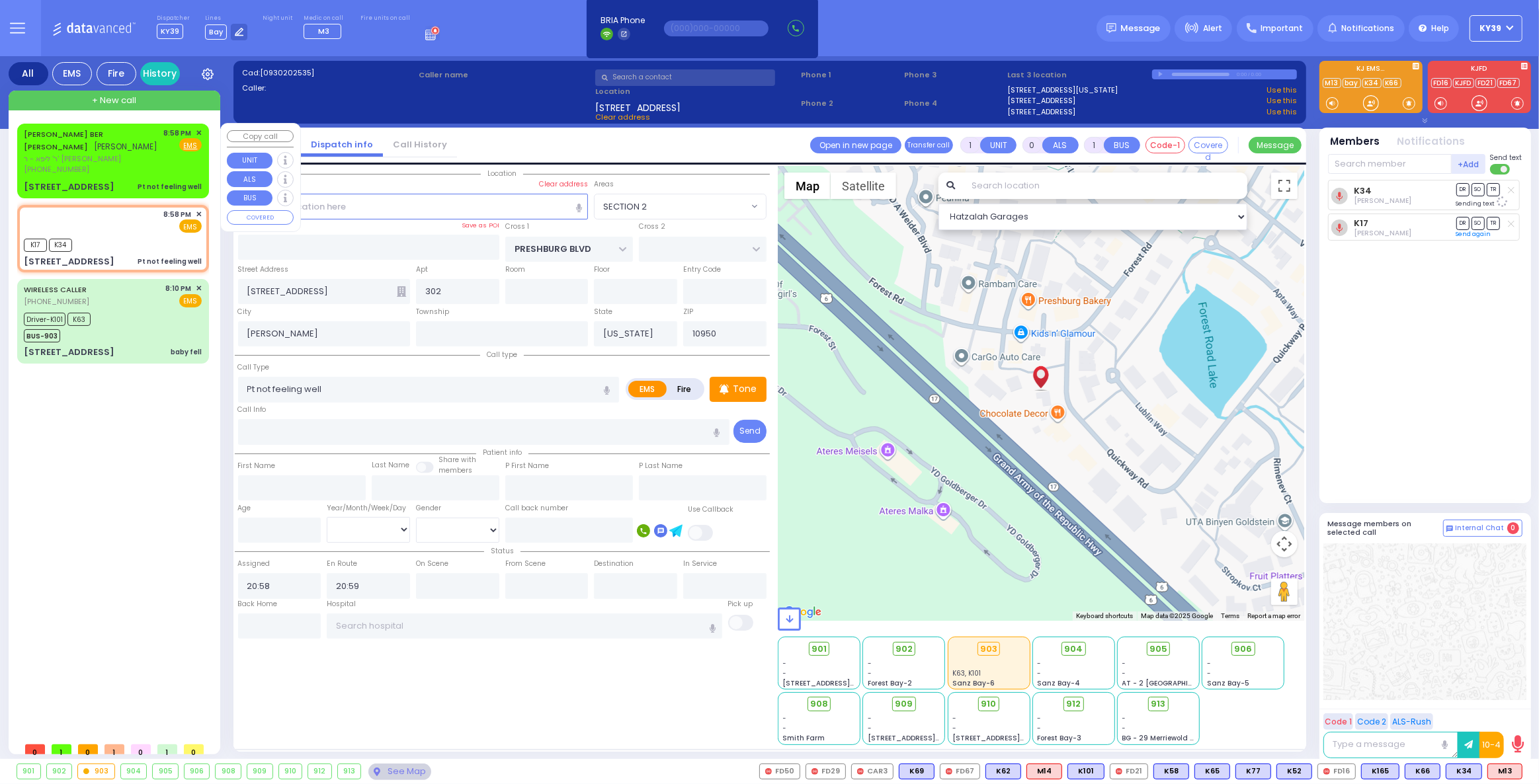
drag, startPoint x: 87, startPoint y: 157, endPoint x: 118, endPoint y: 188, distance: 43.8
click at [87, 164] on div "(845) 492-3521" at bounding box center [91, 169] width 135 height 11
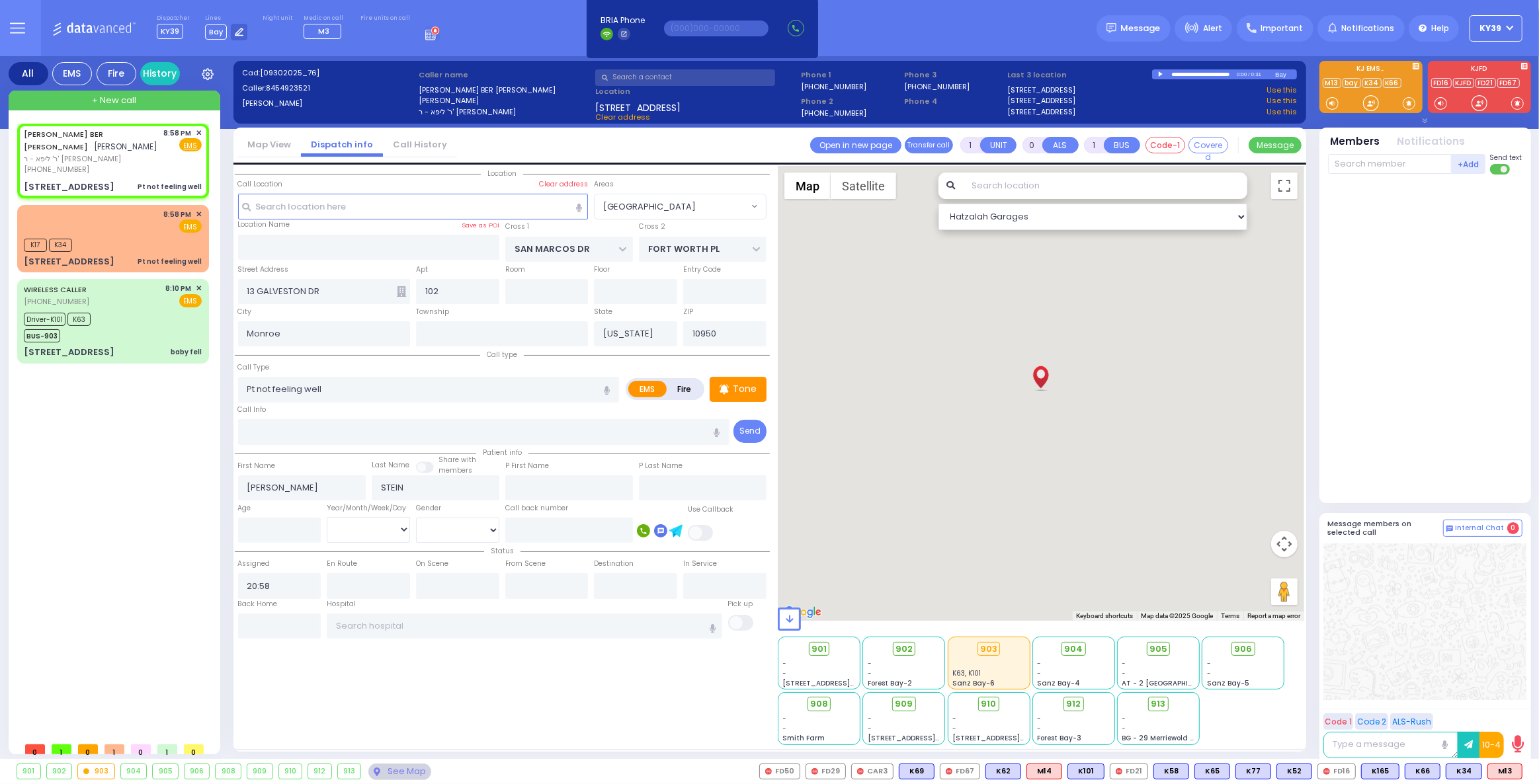
drag, startPoint x: 1505, startPoint y: 767, endPoint x: 1498, endPoint y: 762, distance: 8.6
click at [0, 0] on span "M13" at bounding box center [0, 0] width 0 height 0
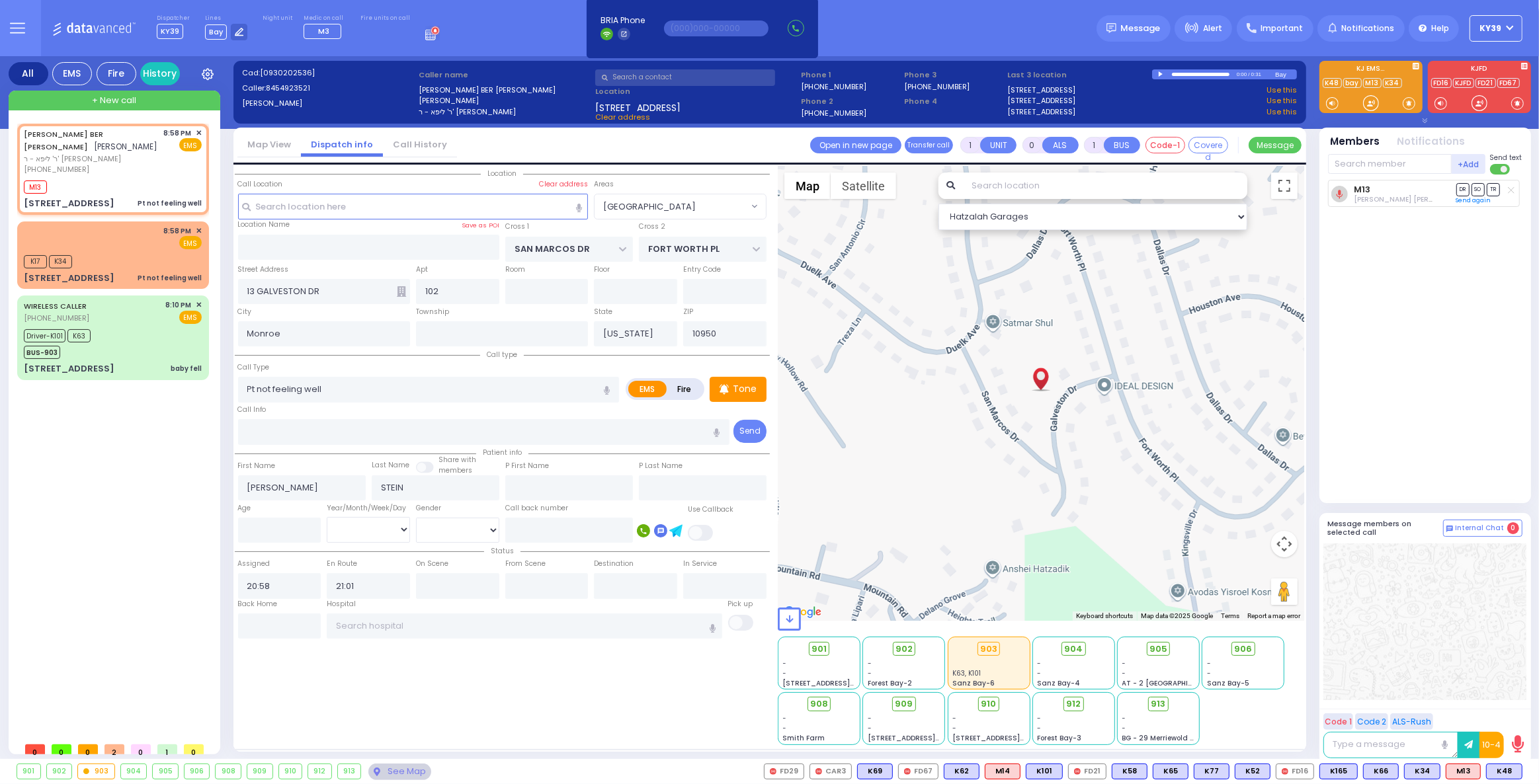
click at [0, 0] on span "K48" at bounding box center [0, 0] width 0 height 0
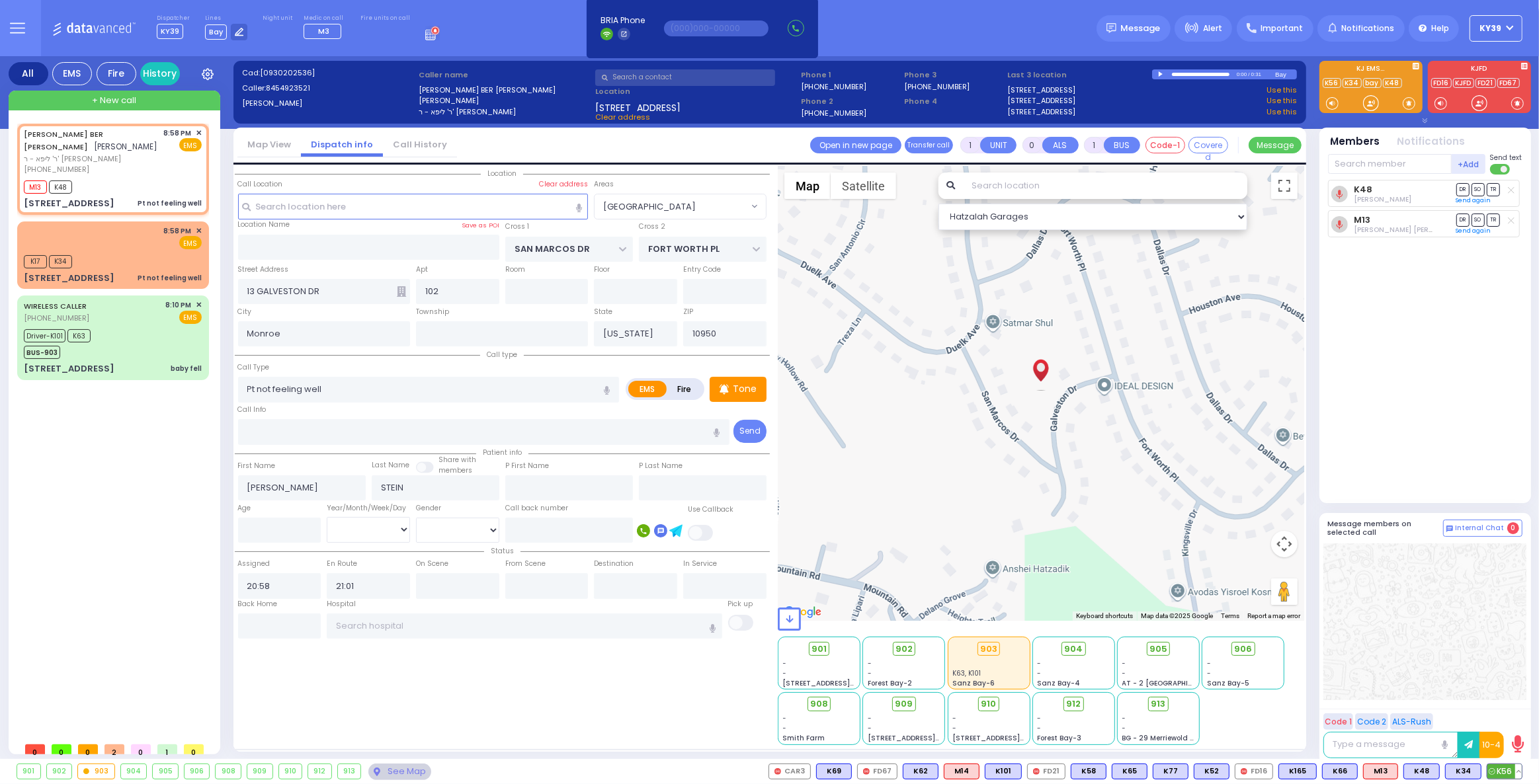
click at [1504, 772] on span "K56" at bounding box center [1505, 771] width 34 height 15
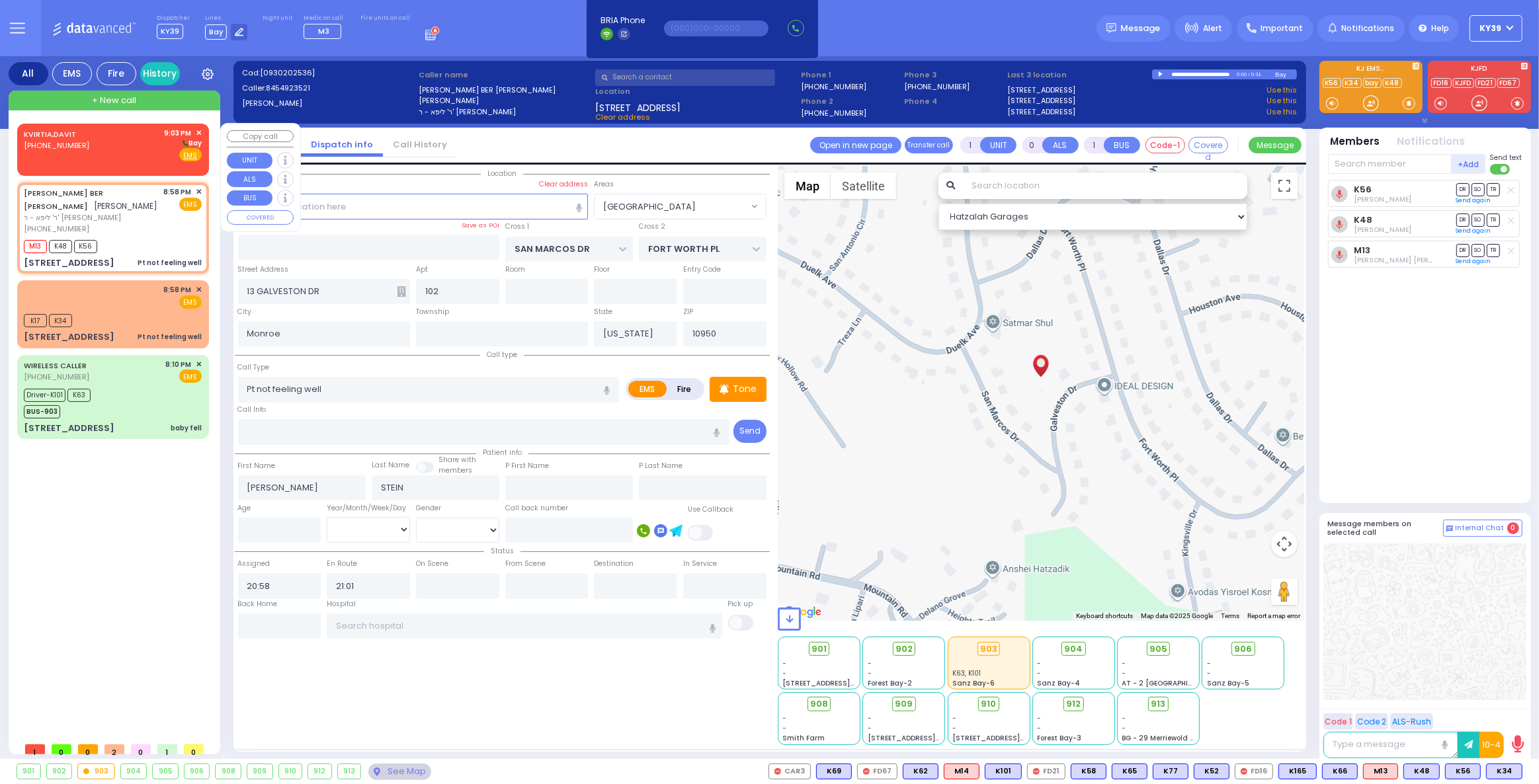
click at [99, 152] on div "KVIRTIA,DAVIT (347) 777-2745 9:03 PM ✕ Bay" at bounding box center [112, 145] width 178 height 34
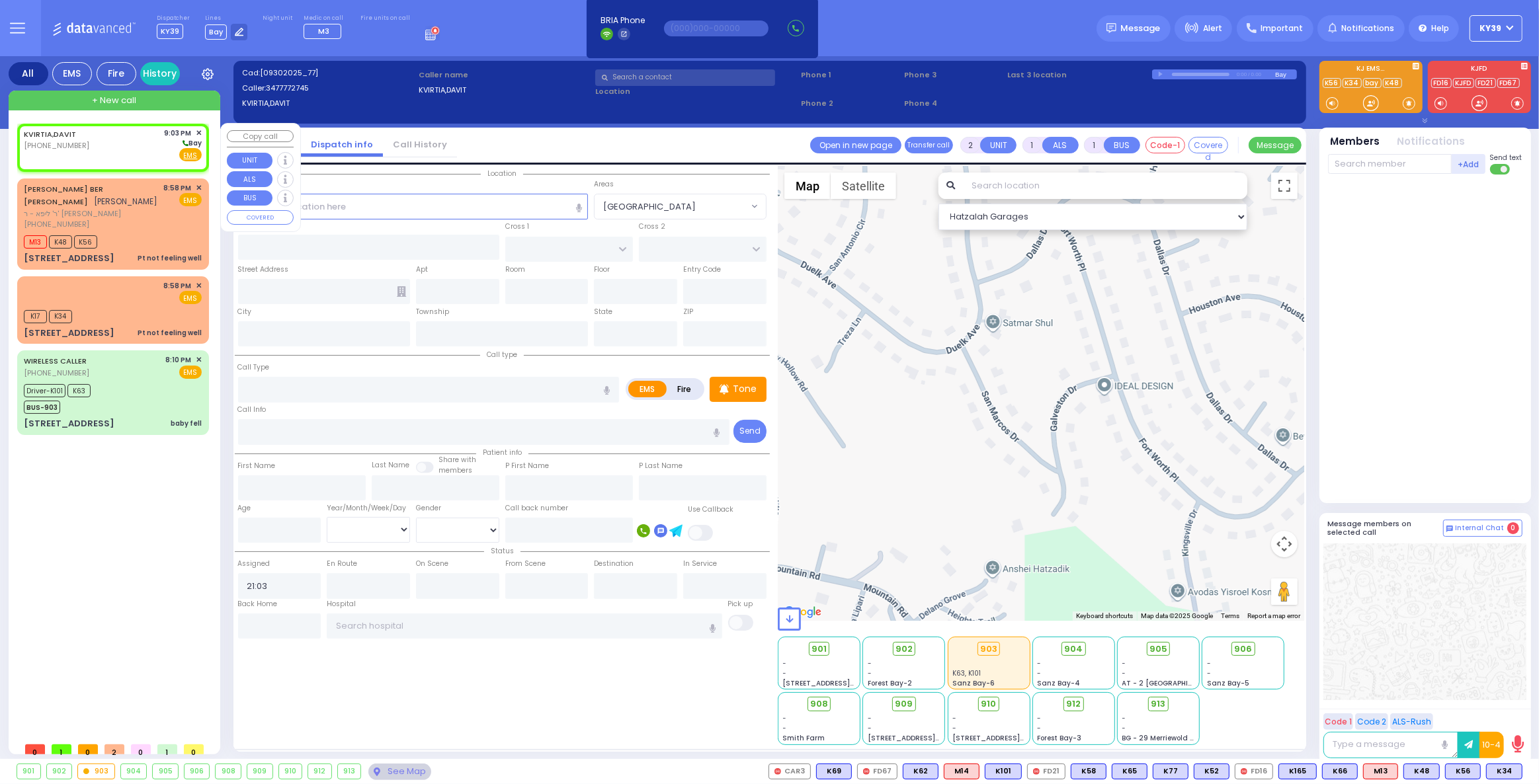
click at [92, 149] on div "KVIRTIA,DAVIT (347) 777-2745 9:03 PM ✕ Bay" at bounding box center [112, 145] width 178 height 34
click at [421, 211] on input "text" at bounding box center [413, 207] width 350 height 25
click at [343, 211] on input "text" at bounding box center [413, 207] width 350 height 25
click at [359, 208] on input "text" at bounding box center [413, 207] width 350 height 25
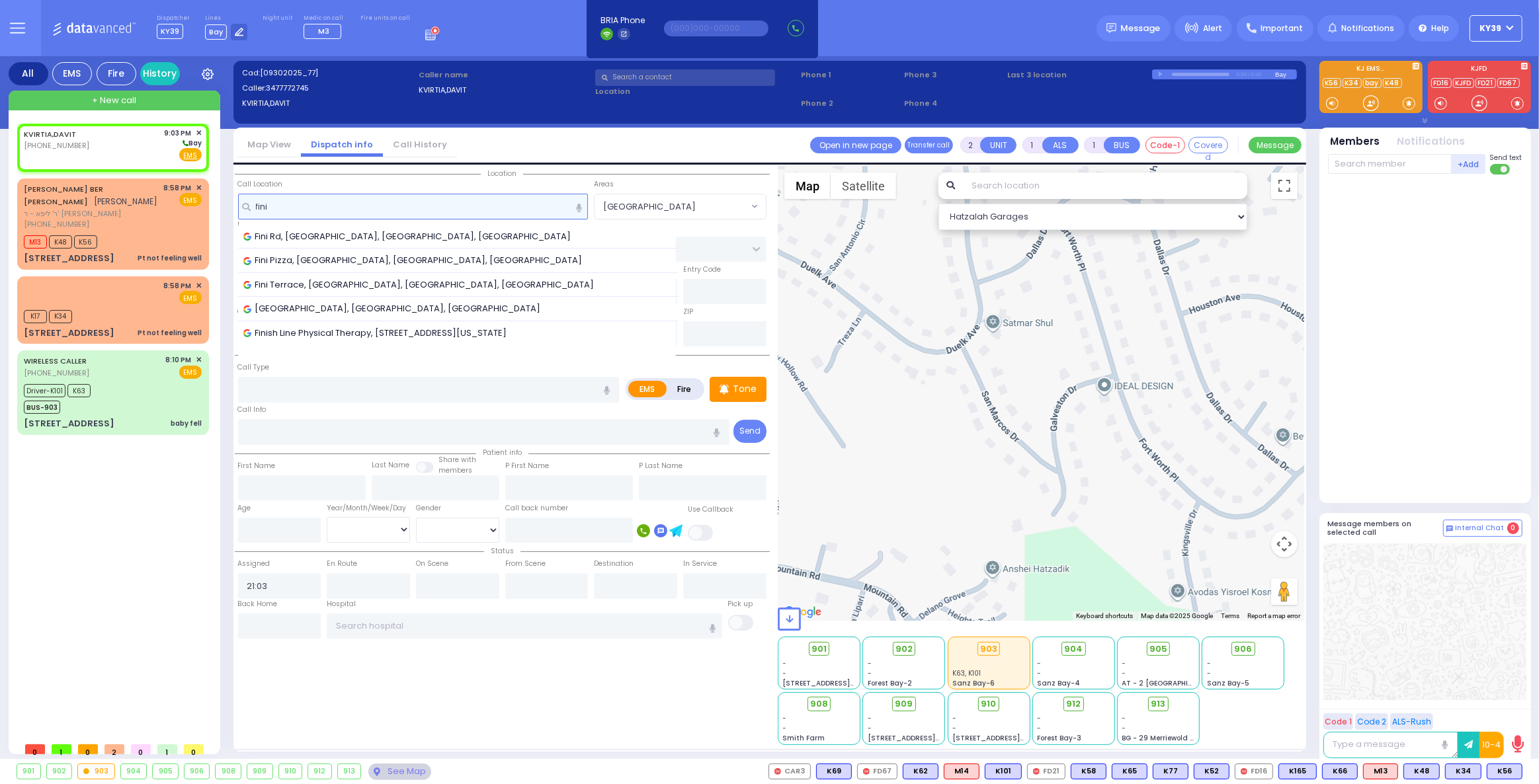
click at [250, 208] on input "fini" at bounding box center [413, 207] width 350 height 25
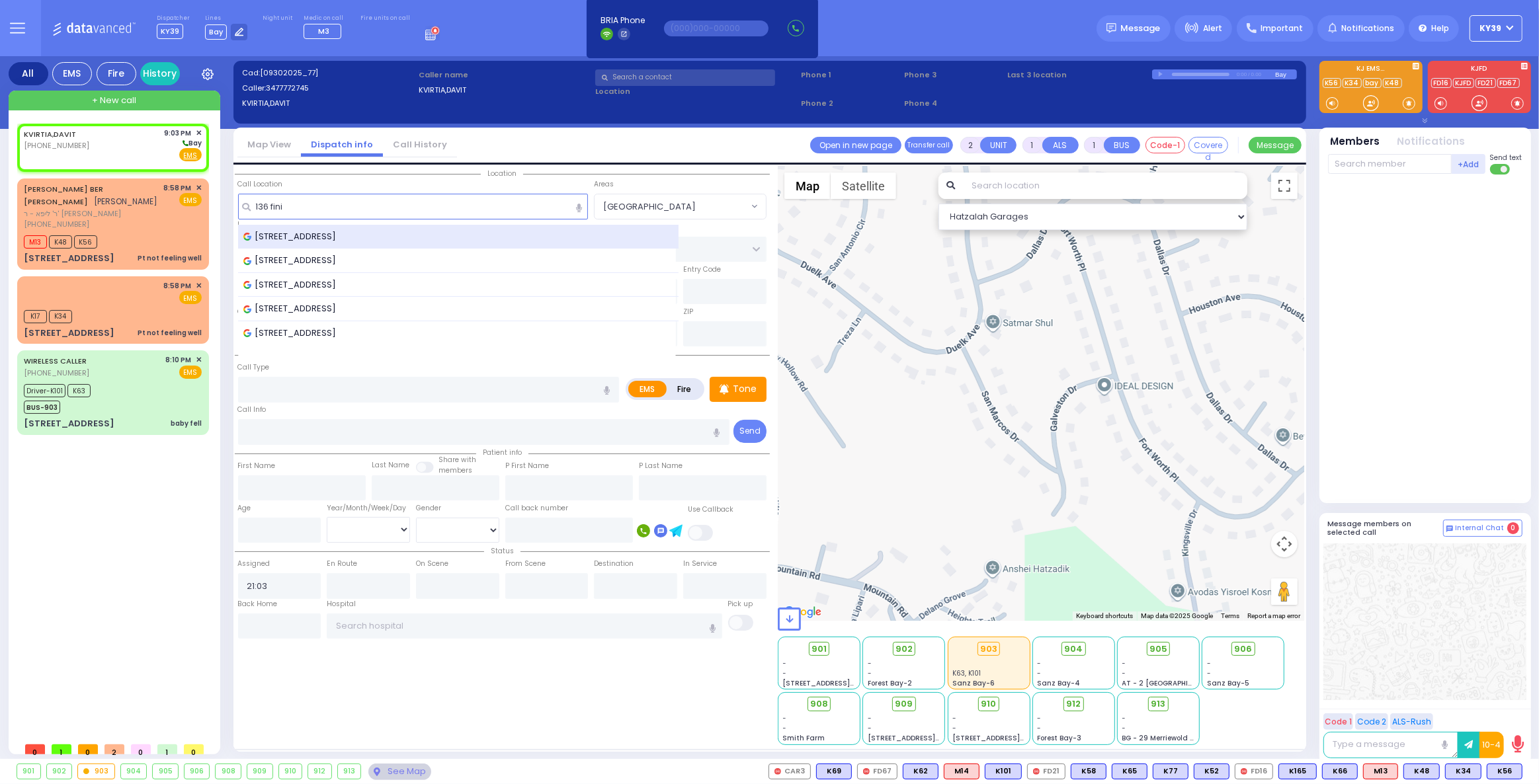
click at [321, 232] on span "136 Fini Rd, Monroe, NY, USA" at bounding box center [292, 237] width 98 height 14
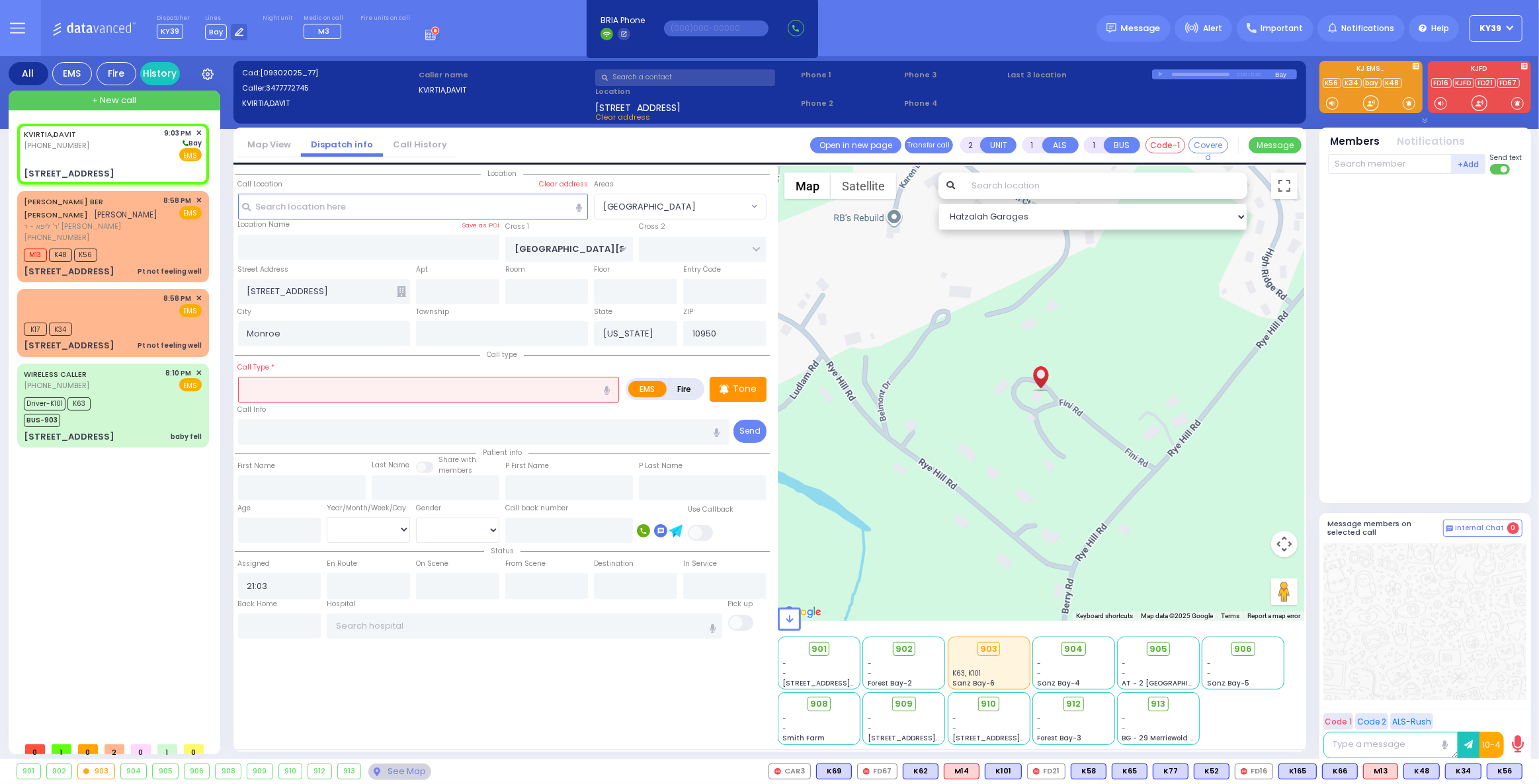
click at [420, 389] on input "text" at bounding box center [428, 390] width 382 height 25
click at [292, 388] on input "text" at bounding box center [428, 390] width 382 height 25
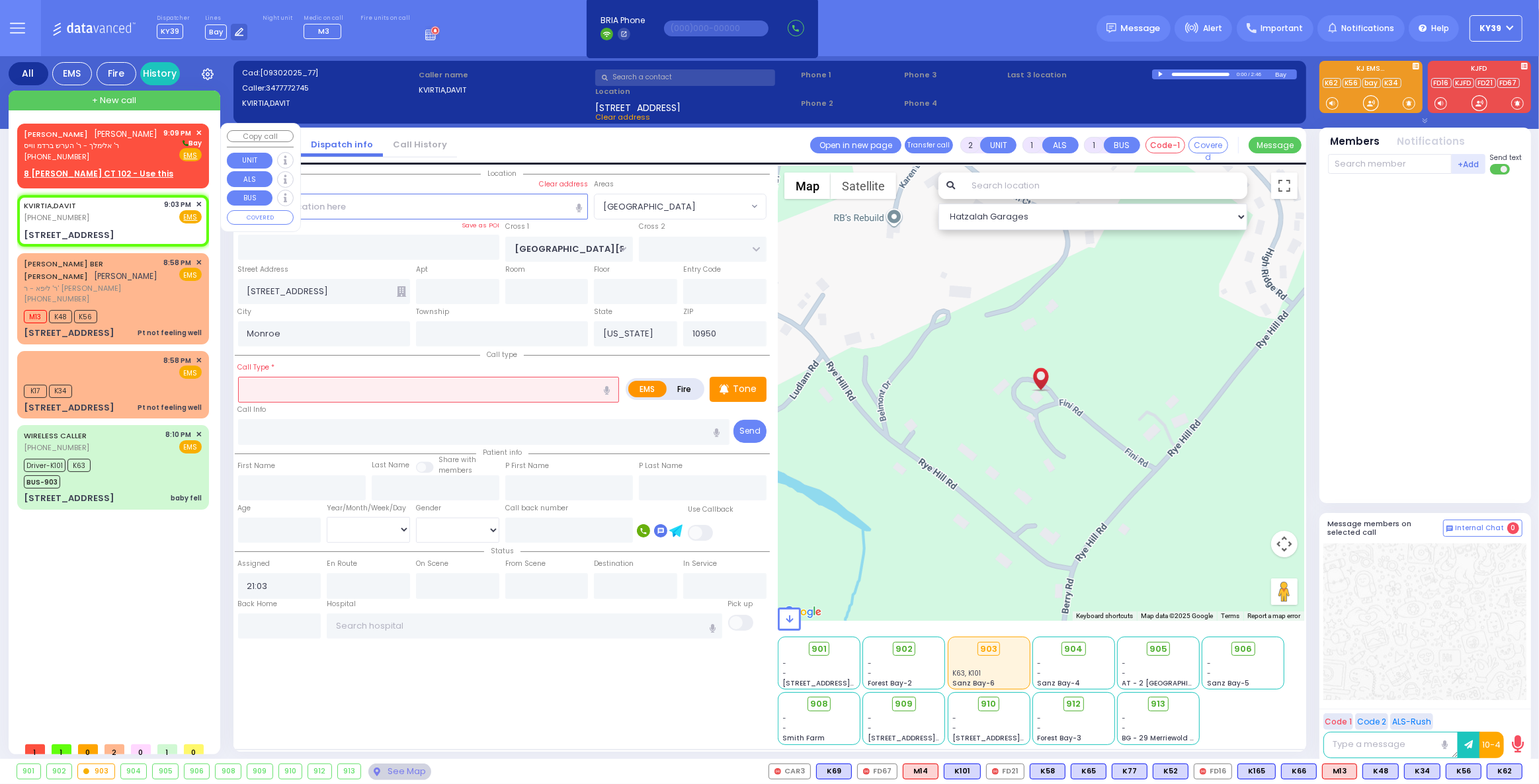
click at [79, 150] on div "CHAIM JOSEPH STERN חיים יוסף שטערן ר' אלימלך - ר' הערש ברדמ ווייס (845) 783-1386" at bounding box center [91, 145] width 134 height 35
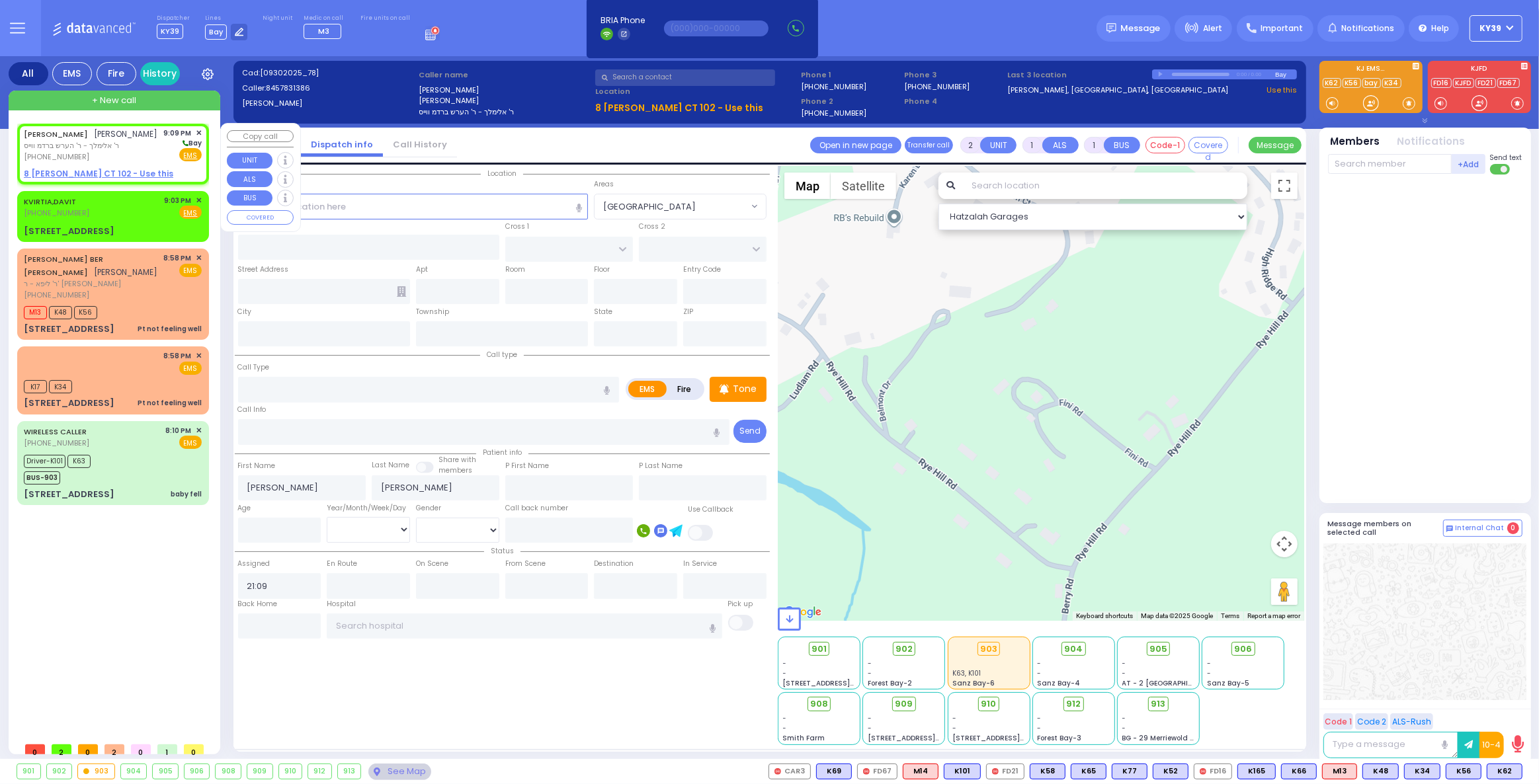
click at [83, 174] on u "8 LEMBERG CT 102 - Use this" at bounding box center [98, 173] width 150 height 11
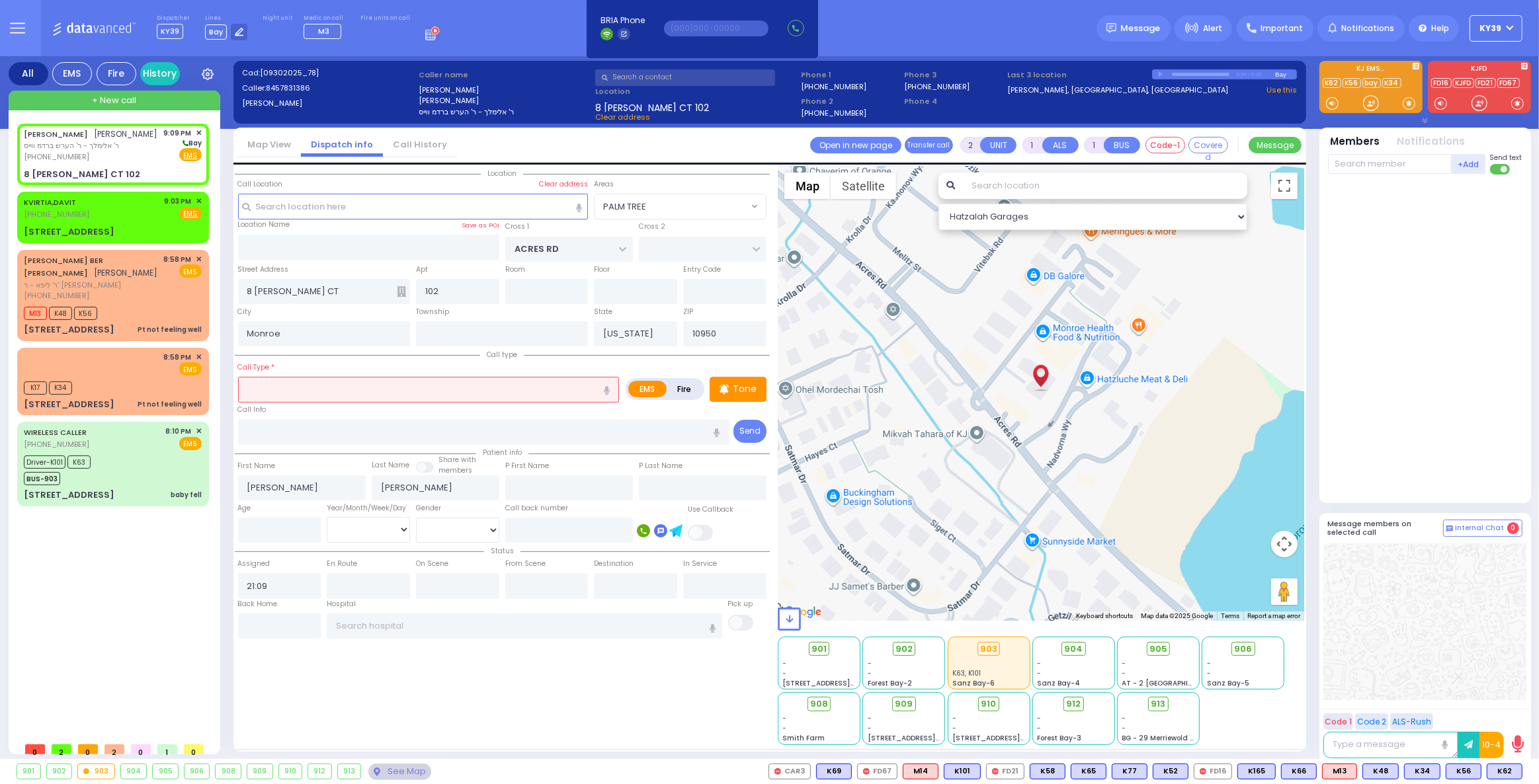
click at [327, 388] on input "text" at bounding box center [428, 390] width 382 height 25
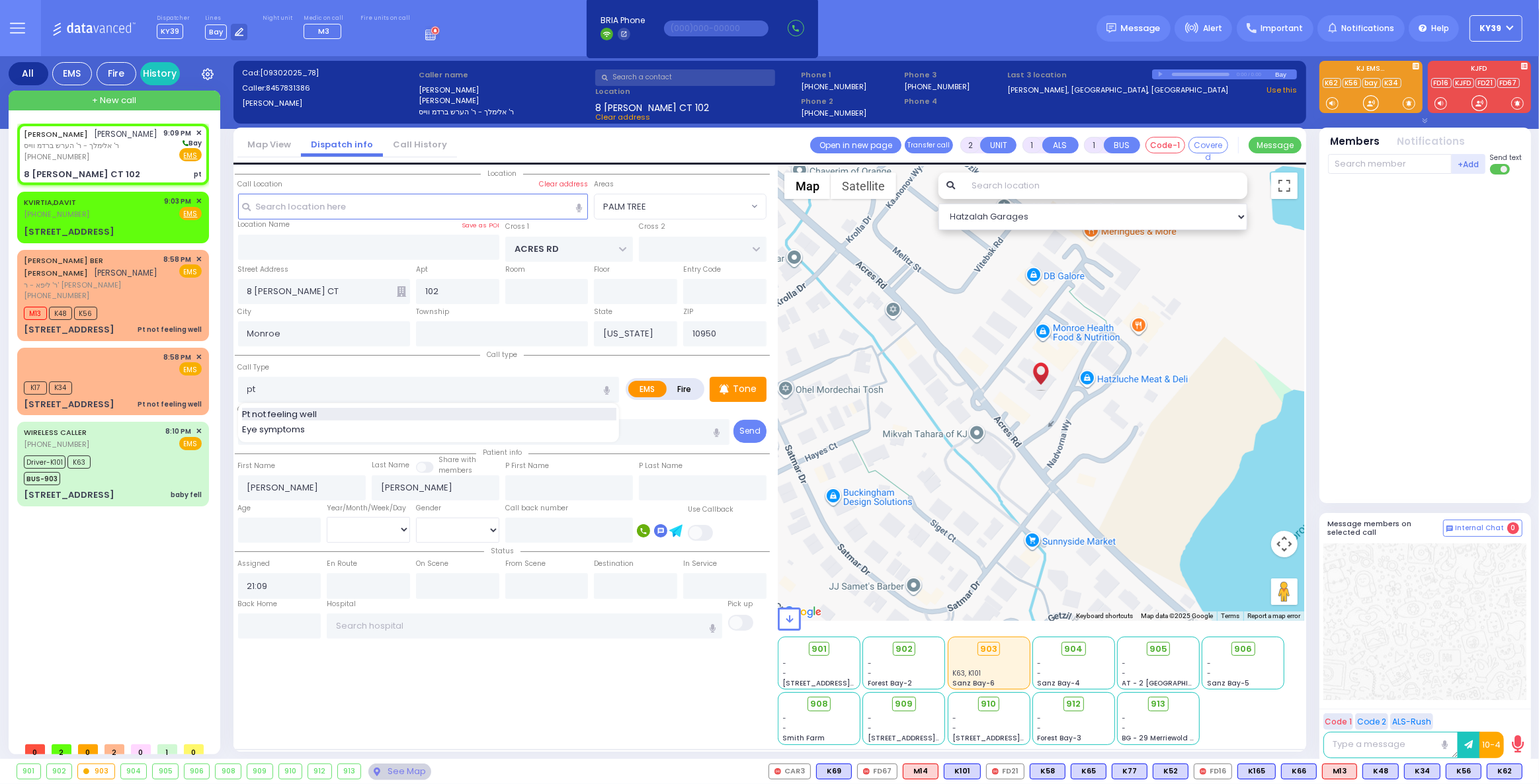
click at [323, 415] on div "Pt not feeling well" at bounding box center [429, 414] width 375 height 14
click at [33, 606] on div "CHAIM JOSEPH STERN חיים יוסף שטערן ר' אלימלך - ר' הערש ברדמ ווייס (845) 783-138…" at bounding box center [115, 429] width 197 height 612
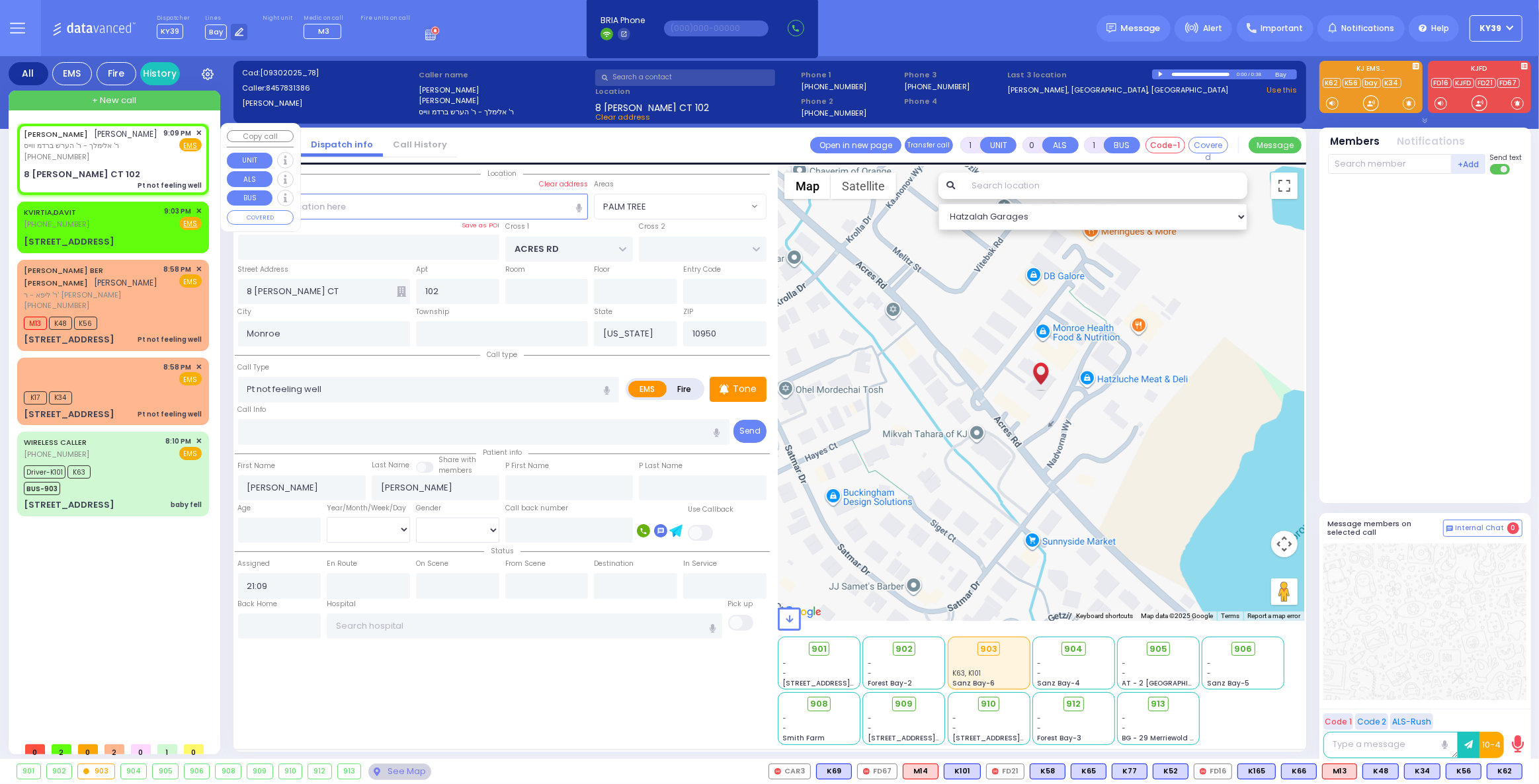
click at [132, 143] on span "ר' אלימלך - ר' הערש ברדמ ווייס" at bounding box center [91, 146] width 134 height 11
select select "PALM TREE"
select select
drag, startPoint x: 72, startPoint y: 159, endPoint x: 864, endPoint y: 128, distance: 792.6
click at [73, 159] on span "(845) 783-1386" at bounding box center [56, 157] width 65 height 11
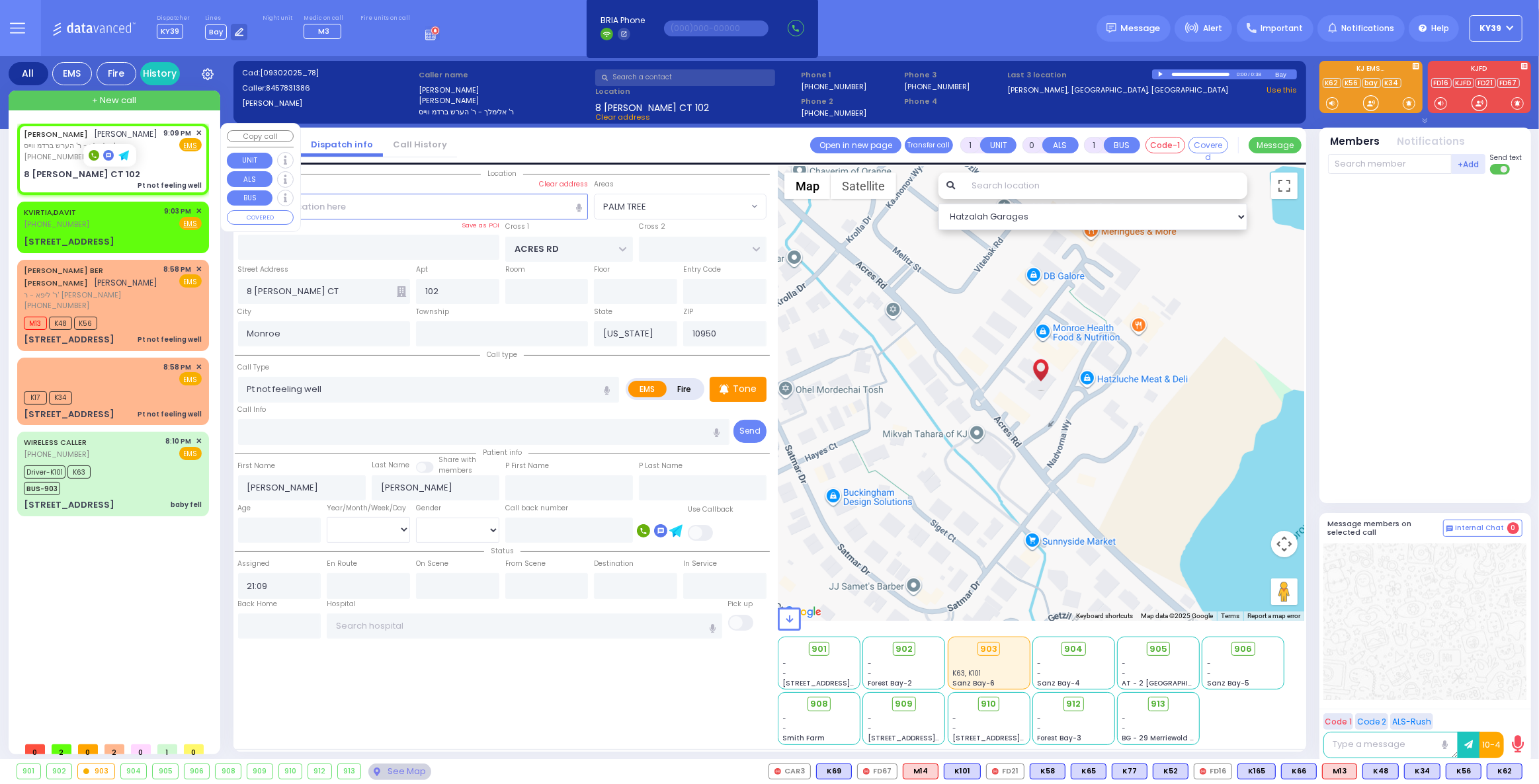
select select
radio input "true"
select select
select select "Hatzalah Garages"
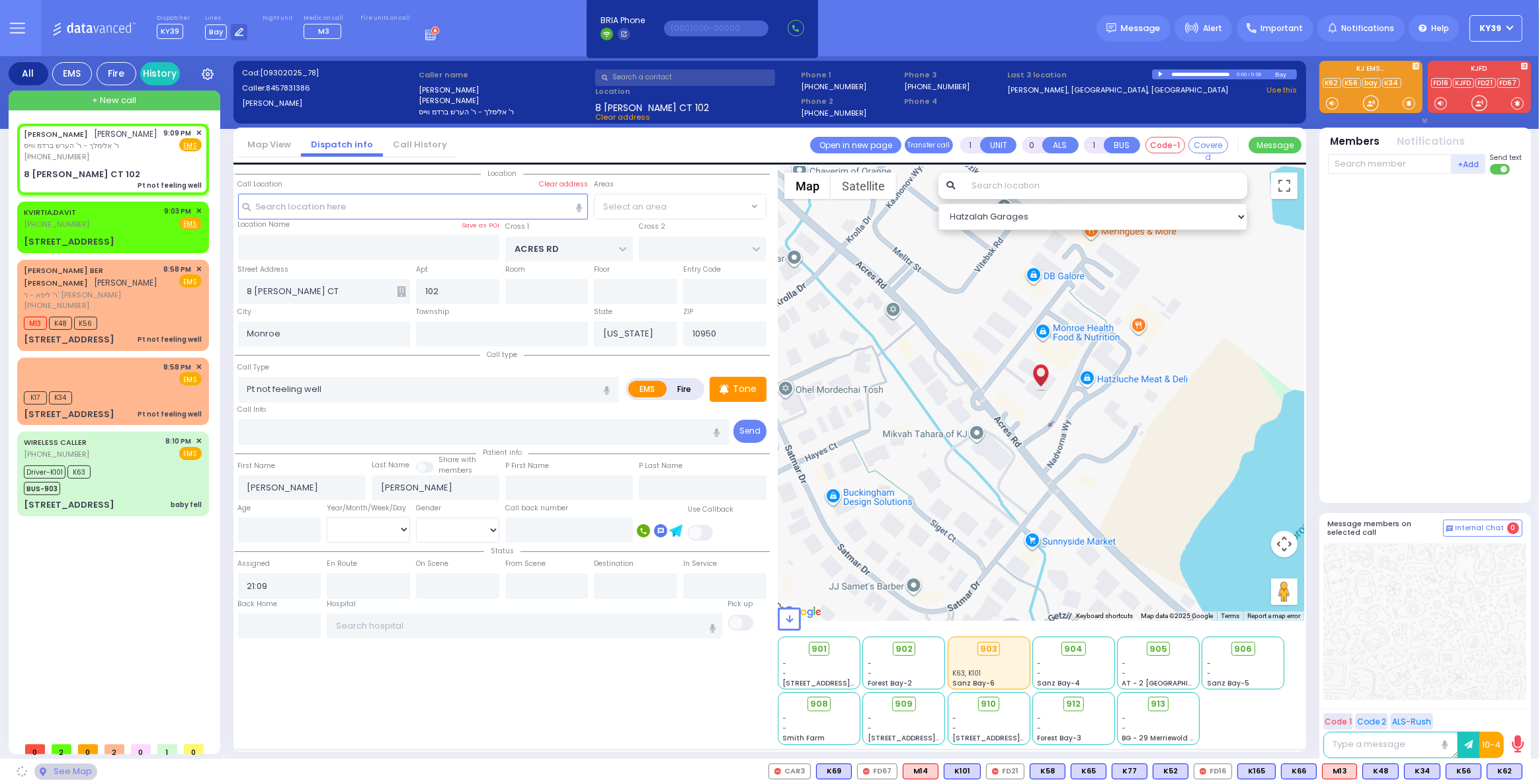
select select "PALM TREE"
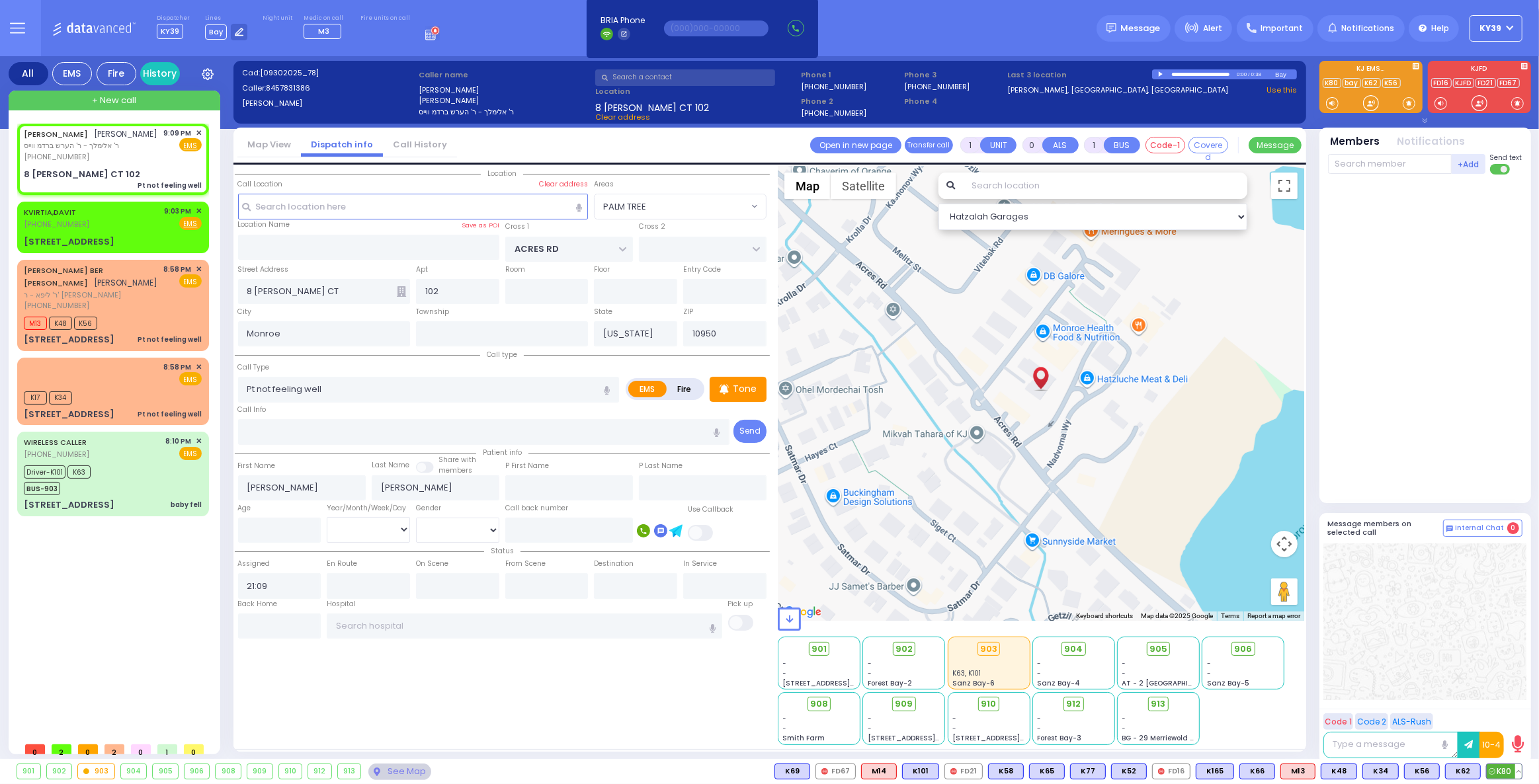
click at [1503, 776] on span "K80" at bounding box center [1504, 771] width 35 height 15
click at [1505, 775] on span "K80" at bounding box center [1504, 771] width 35 height 15
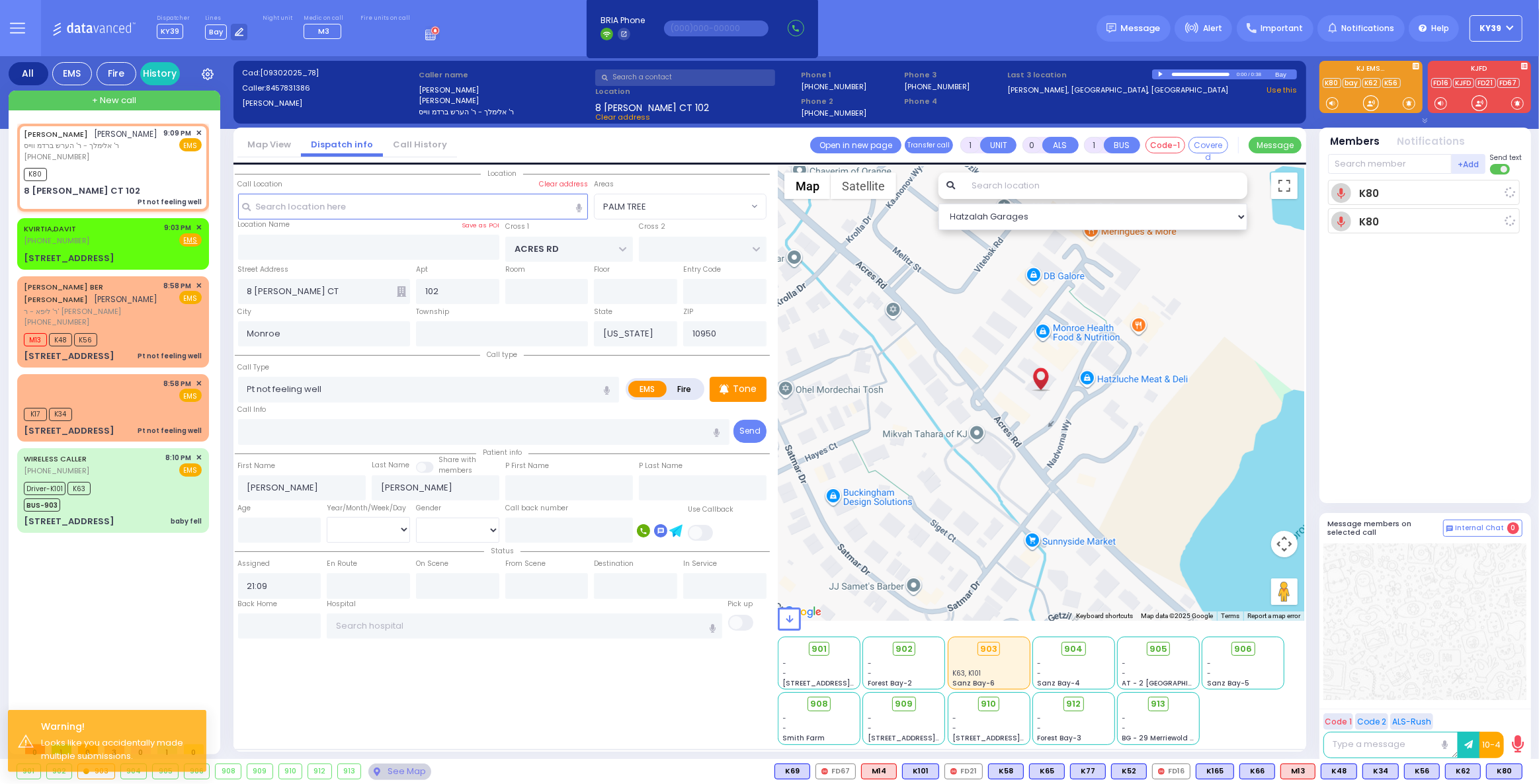
select select
radio input "true"
select select
type input "21:11"
select select "Hatzalah Garages"
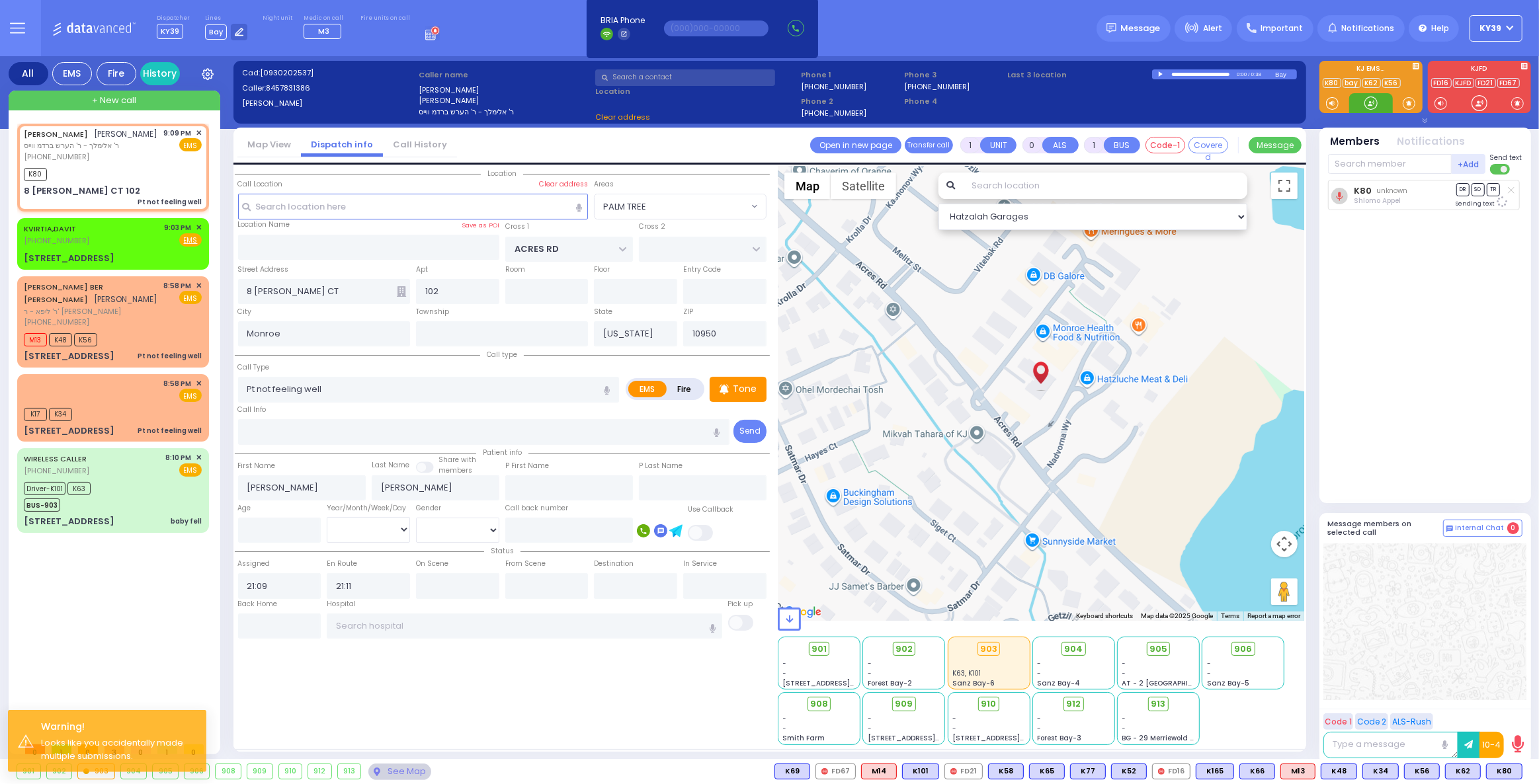
select select
radio input "true"
select select
select select "Hatzalah Garages"
select select "PALM TREE"
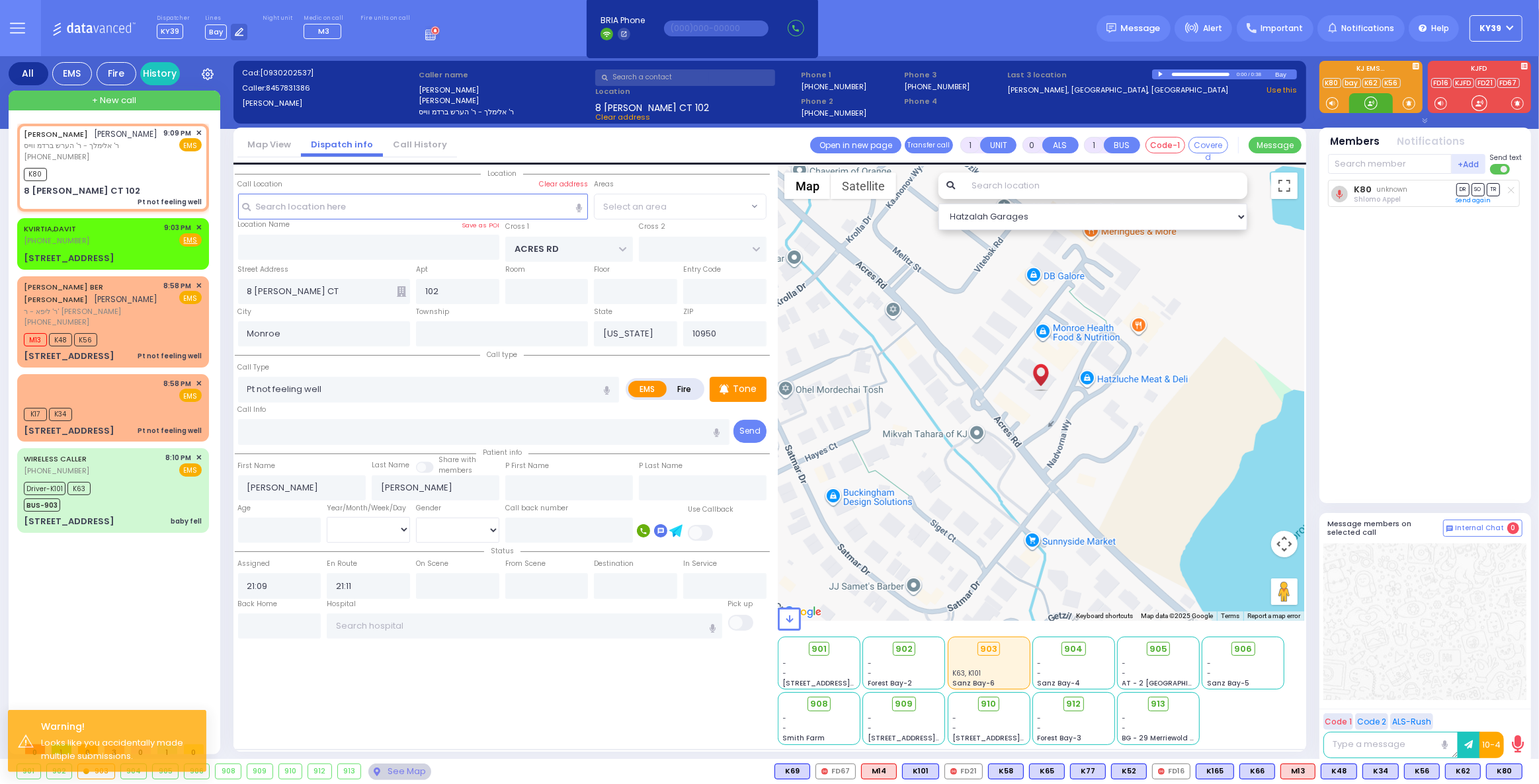
select select "PALM TREE"
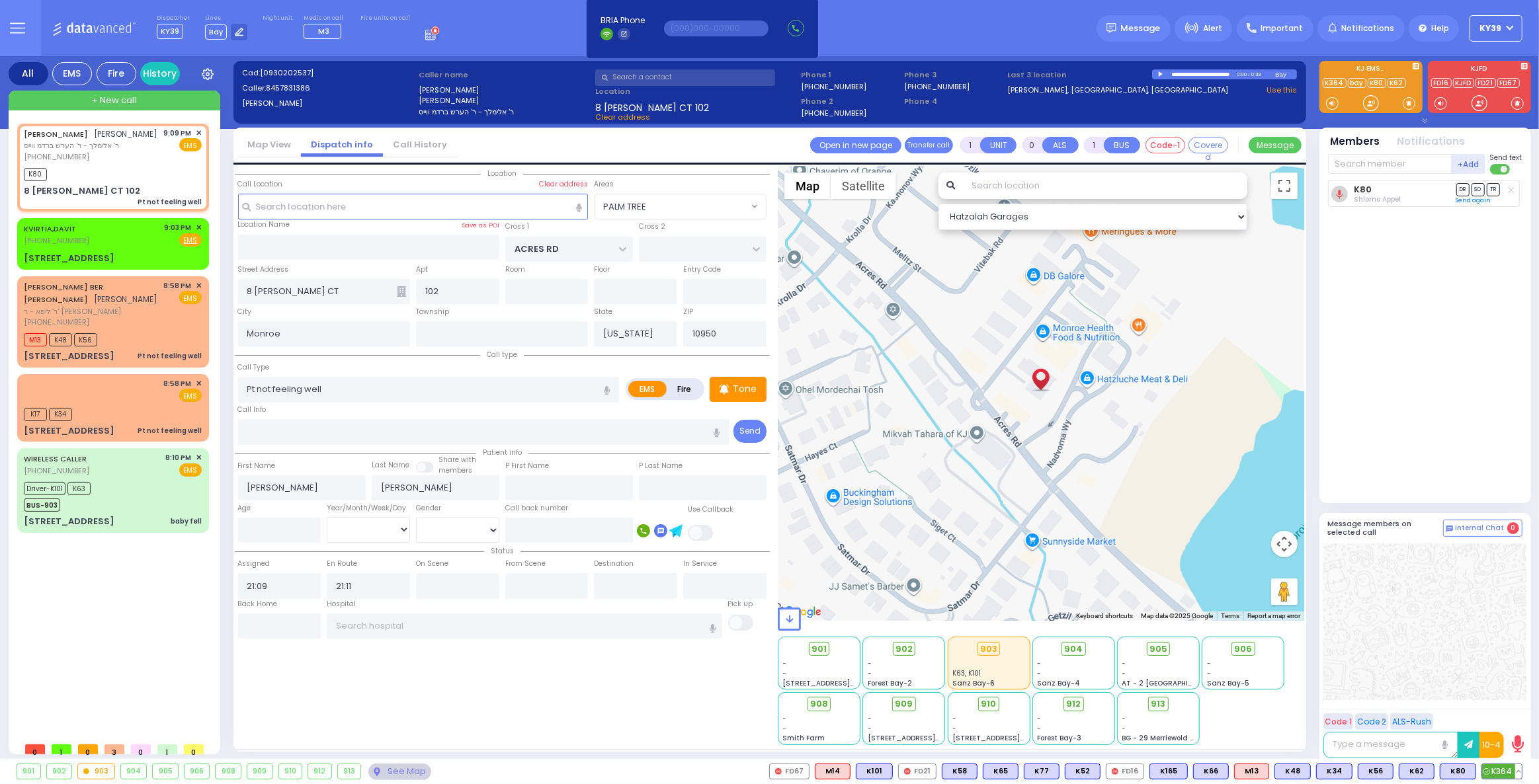
click at [1498, 768] on span "K364" at bounding box center [1502, 771] width 40 height 15
select select
radio input "true"
select select
select select "Hatzalah Garages"
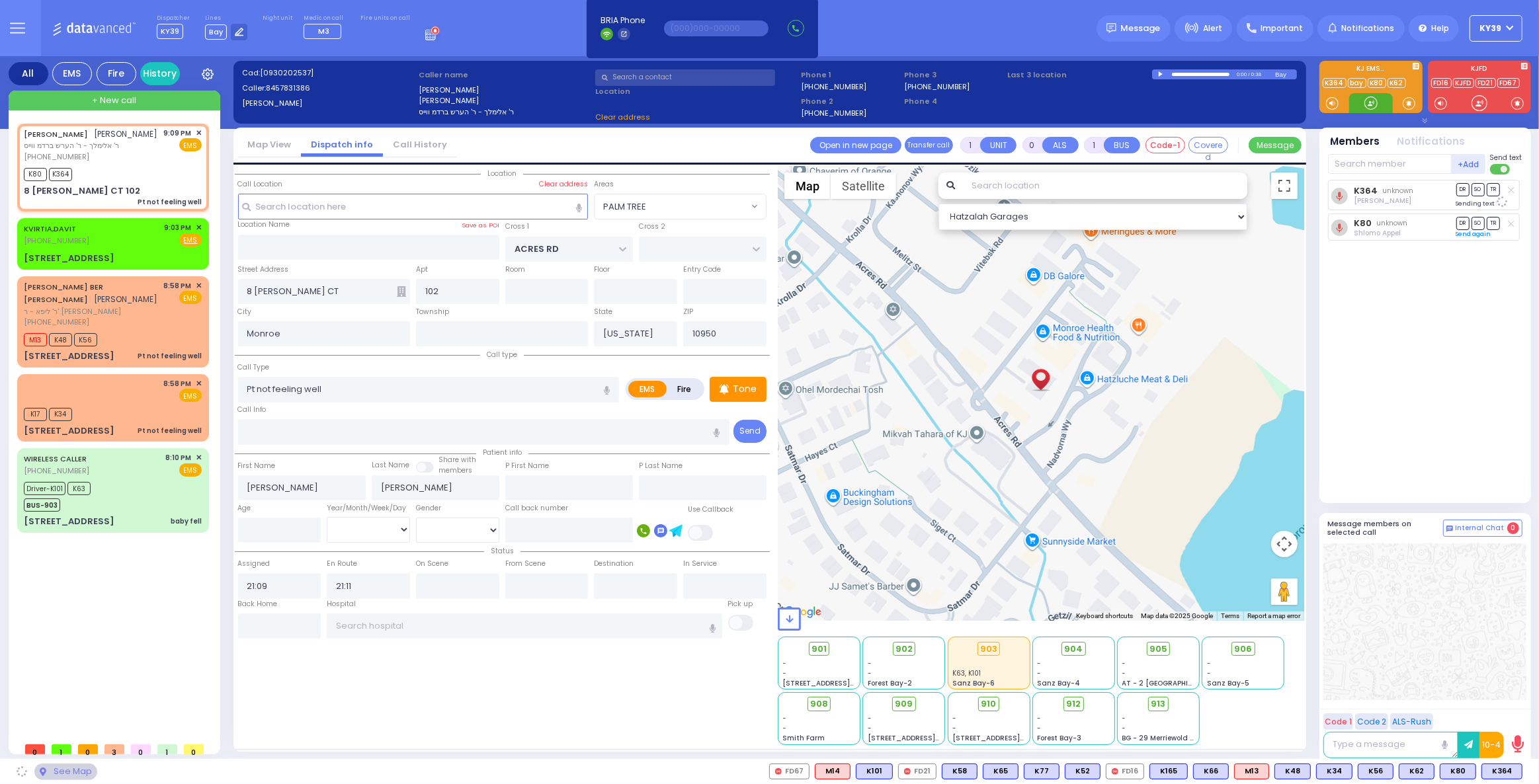
select select "PALM TREE"
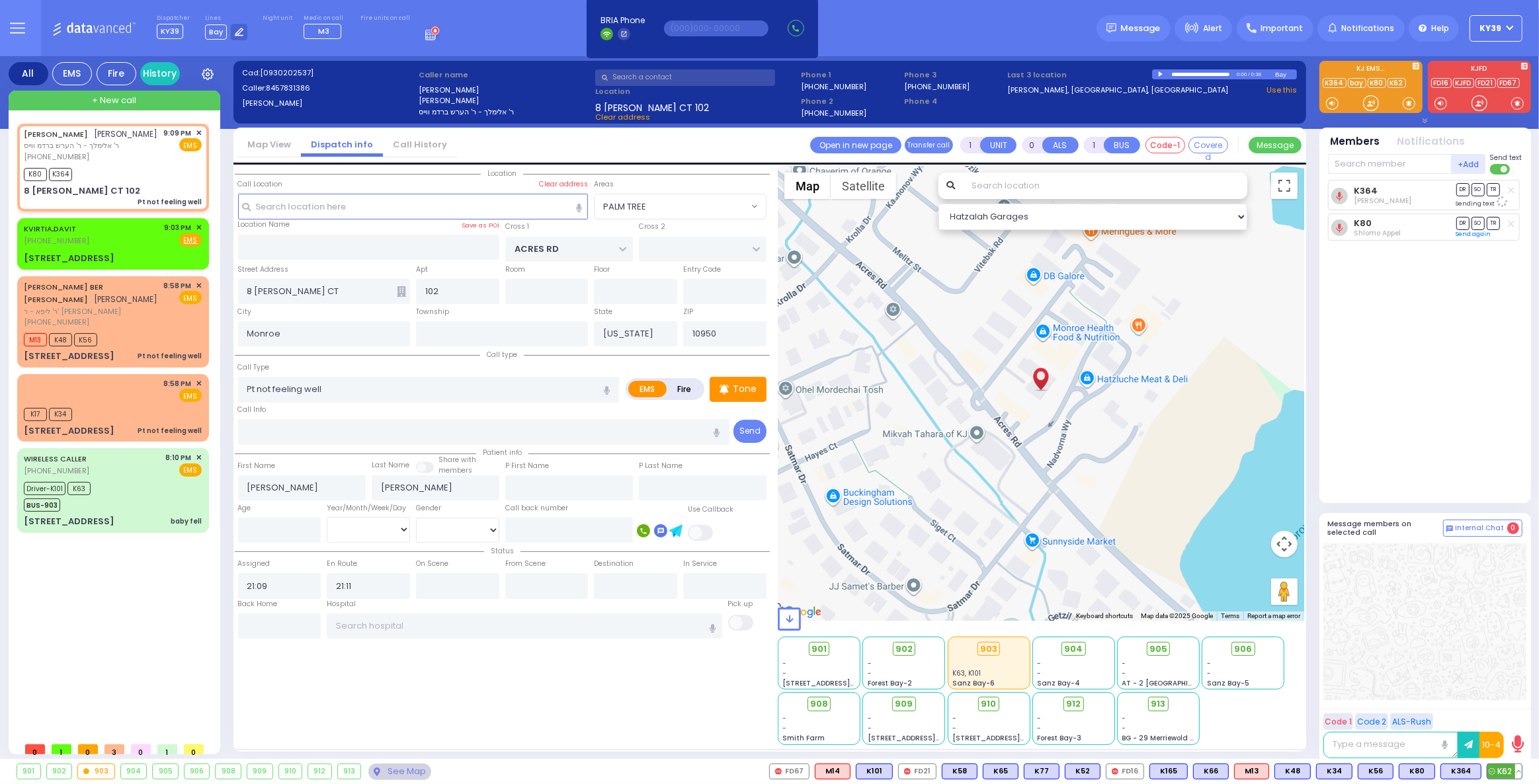
click at [1505, 772] on span "K62" at bounding box center [1505, 771] width 34 height 15
select select
radio input "true"
select select
select select "Hatzalah Garages"
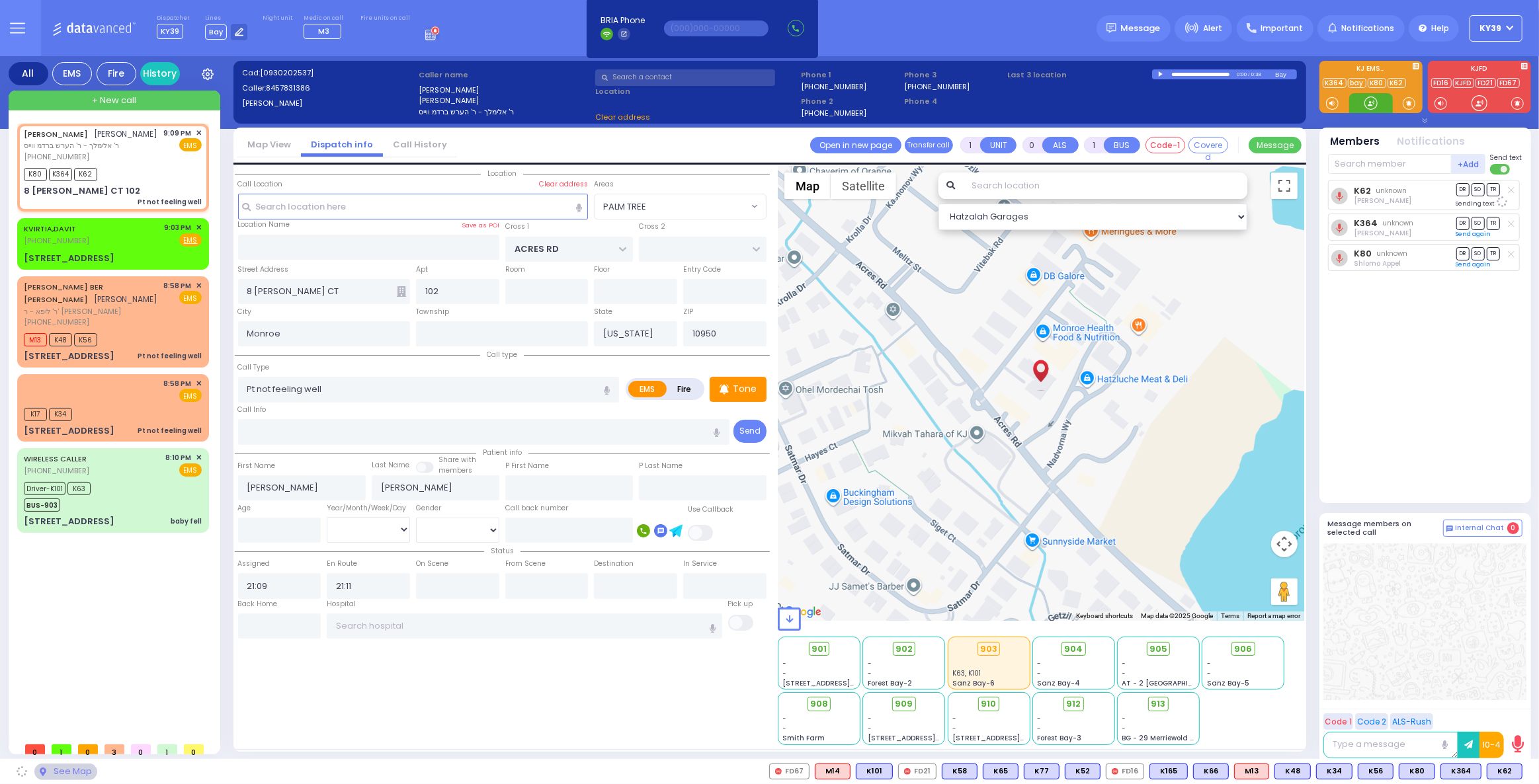
select select "PALM TREE"
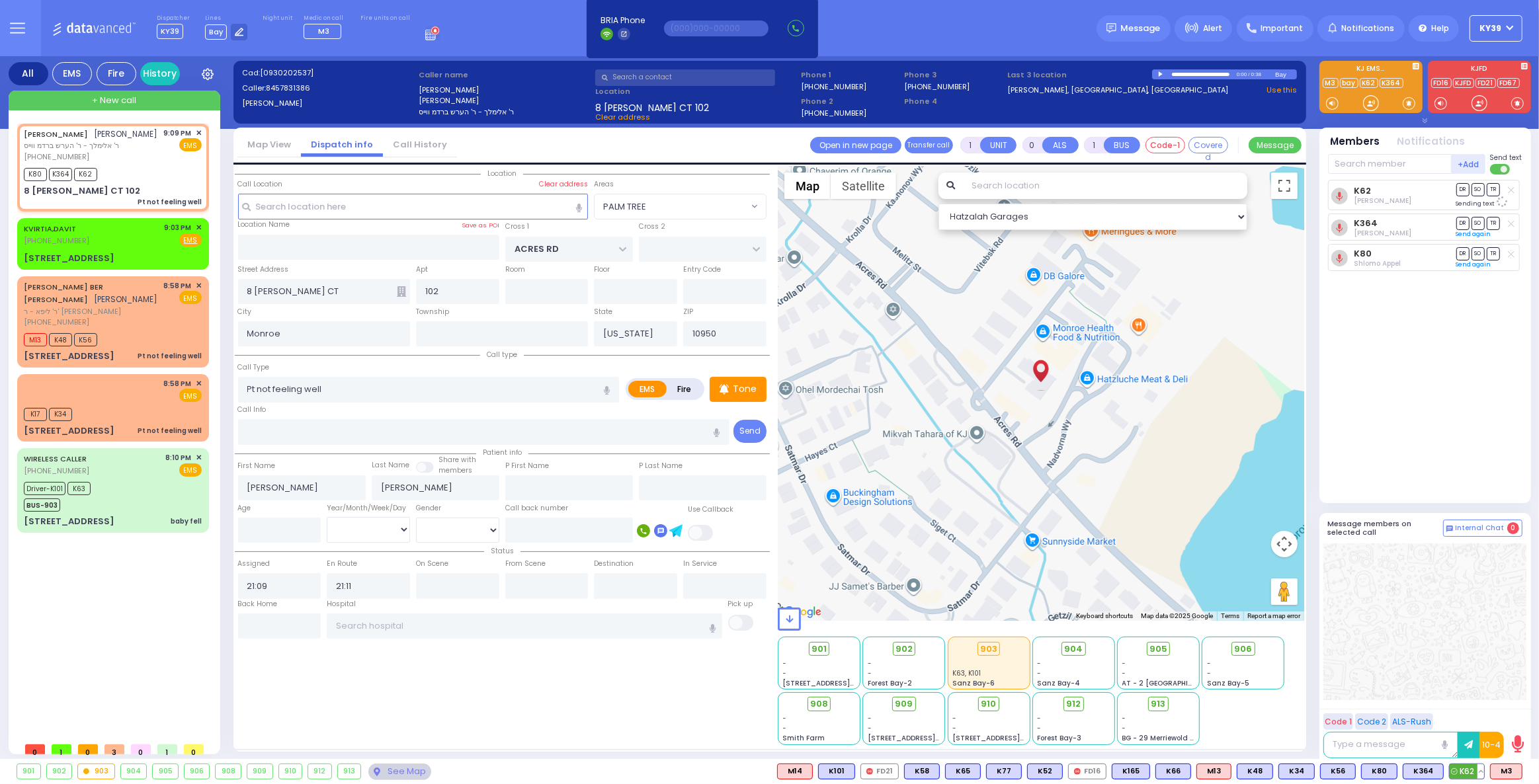
drag, startPoint x: 1500, startPoint y: 765, endPoint x: 1480, endPoint y: 764, distance: 20.0
click at [0, 0] on span "M3" at bounding box center [0, 0] width 0 height 0
select select
radio input "true"
select select
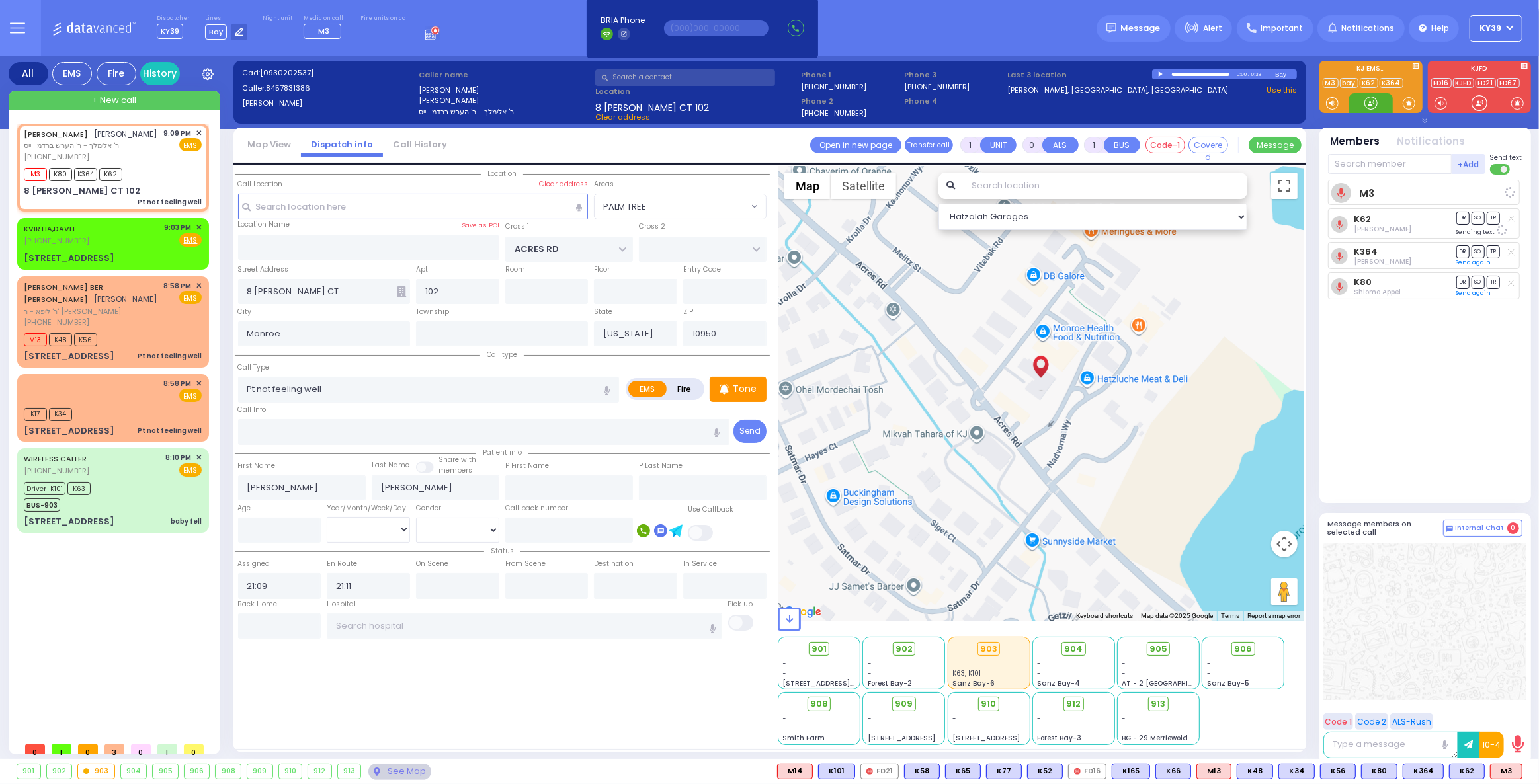
select select "Hatzalah Garages"
select select "PALM TREE"
click at [96, 252] on div "136 Fini Rd" at bounding box center [112, 258] width 178 height 14
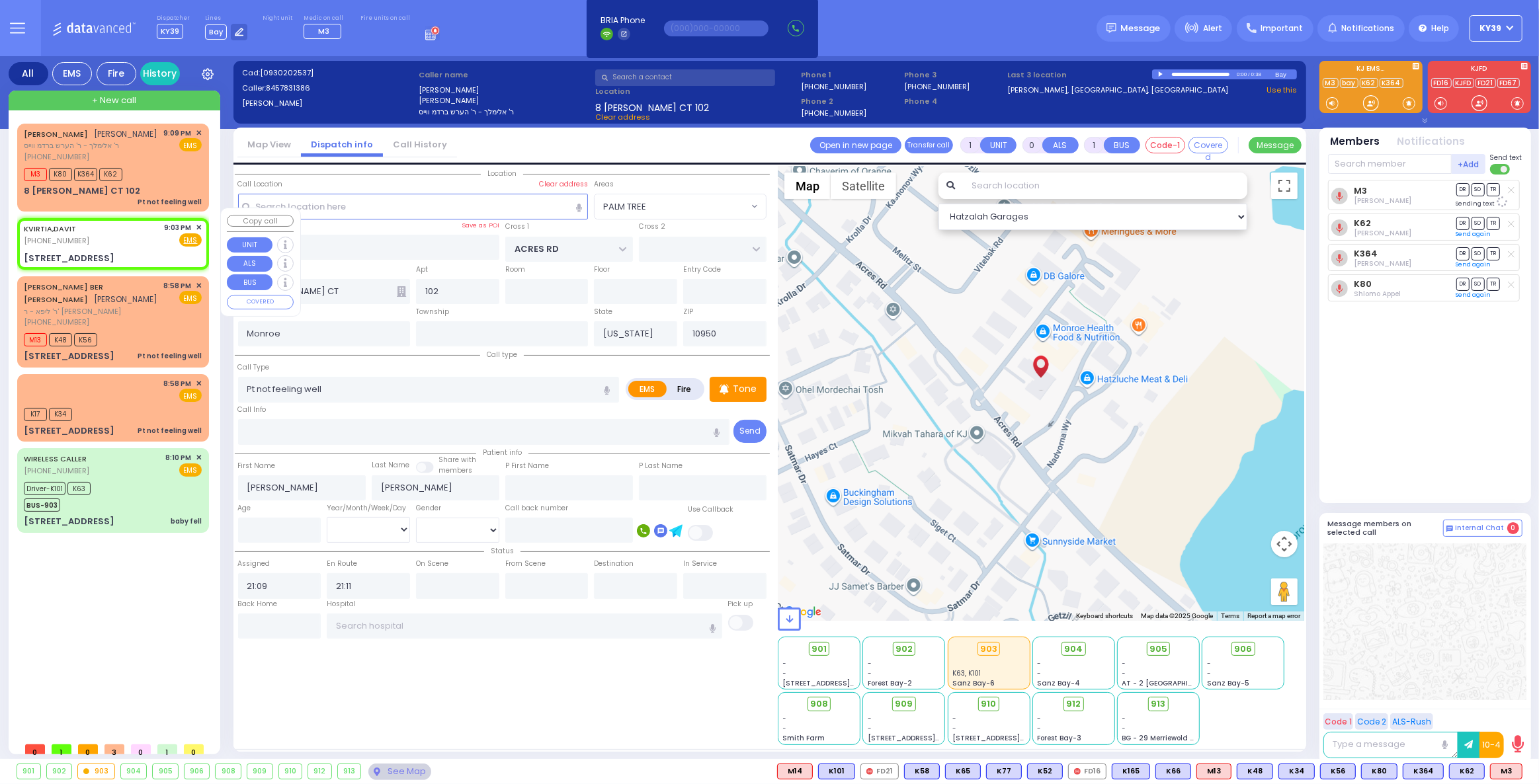
type input "2"
type input "1"
select select
radio input "true"
select select
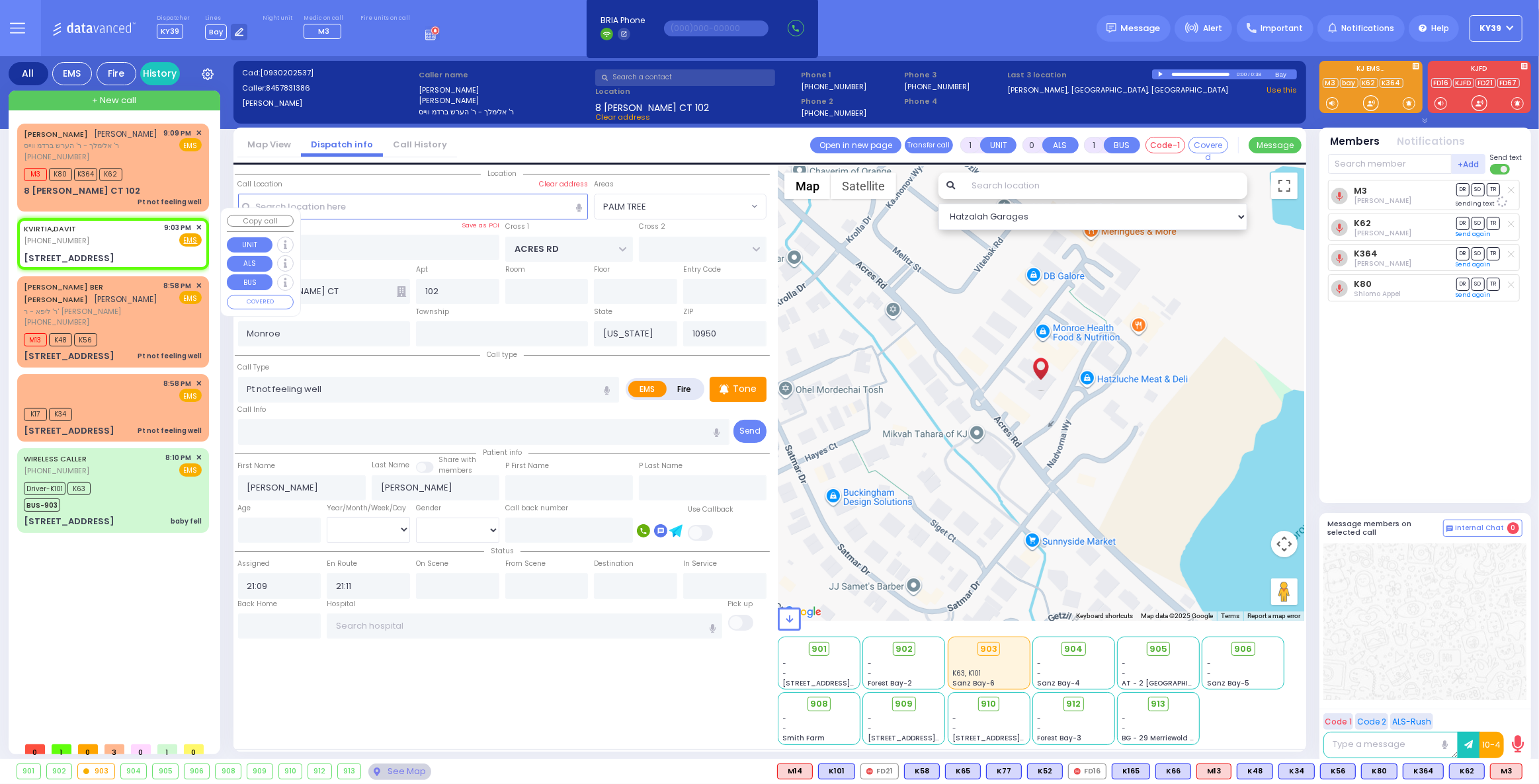
type input "21:03"
type input "[GEOGRAPHIC_DATA][PERSON_NAME]"
type input "136 Fini Rd"
select select "[GEOGRAPHIC_DATA]"
select select "Hatzalah Garages"
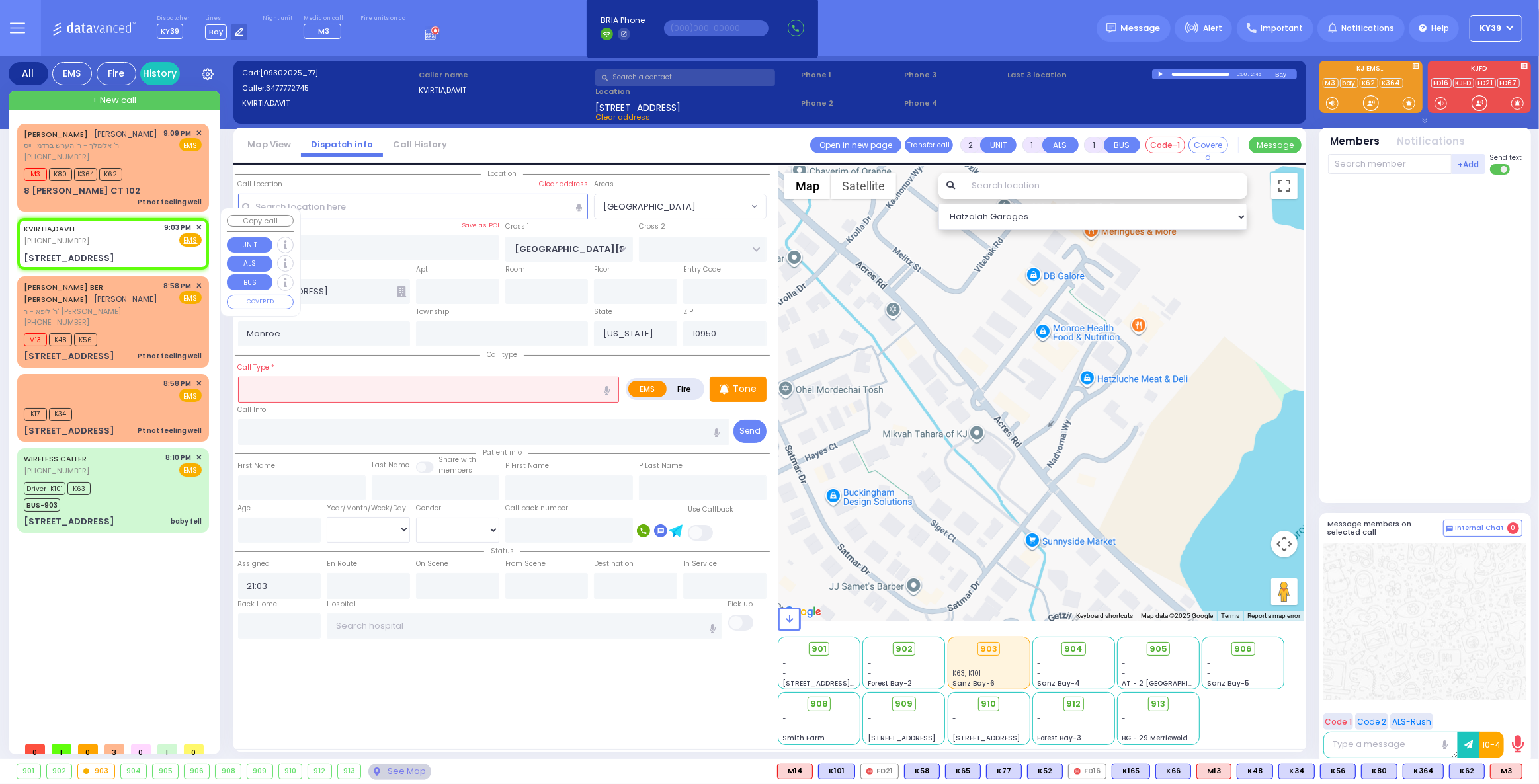
click at [197, 222] on span "✕" at bounding box center [199, 227] width 6 height 11
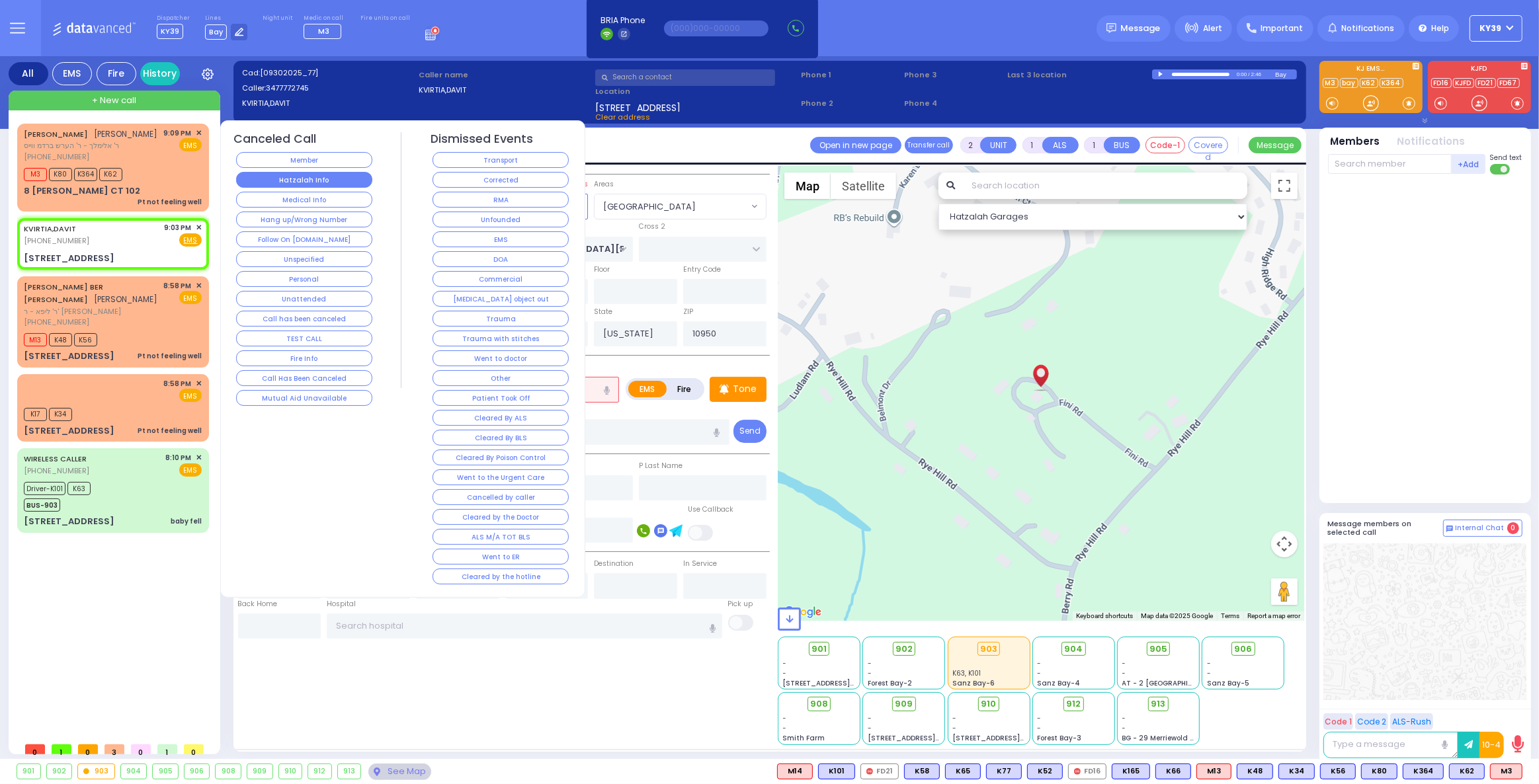
click at [294, 178] on button "Hatzalah Info" at bounding box center [304, 179] width 136 height 15
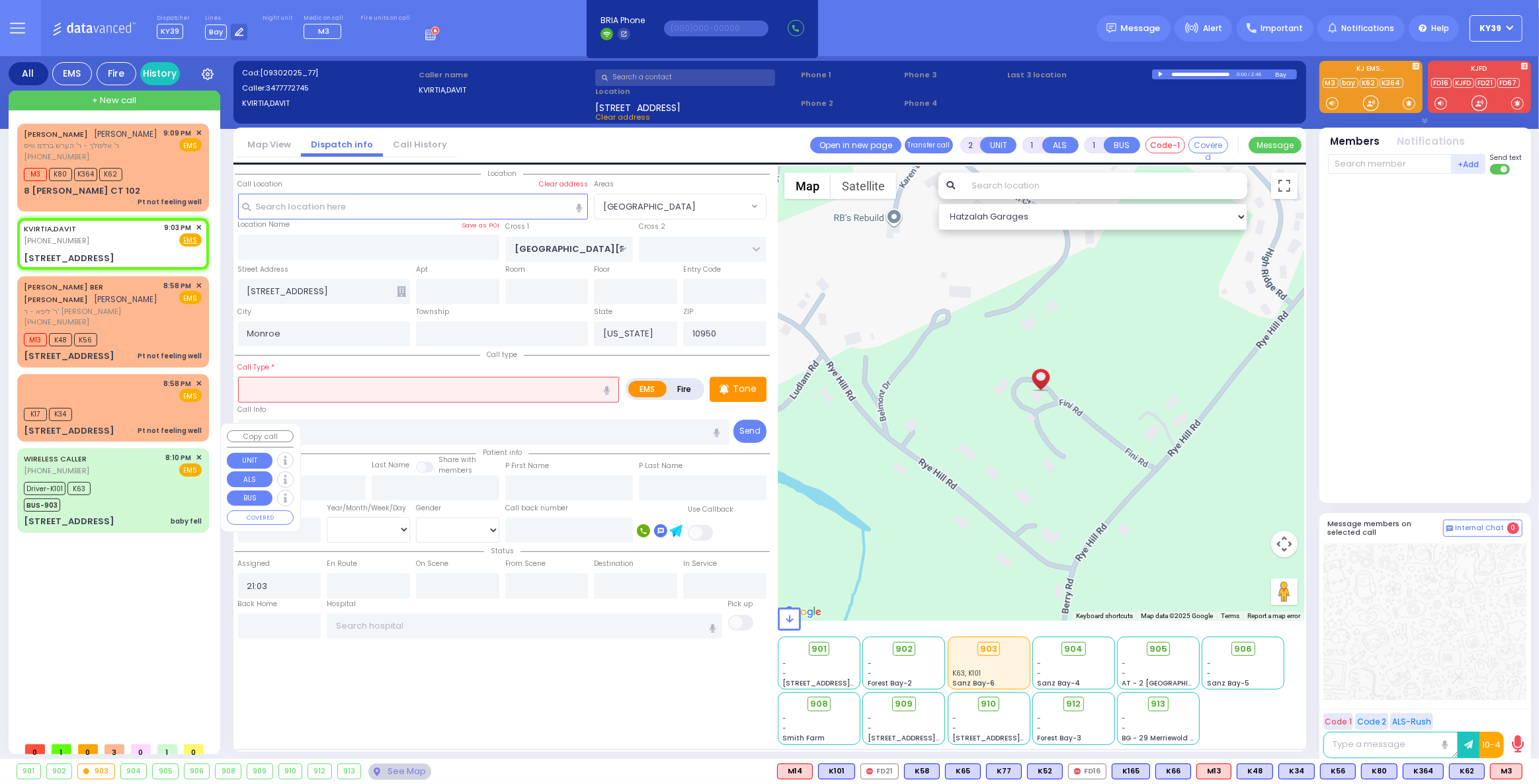
select select
radio input "true"
select select
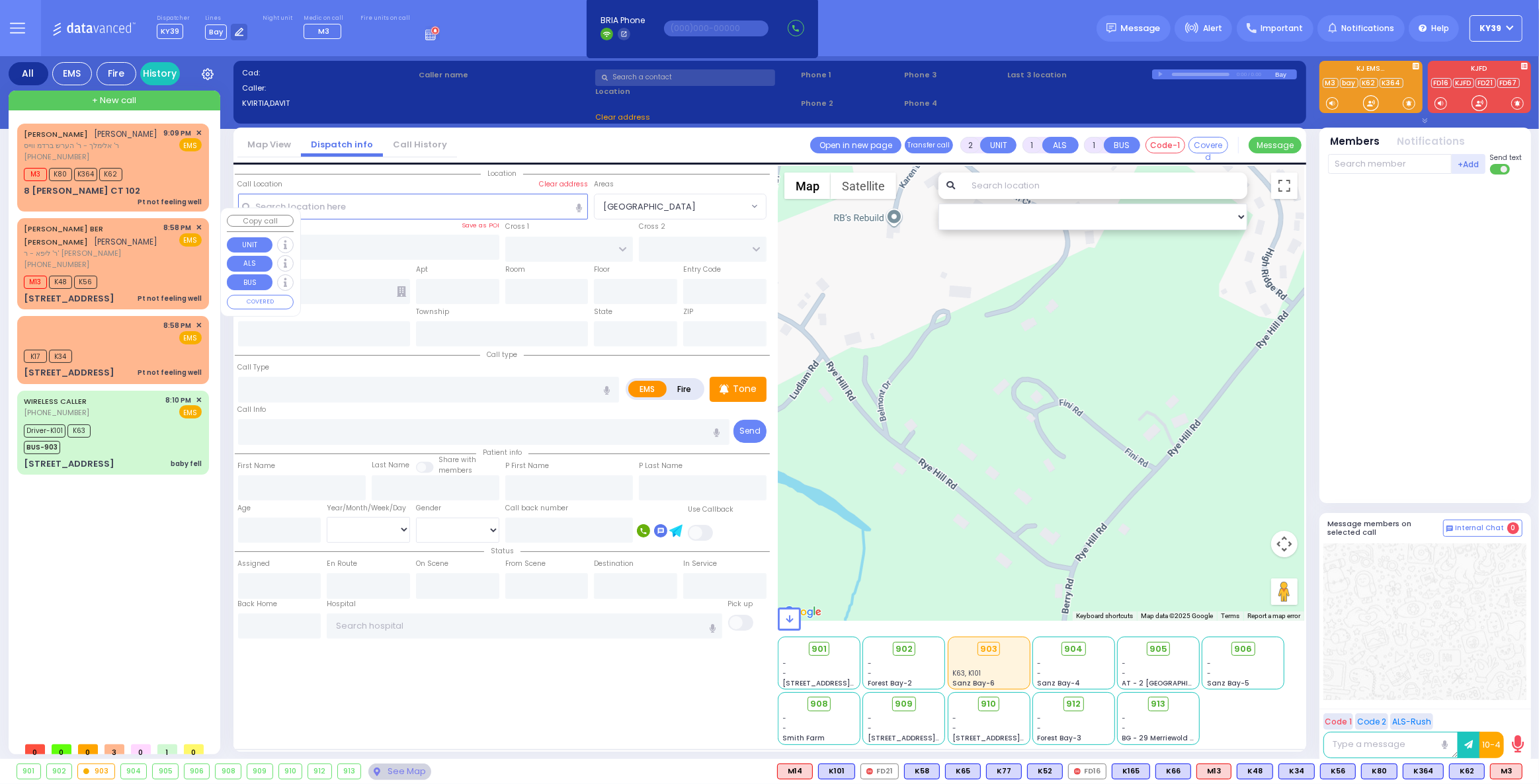
click at [175, 272] on div "M13 K48 K56" at bounding box center [112, 280] width 178 height 16
type input "1"
type input "0"
select select
type input "Pt not feeling well"
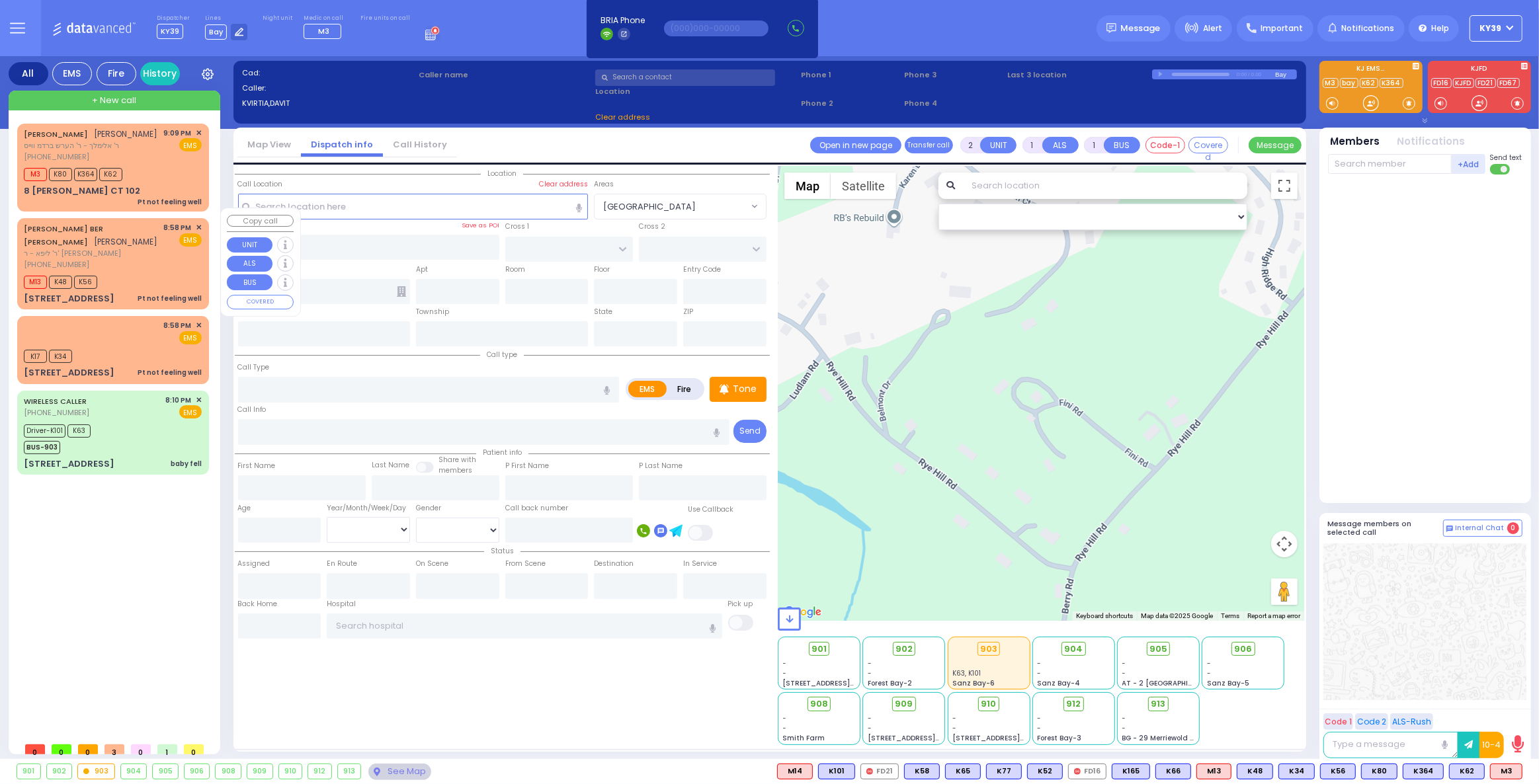
radio input "true"
type input "SIMCHA BER"
type input "STEIN"
select select
type input "20:58"
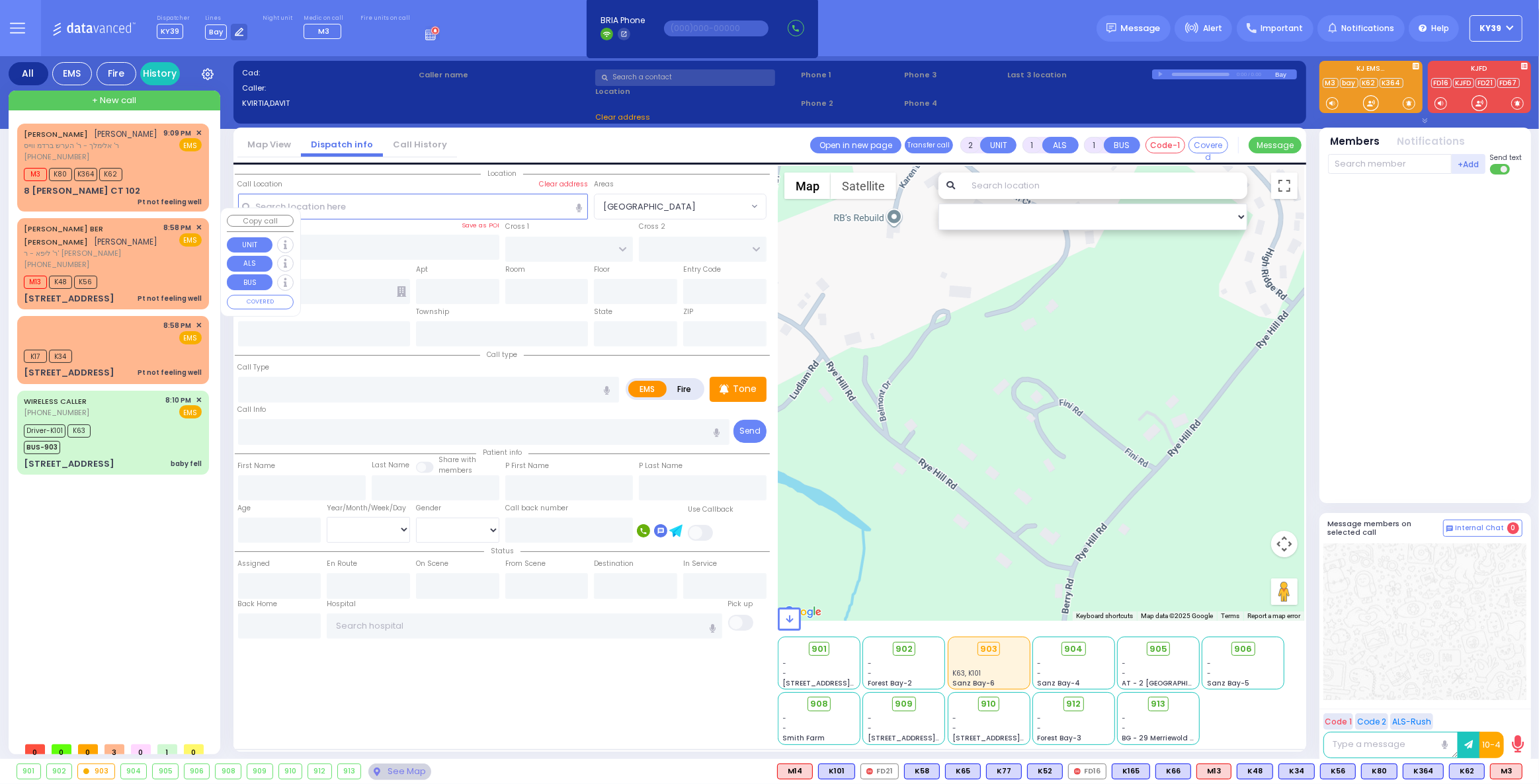
type input "21:01"
select select "Hatzalah Garages"
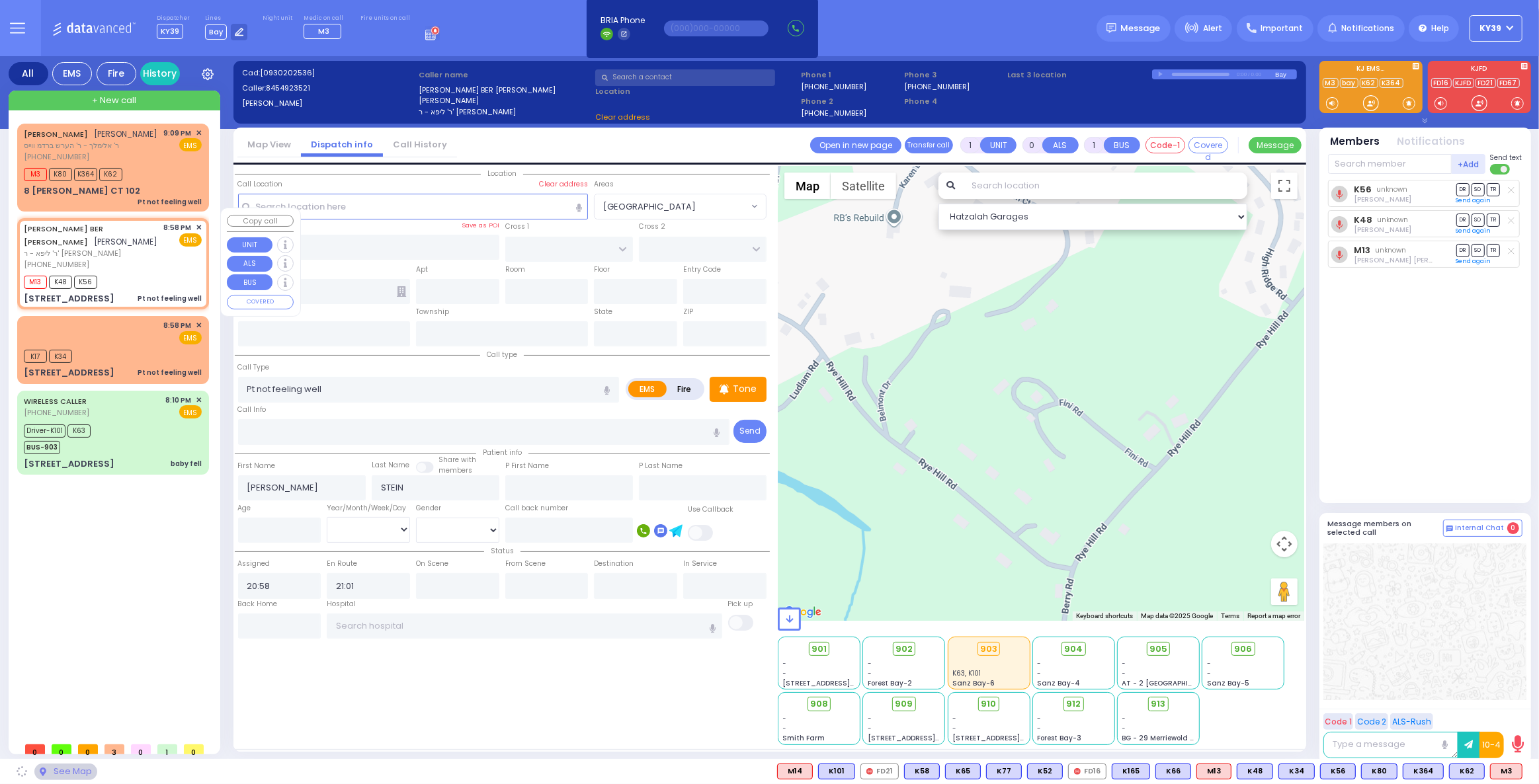
type input "SAN MARCOS DR"
type input "FORT WORTH PL"
type input "13 GALVESTON DR"
type input "102"
type input "Monroe"
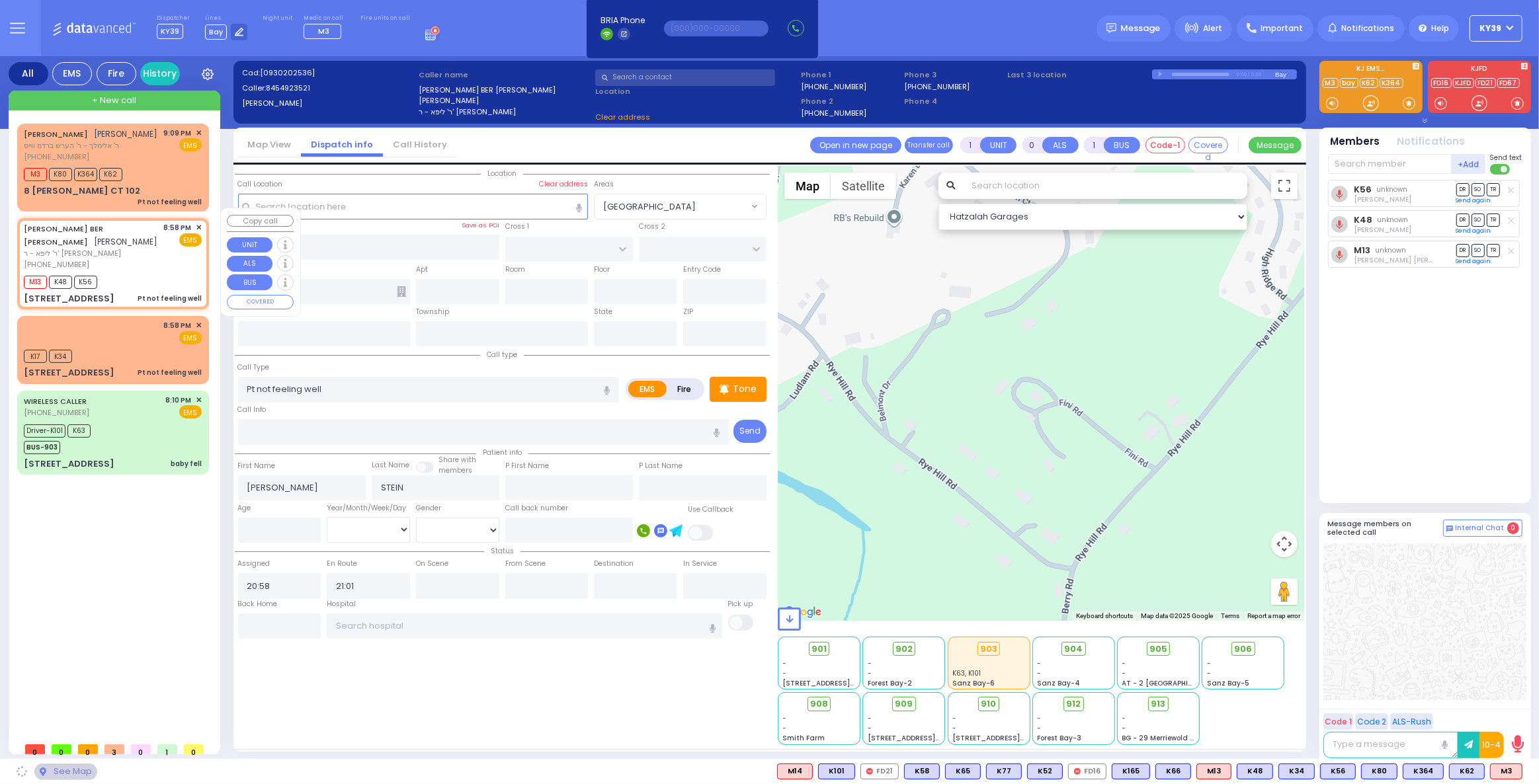
type input "[US_STATE]"
type input "10950"
select select "[GEOGRAPHIC_DATA]"
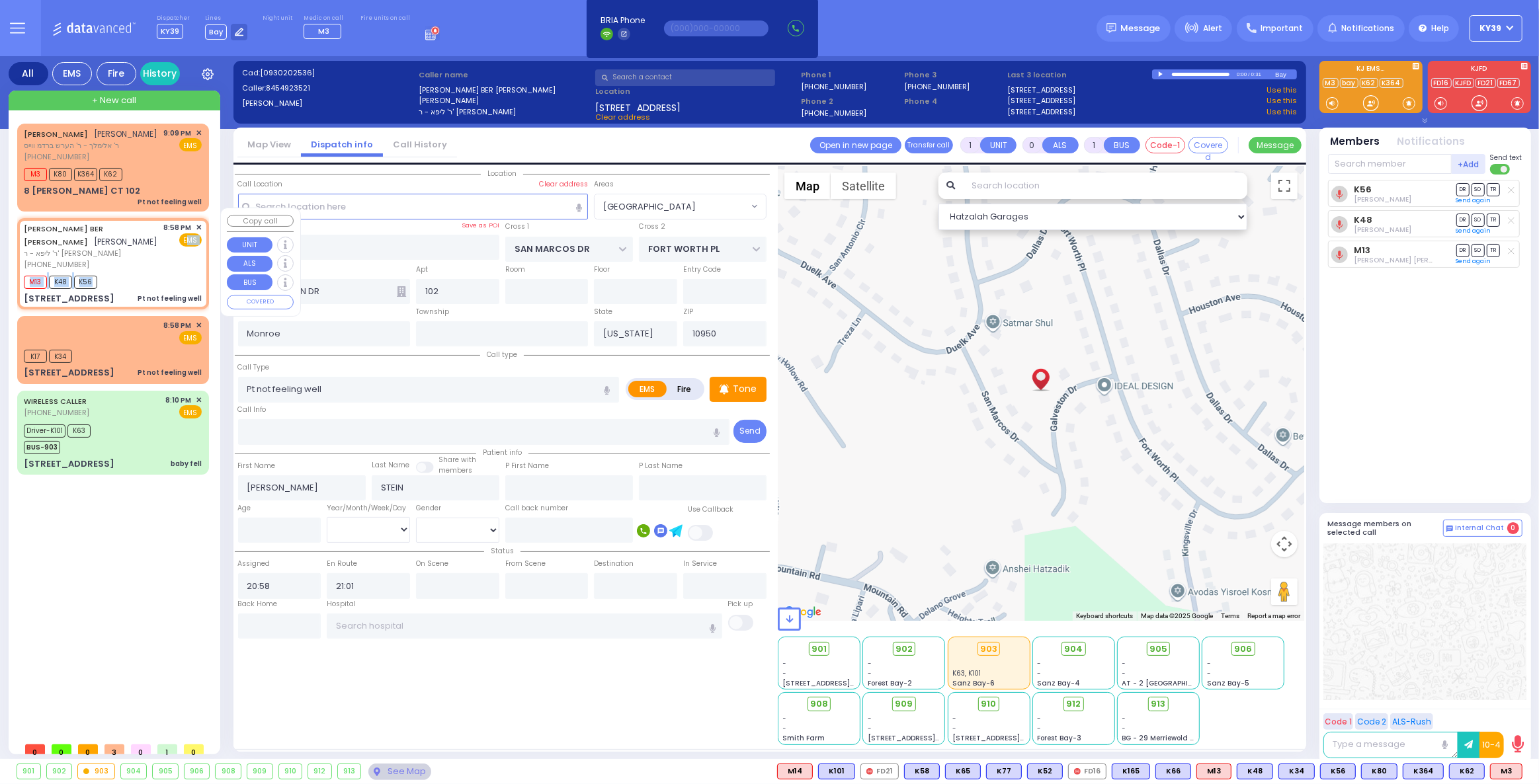
click at [167, 245] on div "SIMCHA BER STEIN שמחה בער שטיין ר' ליפא - ר' משה דוד ראזענבערג (845) 492-3521 8…" at bounding box center [113, 264] width 187 height 87
select select
radio input "true"
select select
select select "[GEOGRAPHIC_DATA]"
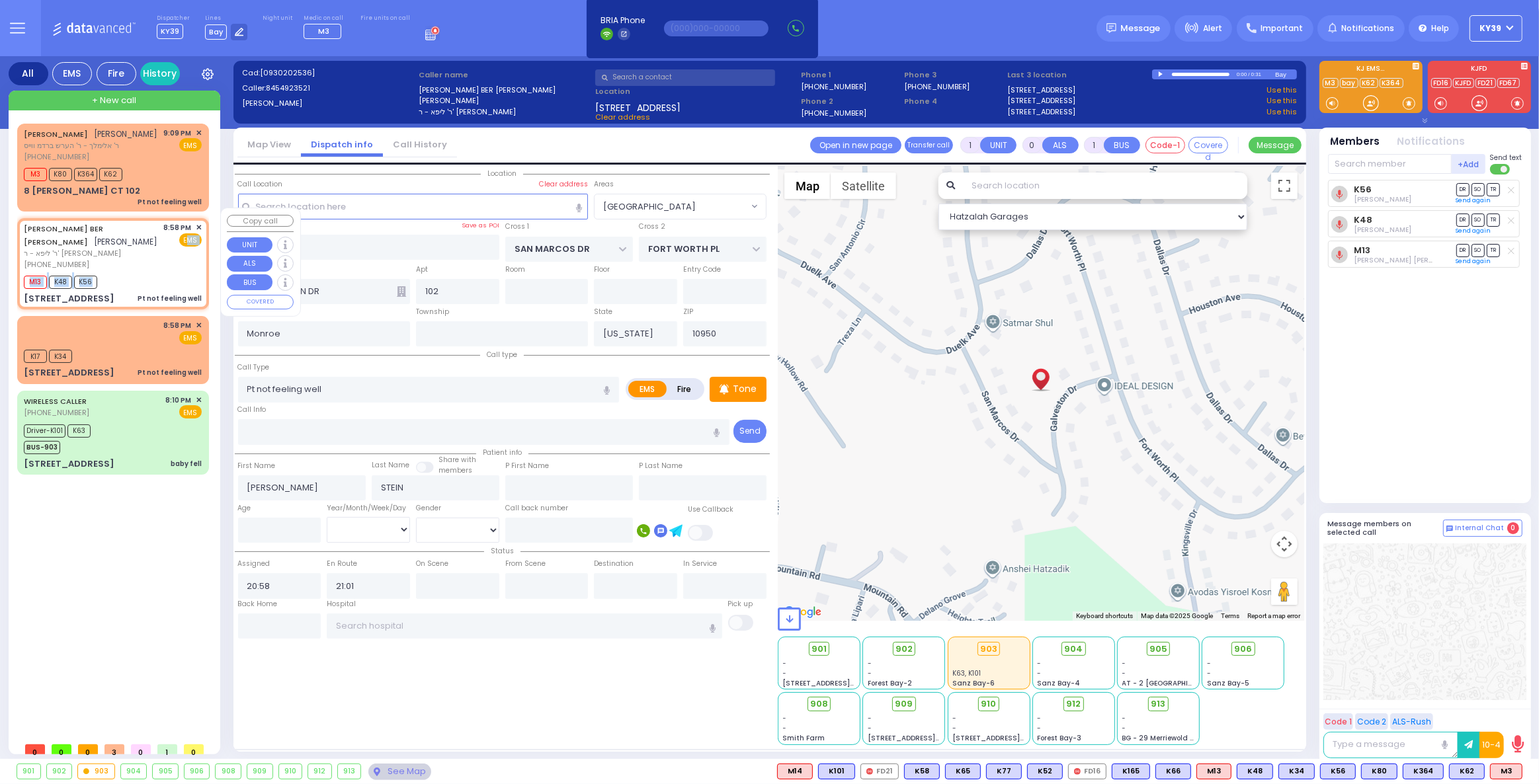
select select "Hatzalah Garages"
click at [80, 666] on div "CHAIM JOSEPH STERN חיים יוסף שטערן ר' אלימלך - ר' הערש ברדמ ווייס (845) 783-138…" at bounding box center [115, 429] width 197 height 612
click at [144, 367] on div "Pt not feeling well" at bounding box center [170, 372] width 64 height 10
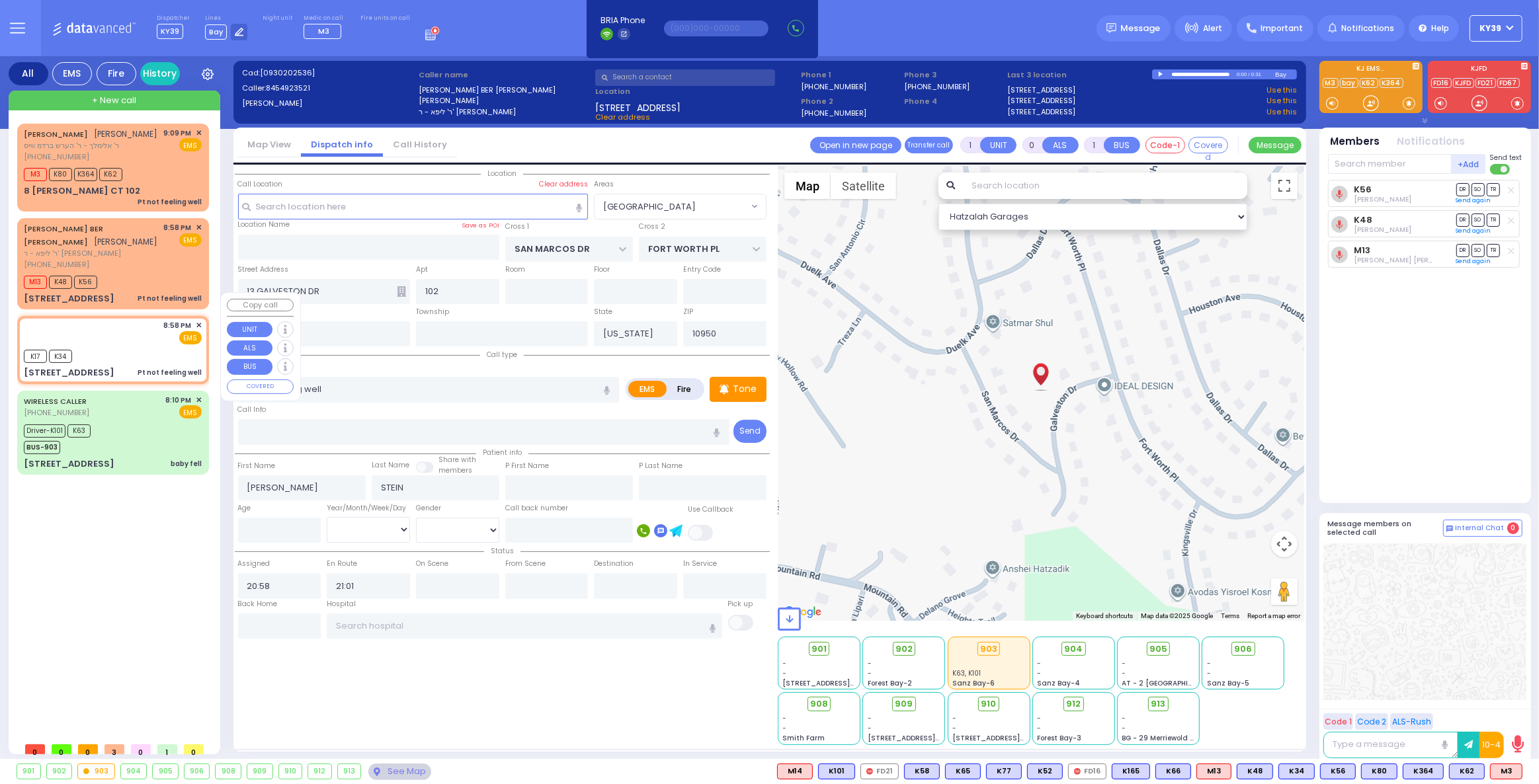
select select
radio input "true"
select select
type input "20:59"
select select "Hatzalah Garages"
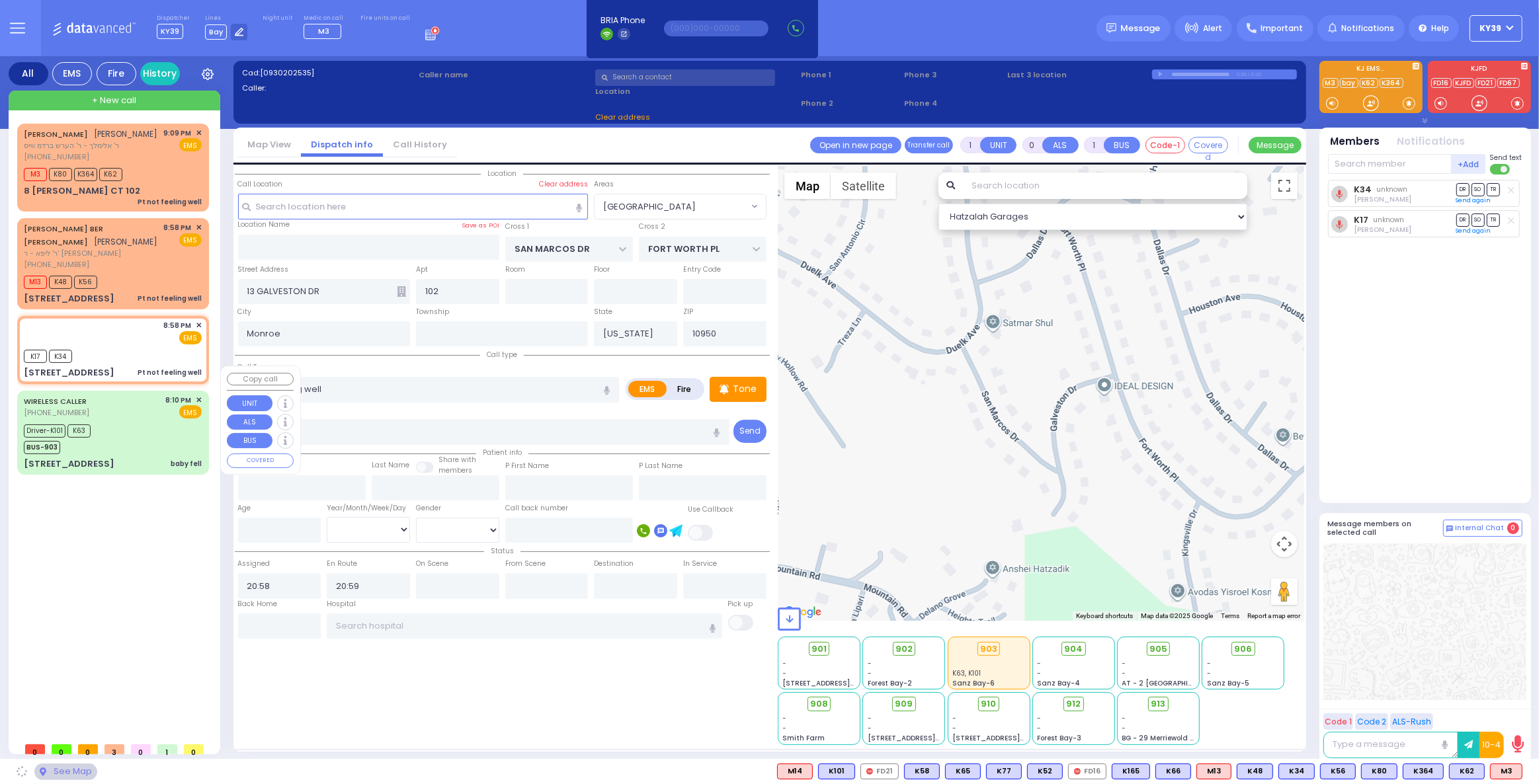
type input "PRESHBURG BLVD"
type input "4 Zlotchev Way"
type input "302"
type input "Kiryas Joel"
select select "SECTION 2"
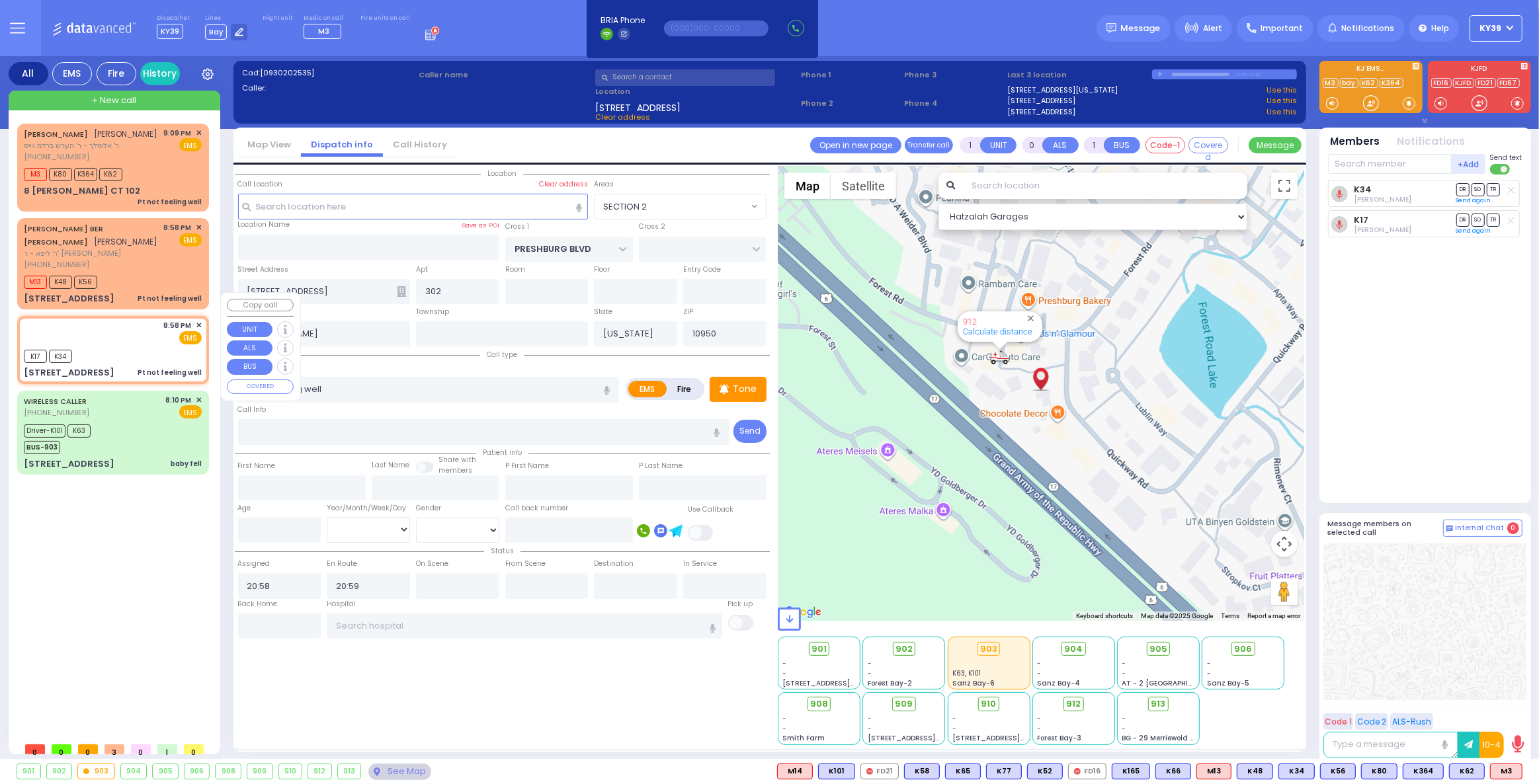
click at [96, 320] on div "8:58 PM ✕ EMS" at bounding box center [112, 332] width 178 height 24
select select
radio input "true"
select select
select select "Hatzalah Garages"
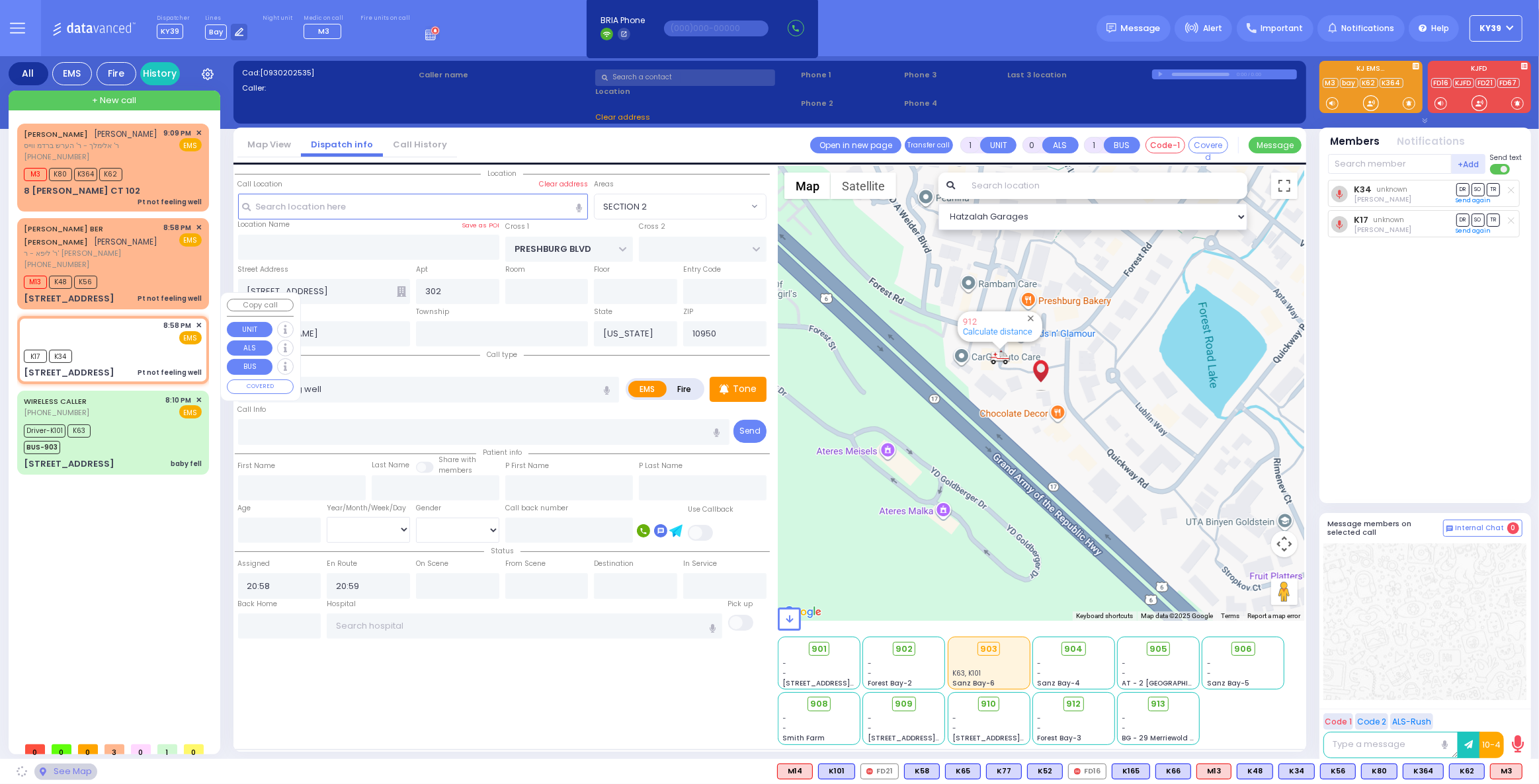
select select "SECTION 2"
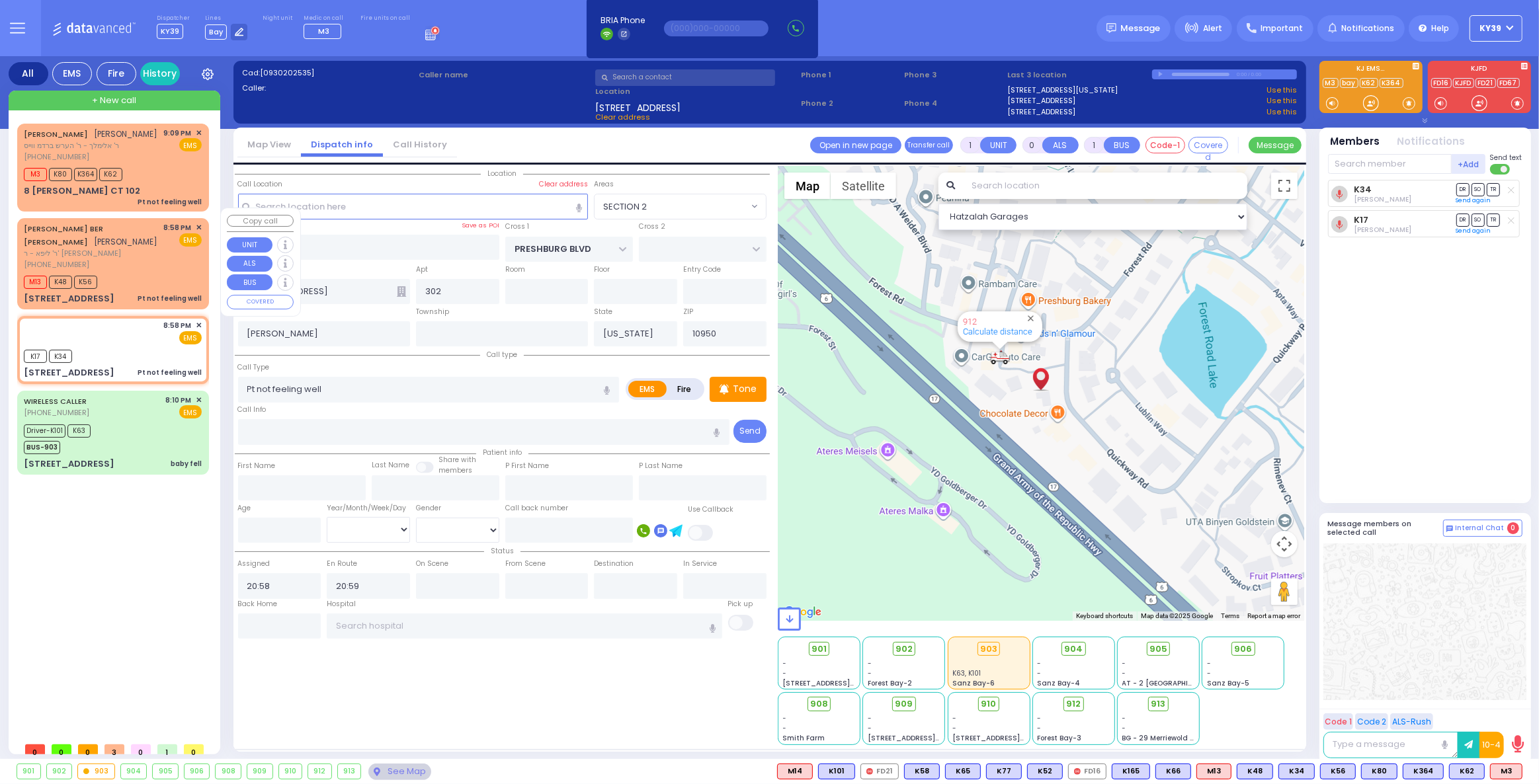
click at [96, 247] on span "ר' ליפא - ר' משה דוד ראזענבערג" at bounding box center [91, 253] width 135 height 11
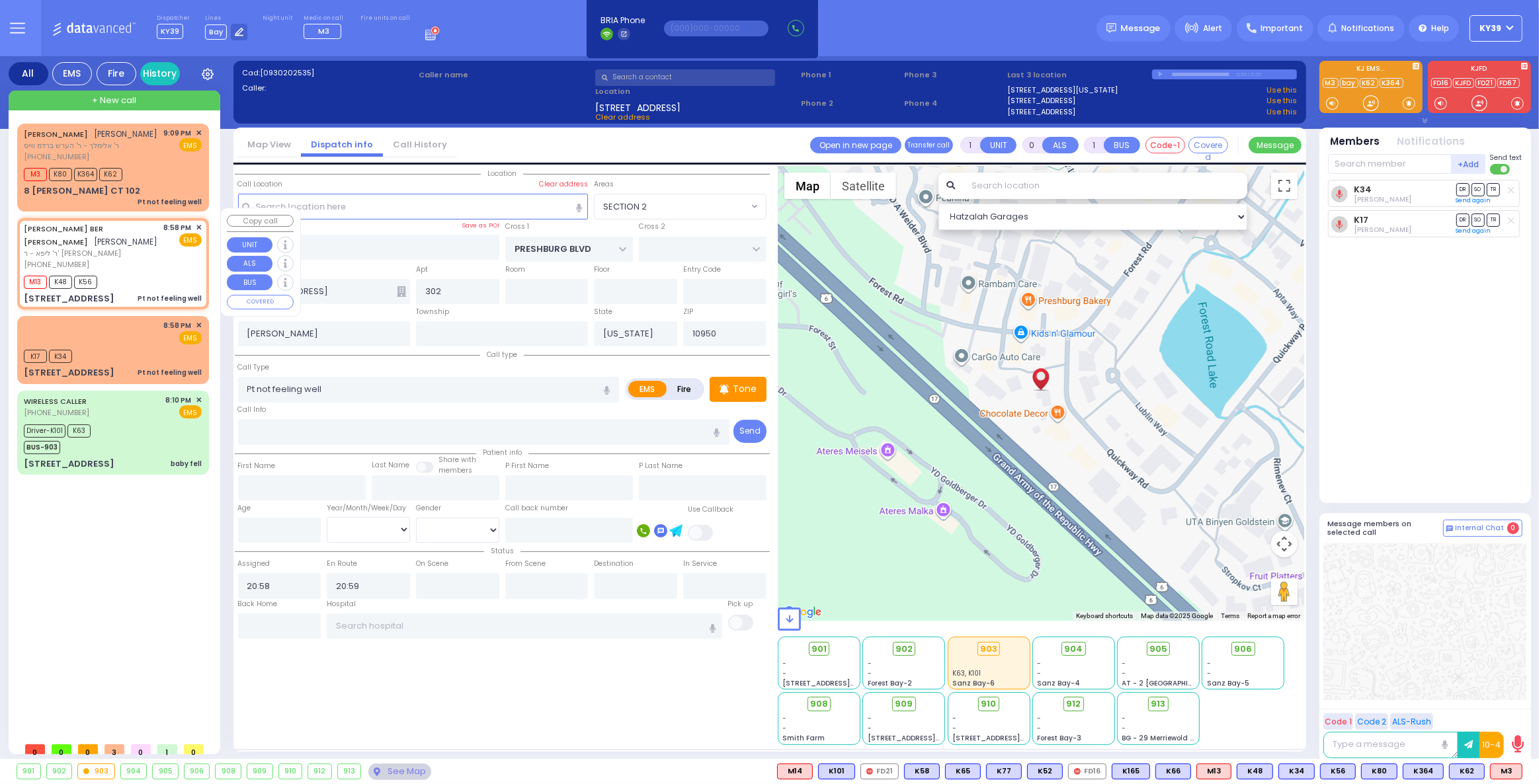
select select
radio input "true"
type input "SIMCHA BER"
type input "STEIN"
select select
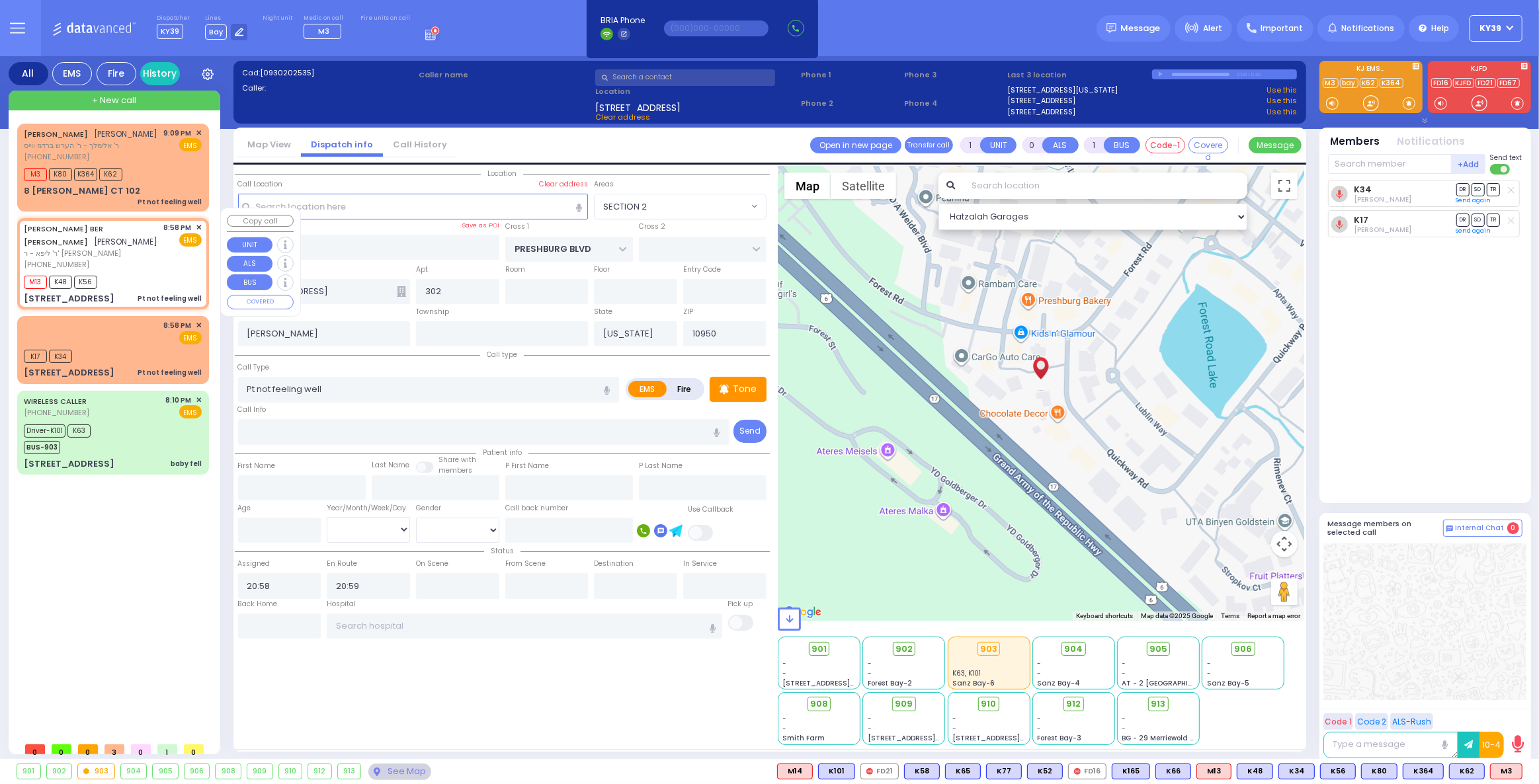
type input "21:01"
type input "SAN MARCOS DR"
type input "FORT WORTH PL"
type input "13 GALVESTON DR"
type input "102"
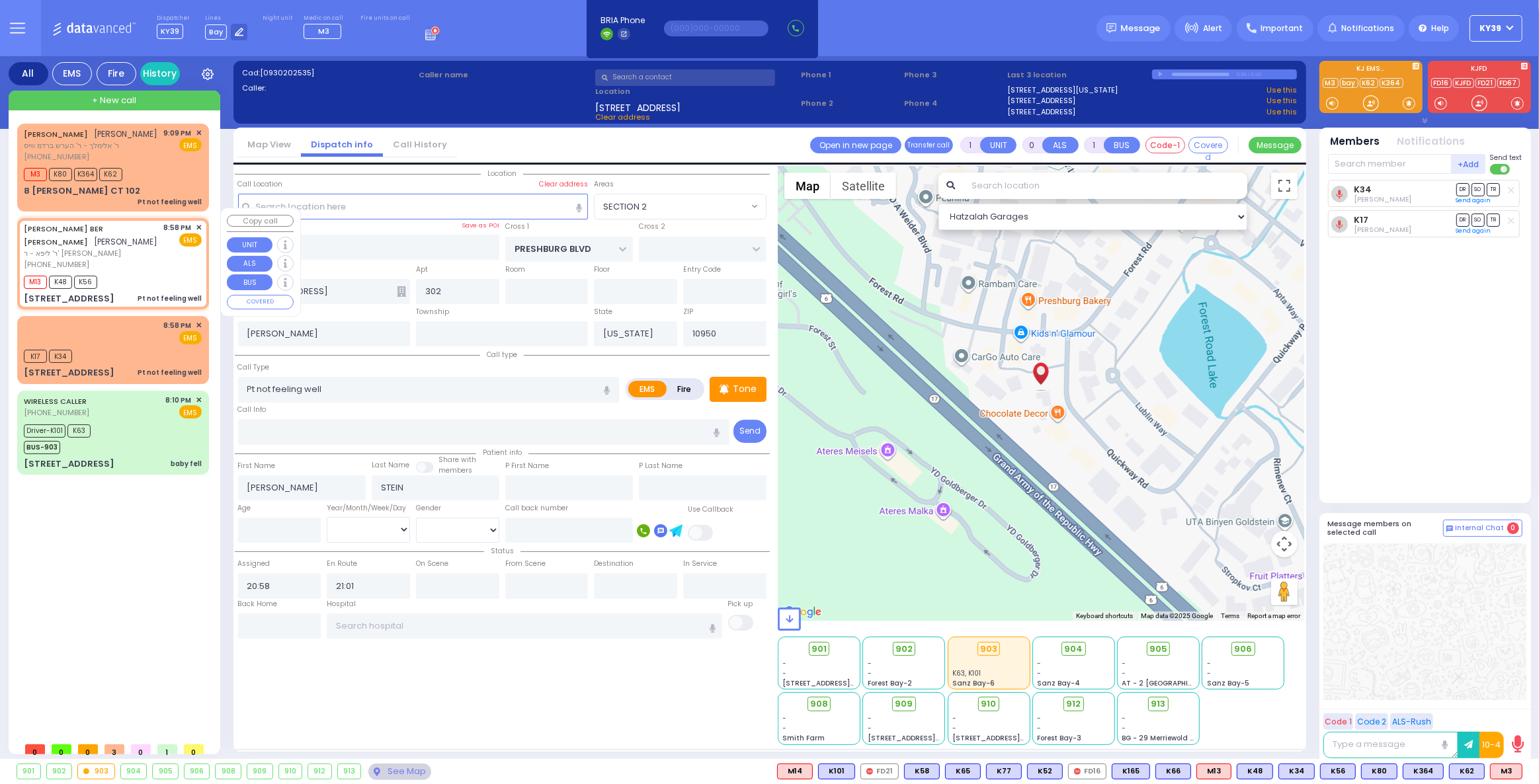
type input "Monroe"
select select "[GEOGRAPHIC_DATA]"
select select "Hatzalah Garages"
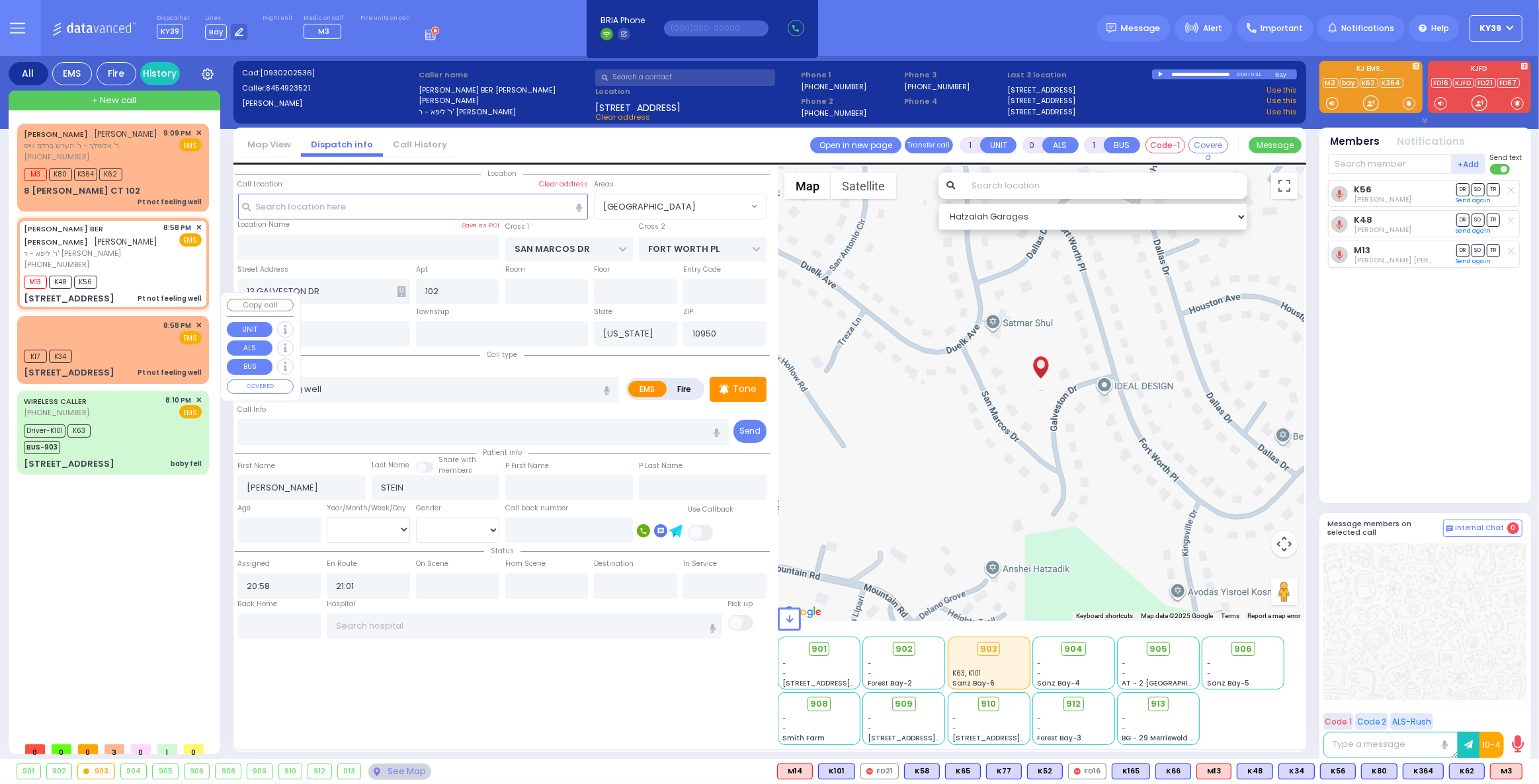
click at [148, 346] on div "K17 K34" at bounding box center [112, 354] width 178 height 16
select select
radio input "true"
select select
type input "20:59"
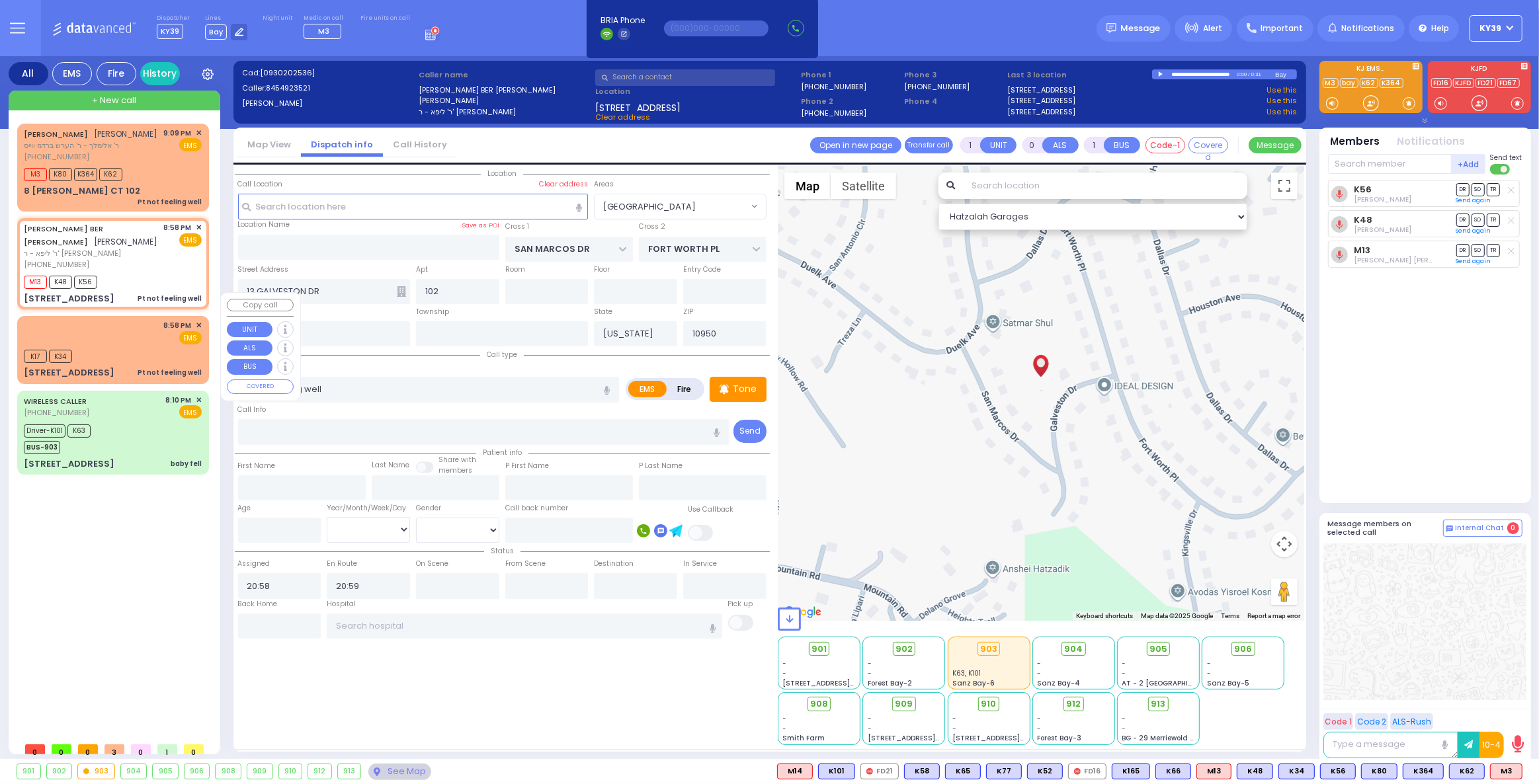
select select "Hatzalah Garages"
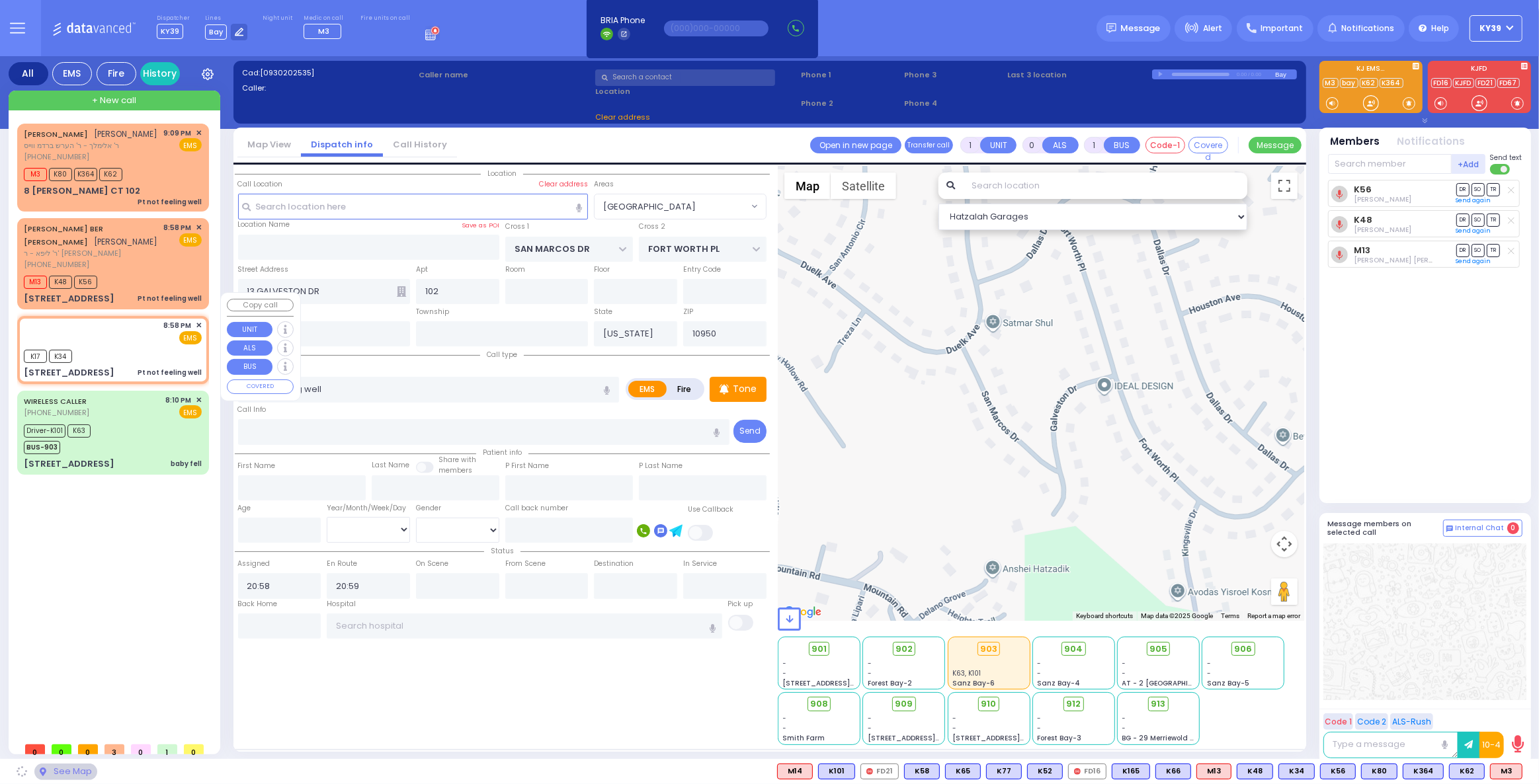
type input "PRESHBURG BLVD"
type input "4 Zlotchev Way"
type input "302"
type input "Kiryas Joel"
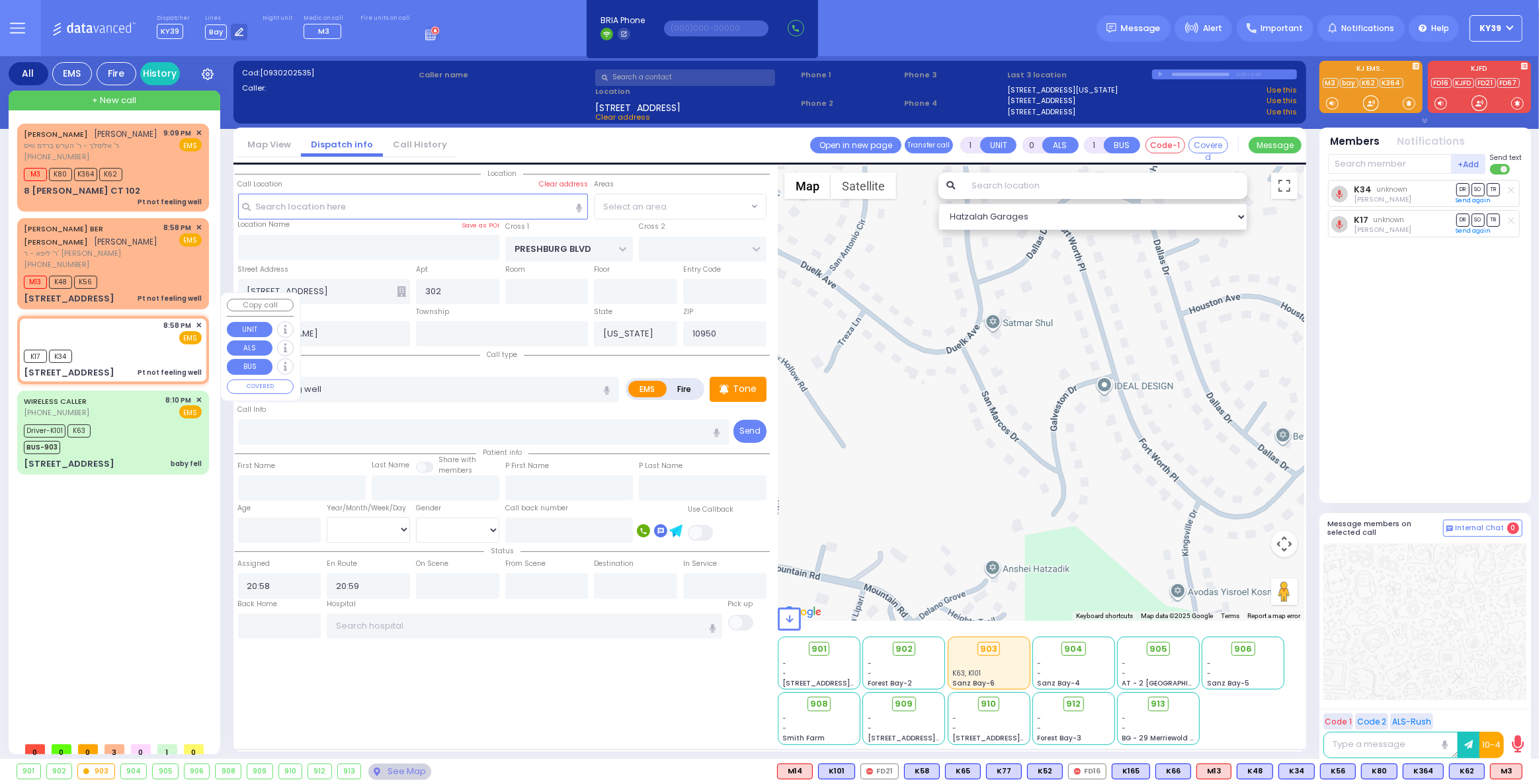
select select "SECTION 2"
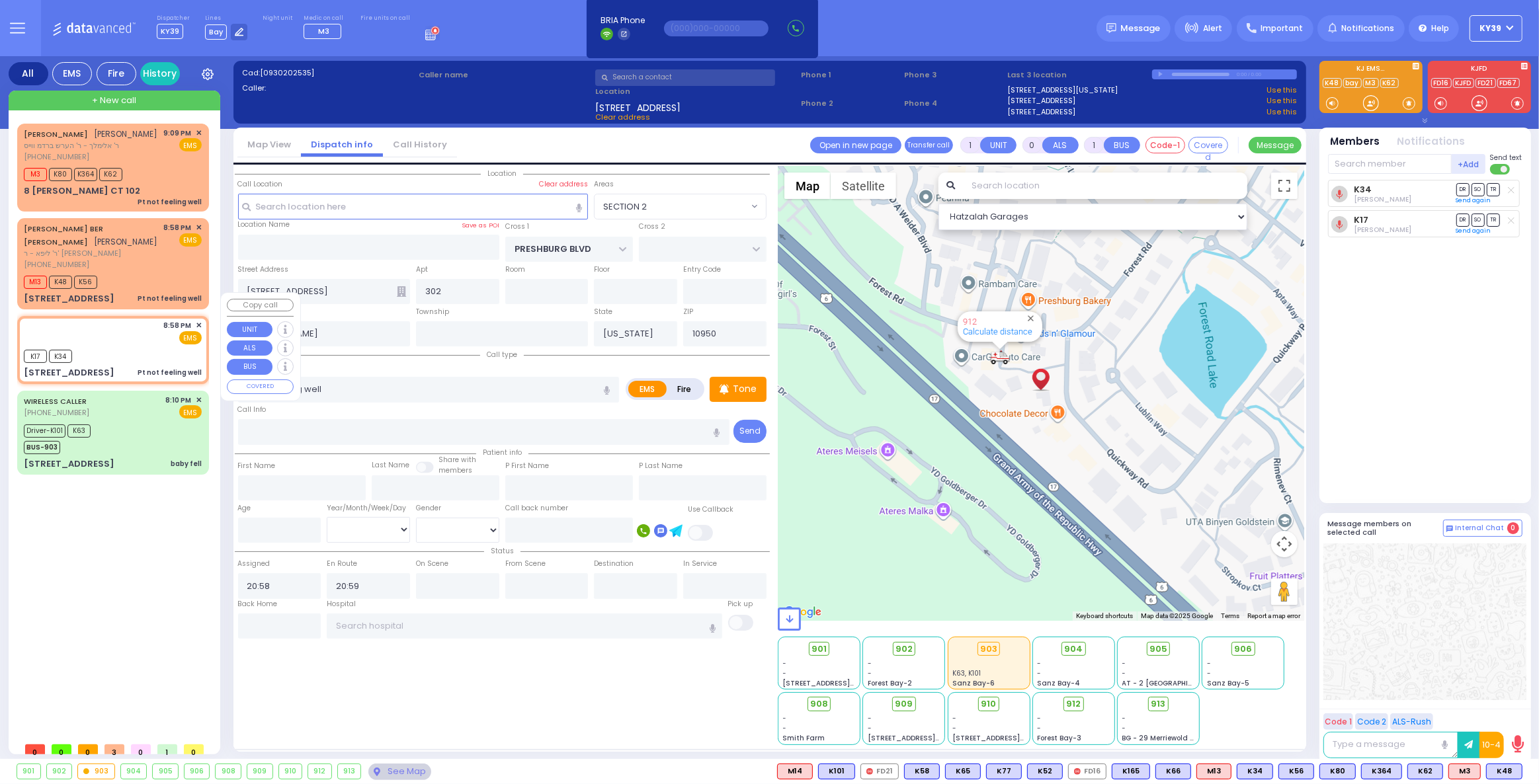
drag, startPoint x: 131, startPoint y: 331, endPoint x: 141, endPoint y: 338, distance: 12.2
click at [131, 346] on div "K17 K34" at bounding box center [112, 354] width 178 height 16
select select
radio input "true"
select select
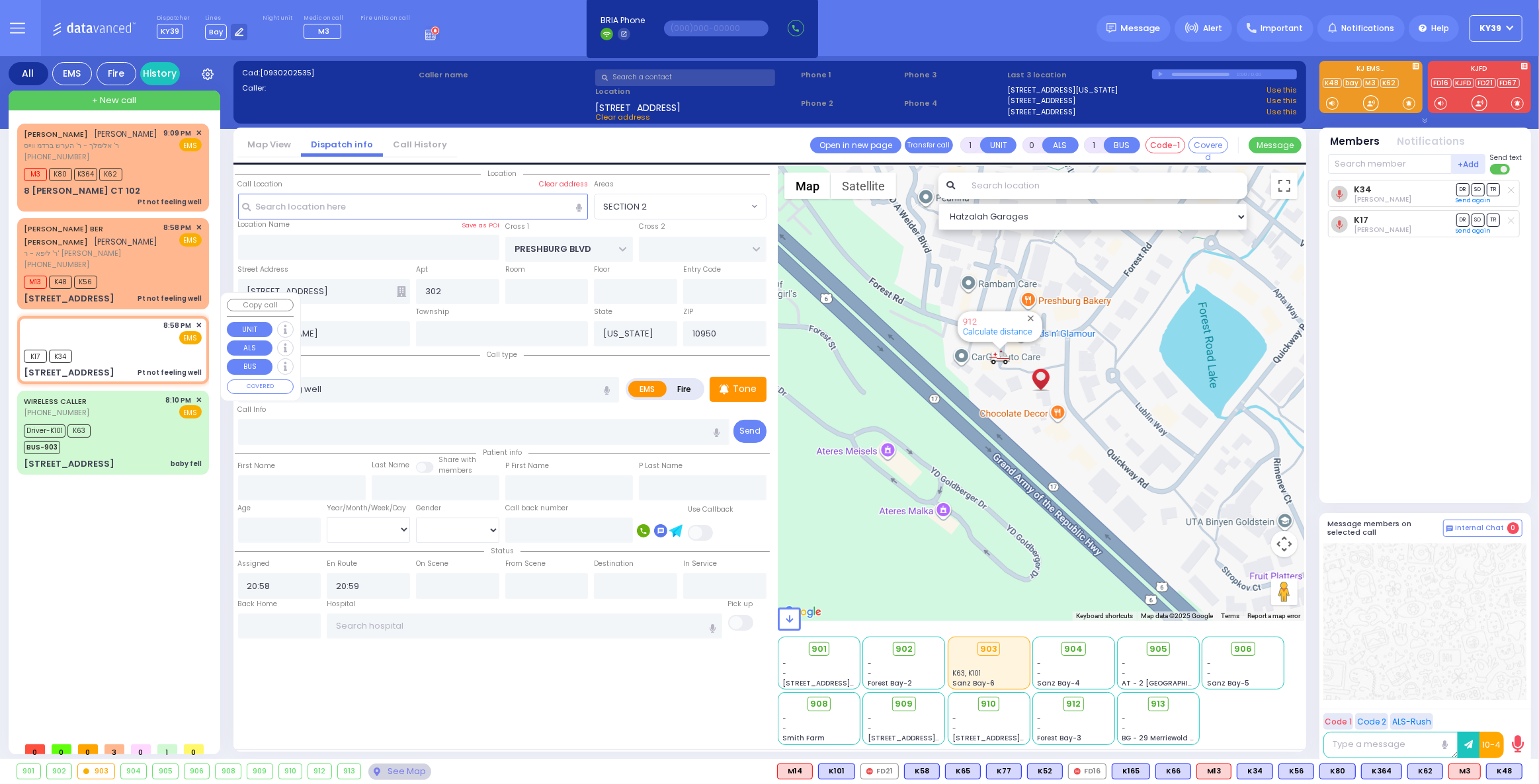
select select "Hatzalah Garages"
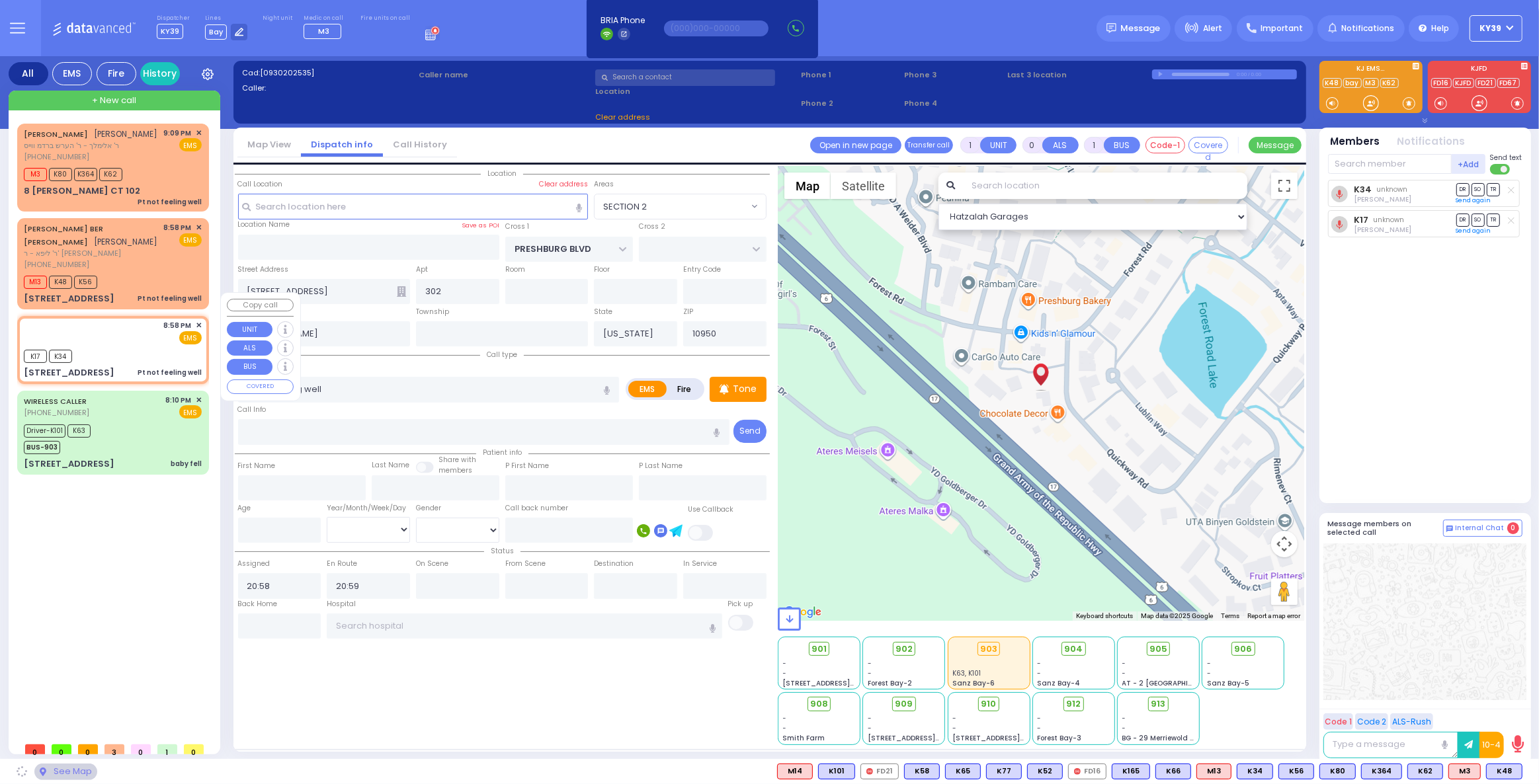
select select "SECTION 2"
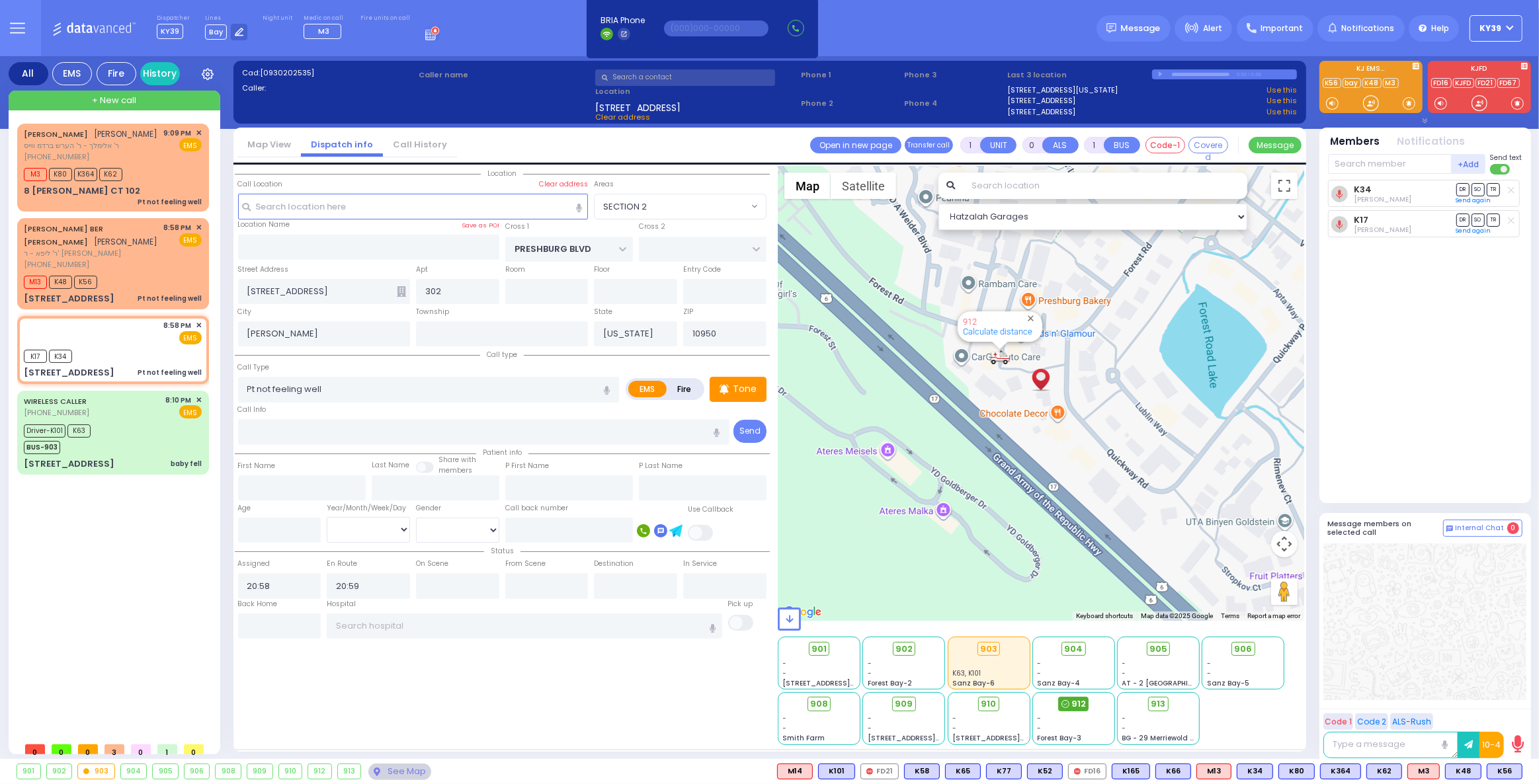
click at [1076, 702] on span "912" at bounding box center [1078, 703] width 15 height 14
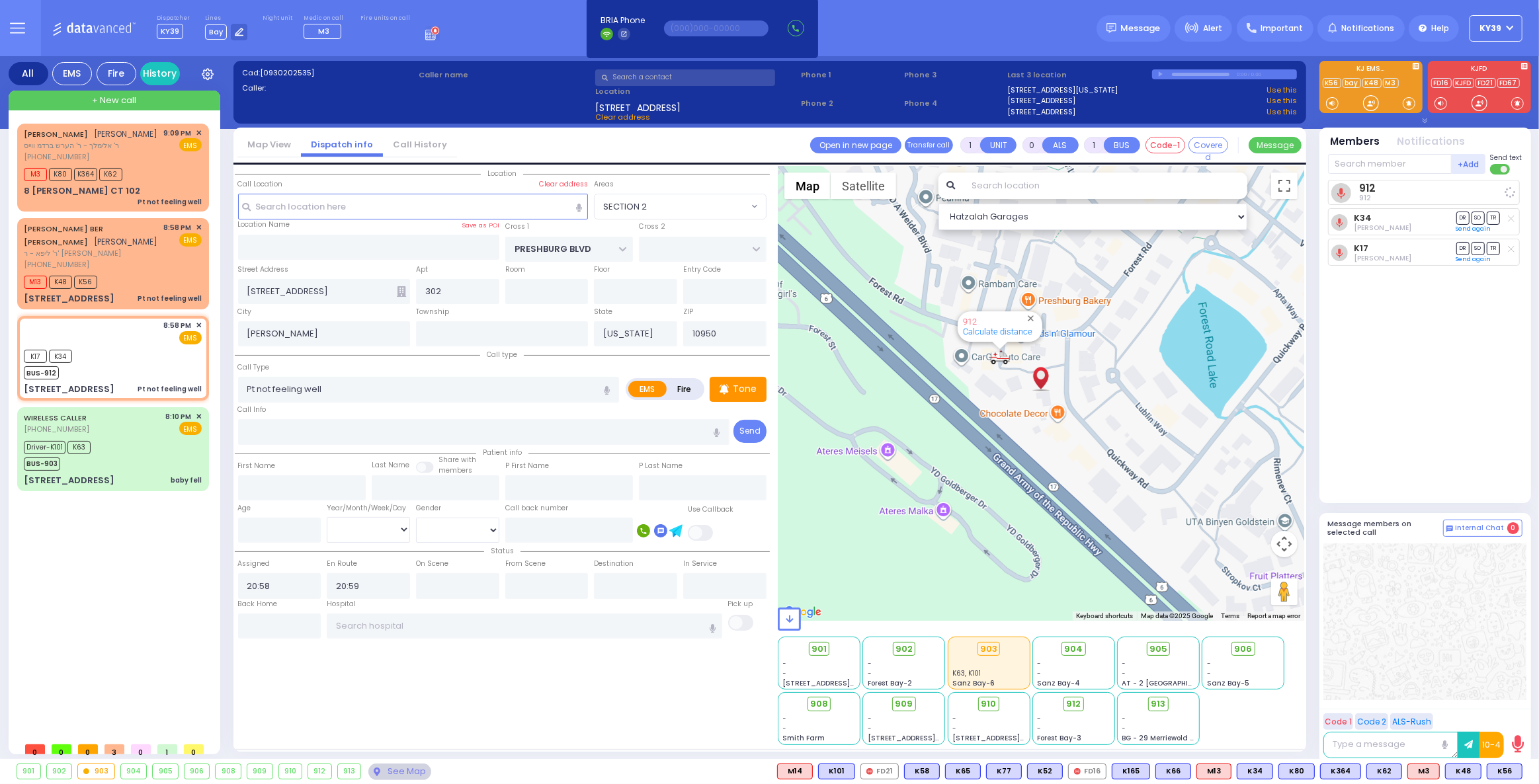
select select
radio input "true"
select select
select select "Hatzalah Garages"
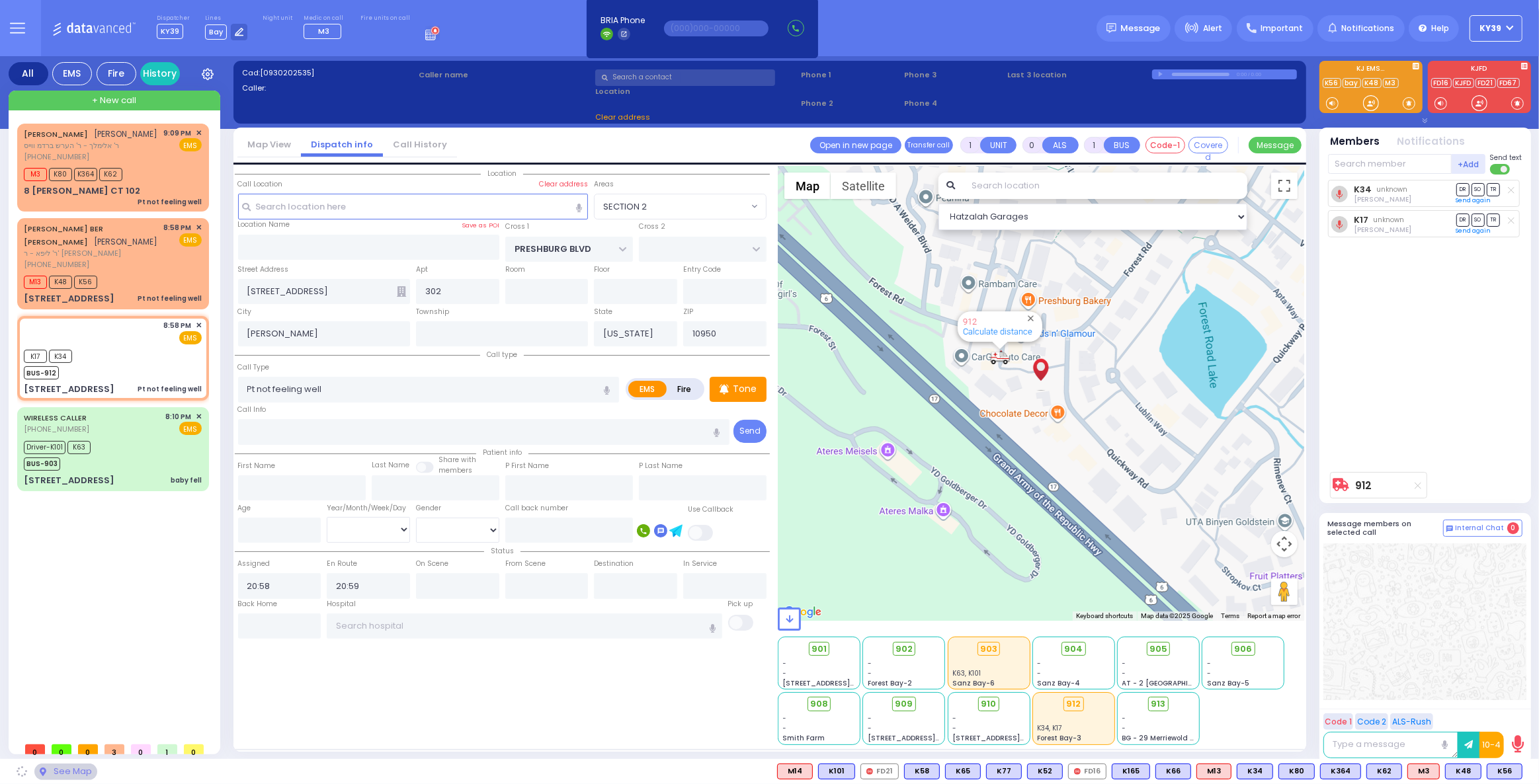
select select "SECTION 2"
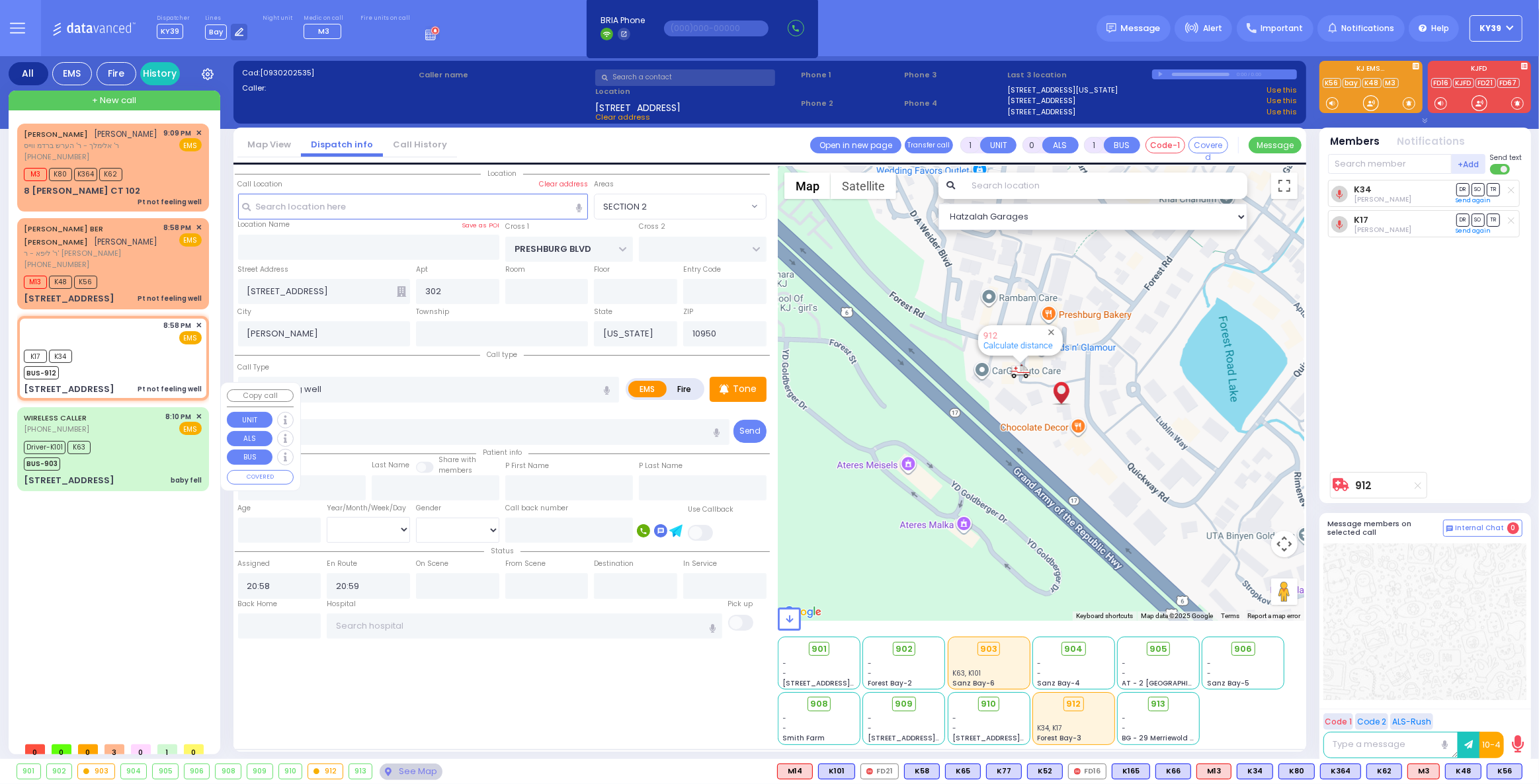
click at [141, 438] on div "Driver-K101 K63 BUS-903" at bounding box center [112, 454] width 178 height 33
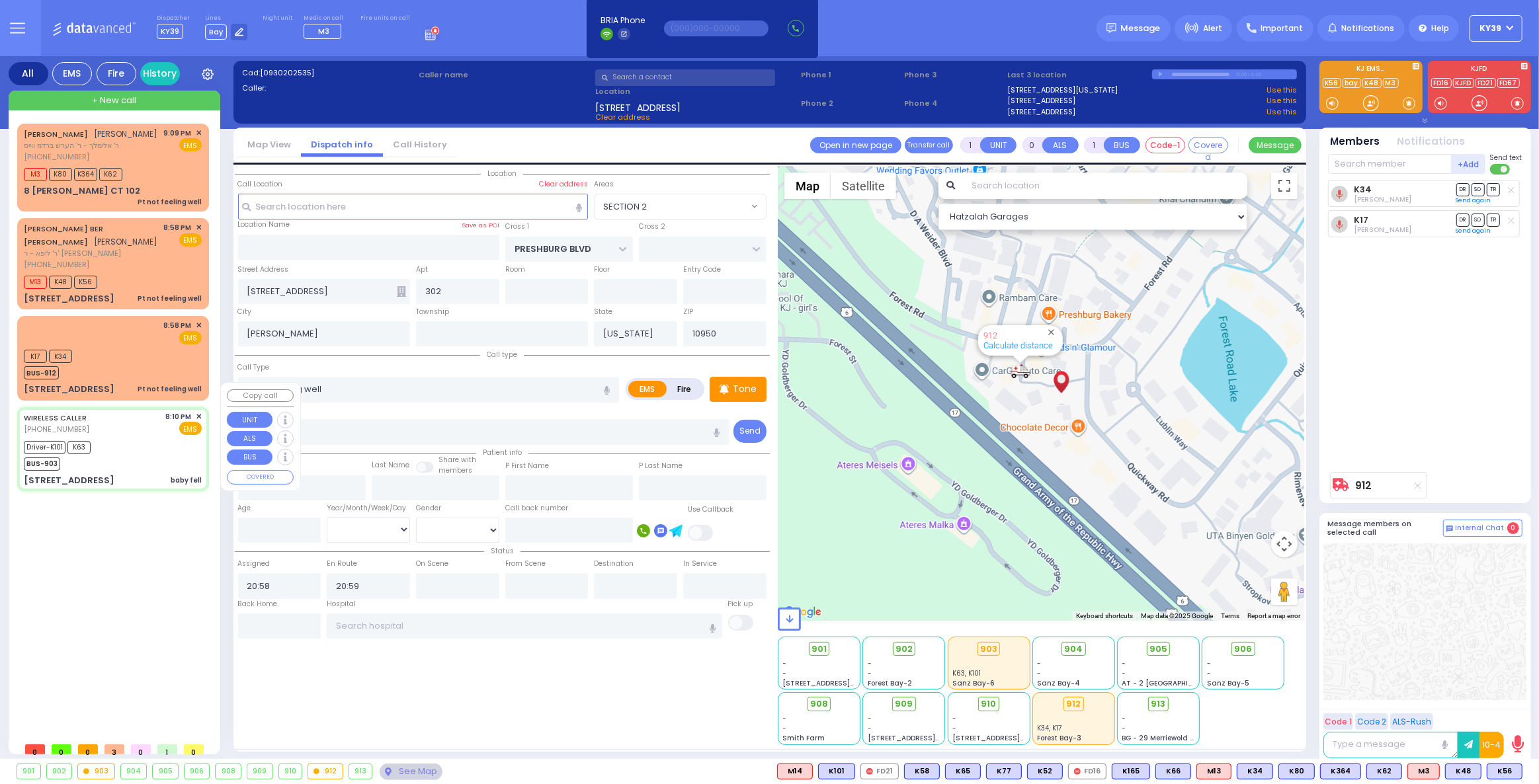
type input "6"
select select
type input "baby fell"
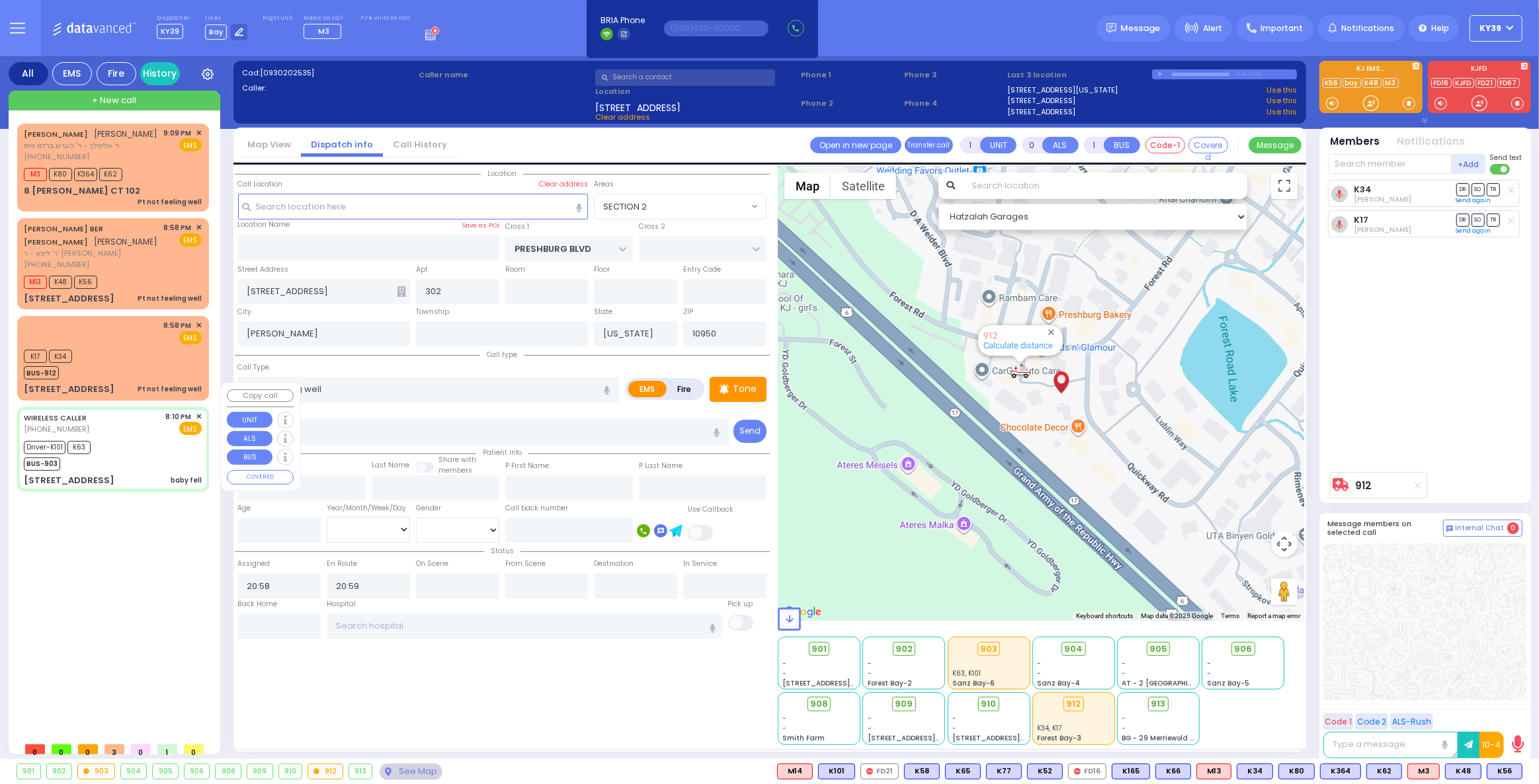
radio input "true"
type input "[PERSON_NAME]"
type input "Bloom"
type input "6"
select select "Month"
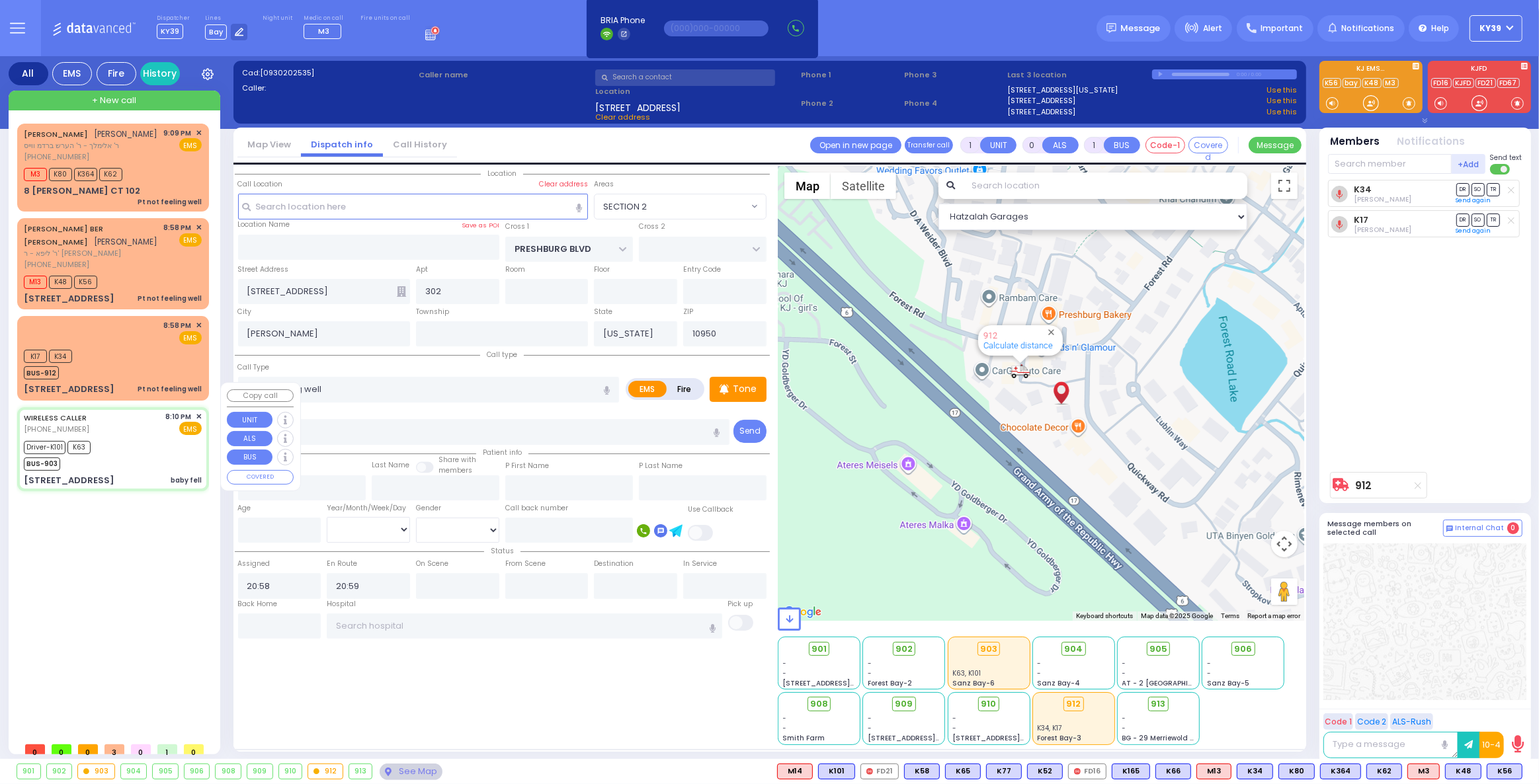
select select "[DEMOGRAPHIC_DATA]"
type input "20:10"
type input "20:11"
type input "20:12"
type input "20:34"
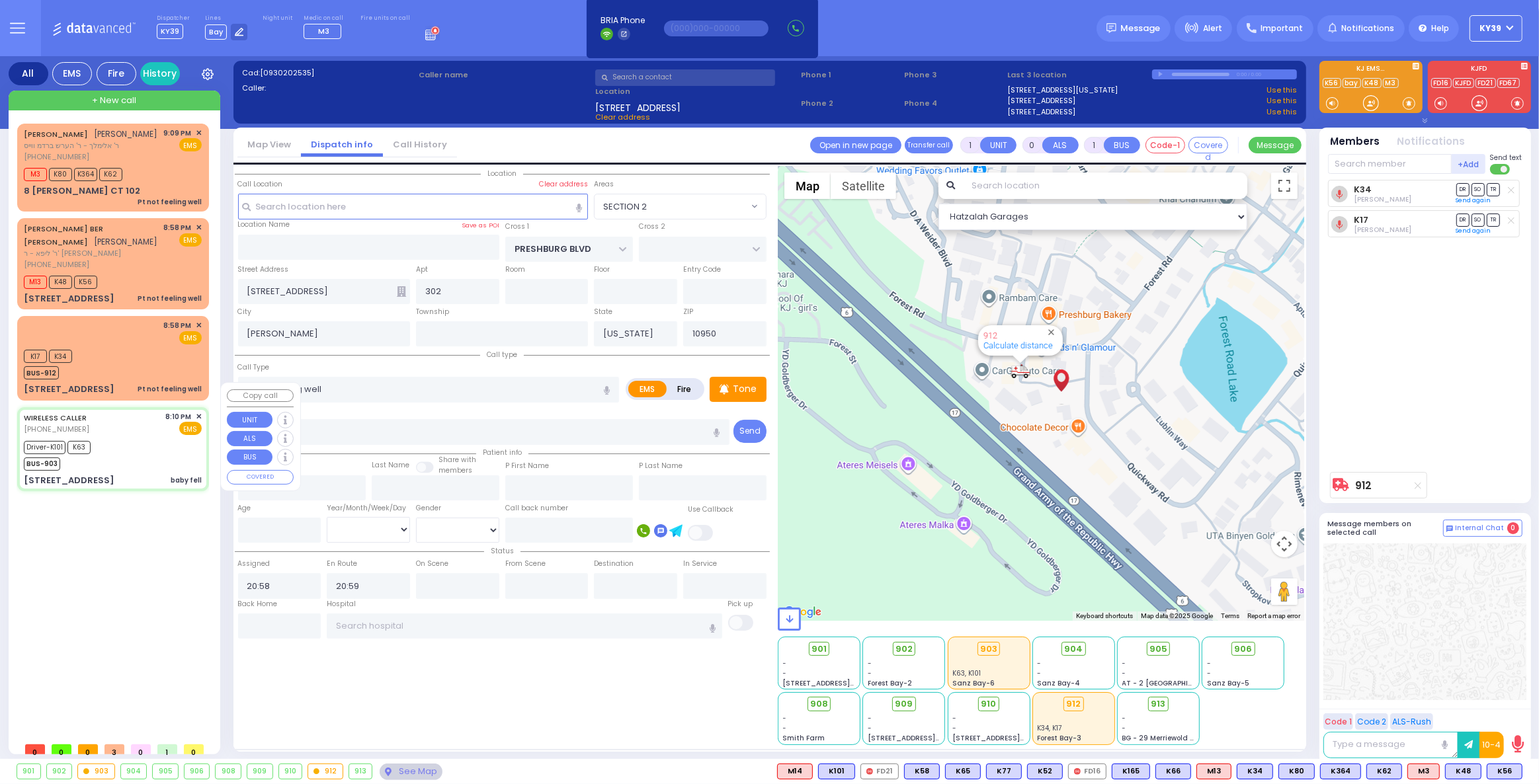
type input "21:07"
type input "[GEOGRAPHIC_DATA] [GEOGRAPHIC_DATA] Paramus Paramus"
type input "LIZENSK BLVD"
type input "MORDCHE SHER BLVD"
type input "[STREET_ADDRESS]"
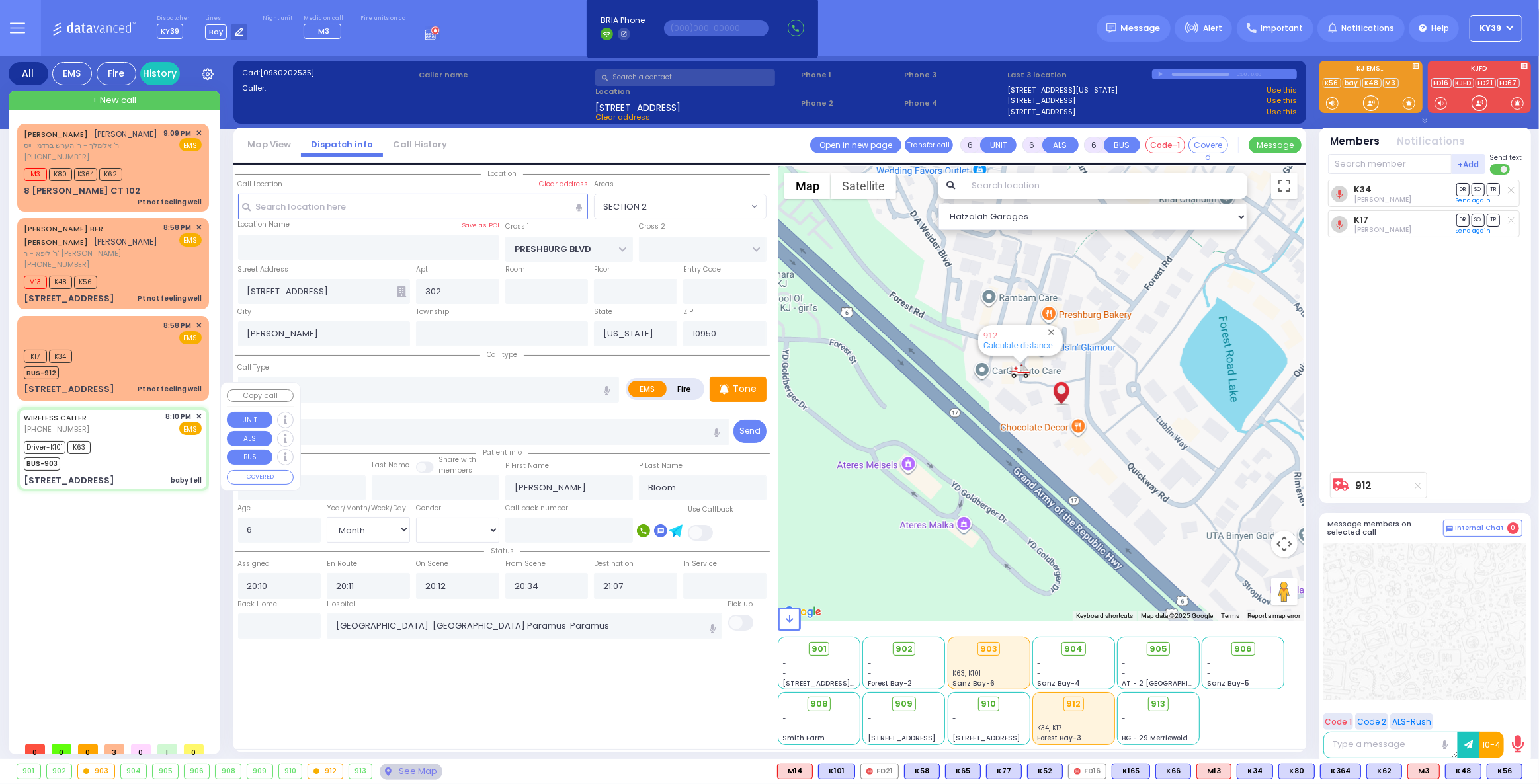
type input "203"
type input "Monroe"
select select "SECTION 2"
select select "Hatzalah Garages"
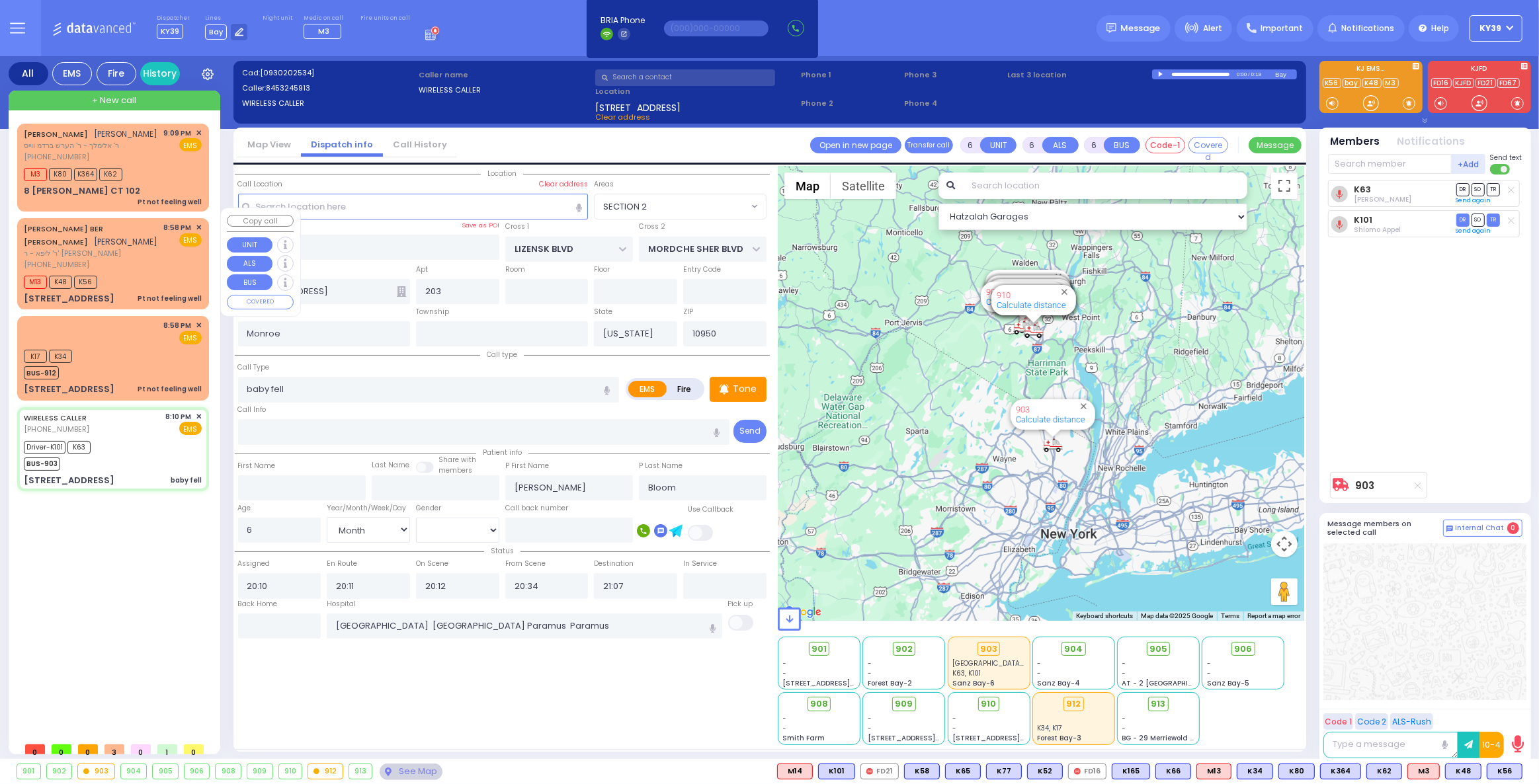
click at [118, 247] on div "SIMCHA BER STEIN שמחה בער שטיין ר' ליפא - ר' משה דוד ראזענבערג (845) 492-3521 8…" at bounding box center [113, 264] width 187 height 87
type input "1"
type input "0"
type input "1"
select select
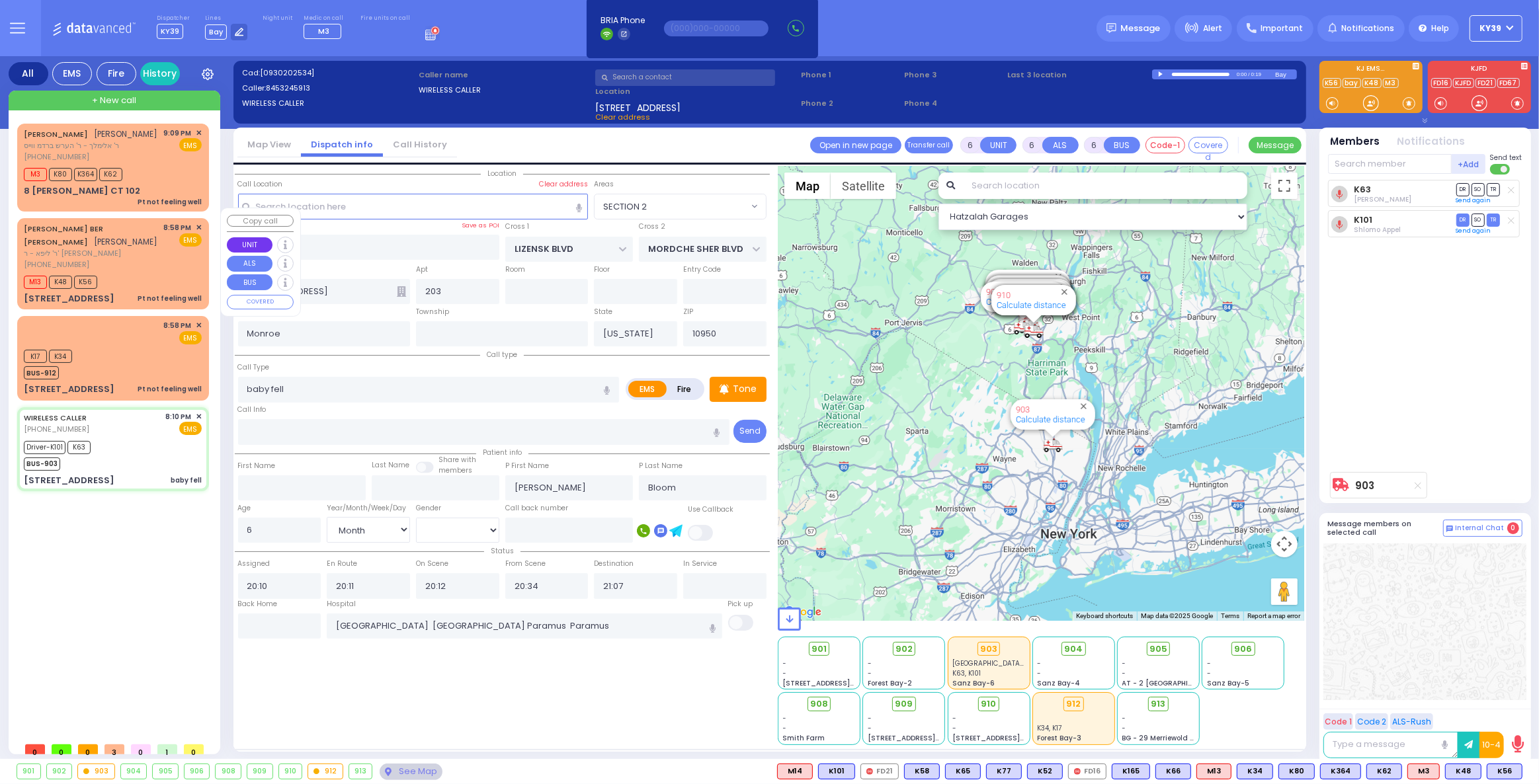
type input "Pt not feeling well"
radio input "true"
type input "SIMCHA BER"
type input "STEIN"
select select
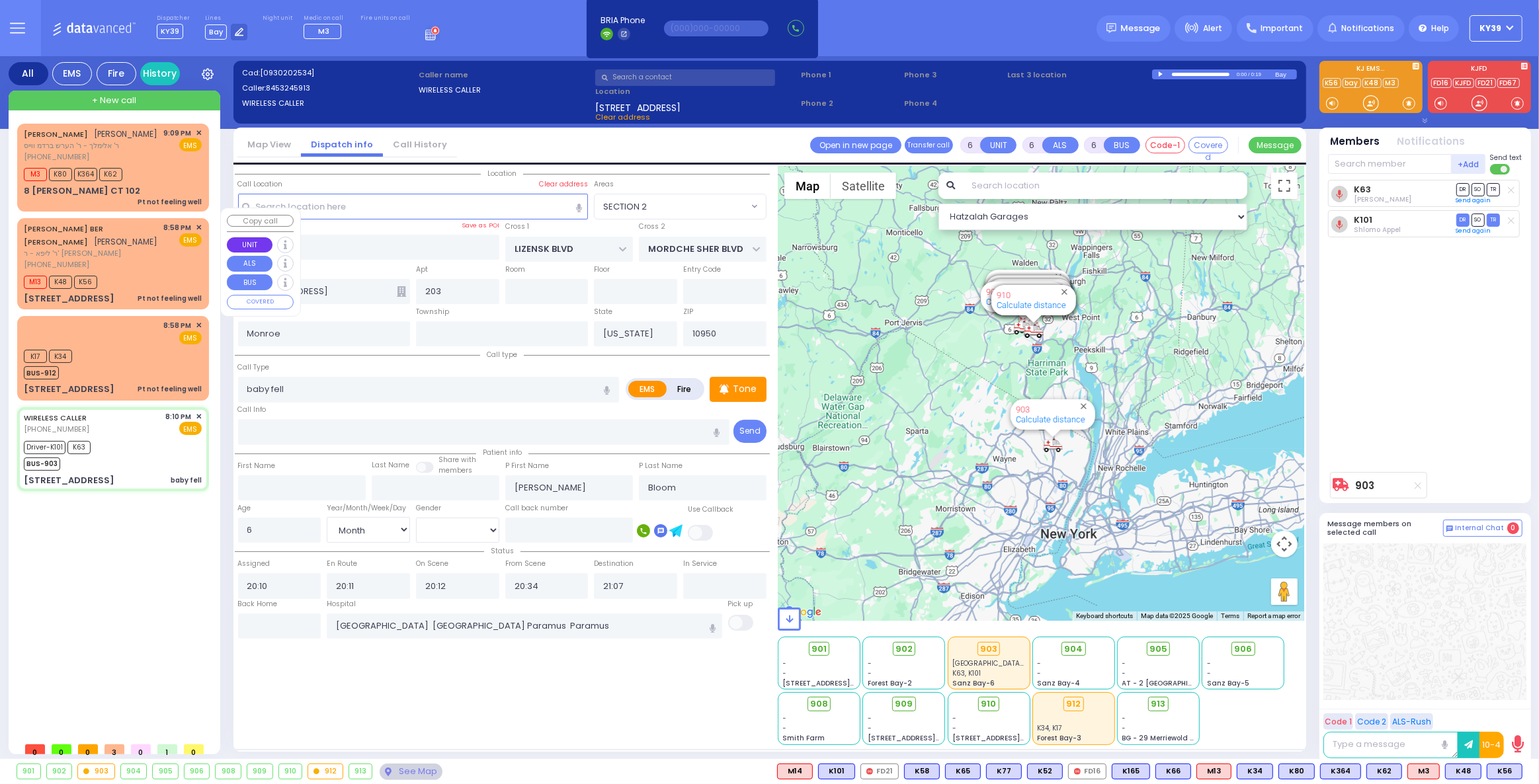
select select
type input "20:58"
type input "21:01"
select select "Hatzalah Garages"
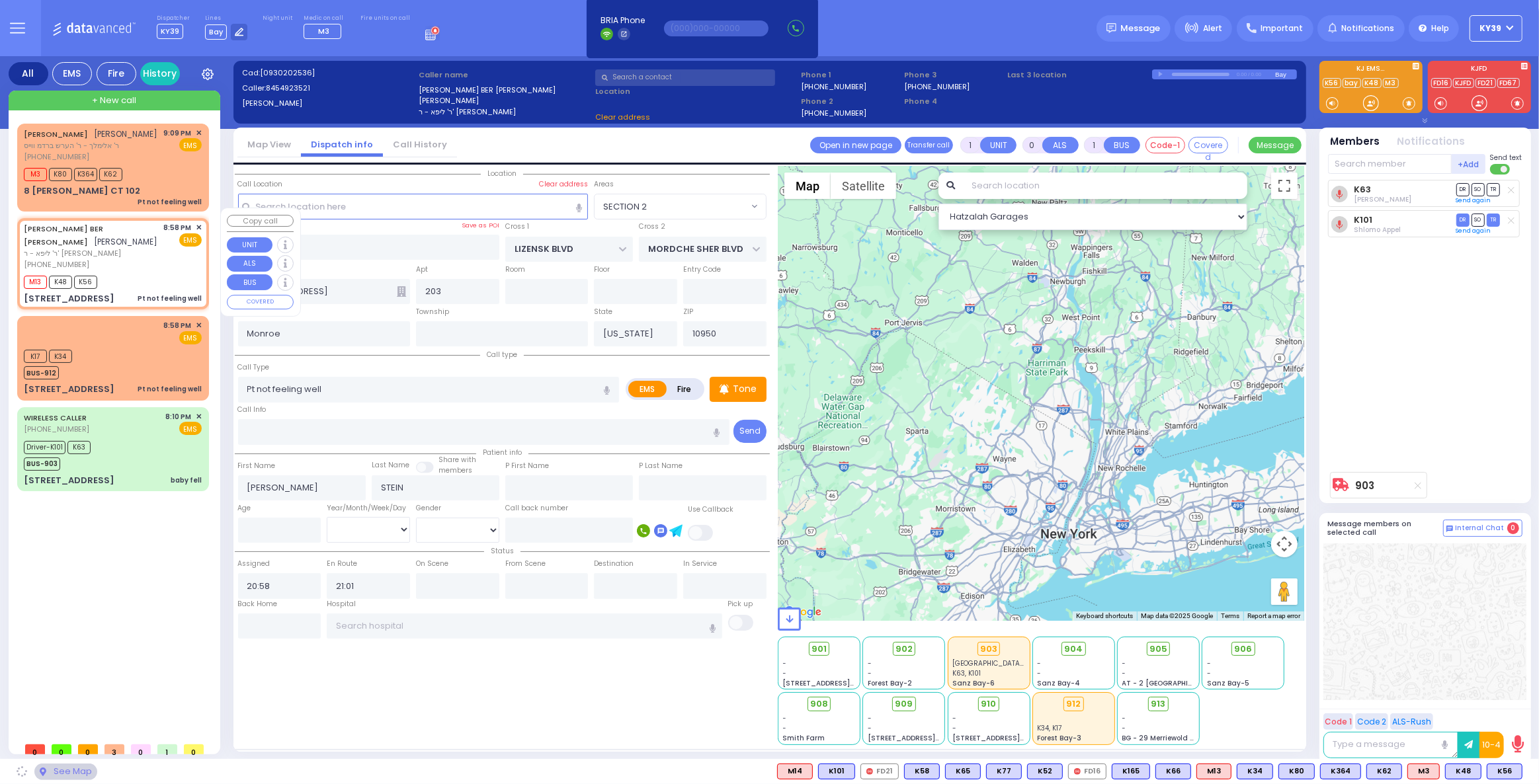
type input "SAN MARCOS DR"
type input "FORT WORTH PL"
type input "13 GALVESTON DR"
type input "102"
select select "[GEOGRAPHIC_DATA]"
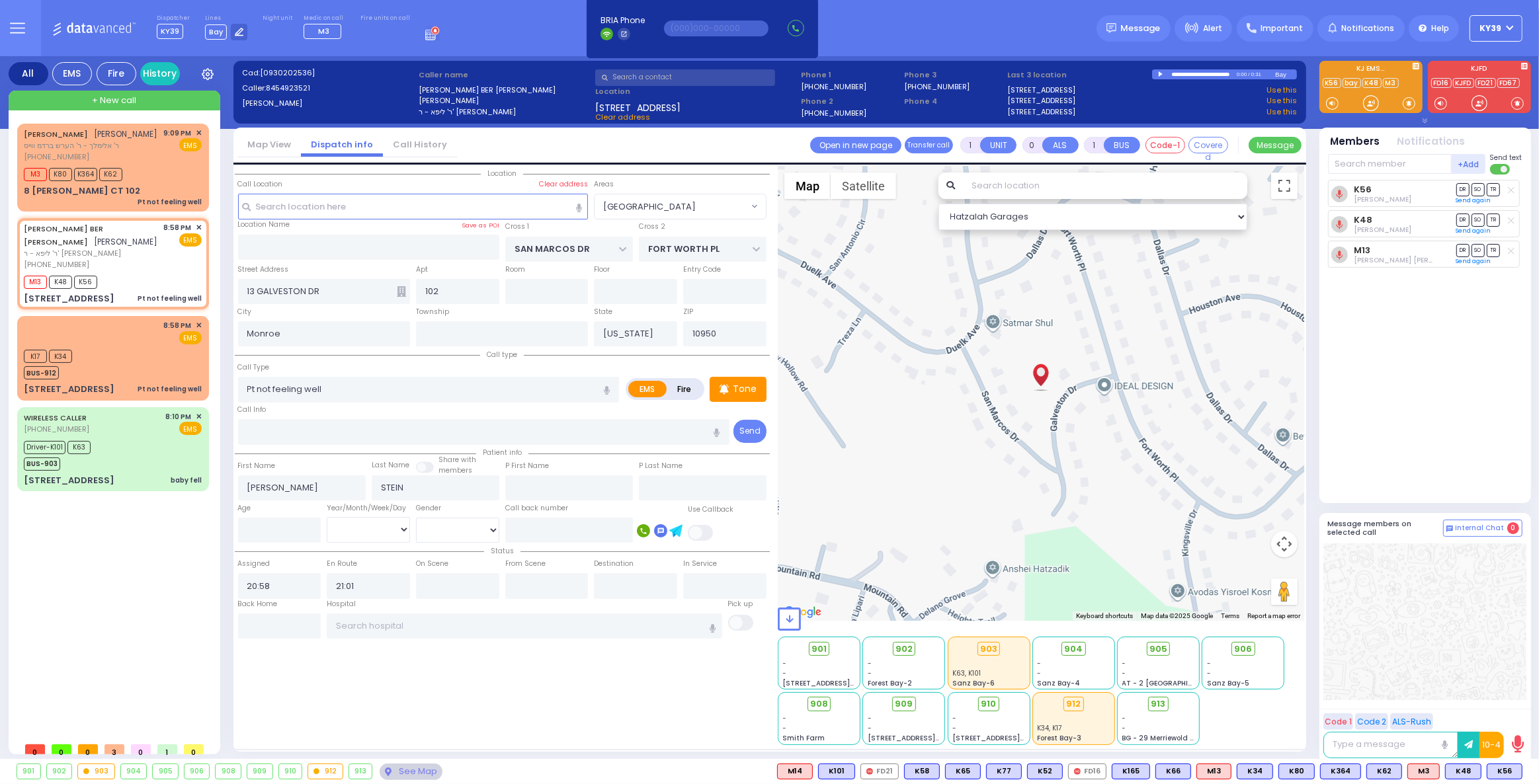
click at [1509, 187] on icon at bounding box center [1510, 190] width 6 height 7
select select
radio input "true"
select select
select select "Hatzalah Garages"
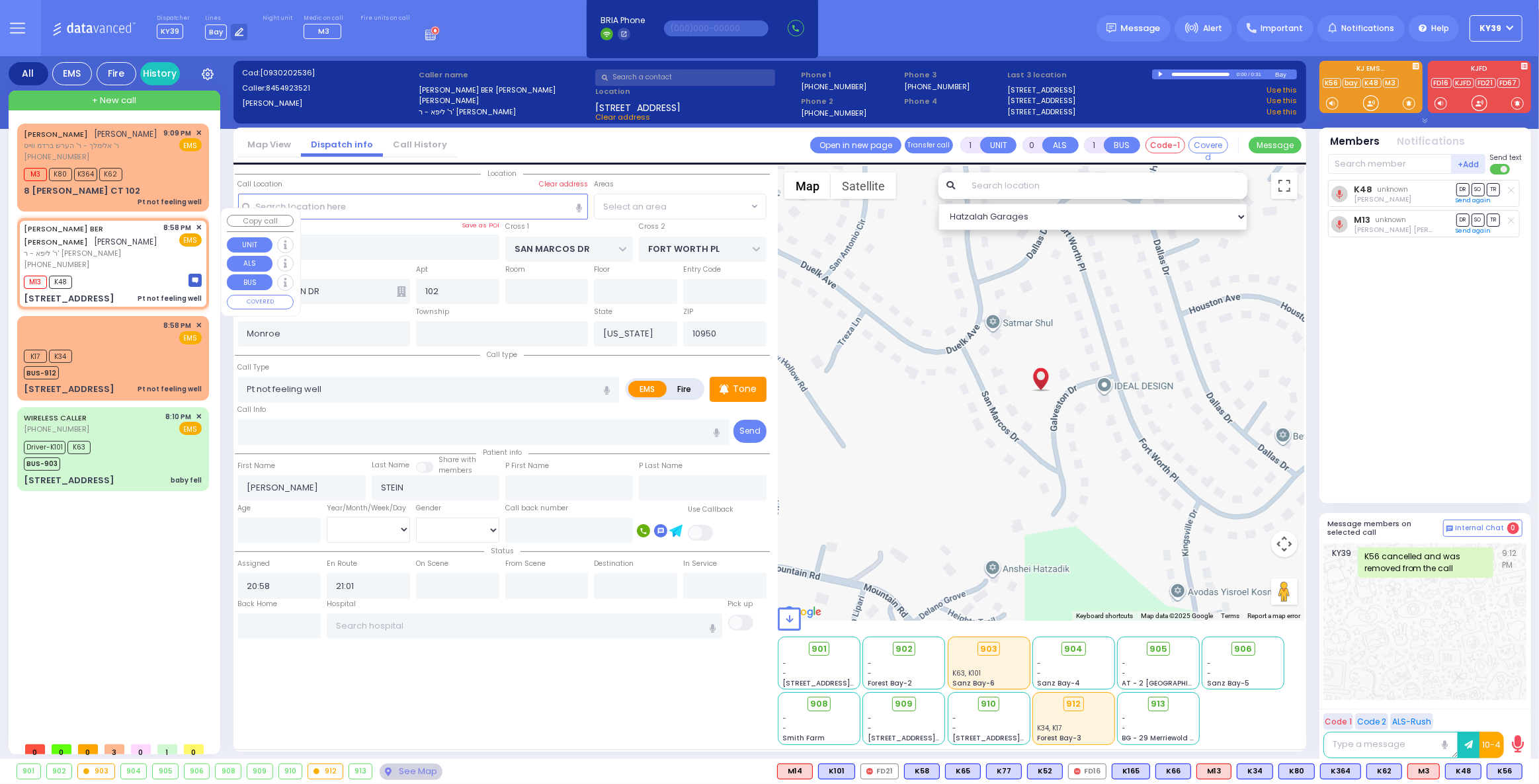
select select "[GEOGRAPHIC_DATA]"
click at [97, 320] on div "8:58 PM ✕ EMS" at bounding box center [112, 332] width 178 height 24
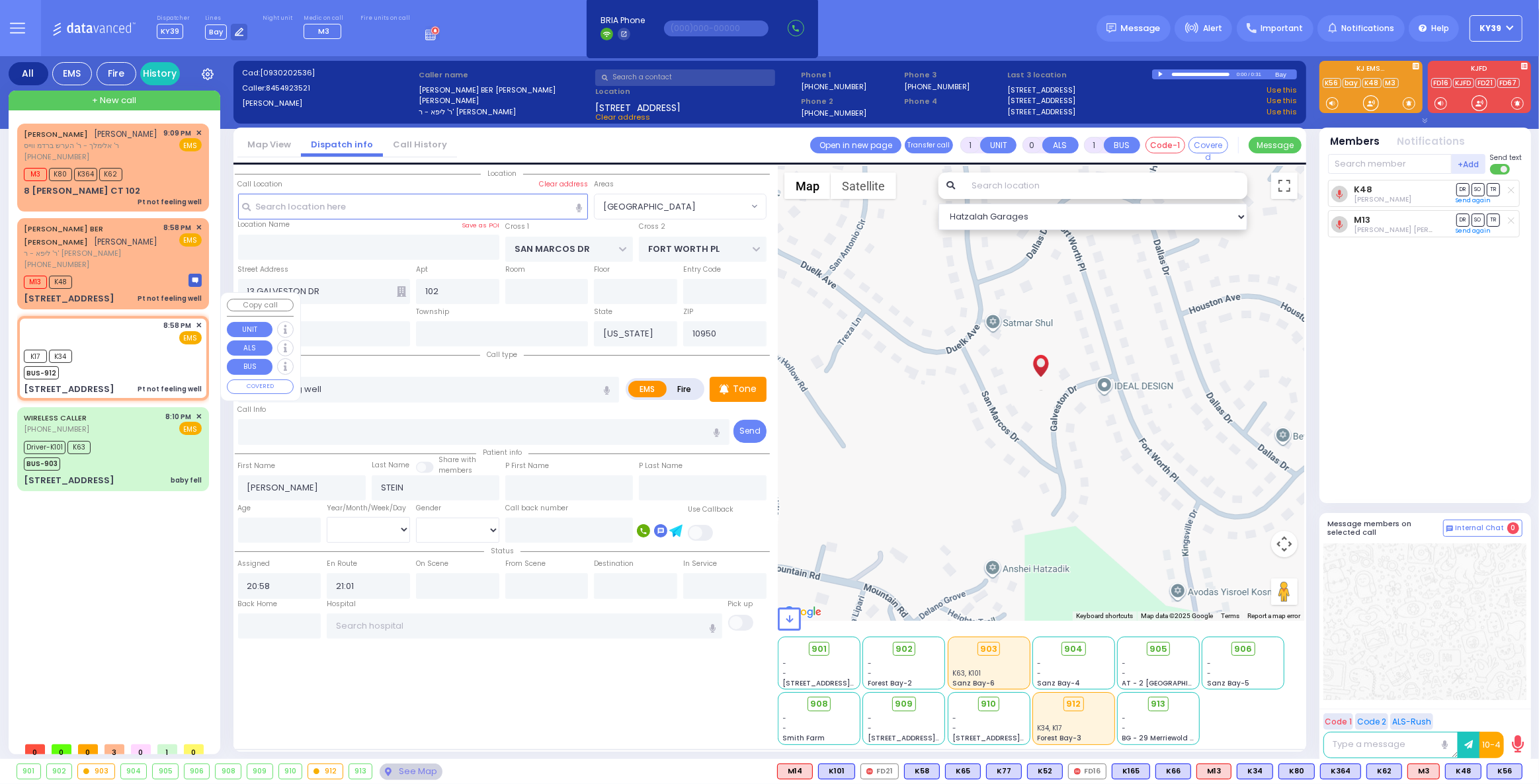
select select
radio input "true"
select select
type input "20:59"
select select "Hatzalah Garages"
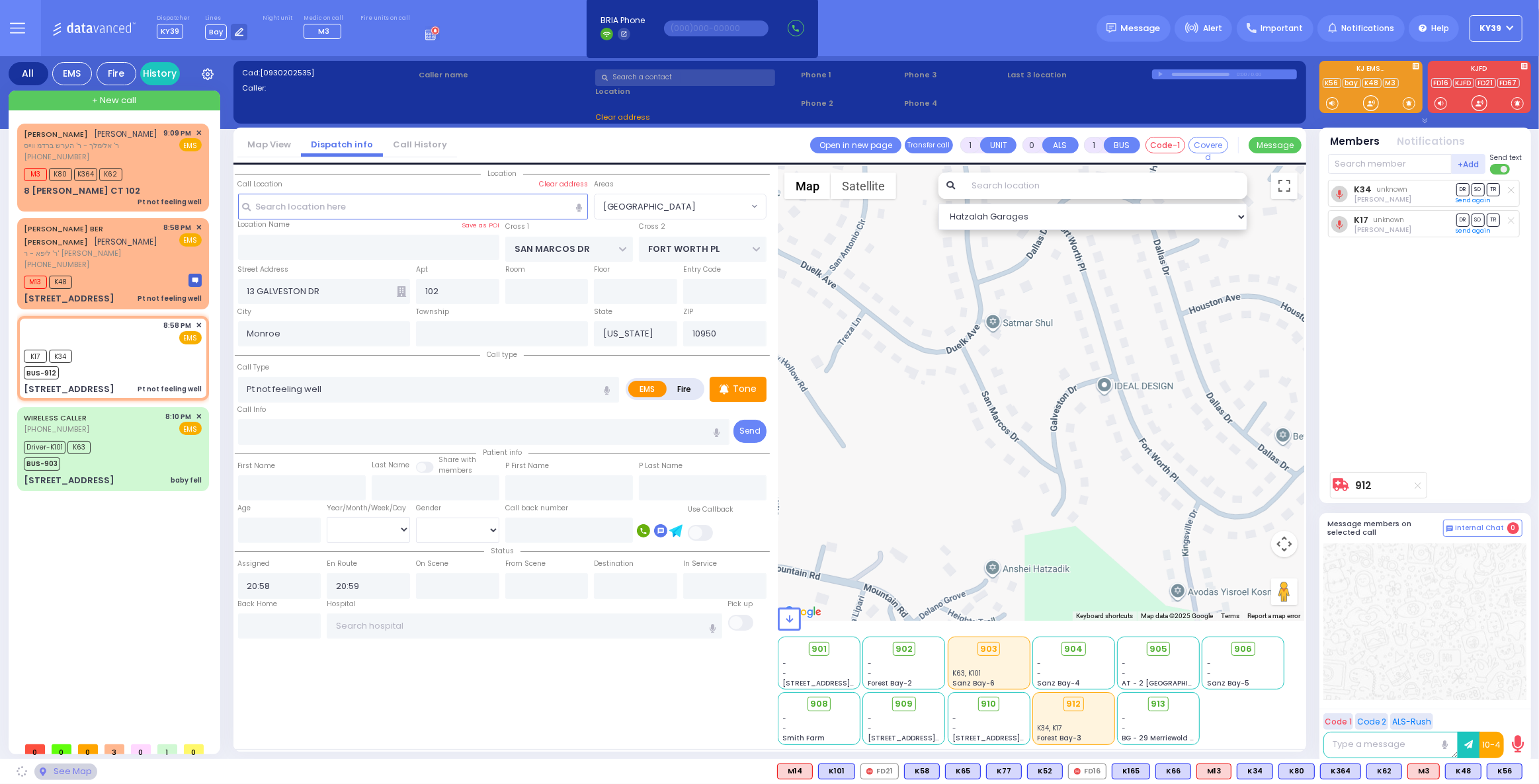
type input "PRESHBURG BLVD"
type input "4 Zlotchev Way"
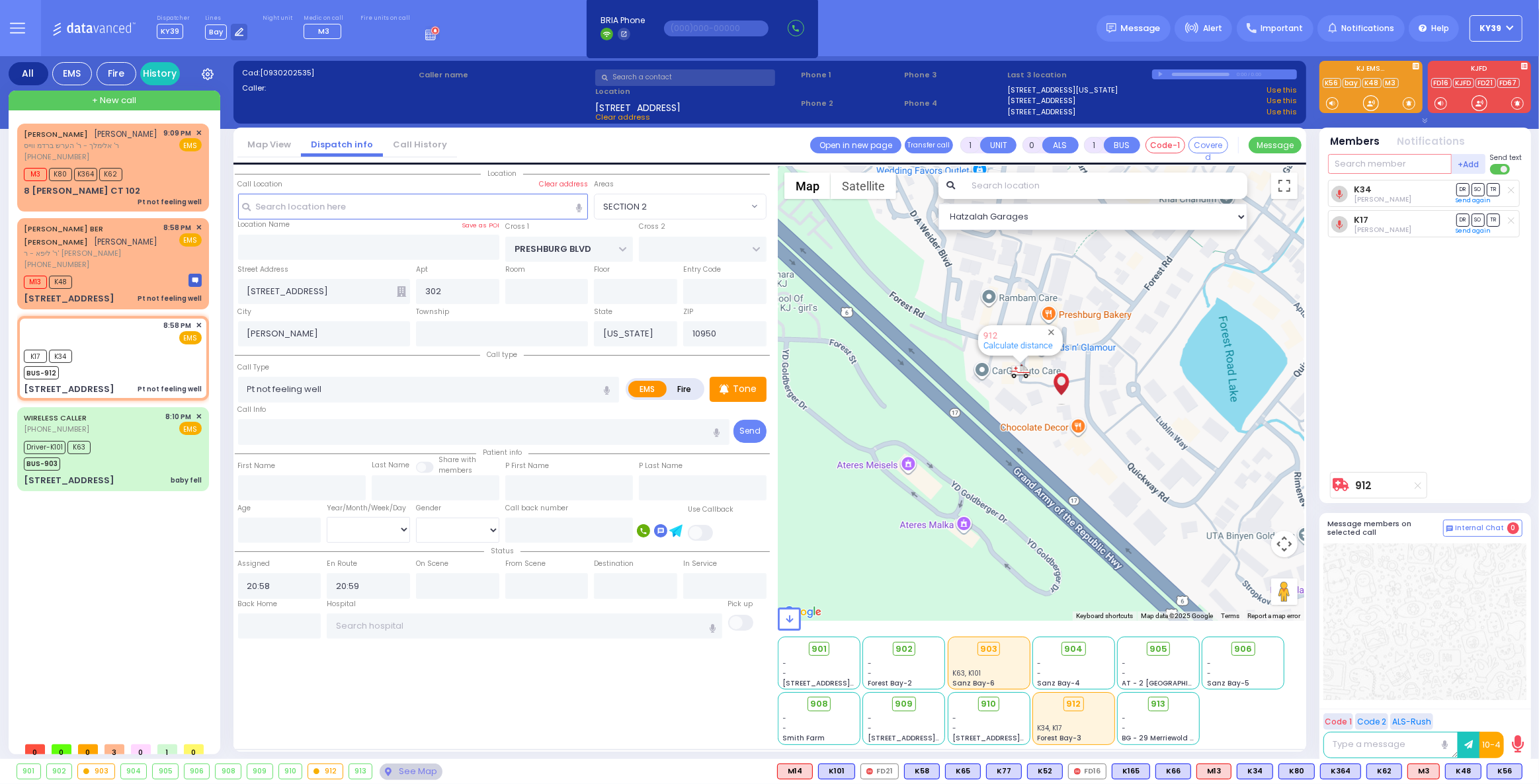
click at [1364, 165] on input "text" at bounding box center [1389, 164] width 123 height 20
click at [137, 159] on div "(845) 783-1386" at bounding box center [91, 157] width 134 height 11
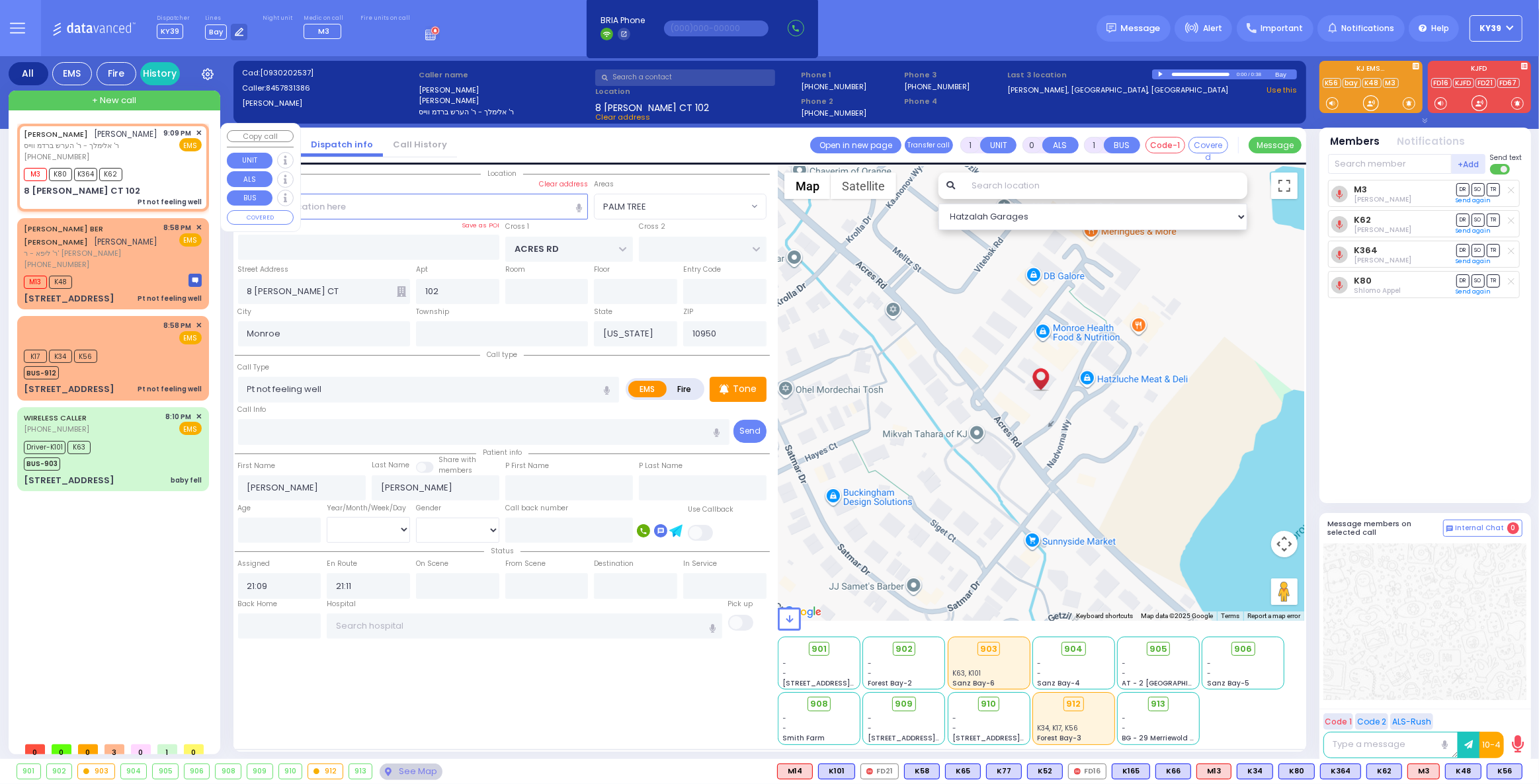
click at [125, 144] on span "ר' אלימלך - ר' הערש ברדמ ווייס" at bounding box center [91, 146] width 134 height 11
click at [1521, 772] on button at bounding box center [1517, 771] width 6 height 15
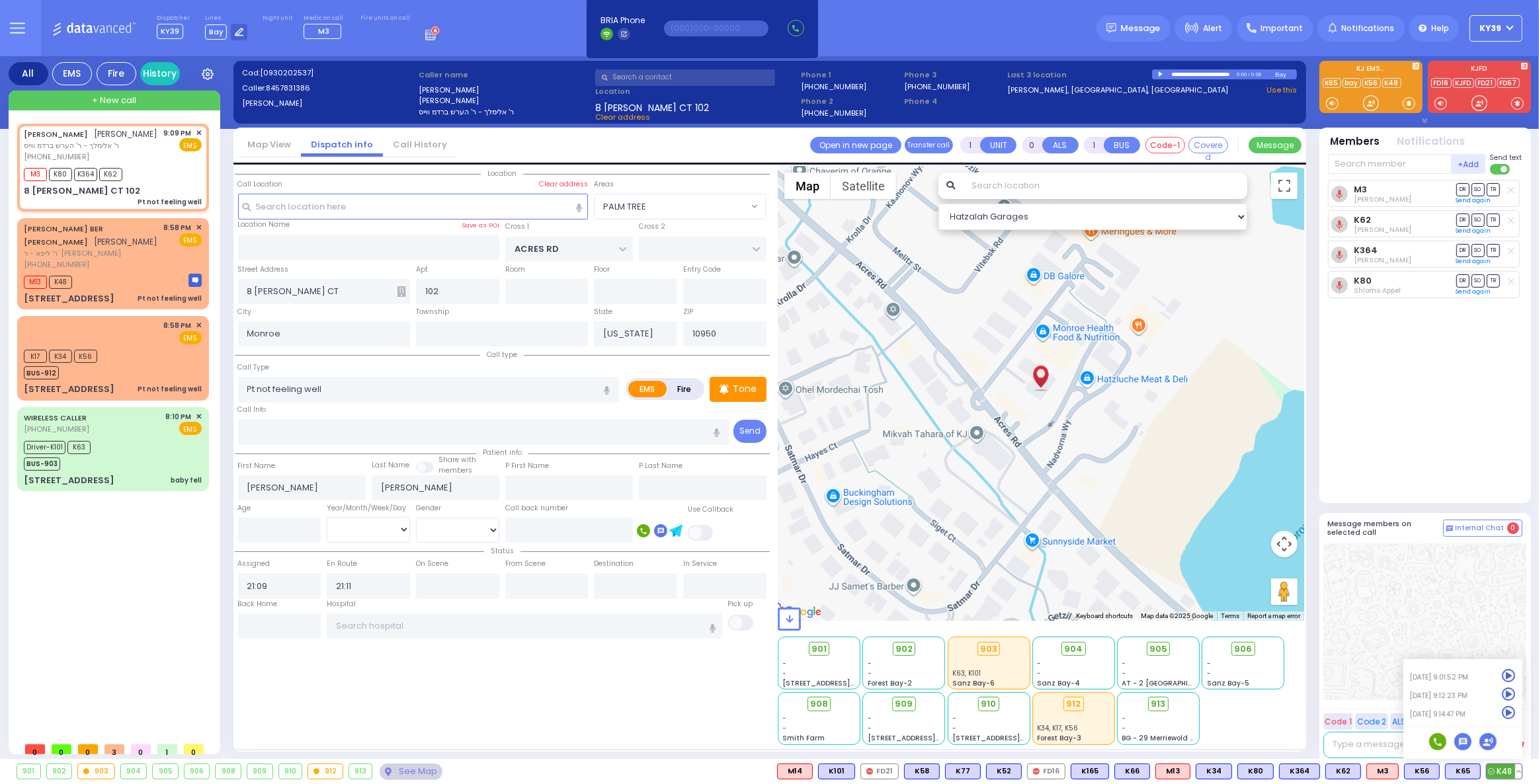
click at [1509, 713] on icon at bounding box center [1508, 712] width 14 height 14
click at [128, 247] on div "SIMCHA BER STEIN שמחה בער שטיין ר' ליפא - ר' משה דוד ראזענבערג (845) 492-3521 8…" at bounding box center [113, 264] width 187 height 87
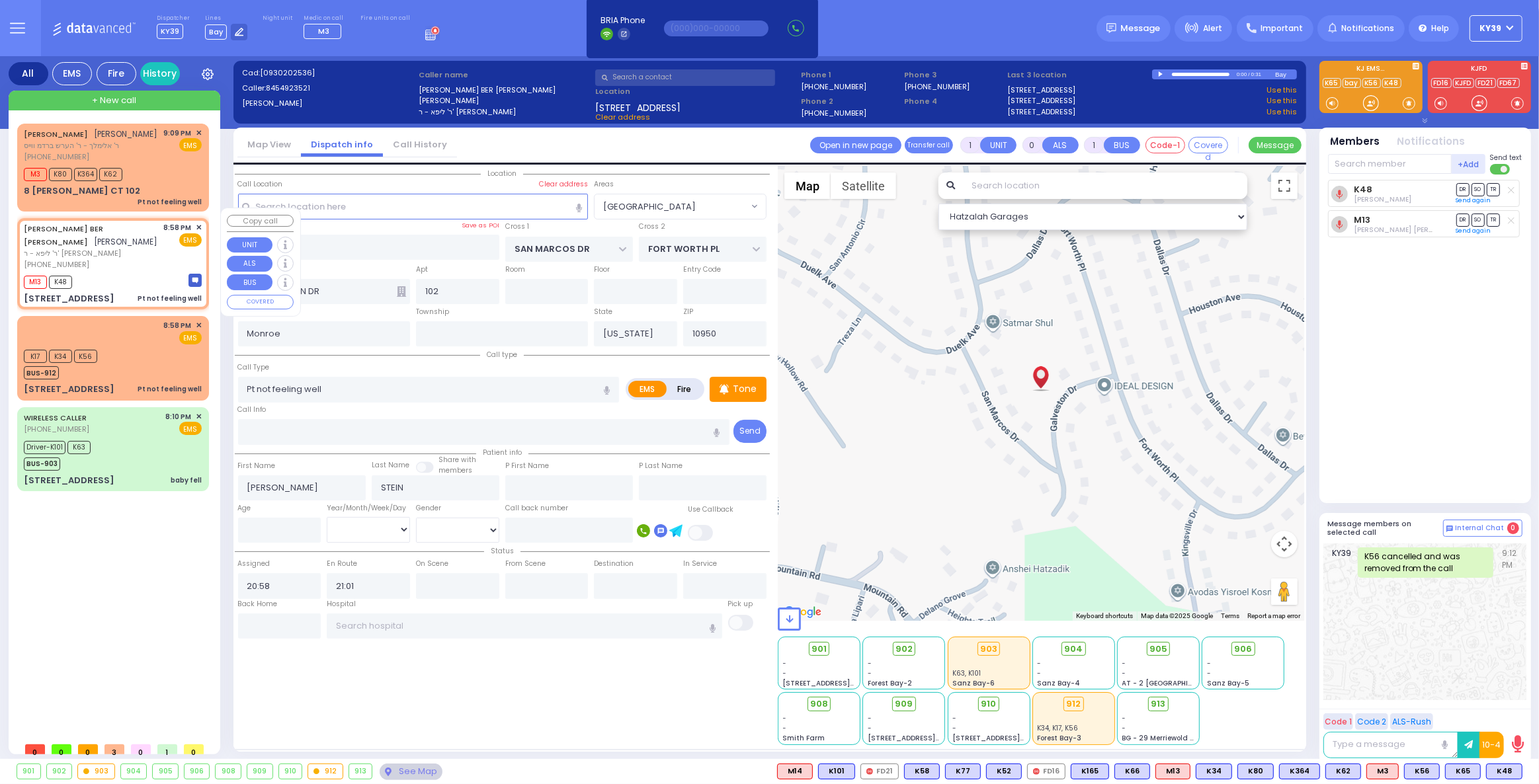
click at [197, 222] on span "✕" at bounding box center [199, 227] width 6 height 11
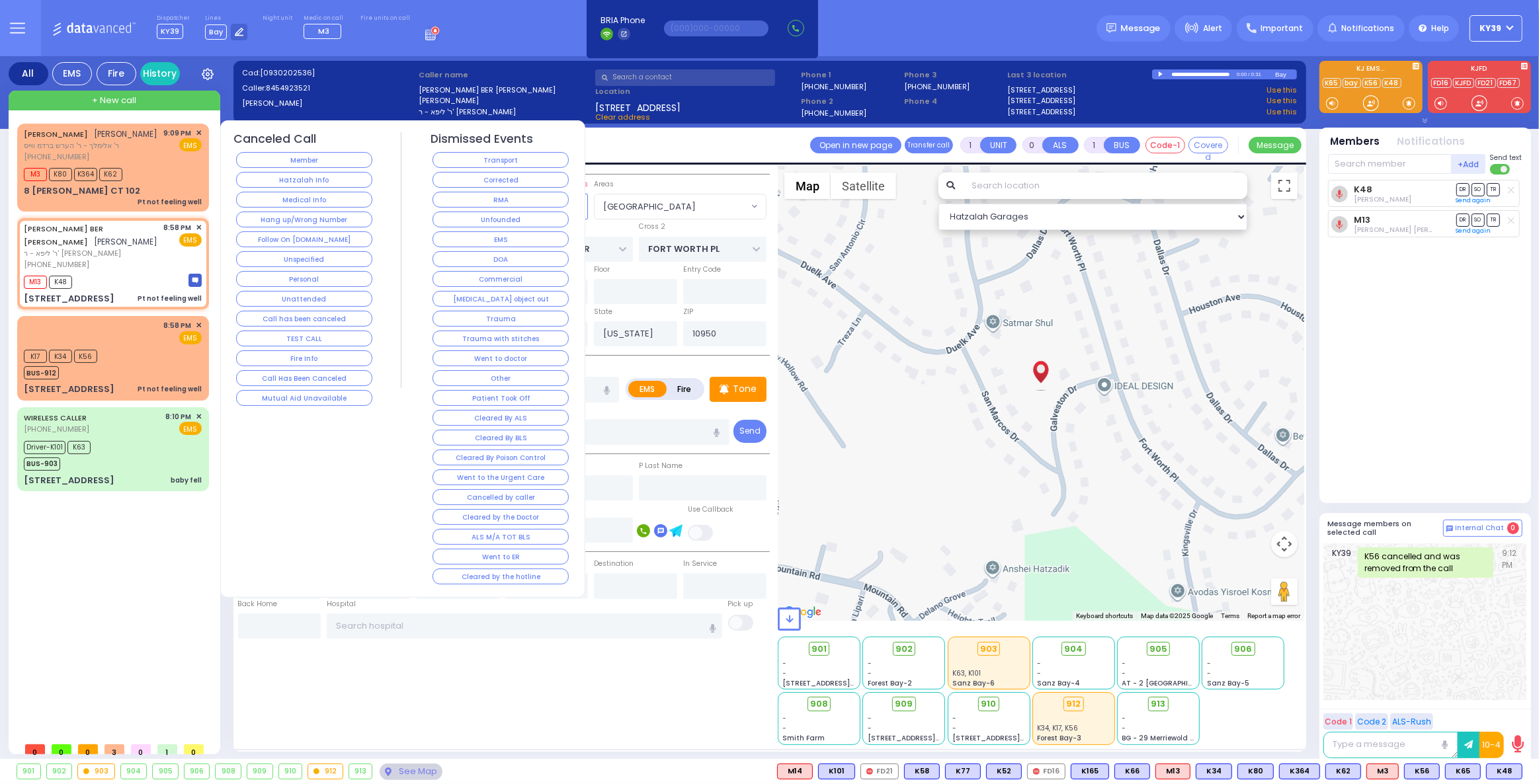
drag, startPoint x: 490, startPoint y: 465, endPoint x: 463, endPoint y: 460, distance: 27.5
click at [490, 469] on button "Went to the Urgent Care" at bounding box center [501, 477] width 136 height 15
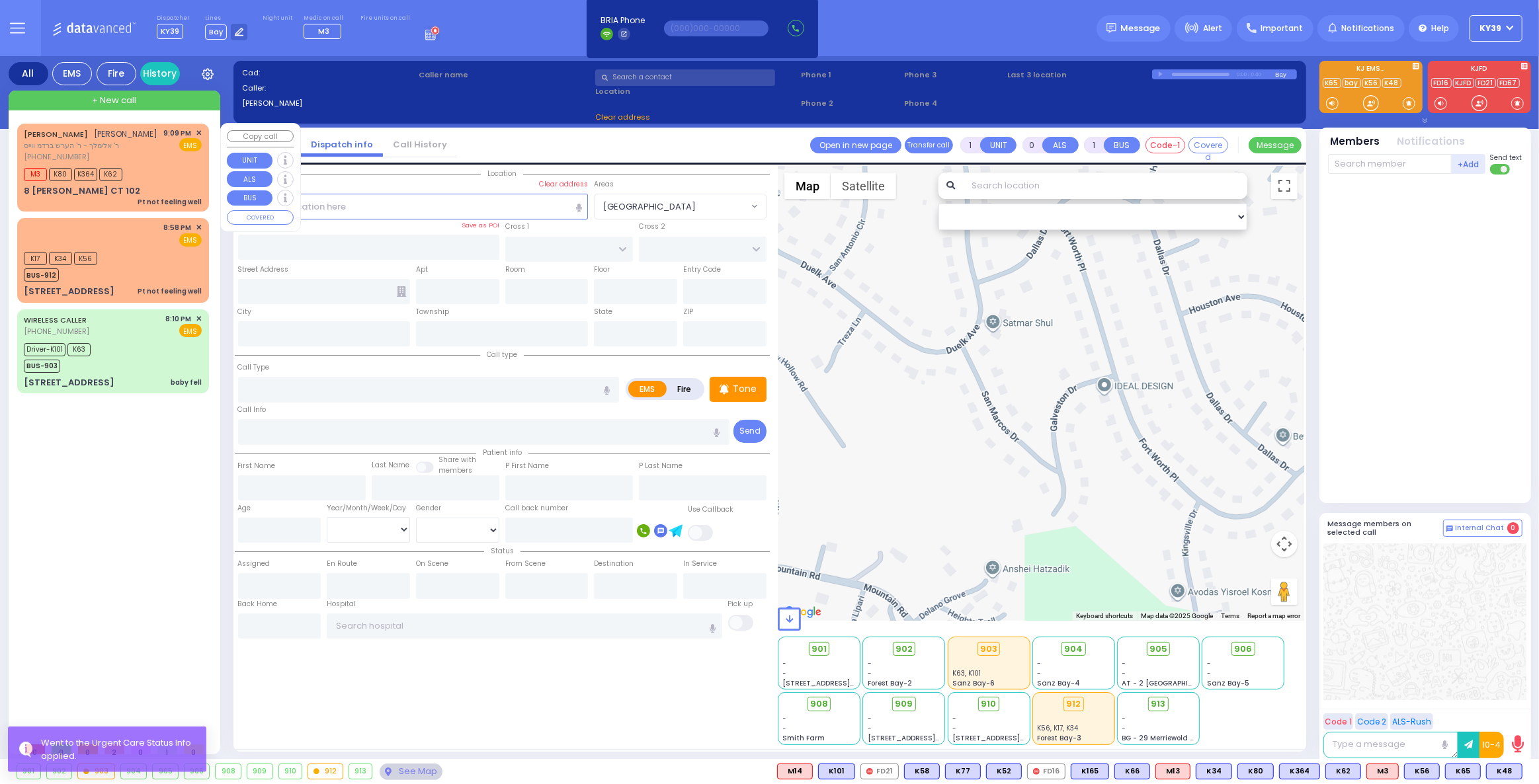
click at [169, 165] on div "M3 K80 K364 K62" at bounding box center [112, 173] width 178 height 16
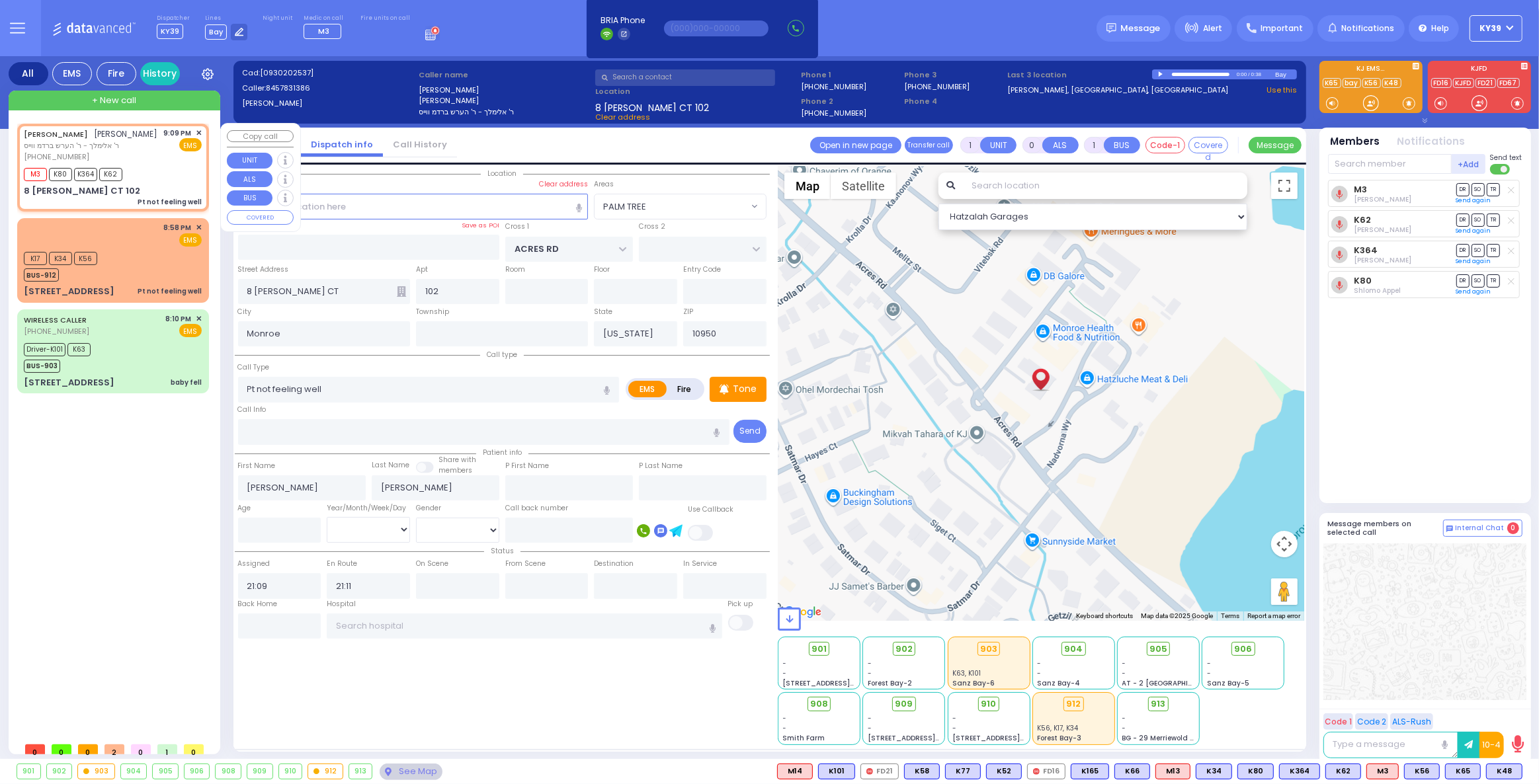
click at [153, 152] on div "(845) 783-1386" at bounding box center [91, 157] width 134 height 11
click at [152, 253] on div "K17 K34 K56 BUS-912" at bounding box center [112, 265] width 178 height 33
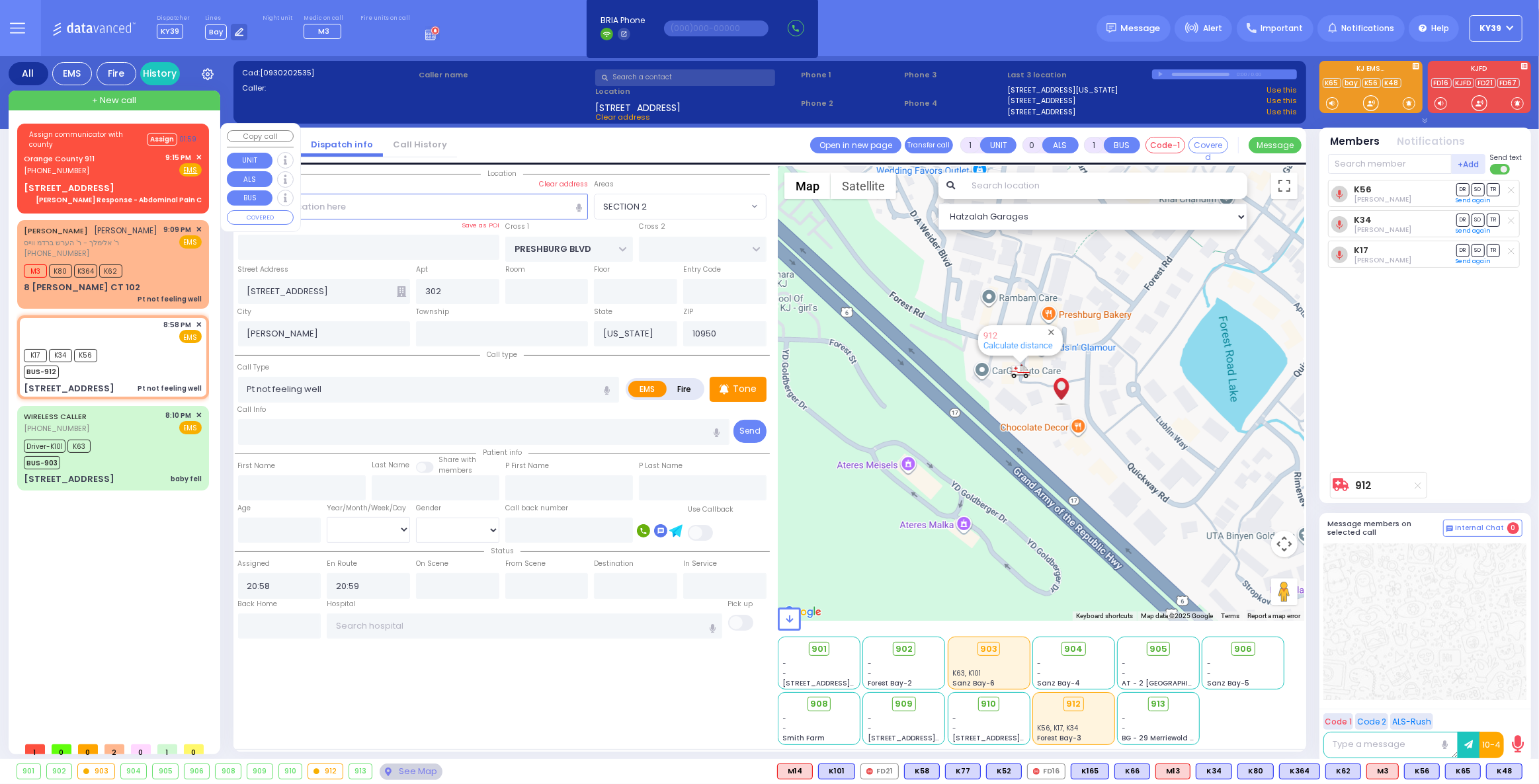
drag, startPoint x: 139, startPoint y: 168, endPoint x: 141, endPoint y: 178, distance: 10.2
click at [139, 169] on div "Orange County 911 (845) 469-0911 9:15 PM ✕ Fire EMS" at bounding box center [112, 164] width 178 height 24
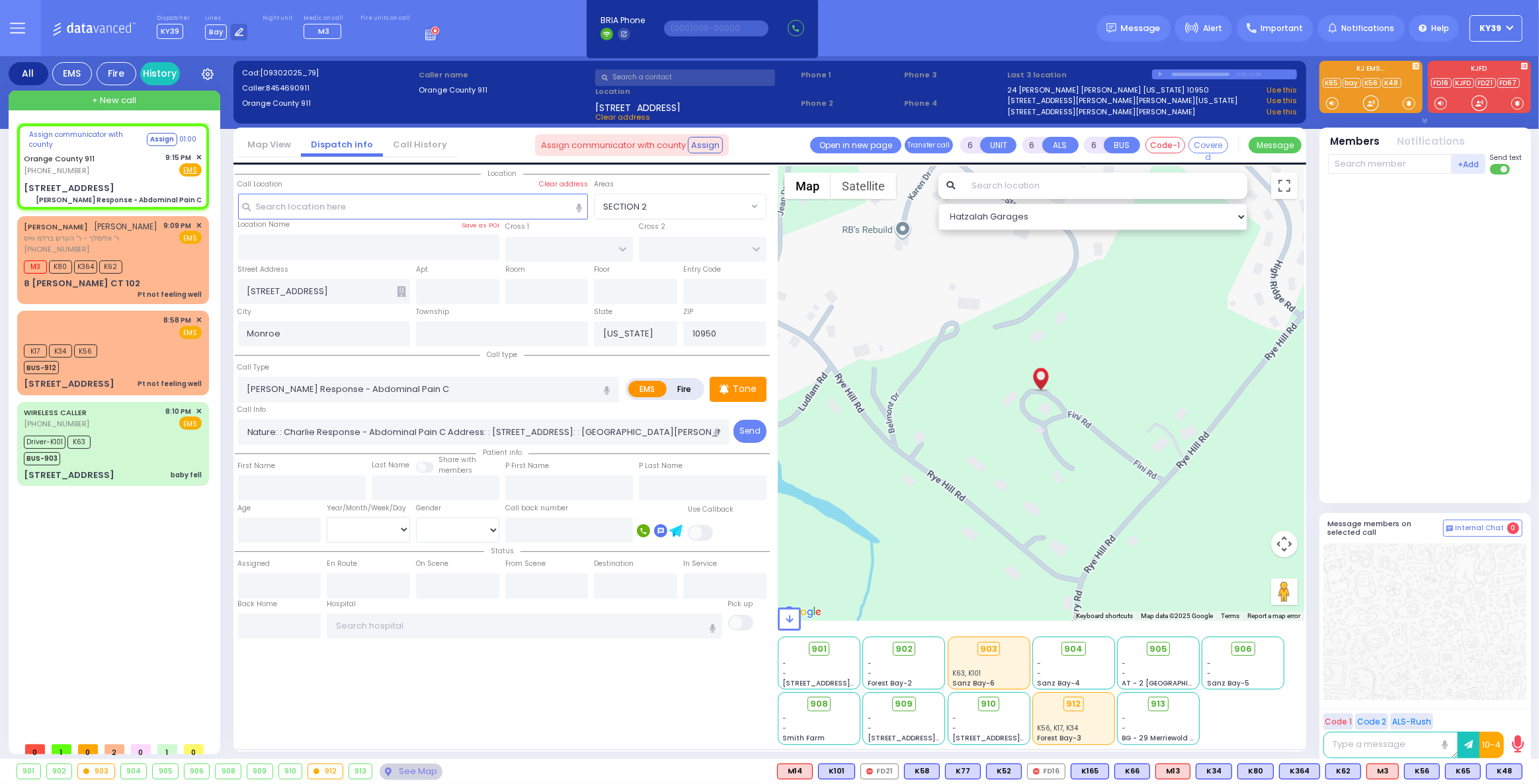
click at [1382, 659] on div at bounding box center [1425, 621] width 203 height 157
drag, startPoint x: 74, startPoint y: 237, endPoint x: 102, endPoint y: 256, distance: 33.8
click at [73, 244] on span "(845) 783-1386" at bounding box center [56, 249] width 65 height 11
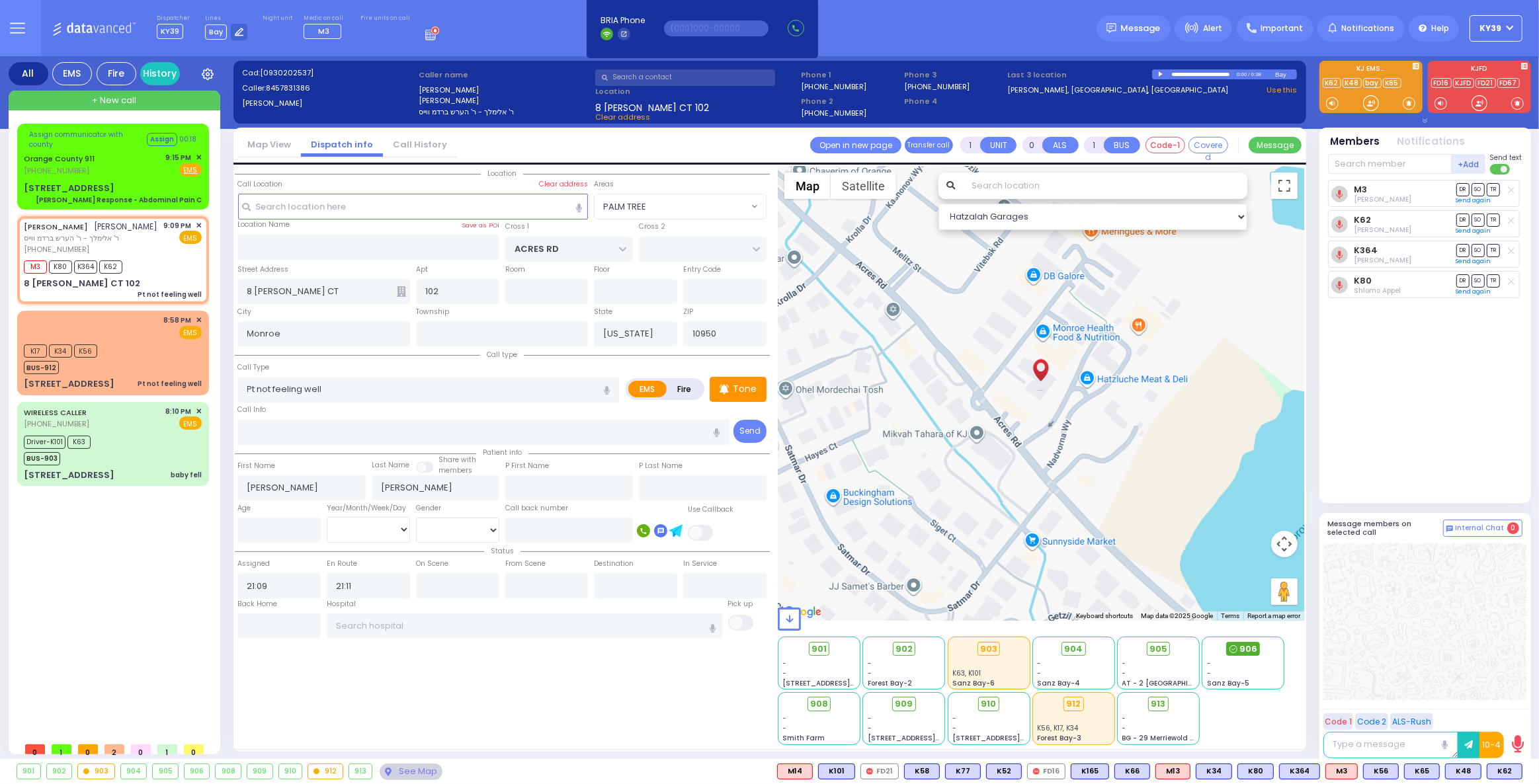
click at [1243, 646] on span "906" at bounding box center [1248, 649] width 18 height 14
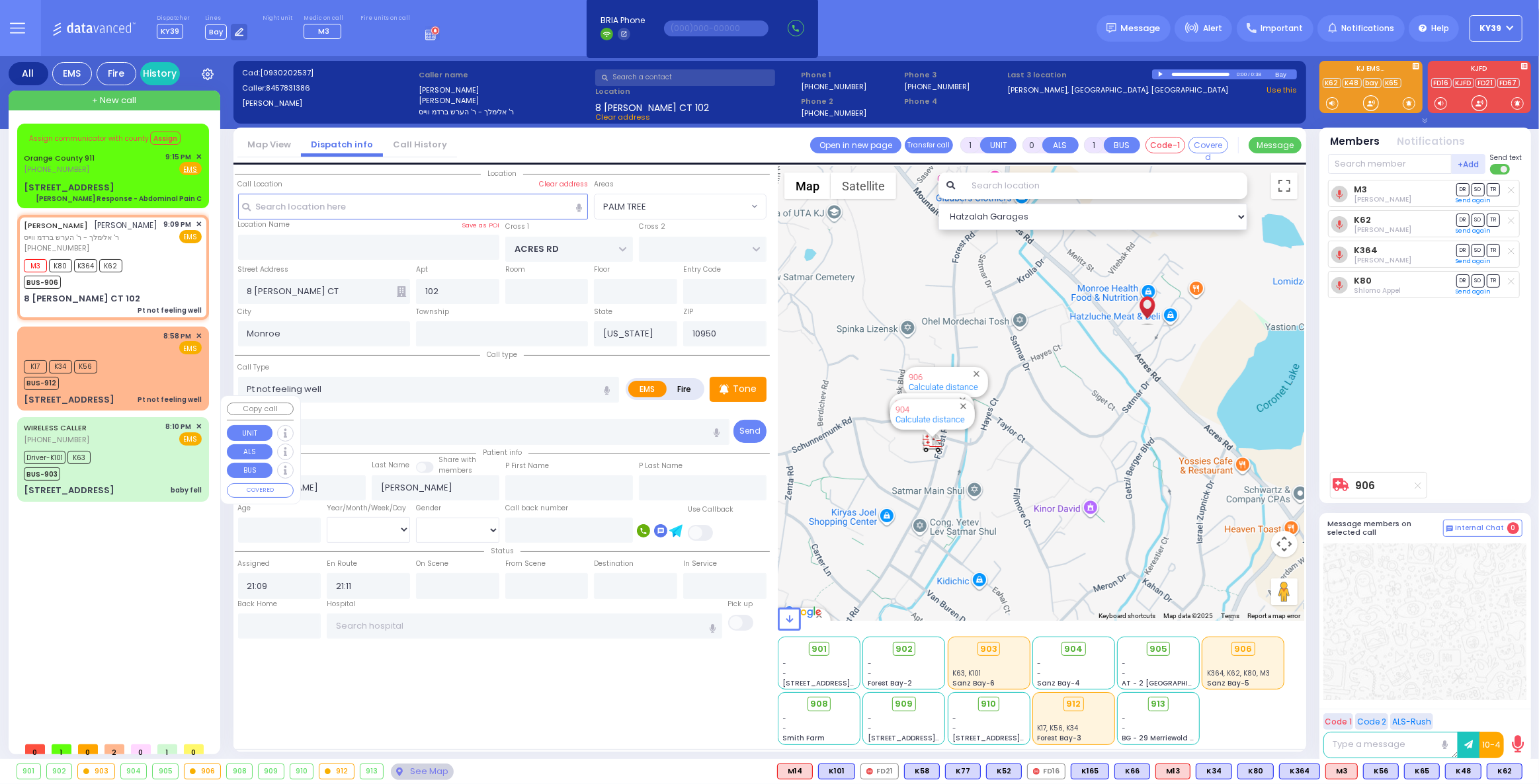
click at [142, 448] on div "Driver-K101 K63 BUS-903" at bounding box center [112, 464] width 178 height 33
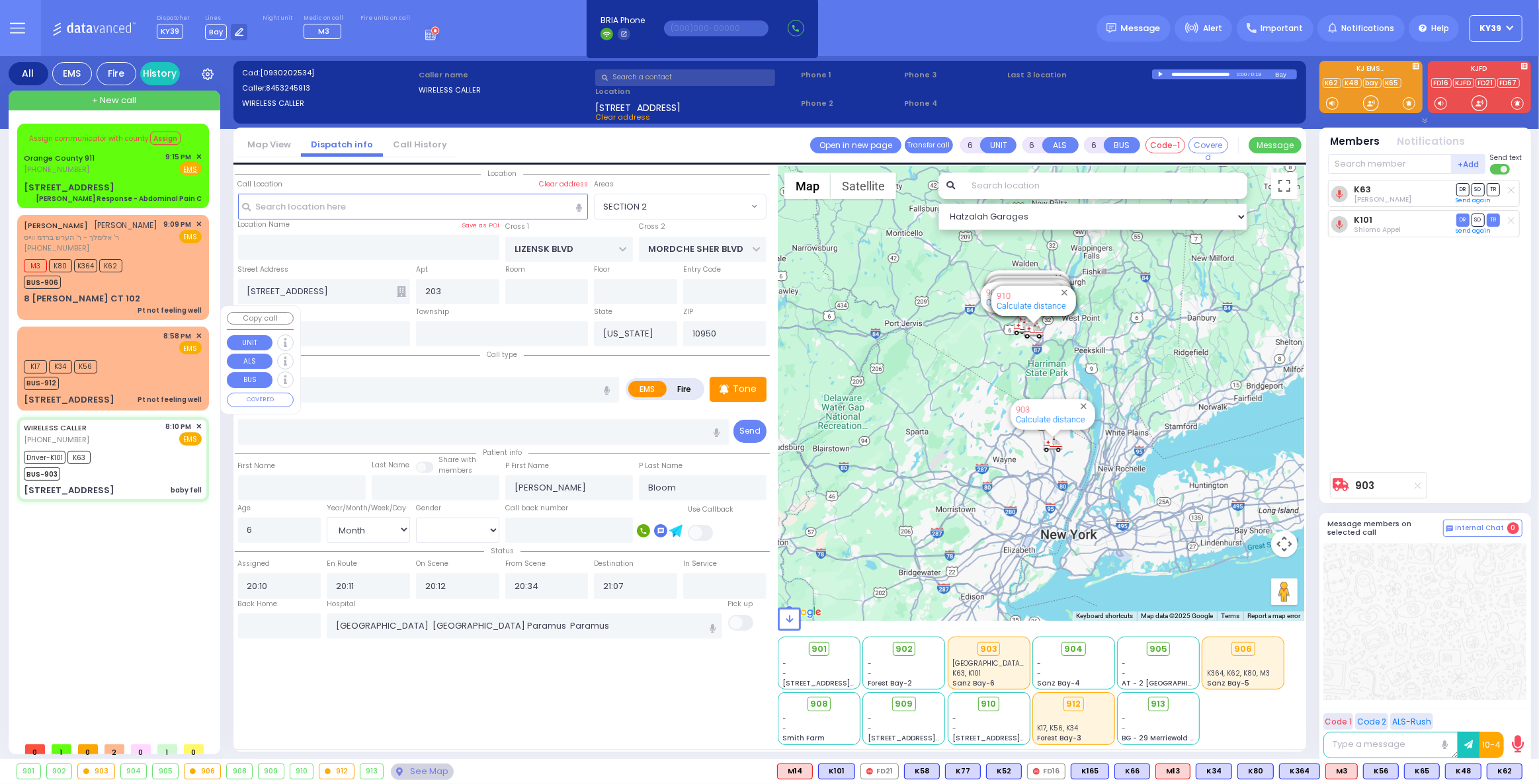
click at [135, 357] on div "K17 K34 K56 BUS-912" at bounding box center [112, 373] width 178 height 33
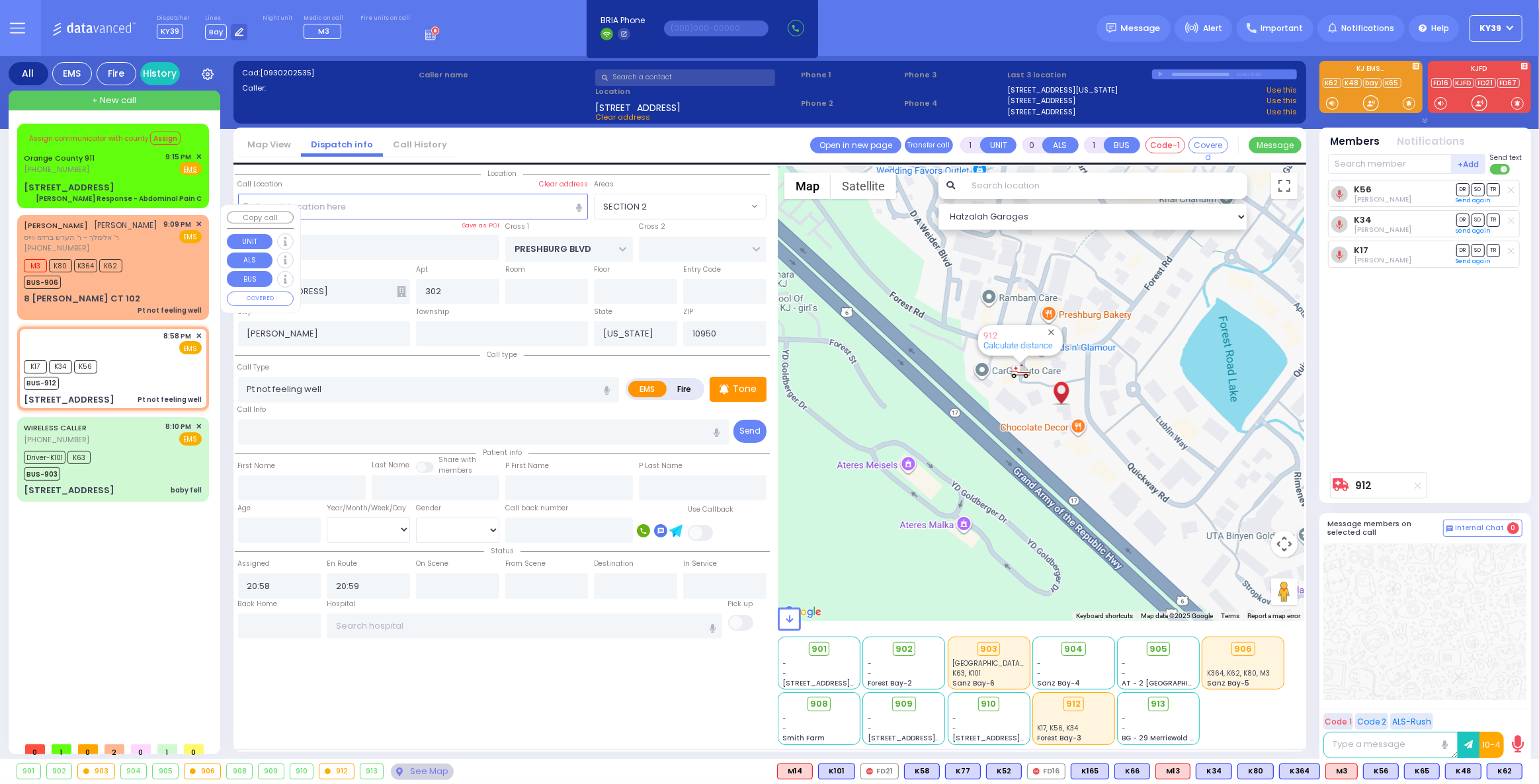
click at [111, 272] on div "BUS-906" at bounding box center [73, 280] width 99 height 16
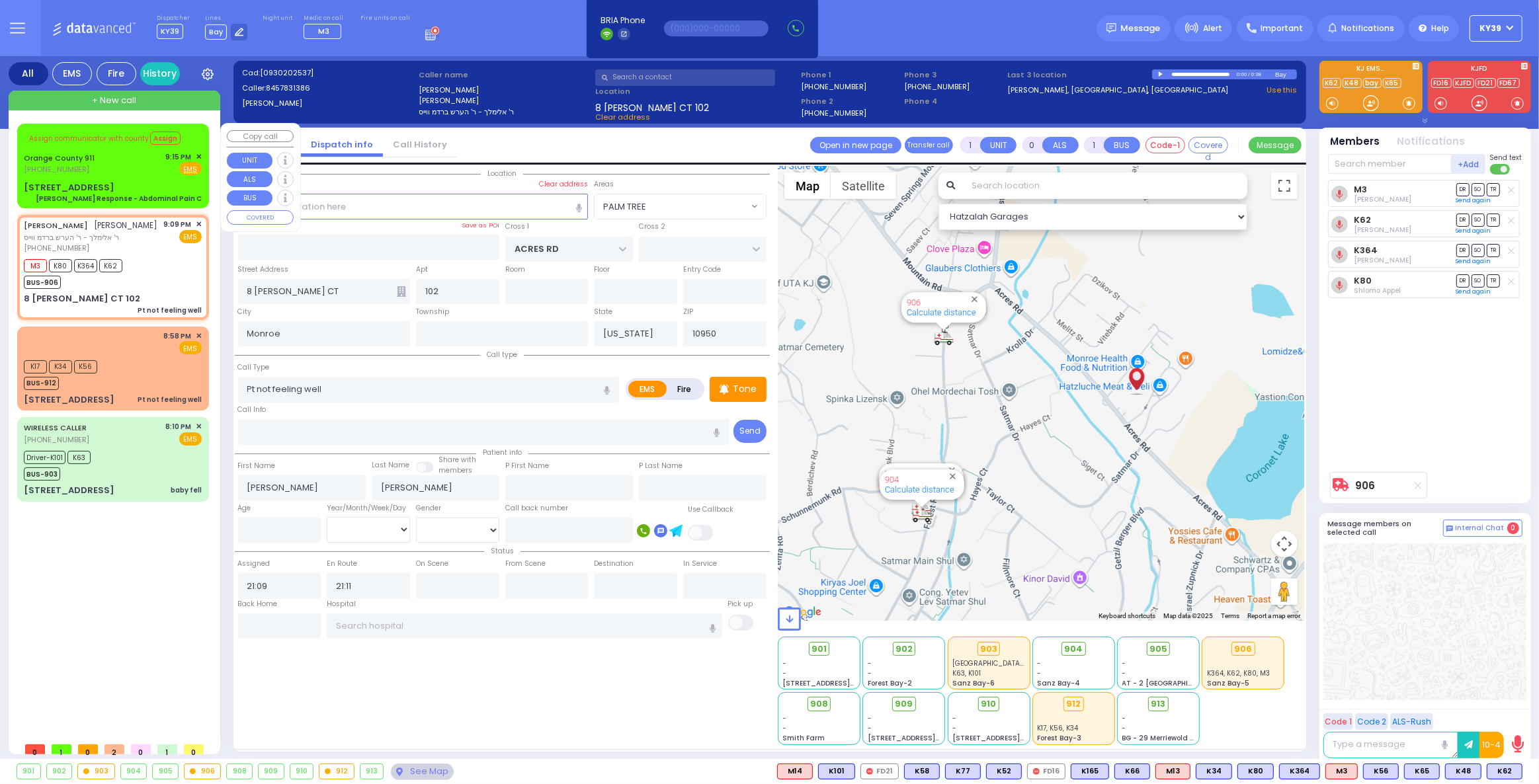
click at [123, 151] on div "Orange County 911 (845) 469-0911 9:15 PM ✕ Fire EMS" at bounding box center [112, 163] width 178 height 24
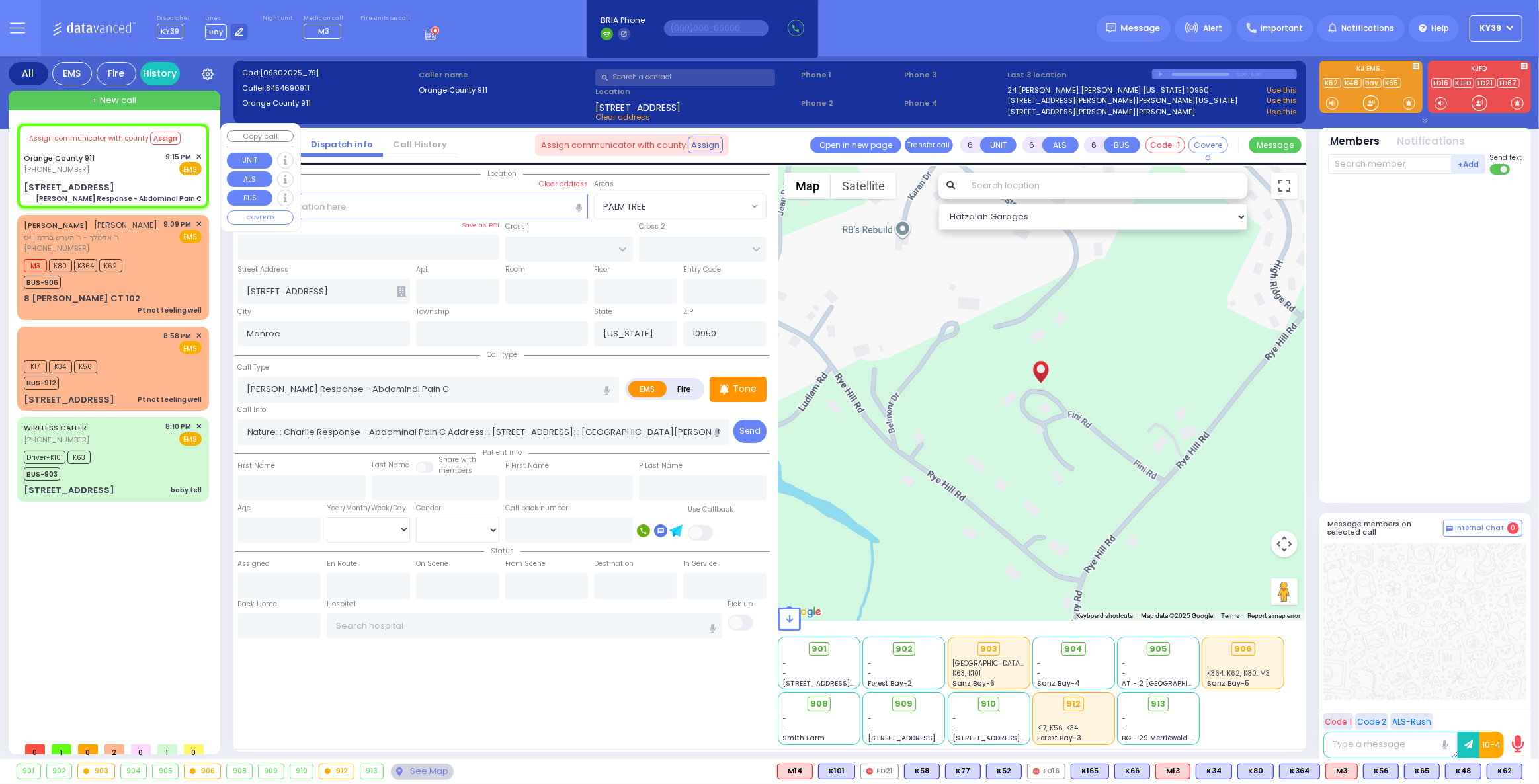
click at [105, 158] on div "Orange County 911 (845) 469-0911 9:15 PM ✕ Fire EMS" at bounding box center [112, 163] width 178 height 24
click at [120, 169] on div "Orange County 911 (845) 469-0911 9:15 PM ✕ Fire EMS" at bounding box center [112, 163] width 178 height 24
click at [1369, 167] on input "text" at bounding box center [1389, 164] width 123 height 20
click at [79, 167] on div "(845) 469-0911" at bounding box center [61, 169] width 75 height 11
click at [1353, 164] on input "text" at bounding box center [1389, 164] width 123 height 20
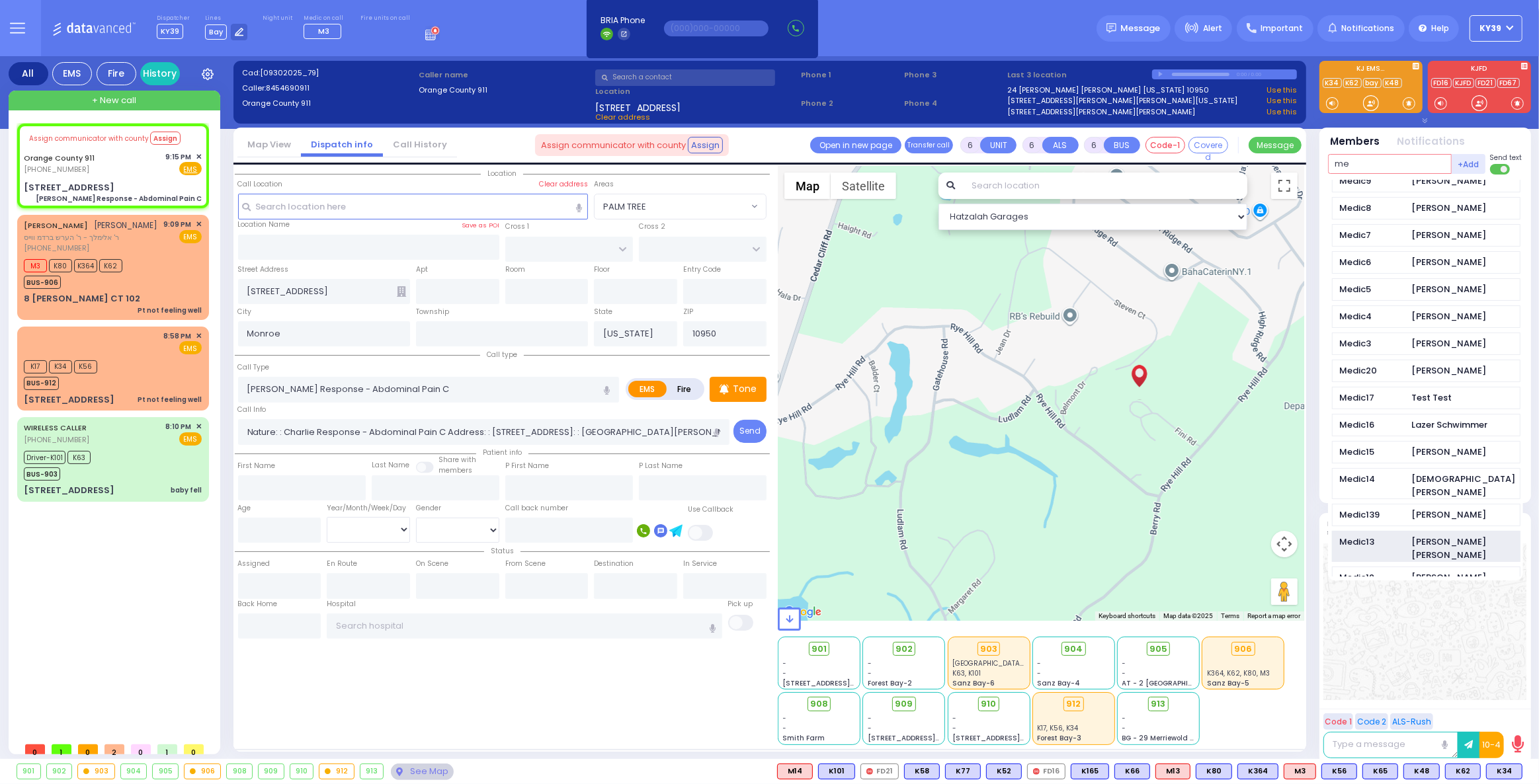
scroll to position [721, 0]
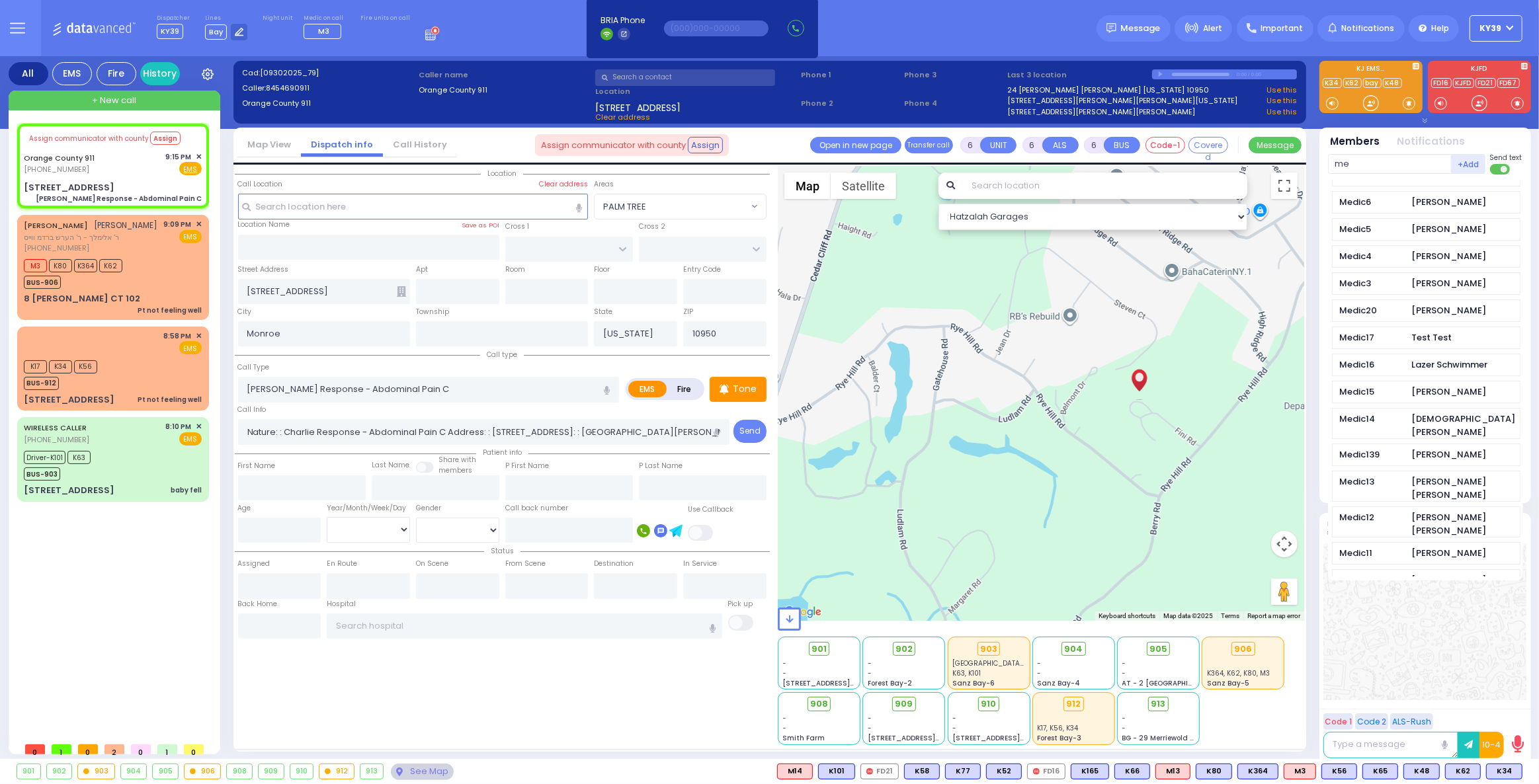
click at [1391, 475] on div "Medic13" at bounding box center [1371, 481] width 66 height 14
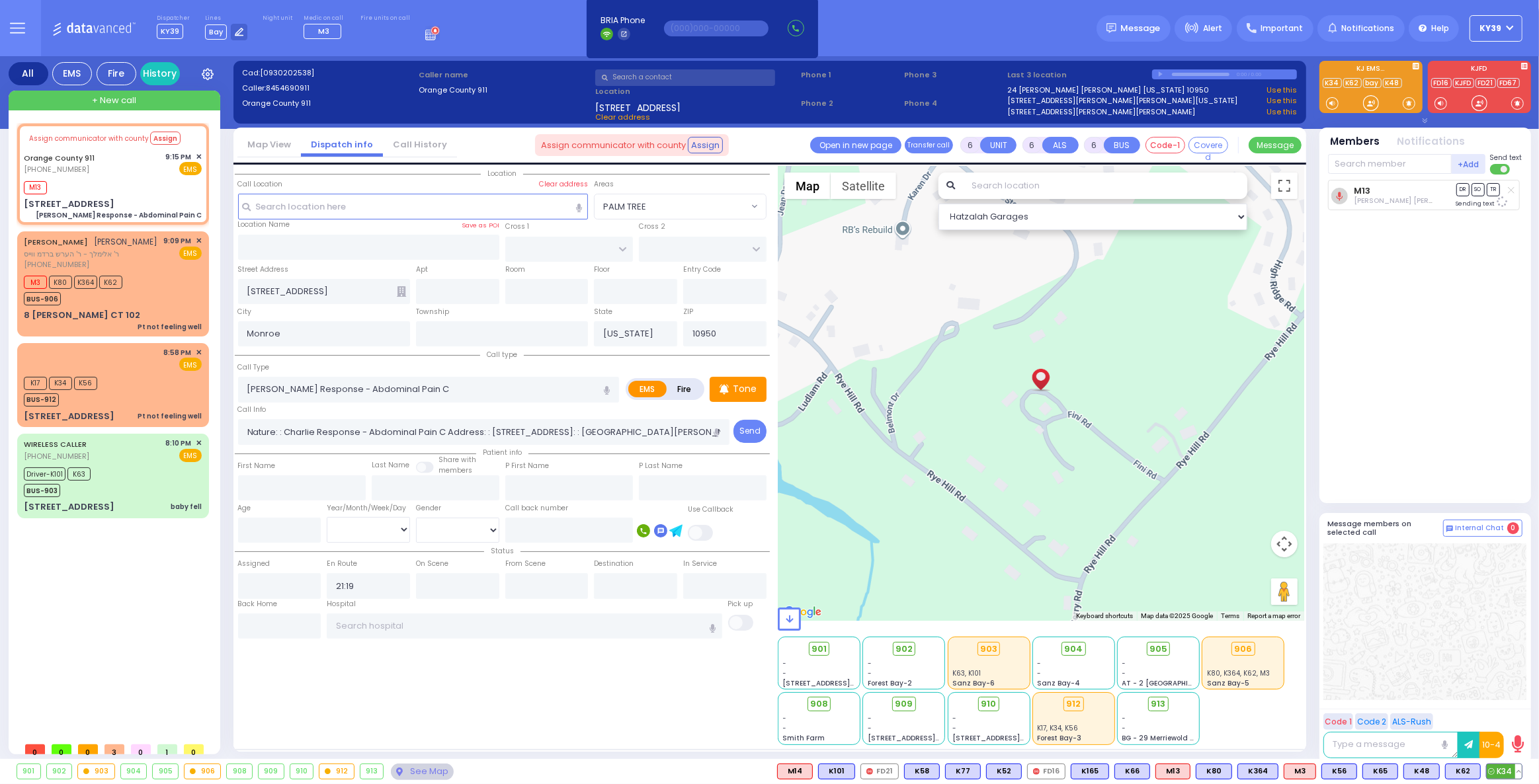
click at [1519, 771] on button at bounding box center [1517, 771] width 6 height 15
click at [1505, 710] on icon at bounding box center [1508, 712] width 14 height 14
click at [148, 464] on div "Driver-K101 K63 BUS-903" at bounding box center [112, 480] width 178 height 33
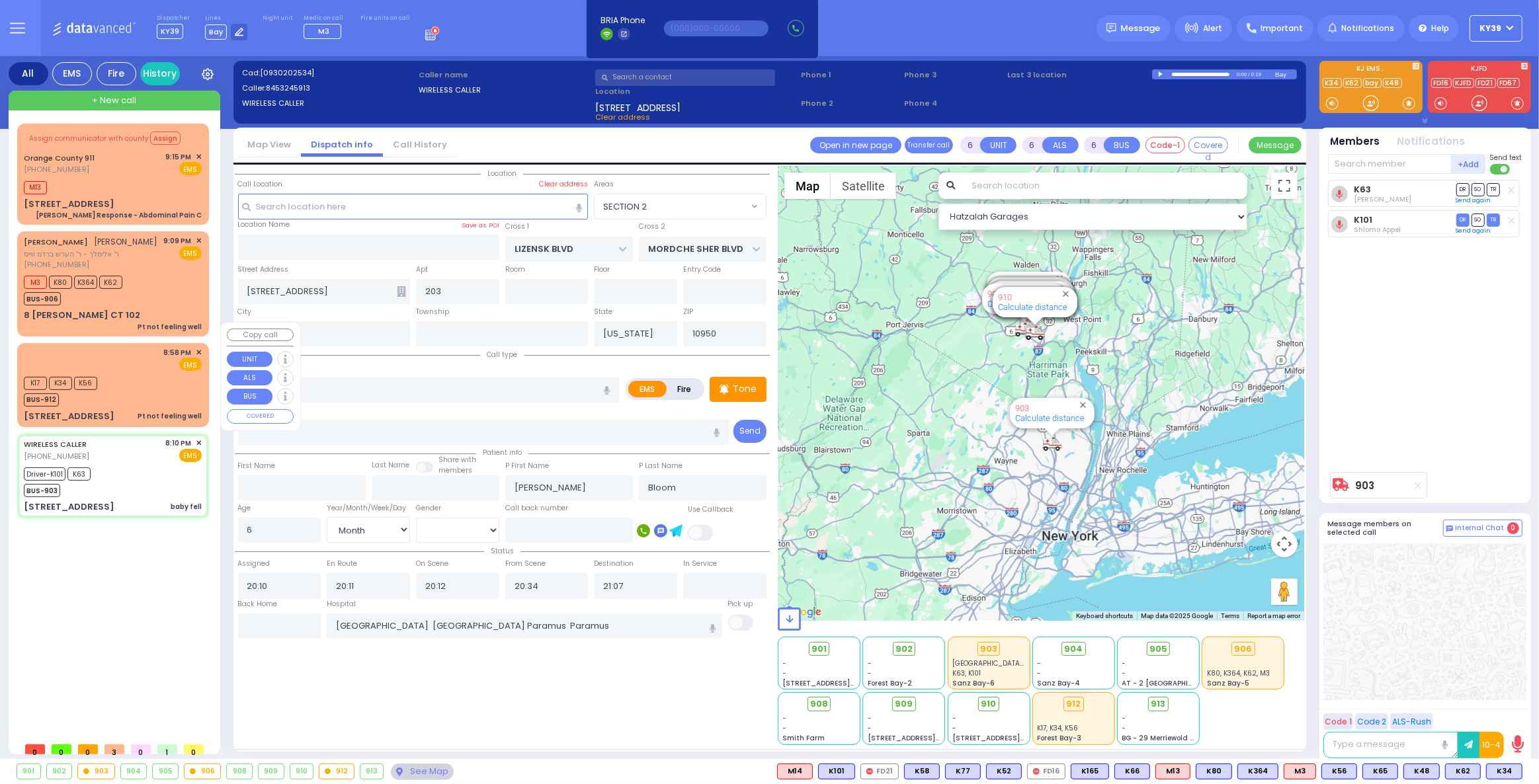
click at [96, 390] on div "BUS-912" at bounding box center [60, 398] width 73 height 16
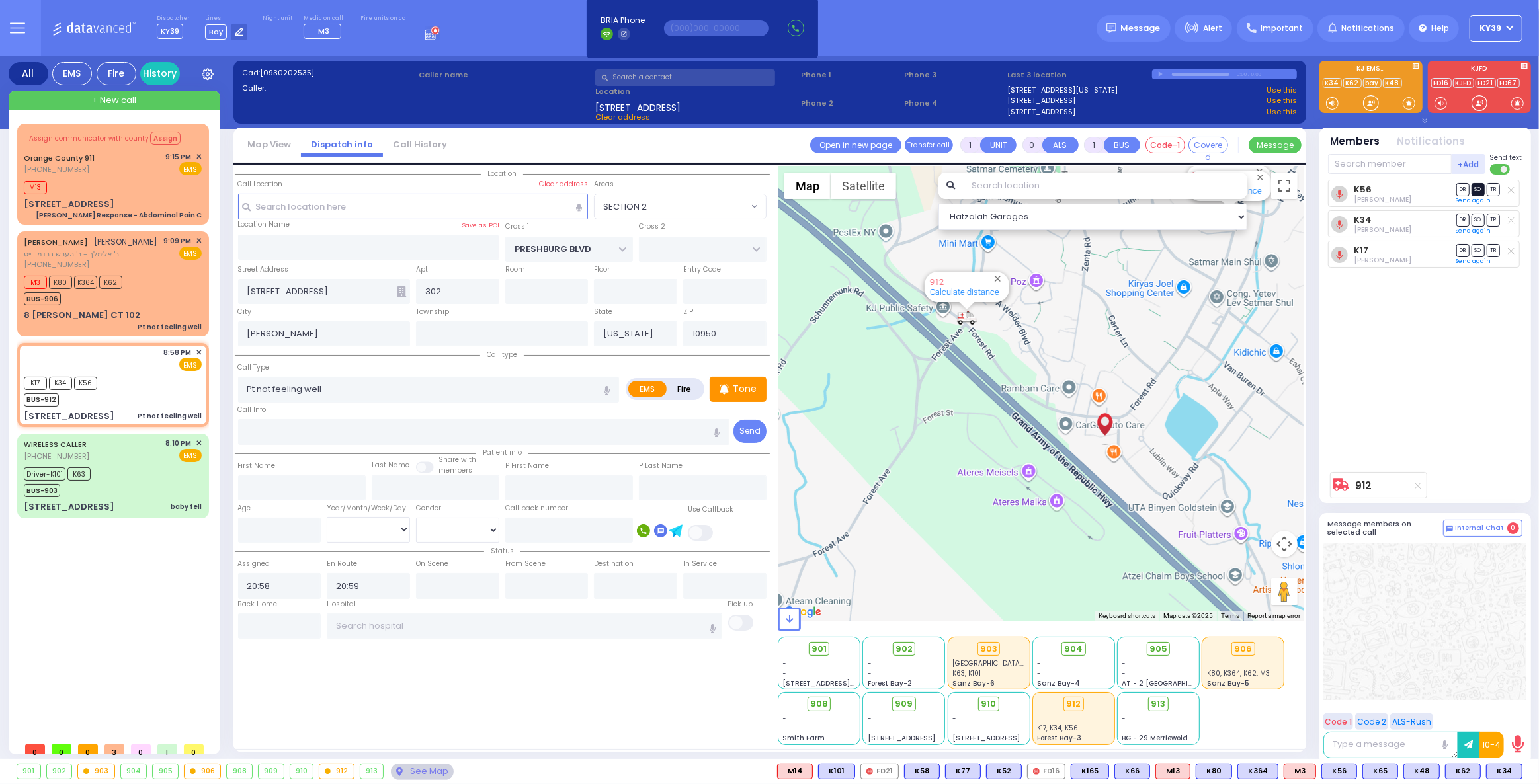
click at [1482, 189] on span "SO" at bounding box center [1477, 189] width 14 height 13
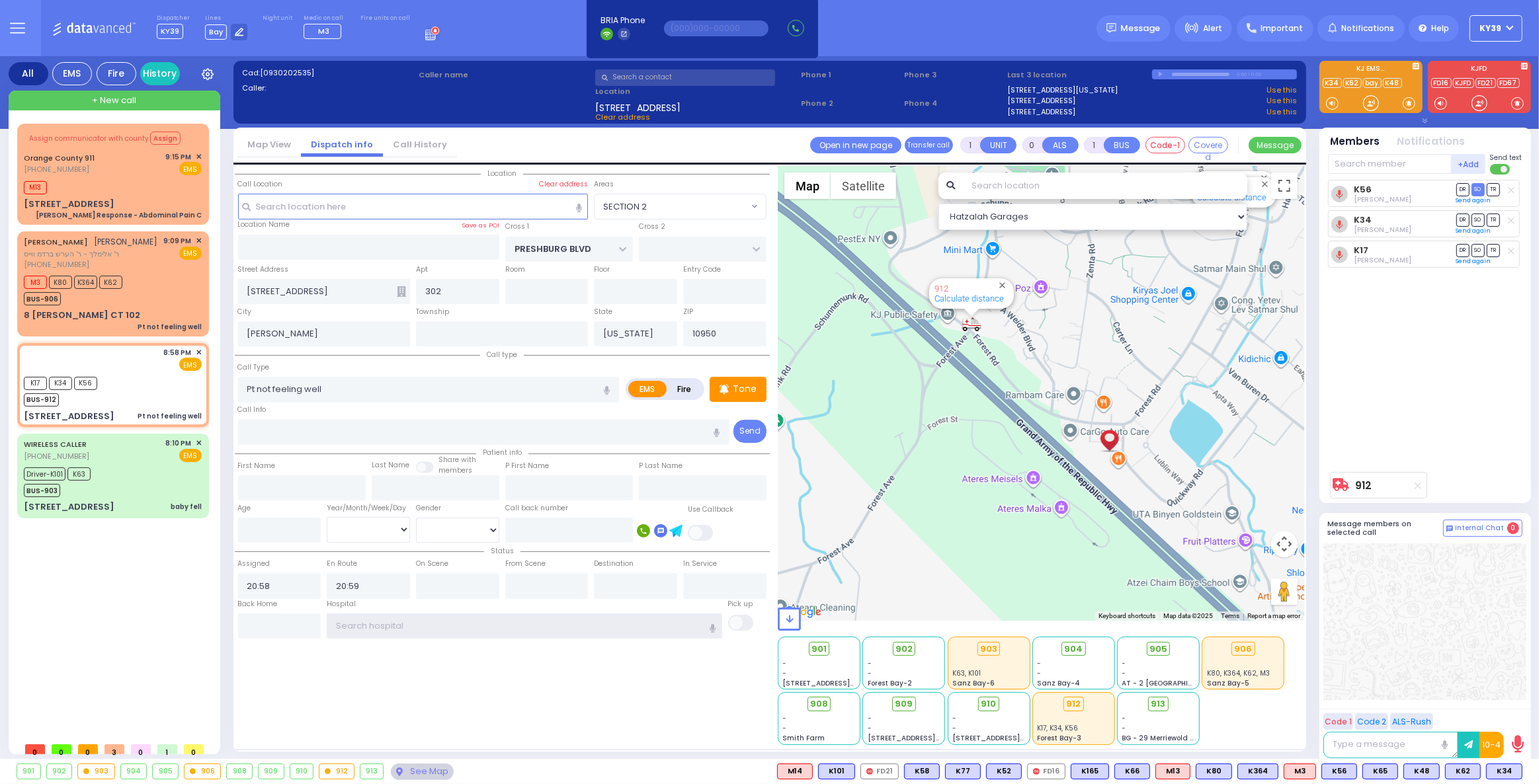
click at [415, 622] on input "text" at bounding box center [523, 626] width 394 height 25
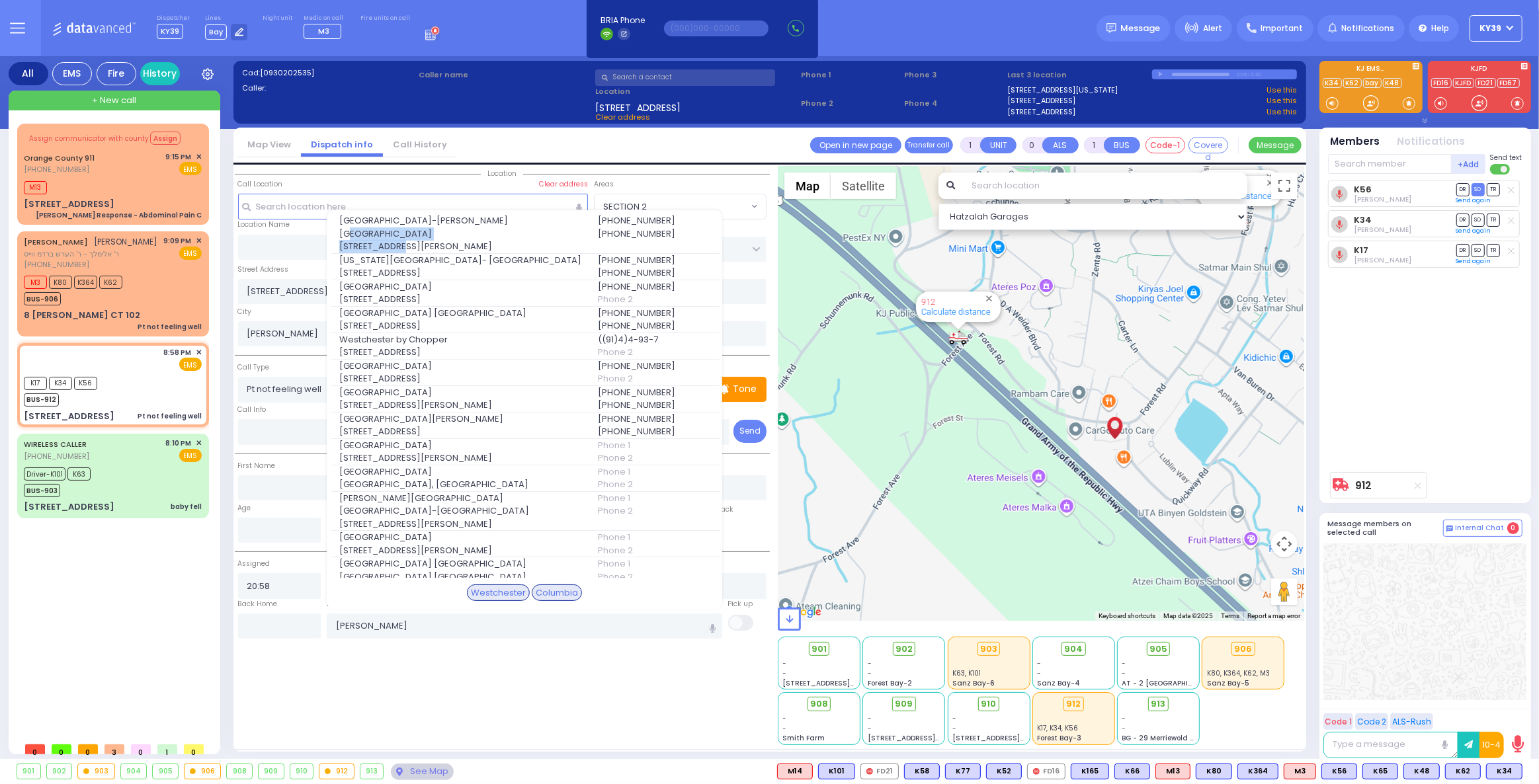
click at [498, 227] on div "Westchester Medical Center-Woods Road 100 Woods Rd." at bounding box center [460, 233] width 258 height 39
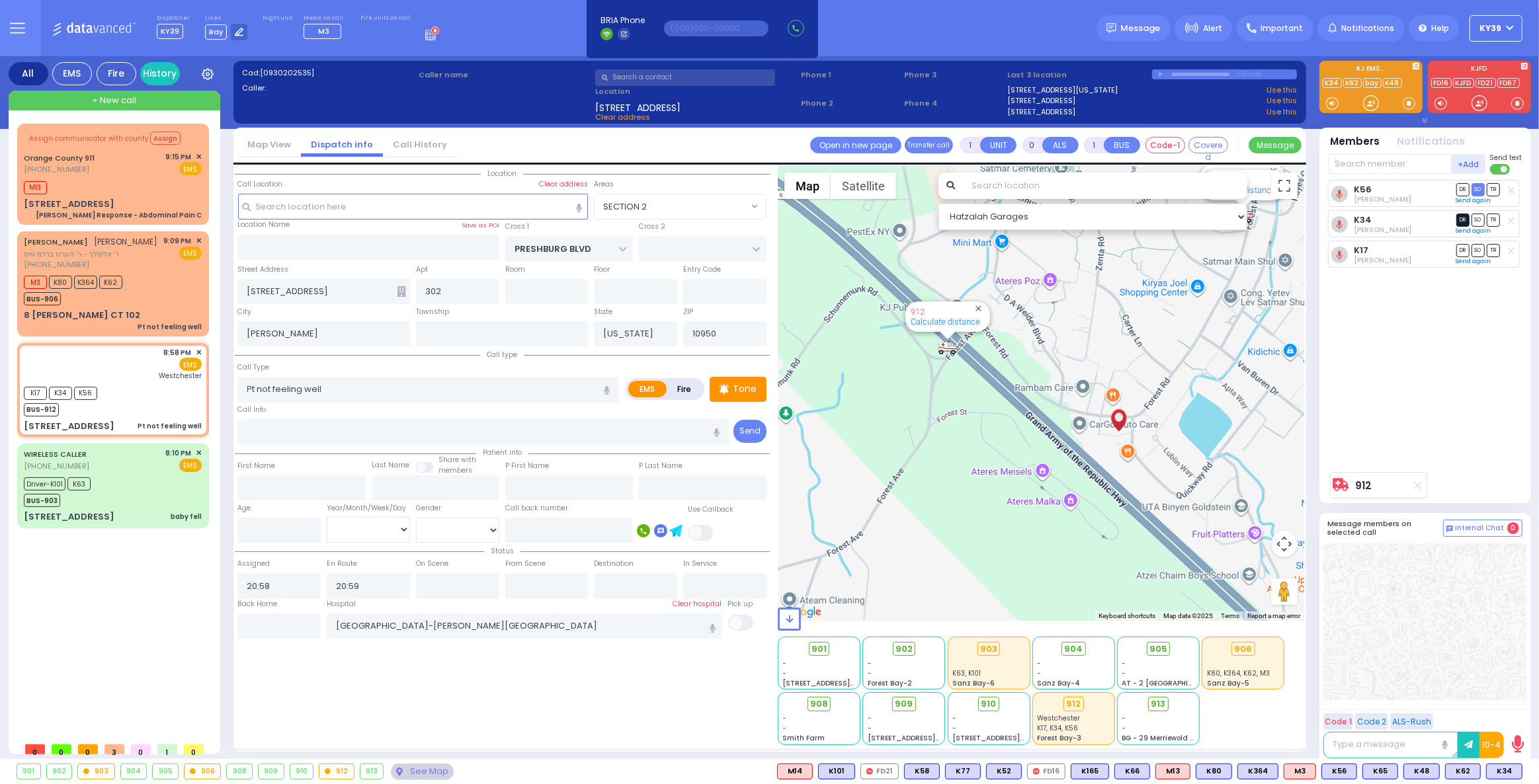
click at [1463, 218] on span "DR" at bounding box center [1462, 219] width 14 height 13
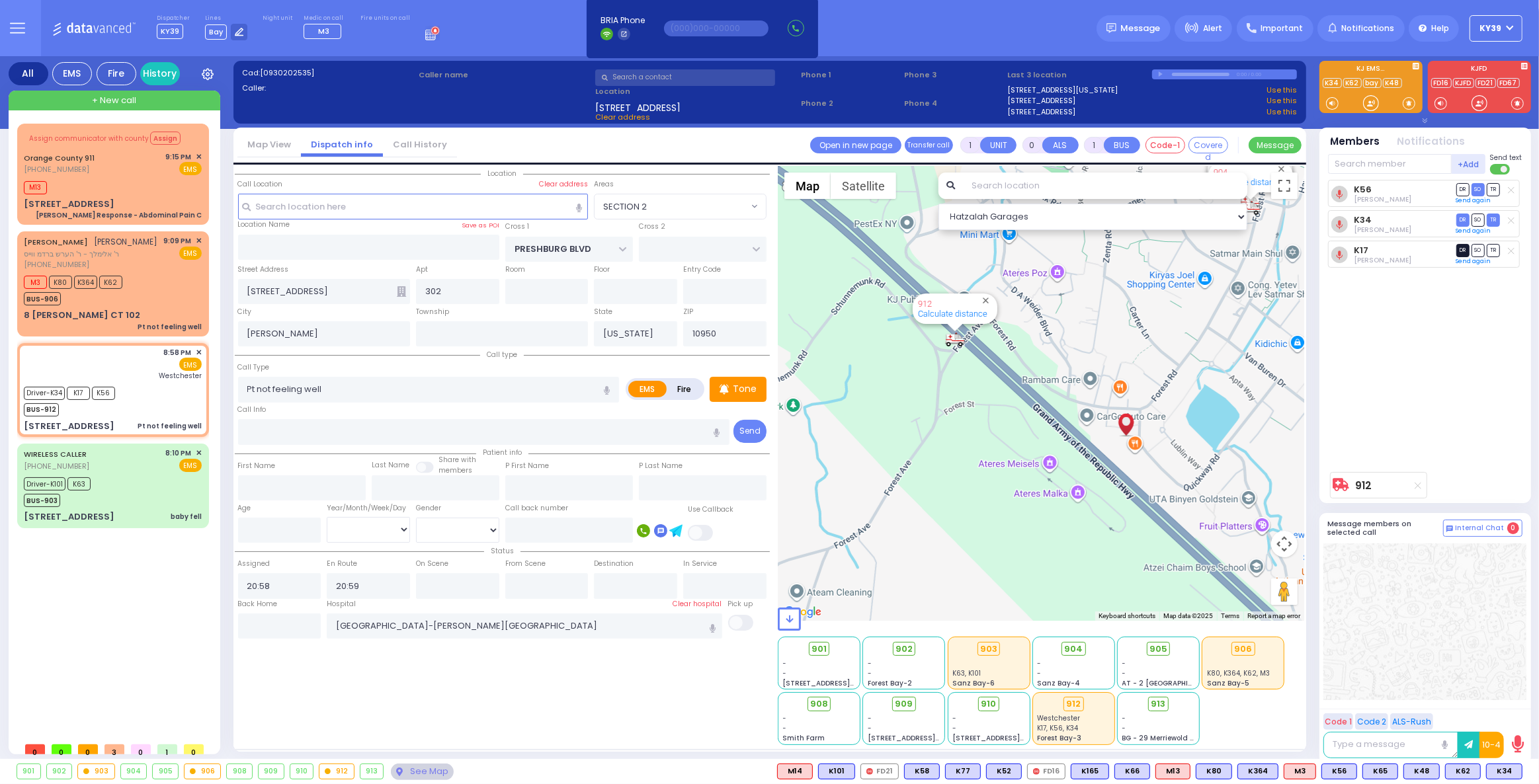
click at [1459, 249] on span "DR" at bounding box center [1462, 250] width 14 height 13
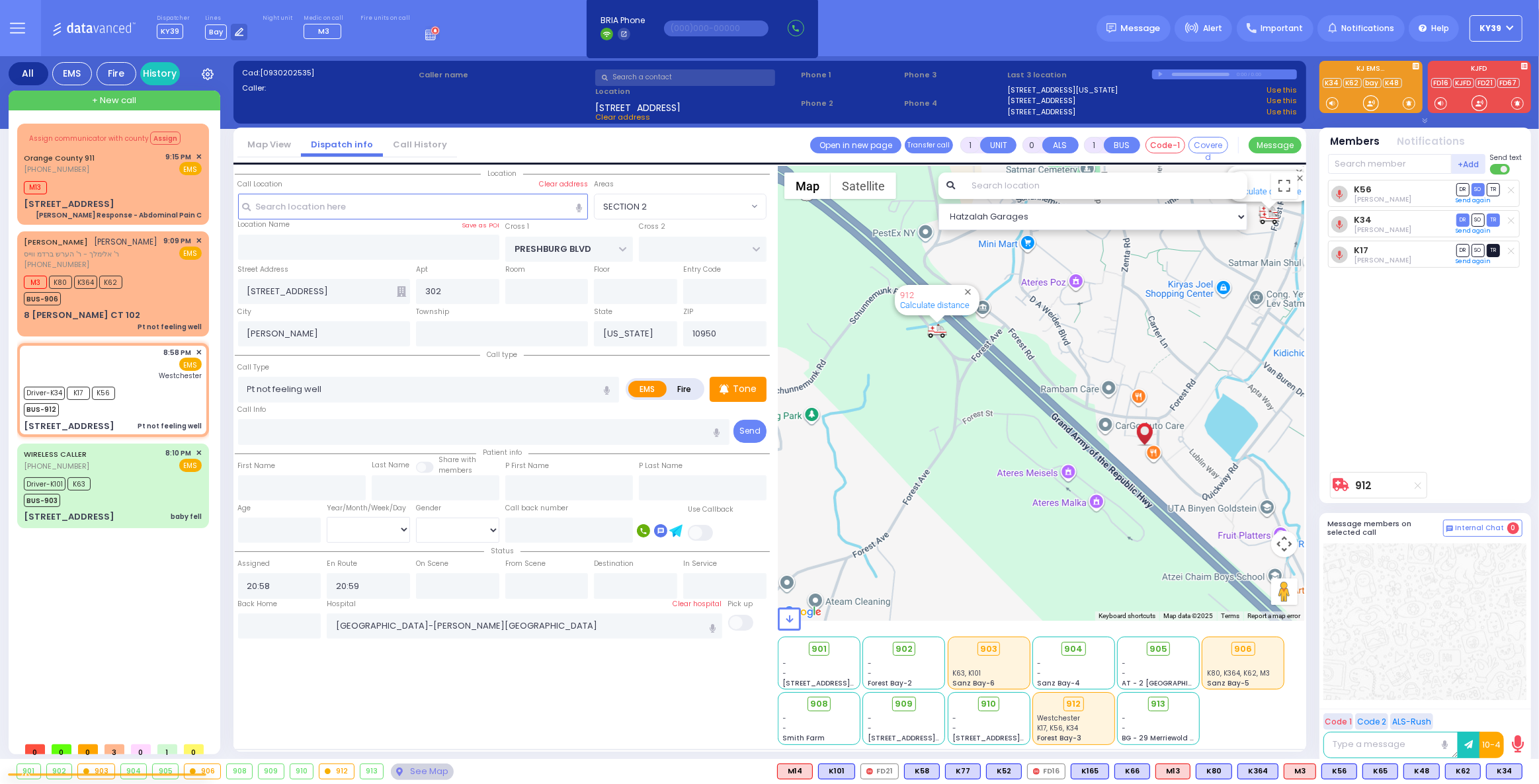
click at [1492, 249] on span "TR" at bounding box center [1493, 250] width 14 height 13
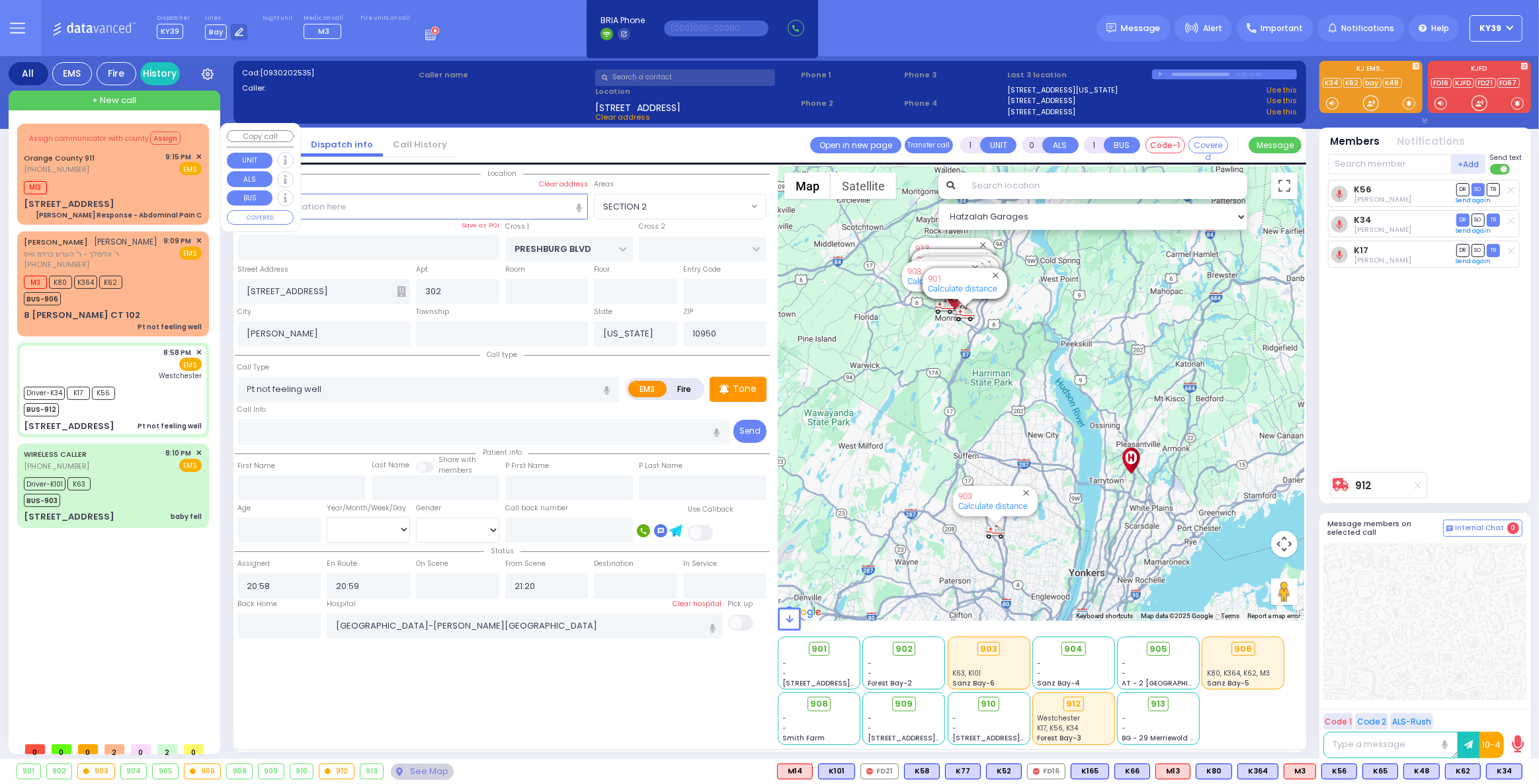
click at [84, 168] on div "(845) 469-0911" at bounding box center [61, 169] width 75 height 11
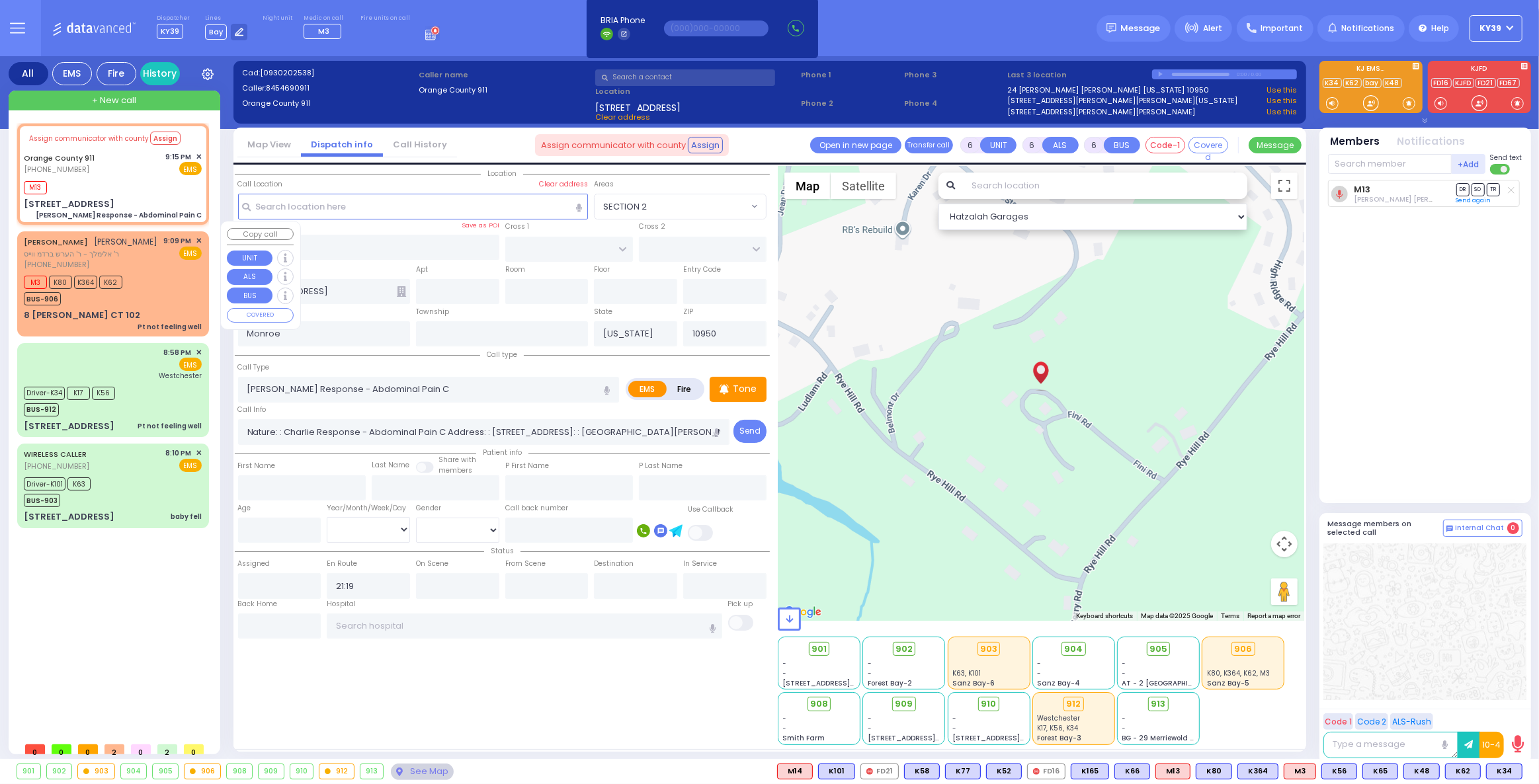
click at [94, 276] on span "K364" at bounding box center [86, 282] width 24 height 14
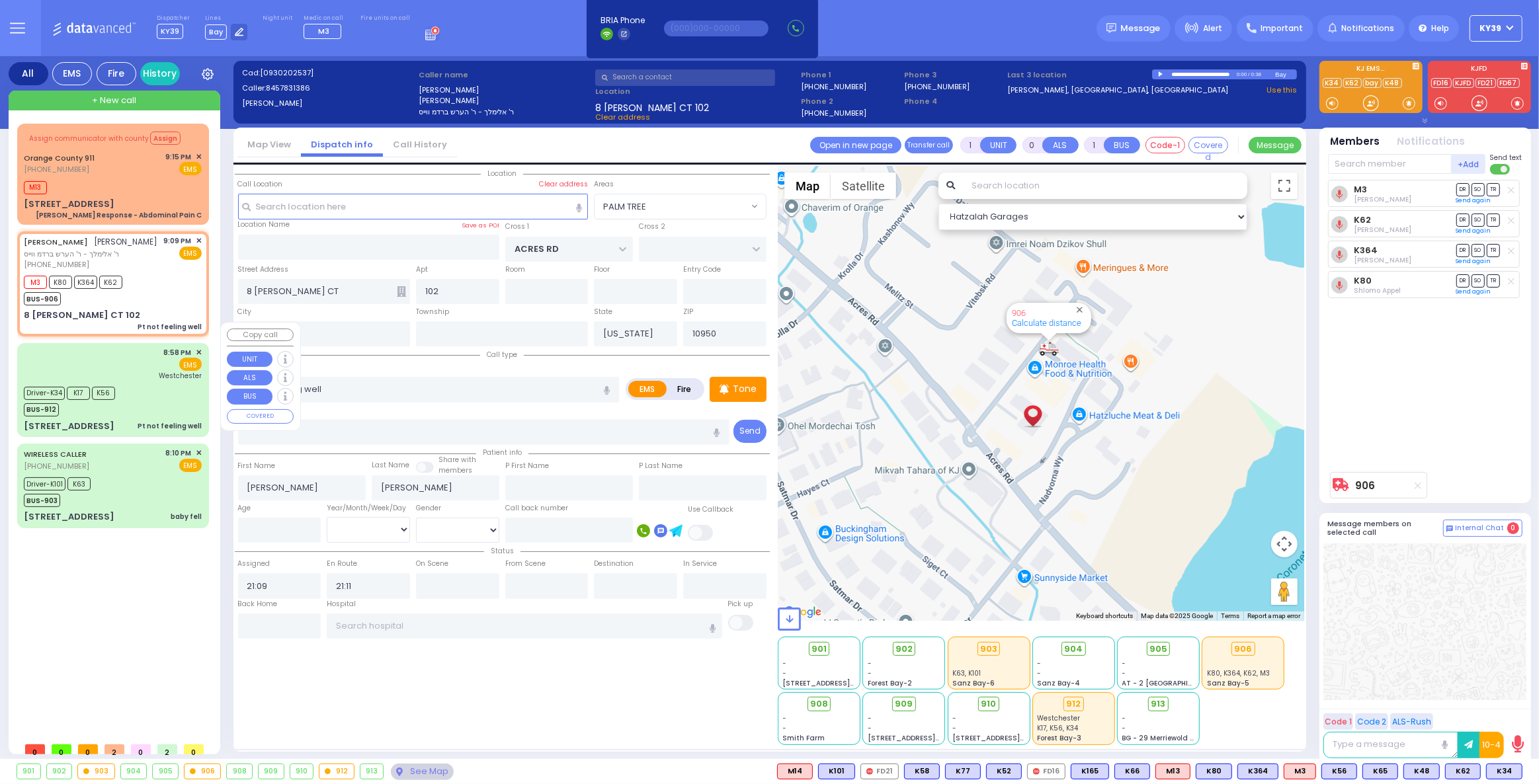
click at [99, 400] on div "BUS-912" at bounding box center [69, 408] width 92 height 16
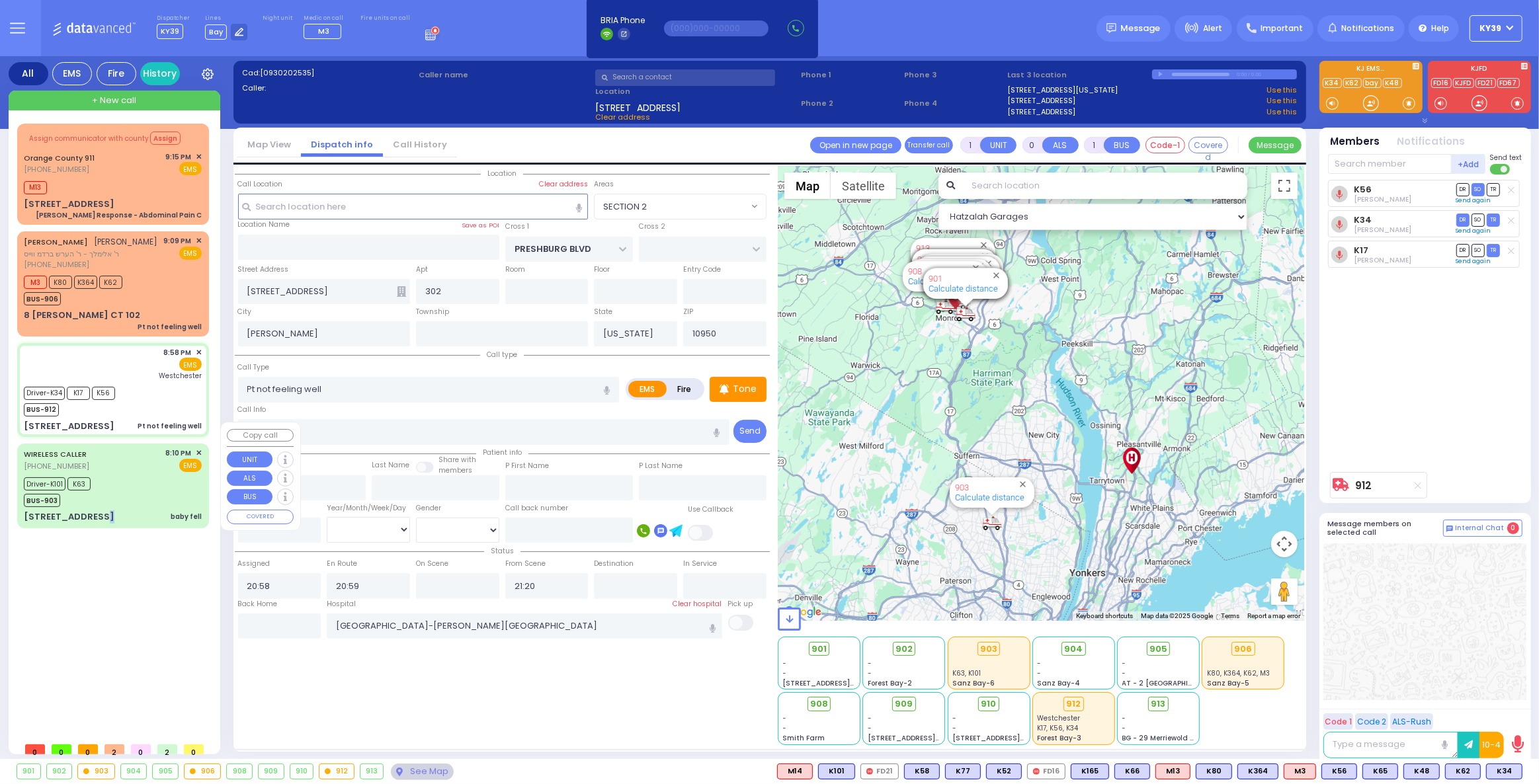
click at [102, 487] on div "WIRELESS CALLER (845) 324-5913 8:10 PM ✕ EMS K63" at bounding box center [113, 485] width 187 height 80
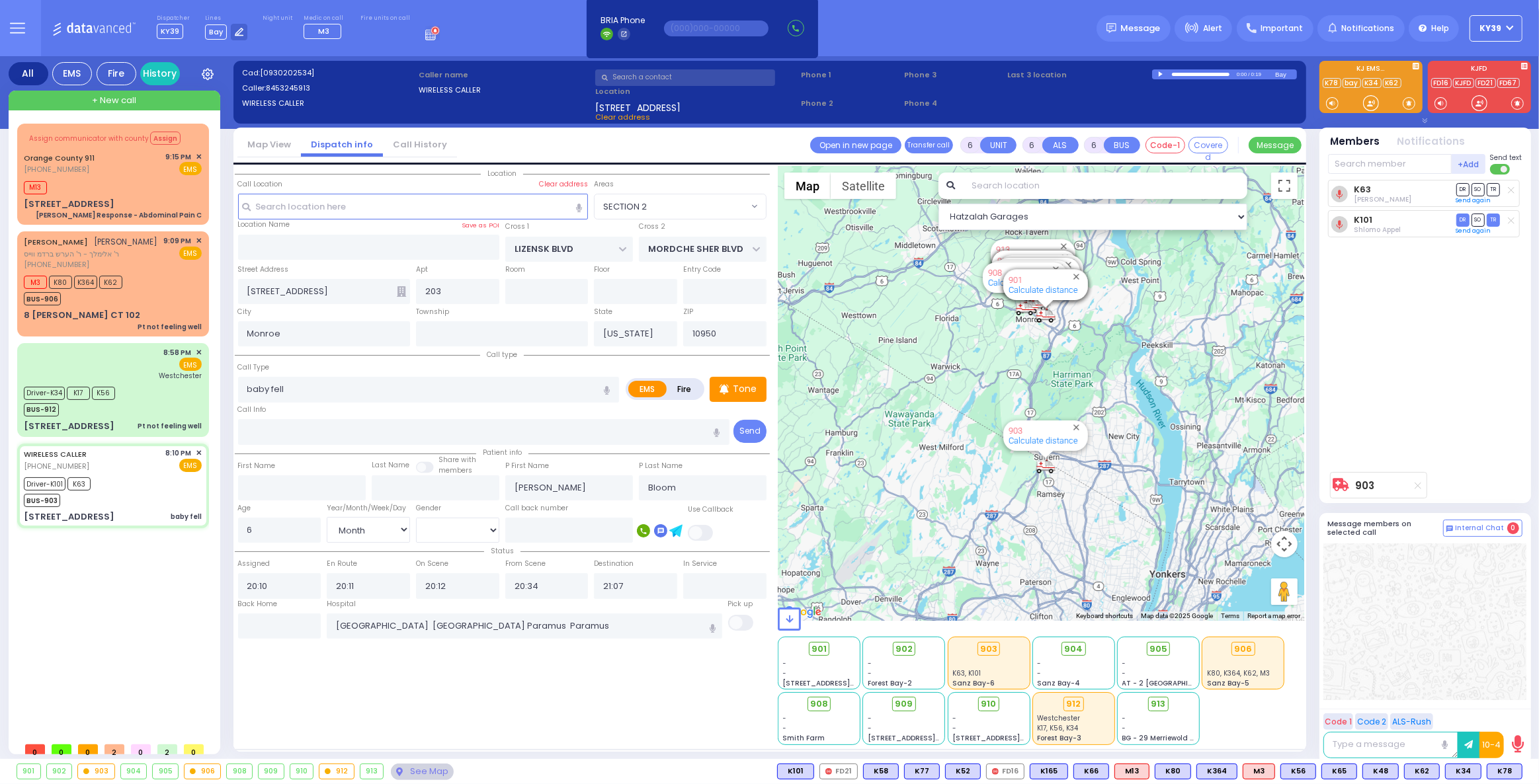
click at [1495, 31] on span "KY39" at bounding box center [1491, 28] width 22 height 12
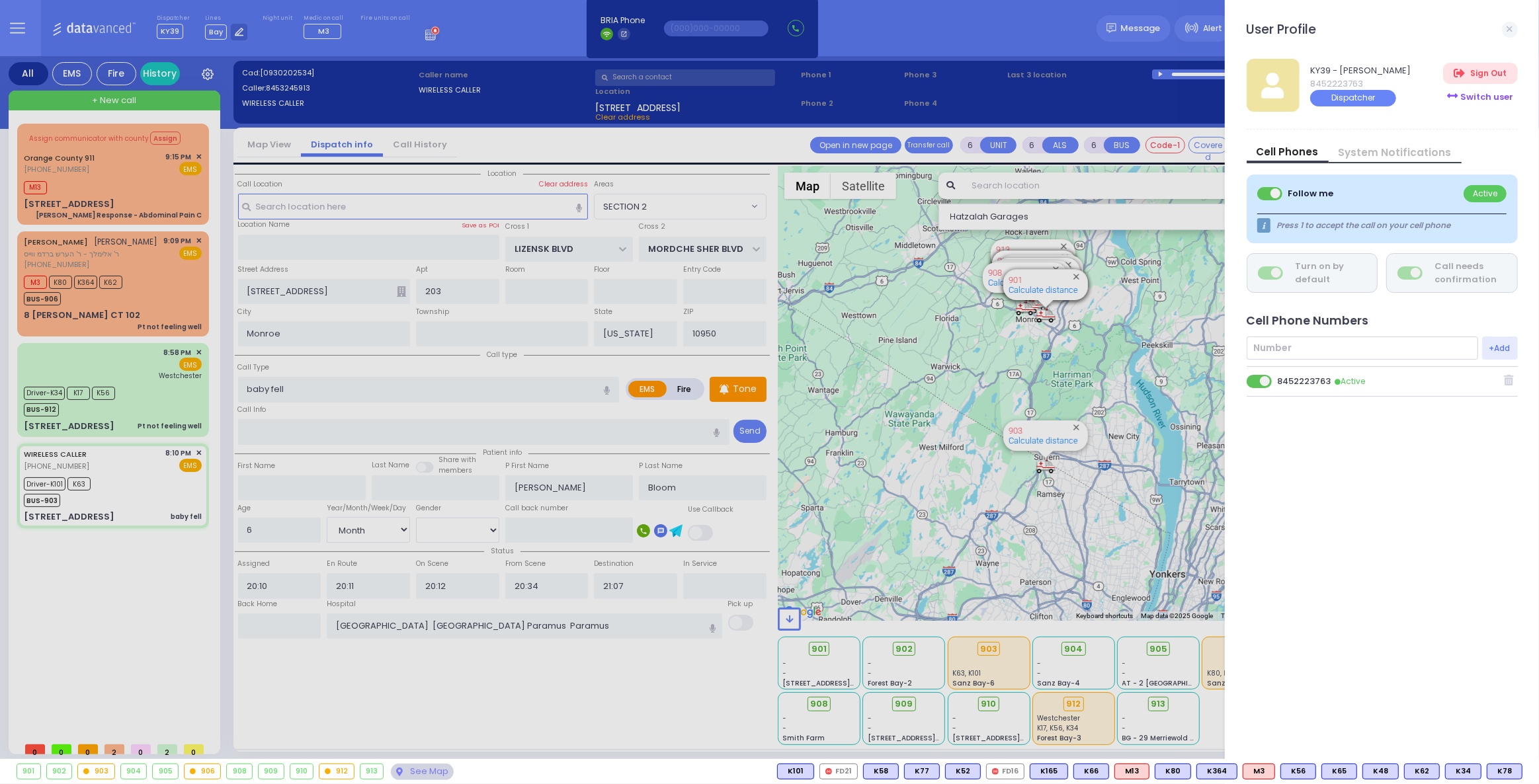
click at [1485, 99] on div "Switch user" at bounding box center [1480, 97] width 74 height 22
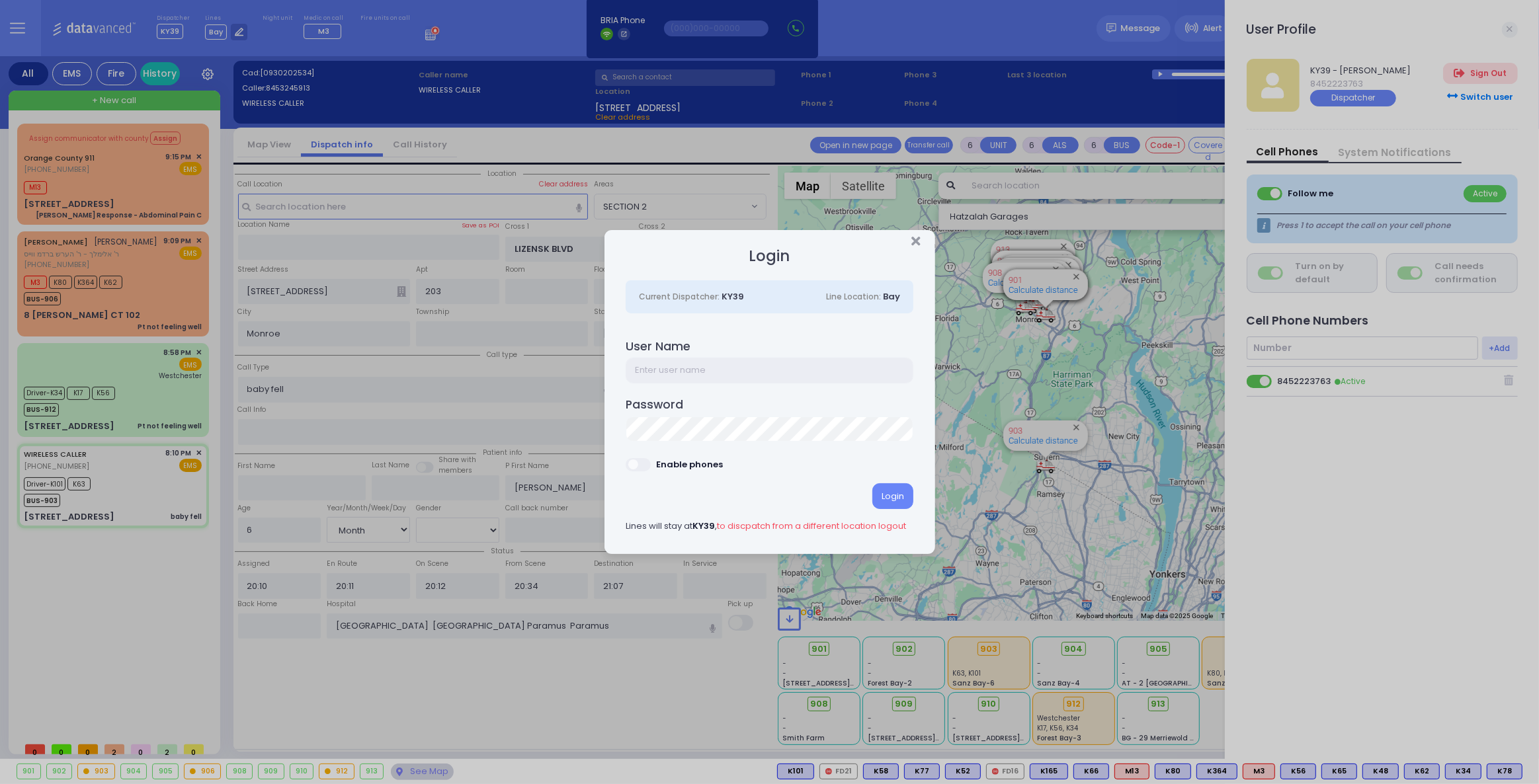
click at [714, 372] on input "text" at bounding box center [769, 370] width 287 height 25
